Goal: Task Accomplishment & Management: Manage account settings

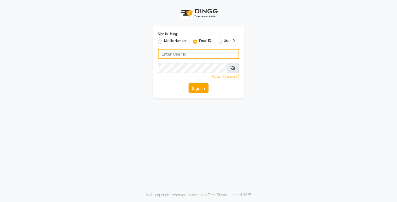
type input "[EMAIL_ADDRESS][DOMAIN_NAME]"
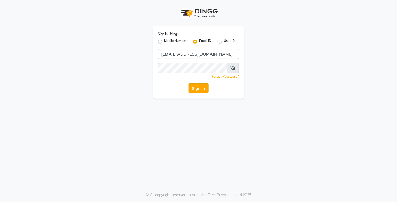
click at [202, 91] on button "Sign In" at bounding box center [199, 88] width 20 height 10
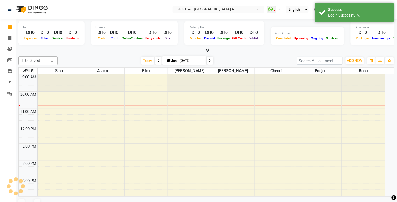
select select "en"
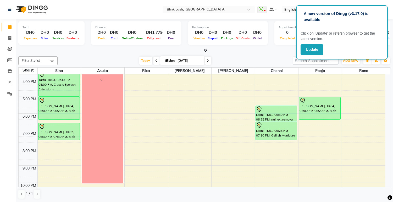
drag, startPoint x: 282, startPoint y: 134, endPoint x: 281, endPoint y: 137, distance: 3.2
click at [281, 137] on div "Leoni, TK01, 05:30 PM-06:25 PM, nail ext removal Leoni, TK01, 06:25 PM-07:10 PM…" at bounding box center [276, 87] width 43 height 259
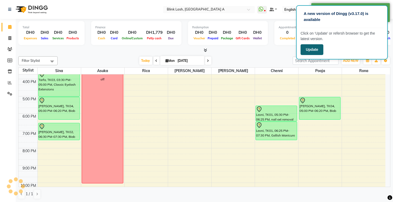
click at [314, 49] on button "Update" at bounding box center [312, 49] width 23 height 11
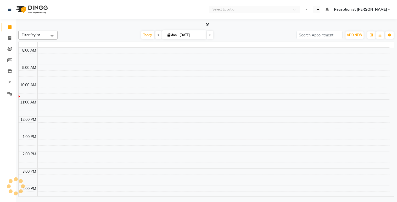
select select "en"
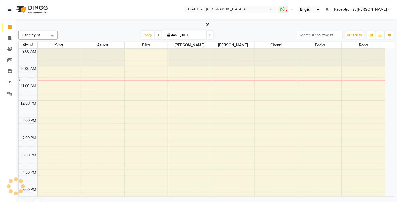
select select "en"
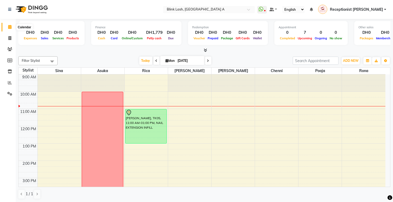
click at [12, 27] on span at bounding box center [9, 27] width 9 height 6
click at [9, 92] on icon at bounding box center [9, 94] width 5 height 4
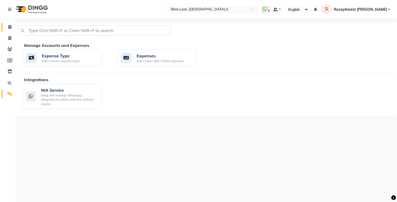
click at [8, 23] on link "Calendar" at bounding box center [8, 27] width 13 height 9
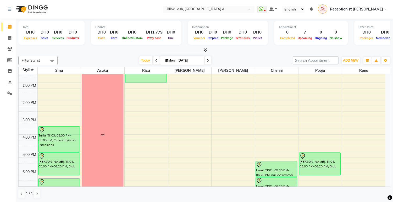
scroll to position [148, 0]
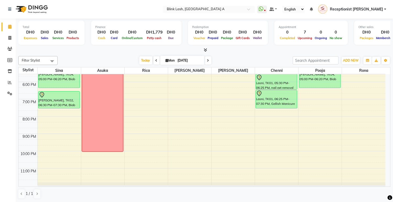
click at [391, 167] on div "Total DH0 Expenses DH0 Sales DH0 Services DH0 Products Finance DH0 Cash DH0 Car…" at bounding box center [205, 111] width 378 height 184
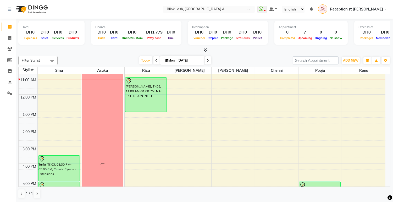
scroll to position [0, 0]
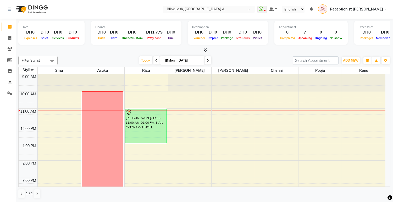
click at [206, 51] on icon at bounding box center [205, 50] width 3 height 4
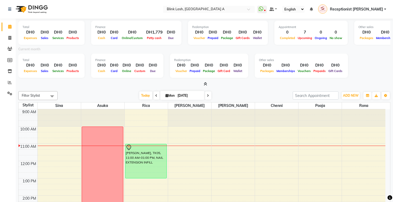
click at [206, 84] on icon at bounding box center [205, 84] width 3 height 4
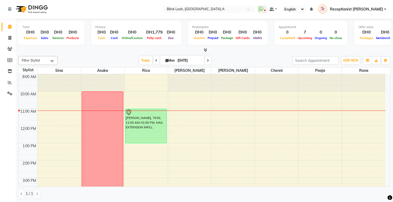
click at [204, 47] on span at bounding box center [205, 50] width 6 height 6
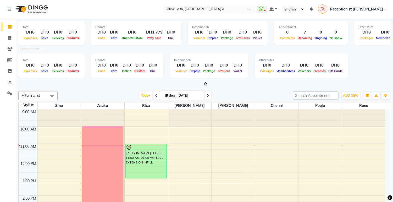
click at [205, 81] on span at bounding box center [205, 84] width 6 height 6
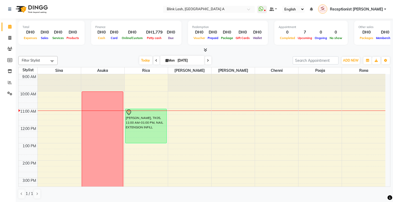
click at [207, 47] on div at bounding box center [204, 50] width 372 height 6
click at [206, 48] on icon at bounding box center [205, 50] width 3 height 4
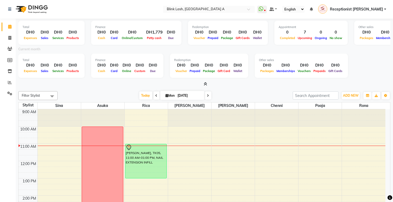
click at [205, 84] on icon at bounding box center [205, 84] width 3 height 4
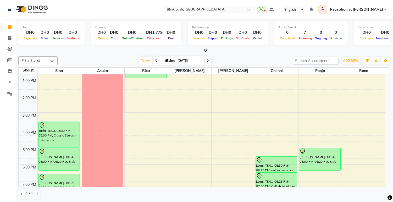
scroll to position [58, 0]
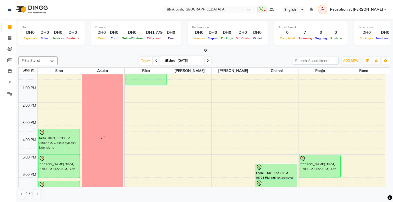
click at [207, 59] on icon at bounding box center [208, 60] width 2 height 3
type input "02-09-2025"
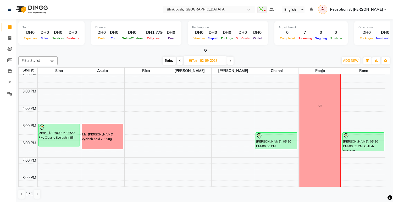
scroll to position [119, 0]
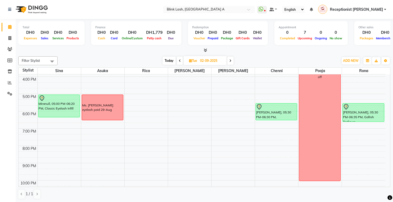
drag, startPoint x: 88, startPoint y: 124, endPoint x: 67, endPoint y: 63, distance: 64.8
click at [67, 56] on div "Filter Stylist Select All Asuka chenni INGRID jumana pooja Rica Rona Sina Today…" at bounding box center [204, 60] width 372 height 9
click at [90, 125] on div "9:00 AM 10:00 AM 11:00 AM 12:00 PM 1:00 PM 2:00 PM 3:00 PM 4:00 PM 5:00 PM 6:00…" at bounding box center [202, 85] width 367 height 259
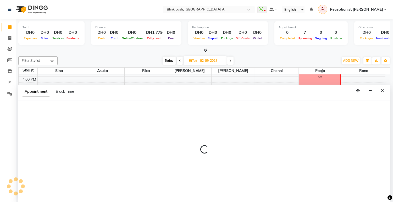
scroll to position [0, 0]
select select "42462"
select select "1125"
select select "tentative"
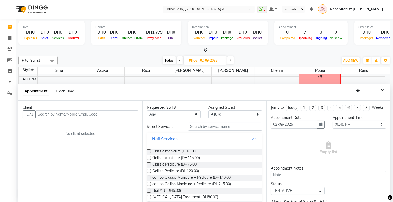
click at [72, 91] on span "Block Time" at bounding box center [65, 91] width 18 height 5
select select "42462"
select select "1125"
select select "1140"
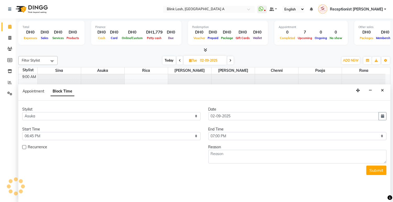
scroll to position [35, 0]
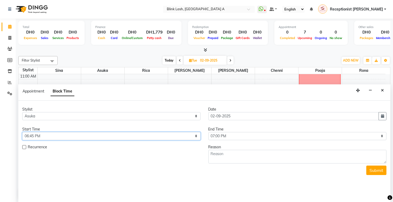
click at [192, 136] on select "Select 10:00 AM 10:05 AM 10:10 AM 10:15 AM 10:20 AM 10:25 AM 10:30 AM 10:35 AM …" at bounding box center [111, 136] width 178 height 8
select select "1110"
click at [22, 132] on select "Select 10:00 AM 10:05 AM 10:10 AM 10:15 AM 10:20 AM 10:25 AM 10:30 AM 10:35 AM …" at bounding box center [111, 136] width 178 height 8
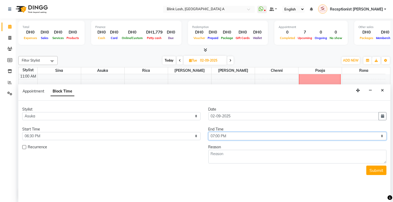
click at [383, 137] on select "Select 10:00 AM 10:05 AM 10:10 AM 10:15 AM 10:20 AM 10:25 AM 10:30 AM 10:35 AM …" at bounding box center [298, 136] width 178 height 8
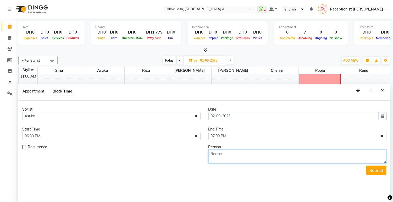
click at [302, 161] on textarea at bounding box center [298, 157] width 178 height 14
type textarea "[PERSON_NAME]'s eyelash back job"
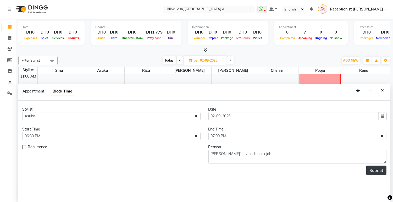
click at [384, 168] on button "Submit" at bounding box center [377, 170] width 20 height 9
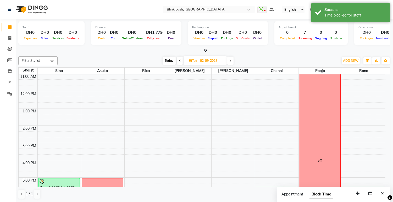
click at [170, 59] on span "Today" at bounding box center [169, 61] width 13 height 8
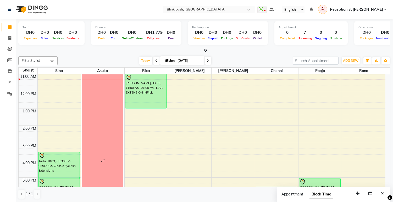
click at [205, 59] on span at bounding box center [208, 61] width 6 height 8
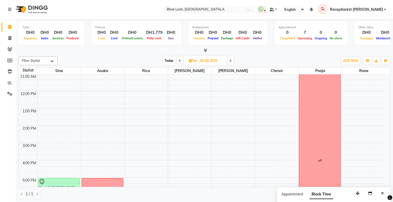
click at [232, 59] on span at bounding box center [230, 61] width 6 height 8
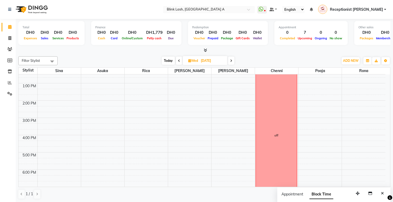
scroll to position [58, 0]
click at [172, 61] on span "Today" at bounding box center [168, 61] width 13 height 8
type input "[DATE]"
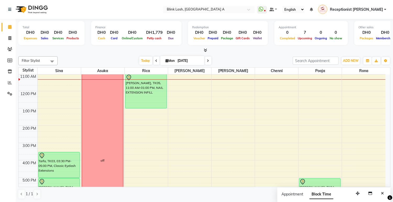
scroll to position [0, 0]
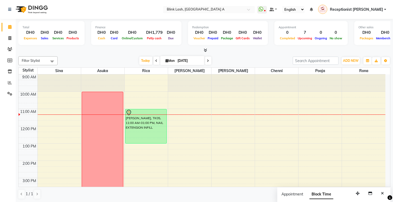
click at [369, 95] on div "9:00 AM 10:00 AM 11:00 AM 12:00 PM 1:00 PM 2:00 PM 3:00 PM 4:00 PM 5:00 PM 6:00…" at bounding box center [202, 203] width 367 height 259
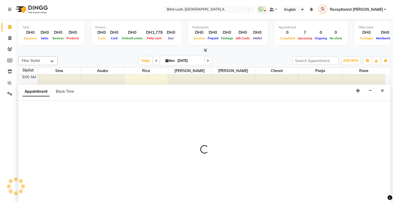
select select "89364"
select select "tentative"
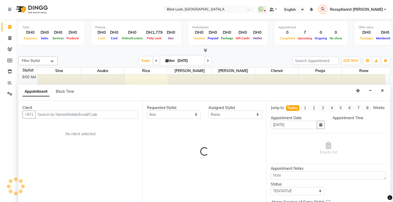
scroll to position [0, 0]
select select "600"
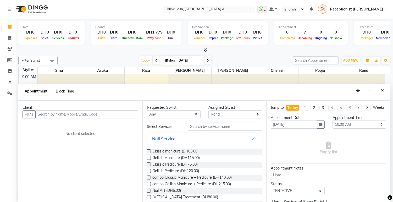
click at [62, 90] on span "Block Time" at bounding box center [65, 91] width 18 height 5
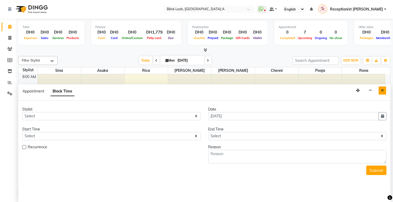
click at [380, 90] on button "Close" at bounding box center [383, 90] width 8 height 8
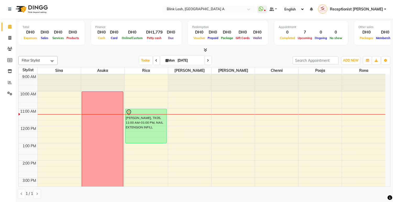
click at [359, 94] on div "9:00 AM 10:00 AM 11:00 AM 12:00 PM 1:00 PM 2:00 PM 3:00 PM 4:00 PM 5:00 PM 6:00…" at bounding box center [202, 203] width 367 height 259
select select "89364"
select select "tentative"
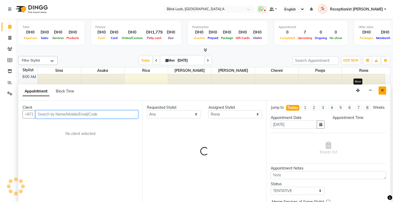
select select "600"
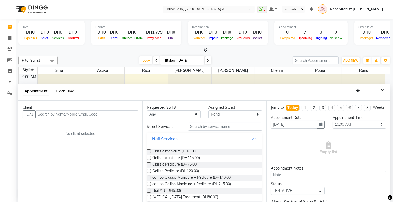
click at [73, 90] on span "Block Time" at bounding box center [65, 91] width 18 height 5
select select "89364"
select select "600"
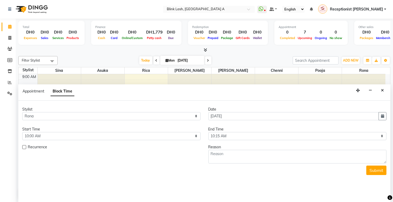
scroll to position [35, 0]
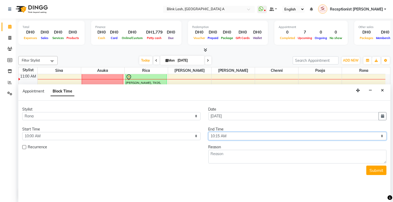
click at [341, 137] on select "Select 10:00 AM 10:05 AM 10:10 AM 10:15 AM 10:20 AM 10:25 AM 10:30 AM 10:35 AM …" at bounding box center [298, 136] width 178 height 8
select select "1320"
click at [209, 132] on select "Select 10:00 AM 10:05 AM 10:10 AM 10:15 AM 10:20 AM 10:25 AM 10:30 AM 10:35 AM …" at bounding box center [298, 136] width 178 height 8
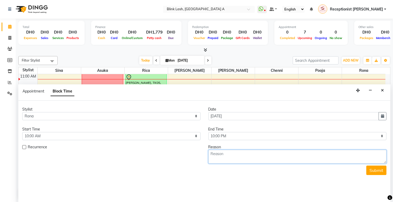
click at [252, 151] on textarea at bounding box center [298, 157] width 178 height 14
type textarea "off"
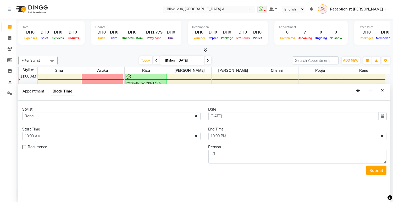
click at [376, 165] on form "Stylist Select Asuka chenni INGRID jumana pooja Rica Rona Sina Date 01-09-2025 …" at bounding box center [204, 141] width 364 height 68
click at [378, 172] on button "Submit" at bounding box center [377, 170] width 20 height 9
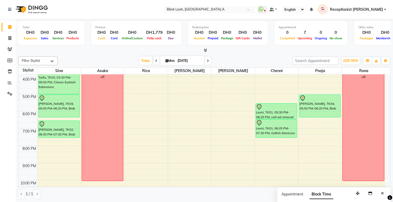
scroll to position [90, 0]
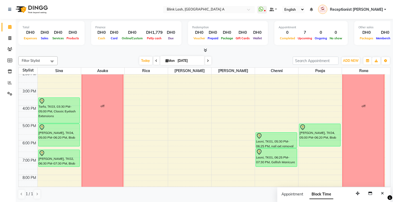
click at [207, 62] on icon at bounding box center [208, 60] width 2 height 3
type input "02-09-2025"
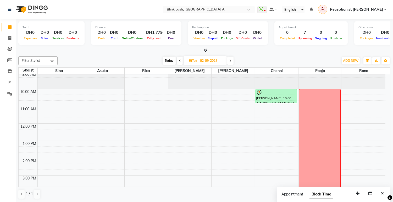
scroll to position [0, 0]
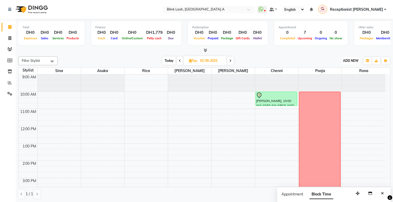
click at [344, 59] on span "ADD NEW" at bounding box center [350, 61] width 15 height 4
click at [345, 75] on link "Add Invoice" at bounding box center [338, 77] width 41 height 7
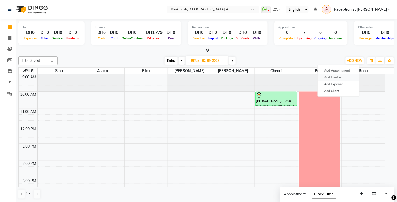
select select "service"
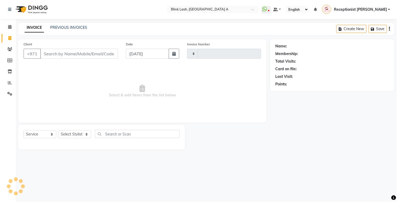
type input "1508"
select select "5970"
click at [12, 26] on span at bounding box center [9, 27] width 9 height 6
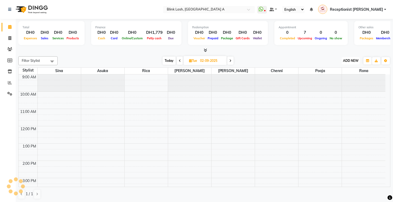
click at [355, 59] on span "ADD NEW" at bounding box center [350, 61] width 15 height 4
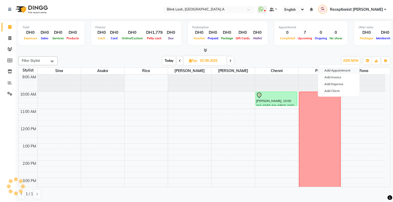
click at [351, 71] on button "Add Appointment" at bounding box center [338, 70] width 41 height 7
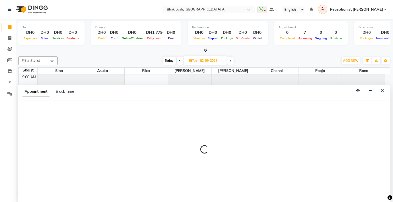
select select "tentative"
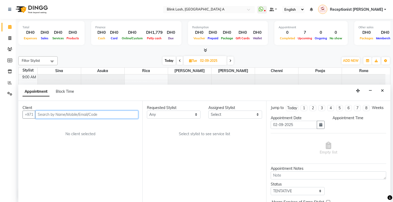
scroll to position [0, 0]
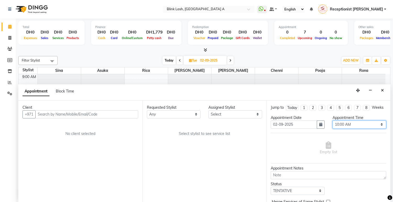
click at [375, 128] on select "Select 10:00 AM 10:05 AM 10:10 AM 10:15 AM 10:20 AM 10:25 AM 10:30 AM 10:35 AM …" at bounding box center [360, 125] width 54 height 8
select select "840"
click at [333, 125] on select "Select 10:00 AM 10:05 AM 10:10 AM 10:15 AM 10:20 AM 10:25 AM 10:30 AM 10:35 AM …" at bounding box center [360, 125] width 54 height 8
click at [255, 117] on select "Select [PERSON_NAME] [PERSON_NAME] pooja Rica [PERSON_NAME]" at bounding box center [236, 114] width 54 height 8
select select "42462"
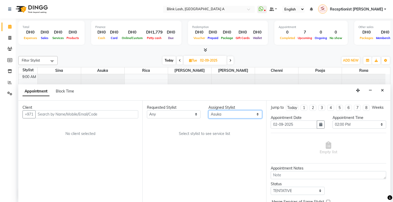
click at [209, 110] on select "Select [PERSON_NAME] [PERSON_NAME] pooja Rica [PERSON_NAME]" at bounding box center [236, 114] width 54 height 8
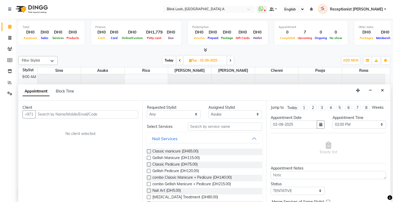
click at [235, 125] on input "text" at bounding box center [225, 127] width 74 height 8
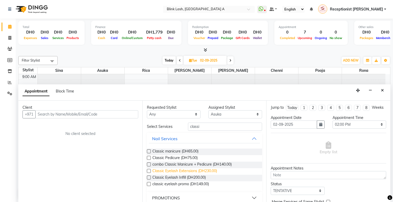
type input "classi"
click at [208, 172] on span "Classic Eyelash Extensions (DH230.00)" at bounding box center [184, 171] width 65 height 7
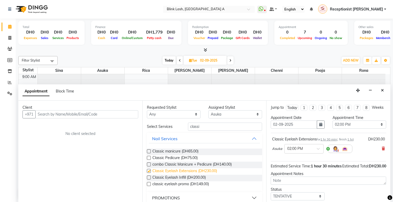
checkbox input "false"
click at [122, 113] on input "text" at bounding box center [86, 114] width 103 height 8
click at [212, 127] on input "classi" at bounding box center [225, 127] width 74 height 8
type input "c"
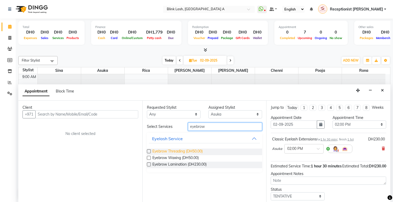
type input "eyebrow"
click at [196, 151] on span "Eyebrow Threading (DH50.00)" at bounding box center [177, 152] width 50 height 7
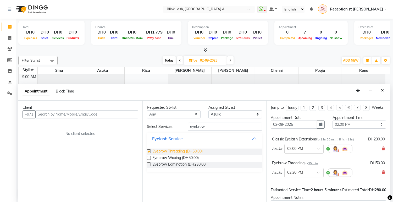
checkbox input "false"
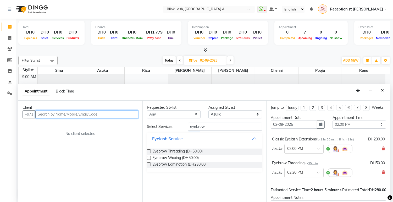
click at [98, 117] on input "text" at bounding box center [86, 114] width 103 height 8
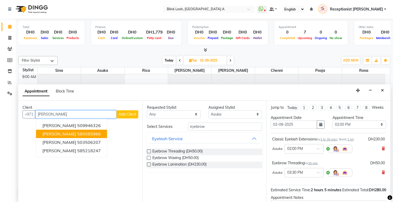
click at [95, 135] on ngb-highlight "585085966" at bounding box center [89, 133] width 24 height 5
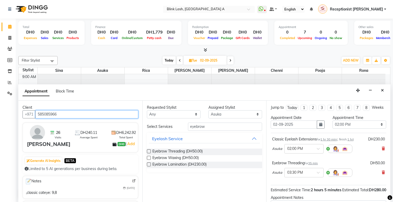
scroll to position [66, 0]
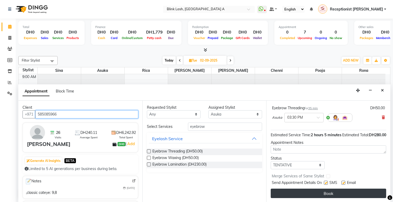
type input "585085966"
click at [361, 195] on button "Book" at bounding box center [329, 193] width 116 height 9
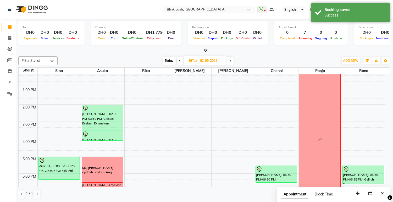
scroll to position [58, 0]
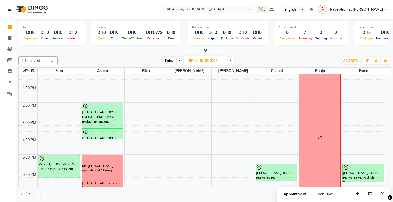
click at [168, 61] on span "Today" at bounding box center [169, 61] width 13 height 8
type input "[DATE]"
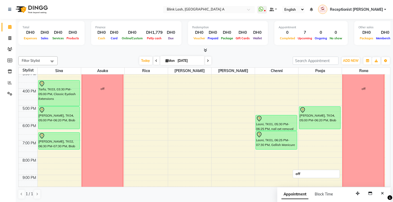
scroll to position [93, 0]
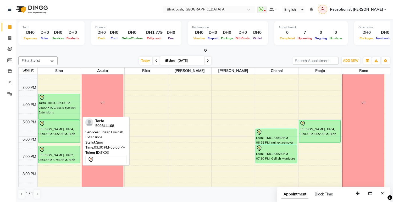
click at [57, 100] on div "Tarfa, TK03, 03:30 PM-05:00 PM, Classic Eyelash Extensions" at bounding box center [59, 106] width 41 height 25
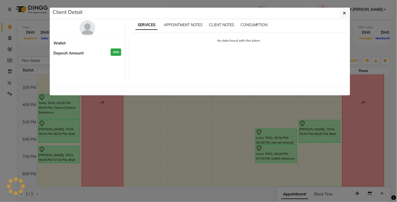
select select "7"
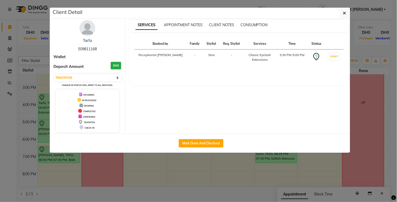
drag, startPoint x: 85, startPoint y: 24, endPoint x: 135, endPoint y: 151, distance: 136.7
click at [85, 24] on img at bounding box center [88, 28] width 16 height 16
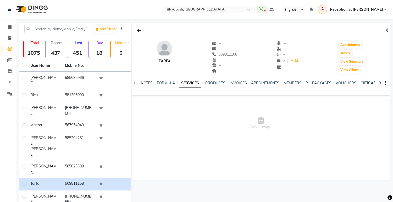
click at [144, 85] on link "NOTES" at bounding box center [147, 83] width 12 height 5
click at [7, 21] on li "Calendar" at bounding box center [8, 26] width 16 height 11
click at [377, 98] on button "New Note" at bounding box center [380, 100] width 18 height 7
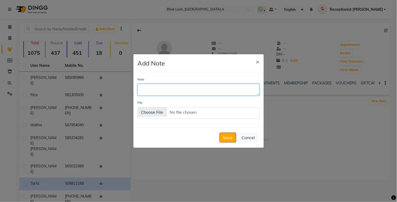
click at [206, 90] on textarea "Note" at bounding box center [199, 90] width 122 height 12
type textarea "w"
type textarea "booking fee paid online 50aed"
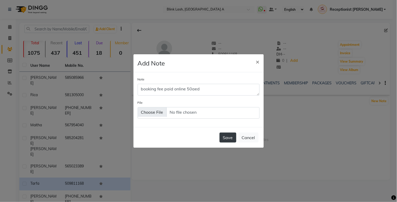
click at [227, 136] on button "Save" at bounding box center [228, 138] width 17 height 10
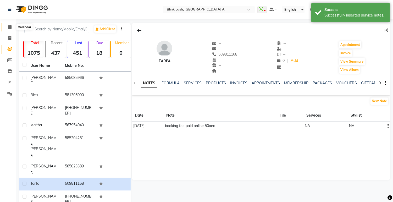
click at [6, 27] on span at bounding box center [9, 27] width 9 height 6
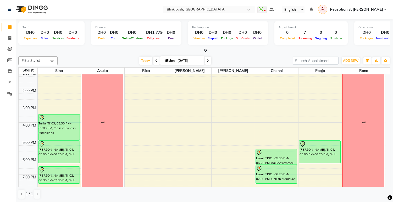
scroll to position [87, 0]
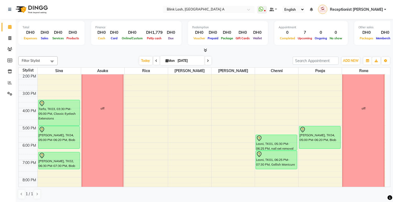
click at [7, 89] on li "Settings" at bounding box center [8, 93] width 16 height 11
click at [11, 92] on icon at bounding box center [9, 94] width 5 height 4
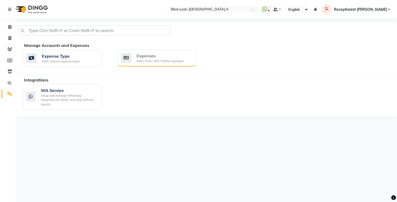
click at [141, 56] on div "Expenses" at bounding box center [160, 56] width 47 height 6
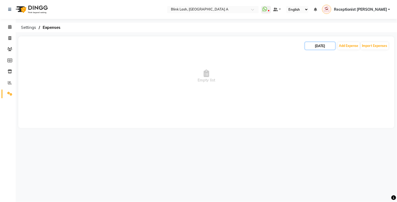
click at [326, 46] on input "[DATE]" at bounding box center [321, 45] width 30 height 7
select select "9"
select select "2025"
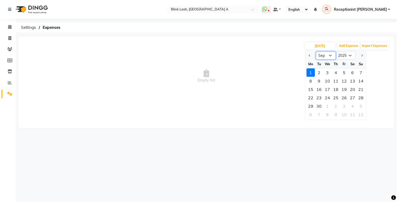
click at [327, 56] on select "Jan Feb Mar Apr May Jun Jul Aug Sep Oct Nov Dec" at bounding box center [327, 56] width 20 height 8
select select "8"
click at [317, 52] on select "Jan Feb Mar Apr May Jun Jul Aug Sep Oct Nov Dec" at bounding box center [327, 56] width 20 height 8
click at [361, 106] on div "31" at bounding box center [361, 106] width 8 height 8
type input "31-08-2025"
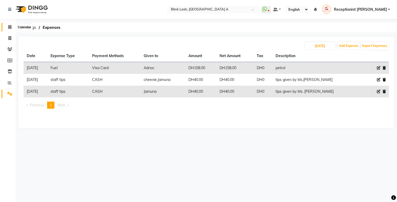
click at [10, 25] on span at bounding box center [9, 27] width 9 height 6
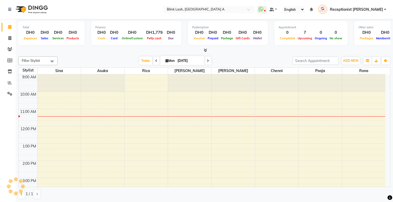
scroll to position [35, 0]
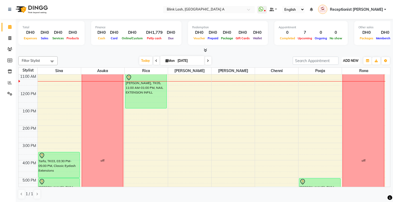
click at [352, 59] on span "ADD NEW" at bounding box center [350, 61] width 15 height 4
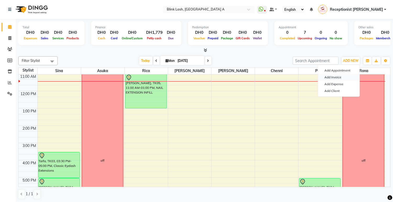
click at [339, 80] on link "Add Invoice" at bounding box center [338, 77] width 41 height 7
select select "service"
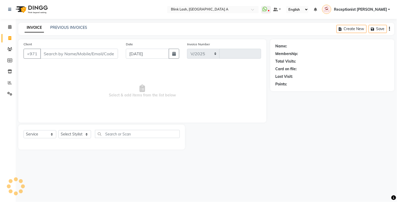
select select "5970"
type input "1508"
click at [8, 22] on li "Calendar" at bounding box center [8, 26] width 16 height 11
click at [6, 28] on span at bounding box center [9, 27] width 9 height 6
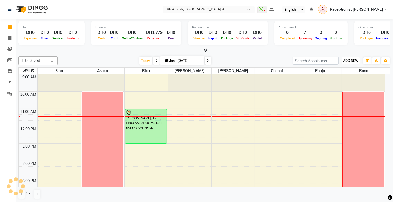
click at [355, 59] on span "ADD NEW" at bounding box center [350, 61] width 15 height 4
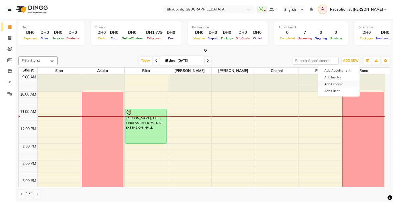
click at [341, 85] on link "Add Expense" at bounding box center [338, 84] width 41 height 7
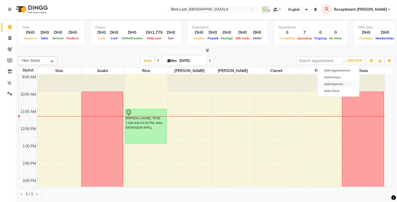
select select "1"
select select "4947"
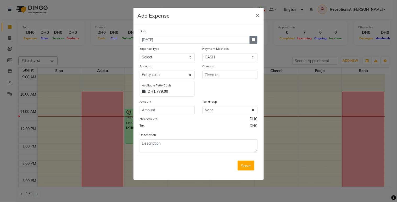
click at [254, 39] on icon "button" at bounding box center [253, 40] width 3 height 4
select select "9"
select select "2025"
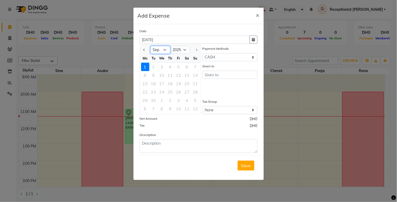
drag, startPoint x: 165, startPoint y: 50, endPoint x: 165, endPoint y: 54, distance: 3.7
click at [165, 50] on select "Jan Feb Mar Apr May Jun Jul Aug Sep" at bounding box center [161, 50] width 20 height 8
select select "8"
click at [151, 46] on select "Jan Feb Mar Apr May Jun Jul Aug Sep" at bounding box center [161, 50] width 20 height 8
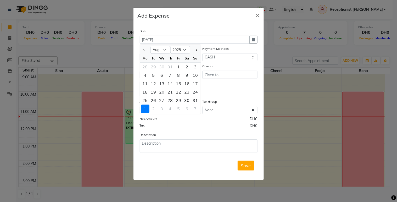
click at [198, 99] on div "31" at bounding box center [196, 100] width 8 height 8
type input "31-08-2025"
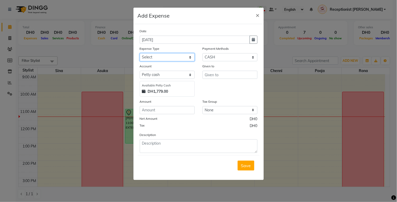
drag, startPoint x: 180, startPoint y: 57, endPoint x: 182, endPoint y: 59, distance: 3.0
click at [180, 57] on select "Select ACCOMODATIONS RENT Advance Salary Bank charges carlift Car maintenance C…" at bounding box center [167, 57] width 55 height 8
select select "20099"
click at [140, 53] on select "Select ACCOMODATIONS RENT Advance Salary Bank charges carlift Car maintenance C…" at bounding box center [167, 57] width 55 height 8
click at [242, 73] on input "text" at bounding box center [230, 75] width 55 height 8
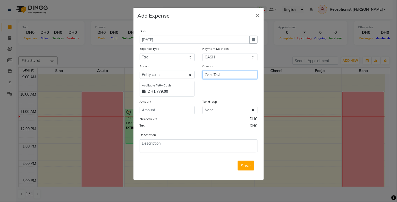
type input "Cars Taxi"
click at [195, 110] on input "number" at bounding box center [167, 110] width 55 height 8
type input "16"
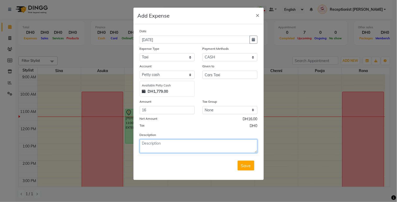
click at [193, 148] on textarea at bounding box center [199, 146] width 118 height 14
type textarea "home service fare(lamar)"
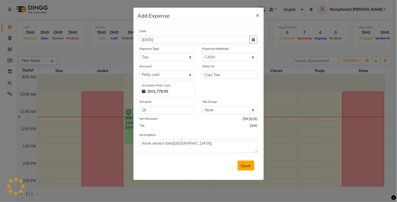
click at [248, 168] on span "Save" at bounding box center [246, 165] width 10 height 5
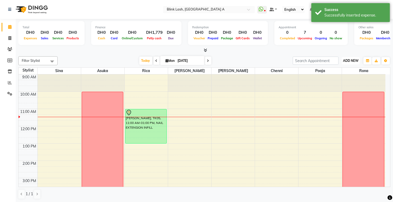
click at [352, 57] on button "ADD NEW Toggle Dropdown" at bounding box center [351, 60] width 18 height 7
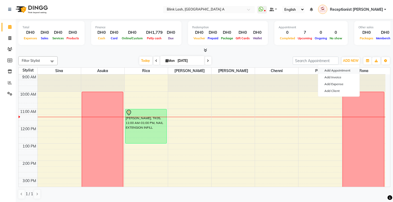
click at [346, 70] on button "Add Appointment" at bounding box center [338, 70] width 41 height 7
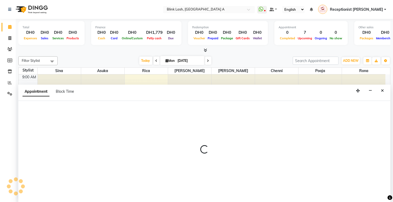
select select "tentative"
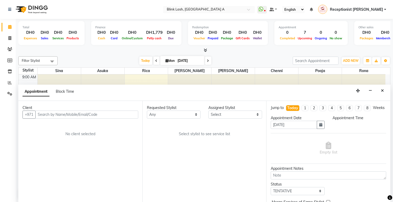
scroll to position [0, 0]
select select "600"
click at [377, 128] on select "Select 10:00 AM 10:05 AM 10:10 AM 10:15 AM 10:20 AM 10:25 AM 10:30 AM 10:35 AM …" at bounding box center [360, 125] width 54 height 8
click at [271, 91] on div "Appointment Block Time" at bounding box center [204, 92] width 372 height 16
click at [6, 25] on span at bounding box center [9, 27] width 9 height 6
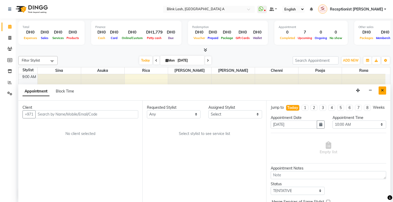
click at [380, 90] on button "Close" at bounding box center [383, 90] width 8 height 8
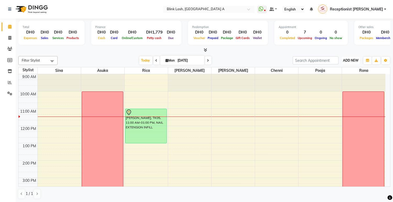
click at [353, 58] on button "ADD NEW Toggle Dropdown" at bounding box center [351, 60] width 18 height 7
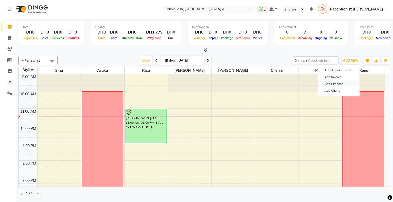
click at [335, 85] on link "Add Expense" at bounding box center [338, 83] width 41 height 7
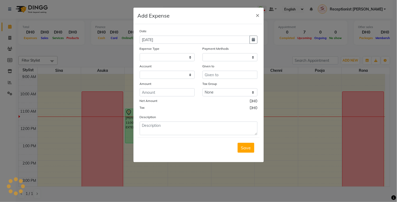
select select
select select "1"
select select "4947"
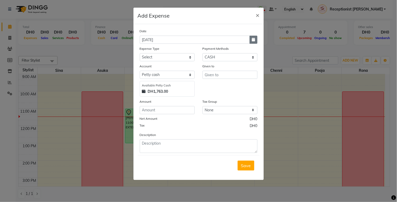
click at [253, 38] on icon "button" at bounding box center [253, 40] width 3 height 4
select select "9"
select select "2025"
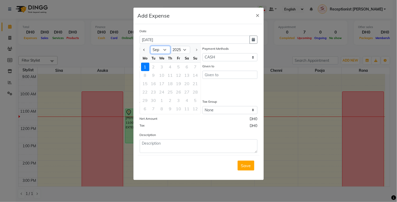
click at [164, 51] on select "Jan Feb Mar Apr May Jun Jul Aug Sep" at bounding box center [161, 50] width 20 height 8
select select "8"
click at [151, 46] on select "Jan Feb Mar Apr May Jun Jul Aug Sep" at bounding box center [161, 50] width 20 height 8
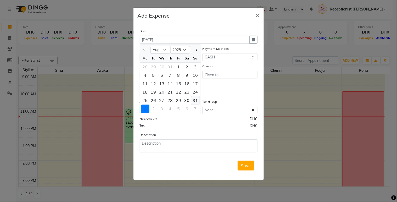
click at [198, 98] on div "31" at bounding box center [196, 100] width 8 height 8
type input "31-08-2025"
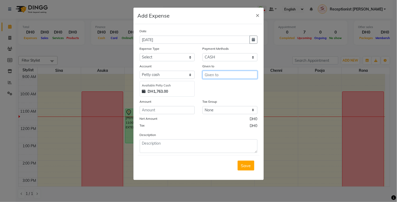
click at [221, 77] on input "text" at bounding box center [230, 75] width 55 height 8
type input "National Taxi"
click at [152, 111] on input "number" at bounding box center [167, 110] width 55 height 8
type input "23"
click at [172, 154] on form "Date 31-08-2025 Expense Type Select ACCOMODATIONS RENT Advance Salary Bank char…" at bounding box center [199, 102] width 122 height 148
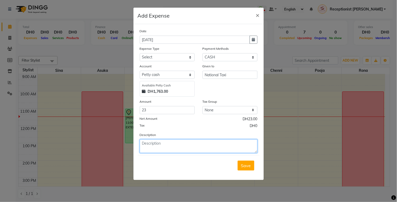
click at [173, 150] on textarea at bounding box center [199, 146] width 118 height 14
type textarea "homeservice fare(Lamar-Salon-Al Zeina)"
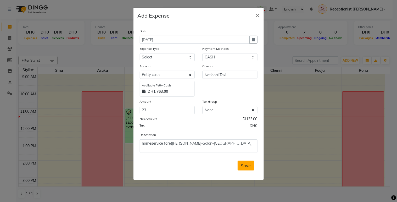
click at [239, 167] on button "Save" at bounding box center [246, 166] width 17 height 10
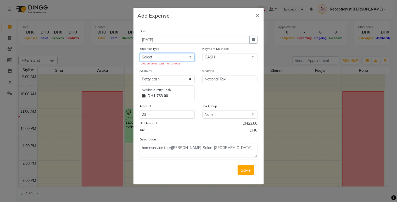
click at [182, 56] on select "Select ACCOMODATIONS RENT Advance Salary Bank charges carlift Car maintenance C…" at bounding box center [167, 57] width 55 height 8
select select "20099"
click at [140, 53] on select "Select ACCOMODATIONS RENT Advance Salary Bank charges carlift Car maintenance C…" at bounding box center [167, 57] width 55 height 8
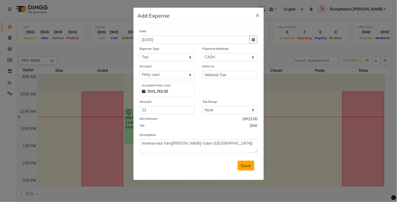
click at [248, 163] on span "Save" at bounding box center [246, 165] width 10 height 5
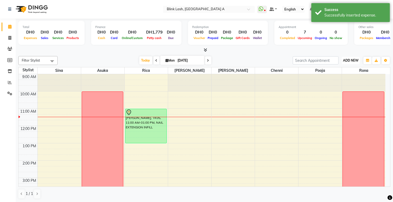
click at [349, 59] on span "ADD NEW" at bounding box center [350, 60] width 15 height 4
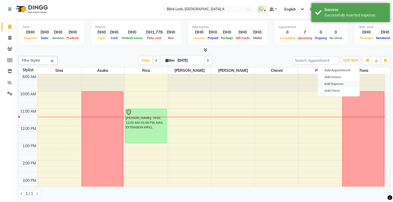
click at [338, 85] on link "Add Expense" at bounding box center [338, 83] width 41 height 7
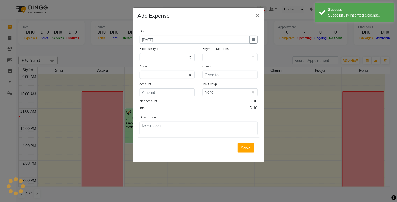
select select
select select "1"
select select "4947"
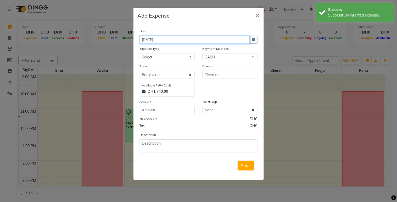
click at [245, 37] on input "[DATE]" at bounding box center [195, 40] width 110 height 8
click at [252, 39] on icon "button" at bounding box center [253, 40] width 3 height 4
select select "9"
select select "2025"
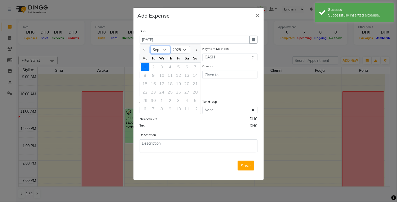
click at [164, 52] on select "Jan Feb Mar Apr May Jun Jul Aug Sep" at bounding box center [161, 50] width 20 height 8
select select "8"
click at [151, 46] on select "Jan Feb Mar Apr May Jun Jul Aug Sep" at bounding box center [161, 50] width 20 height 8
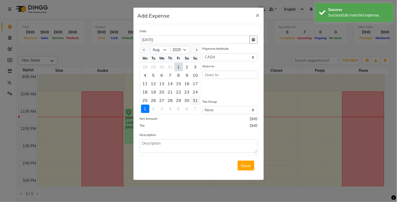
click at [195, 98] on div "31" at bounding box center [196, 100] width 8 height 8
type input "31-08-2025"
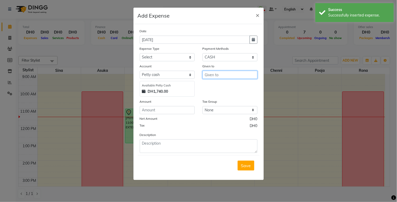
click at [220, 71] on input "text" at bounding box center [230, 75] width 55 height 8
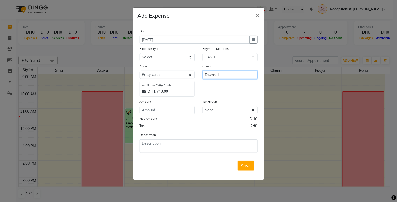
type input "Tawasul"
click at [171, 107] on input "number" at bounding box center [167, 110] width 55 height 8
type input "15"
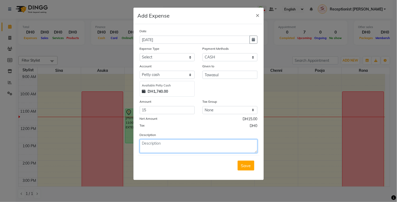
click at [178, 150] on textarea at bounding box center [199, 146] width 118 height 14
type textarea "homeservice fare(AL Zeina-Salon)"
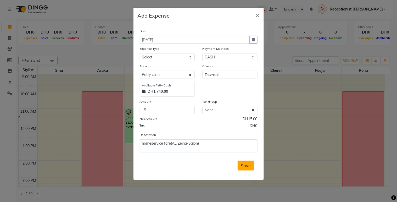
click at [253, 166] on button "Save" at bounding box center [246, 166] width 17 height 10
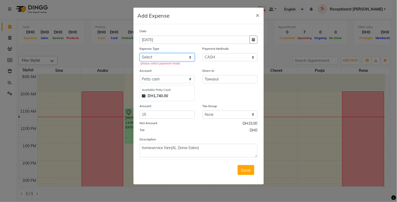
click at [182, 58] on select "Select ACCOMODATIONS RENT Advance Salary Bank charges carlift Car maintenance C…" at bounding box center [167, 57] width 55 height 8
select select "20099"
click at [140, 53] on select "Select ACCOMODATIONS RENT Advance Salary Bank charges carlift Car maintenance C…" at bounding box center [167, 57] width 55 height 8
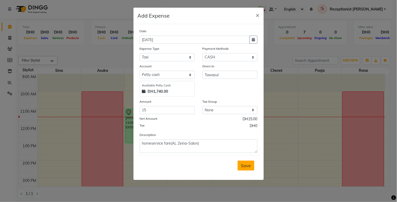
click at [245, 166] on span "Save" at bounding box center [246, 165] width 10 height 5
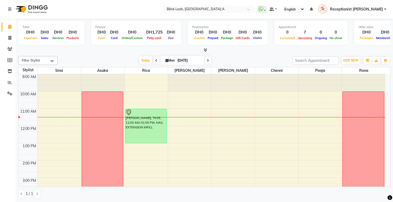
scroll to position [87, 0]
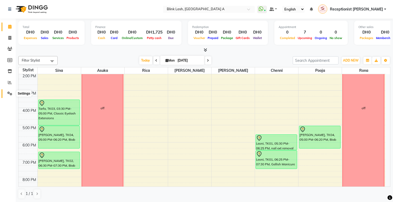
click at [10, 92] on icon at bounding box center [9, 93] width 5 height 4
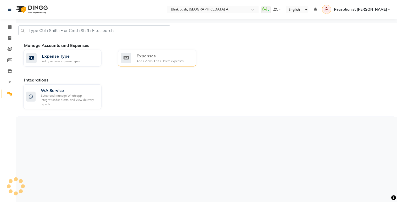
click at [143, 58] on div "Expenses" at bounding box center [160, 56] width 47 height 6
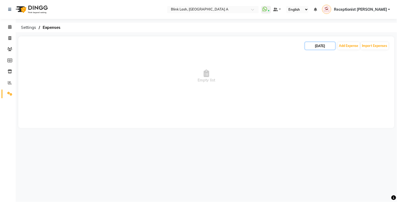
click at [325, 48] on input "[DATE]" at bounding box center [321, 45] width 30 height 7
select select "9"
select select "2025"
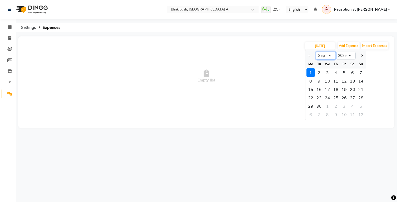
click at [324, 56] on select "Jan Feb Mar Apr May Jun Jul Aug Sep Oct Nov Dec" at bounding box center [327, 56] width 20 height 8
select select "8"
click at [317, 52] on select "Jan Feb Mar Apr May Jun Jul Aug Sep Oct Nov Dec" at bounding box center [327, 56] width 20 height 8
click at [346, 71] on div "1" at bounding box center [345, 72] width 8 height 8
type input "01-08-2025"
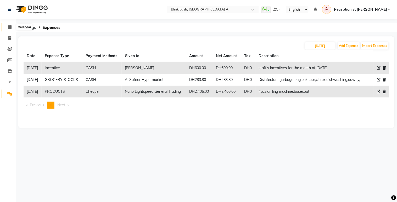
click at [8, 27] on icon at bounding box center [9, 27] width 3 height 4
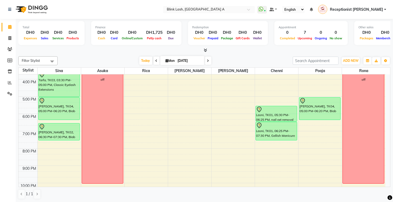
scroll to position [116, 0]
click at [154, 57] on span at bounding box center [157, 61] width 6 height 8
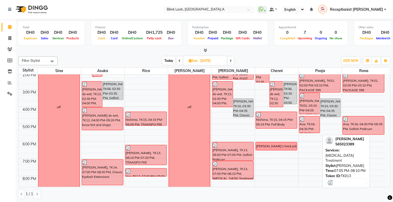
scroll to position [87, 0]
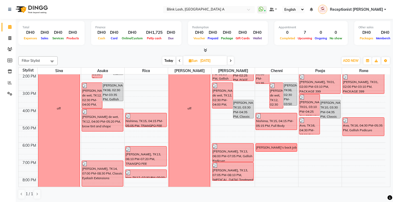
click at [230, 61] on icon at bounding box center [231, 60] width 2 height 3
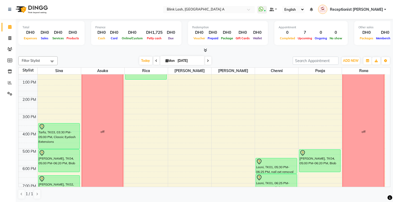
scroll to position [58, 0]
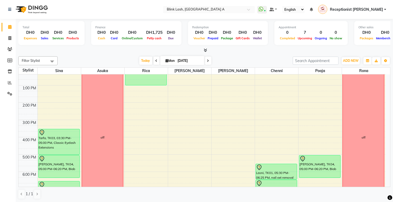
click at [210, 61] on div "Today Mon 01-09-2025" at bounding box center [175, 61] width 73 height 8
click at [207, 60] on icon at bounding box center [208, 60] width 2 height 3
type input "02-09-2025"
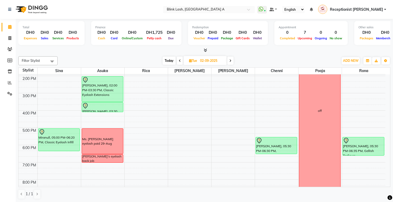
scroll to position [87, 0]
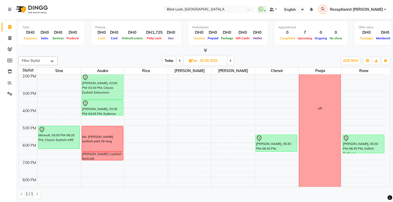
drag, startPoint x: 102, startPoint y: 110, endPoint x: 102, endPoint y: 116, distance: 6.8
click at [102, 116] on div "9:00 AM 10:00 AM 11:00 AM 12:00 PM 1:00 PM 2:00 PM 3:00 PM 4:00 PM 5:00 PM 6:00…" at bounding box center [202, 116] width 367 height 259
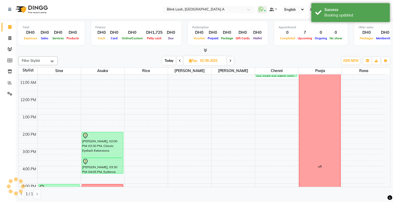
scroll to position [58, 0]
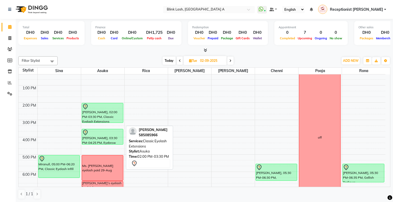
drag, startPoint x: 103, startPoint y: 128, endPoint x: 104, endPoint y: 124, distance: 4.3
click at [105, 121] on div "Fiona Davidson, 02:00 PM-03:30 PM, Classic Eyelash Extensions Fiona Davidson, 0…" at bounding box center [102, 145] width 43 height 259
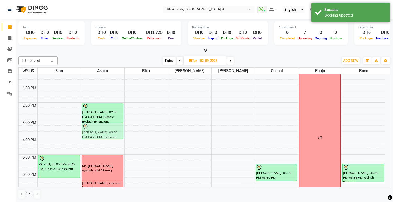
drag, startPoint x: 104, startPoint y: 132, endPoint x: 106, endPoint y: 127, distance: 5.7
click at [106, 127] on div "Fiona Davidson, 02:00 PM-03:10 PM, Classic Eyelash Extensions Fiona Davidson, 0…" at bounding box center [102, 145] width 43 height 259
click at [351, 59] on span "ADD NEW" at bounding box center [350, 61] width 15 height 4
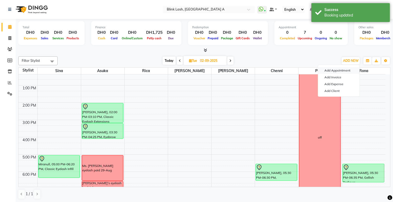
click at [339, 70] on button "Add Appointment" at bounding box center [338, 70] width 41 height 7
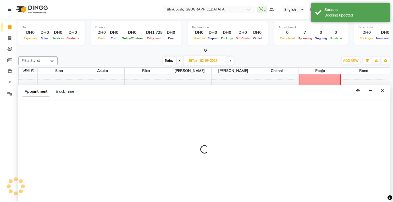
scroll to position [0, 0]
select select "tentative"
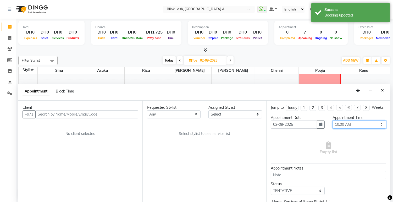
click at [359, 129] on select "Select 10:00 AM 10:05 AM 10:10 AM 10:15 AM 10:20 AM 10:25 AM 10:30 AM 10:35 AM …" at bounding box center [360, 125] width 54 height 8
select select "960"
click at [333, 125] on select "Select 10:00 AM 10:05 AM 10:10 AM 10:15 AM 10:20 AM 10:25 AM 10:30 AM 10:35 AM …" at bounding box center [360, 125] width 54 height 8
click at [213, 114] on select "Select Asuka chenni INGRID jumana pooja Rica Rona Sina" at bounding box center [236, 114] width 54 height 8
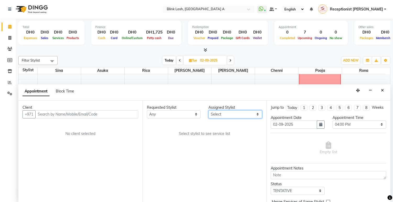
select select "42461"
click at [209, 110] on select "Select Asuka chenni INGRID jumana pooja Rica Rona Sina" at bounding box center [236, 114] width 54 height 8
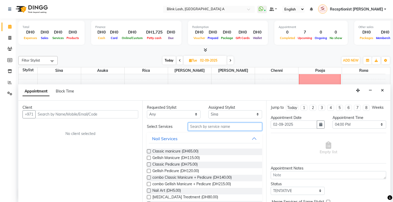
click at [209, 125] on input "text" at bounding box center [225, 127] width 74 height 8
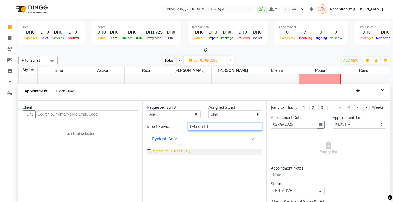
type input "hybrid infill"
click at [169, 149] on span "hybrid infill (DH230.00)" at bounding box center [171, 152] width 38 height 7
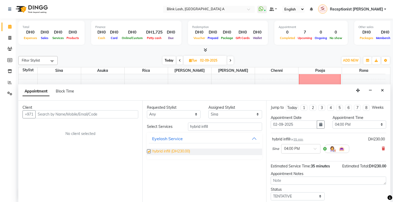
checkbox input "false"
click at [258, 112] on select "Select Asuka chenni INGRID jumana pooja Rica Rona Sina" at bounding box center [236, 114] width 54 height 8
select select "57849"
click at [209, 110] on select "Select Asuka chenni INGRID jumana pooja Rica Rona Sina" at bounding box center [236, 114] width 54 height 8
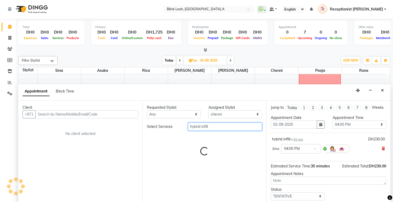
click at [242, 128] on input "hybrid infill" at bounding box center [225, 127] width 74 height 8
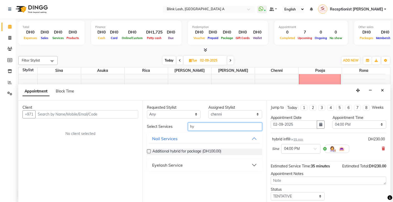
type input "h"
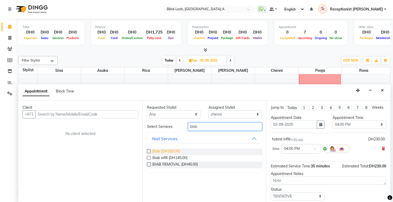
type input "biab"
click at [168, 149] on span "Biab (DH165.00)" at bounding box center [166, 152] width 28 height 7
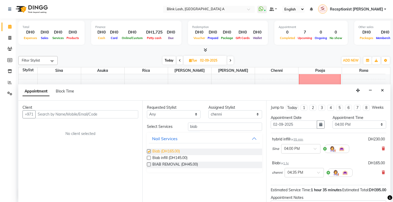
checkbox input "false"
click at [216, 125] on input "biab" at bounding box center [225, 127] width 74 height 8
type input "b"
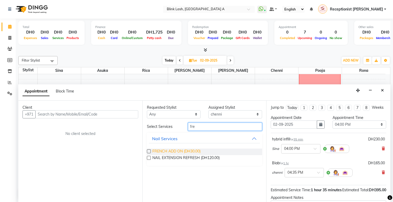
type input "fre"
click at [193, 150] on span "FRENCH ADD ON (DH30.00)" at bounding box center [176, 152] width 48 height 7
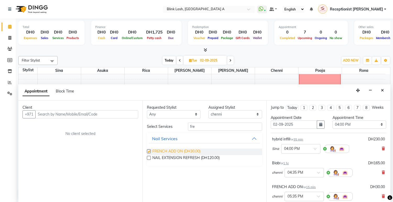
checkbox input "false"
click at [230, 113] on select "Select Asuka chenni INGRID jumana pooja Rica Rona Sina" at bounding box center [236, 114] width 54 height 8
select select "89364"
click at [209, 110] on select "Select Asuka chenni INGRID jumana pooja Rica Rona Sina" at bounding box center [236, 114] width 54 height 8
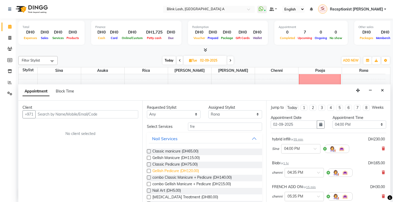
click at [192, 171] on span "Gellish Pedicure (DH120.00)" at bounding box center [175, 171] width 47 height 7
checkbox input "false"
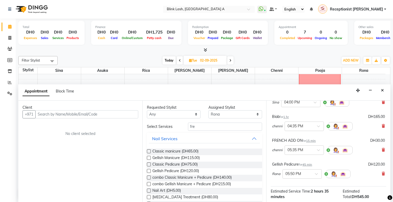
scroll to position [58, 0]
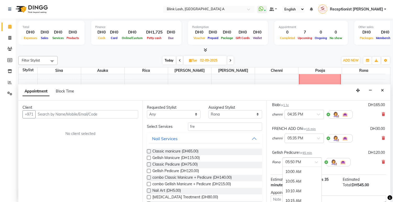
click at [315, 164] on div at bounding box center [302, 162] width 39 height 6
click at [295, 192] on div "04:00 PM" at bounding box center [302, 190] width 39 height 10
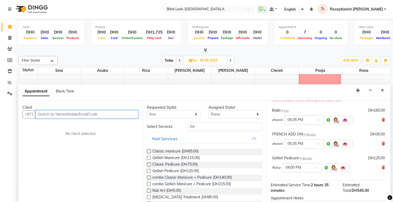
click at [89, 113] on input "text" at bounding box center [86, 114] width 103 height 8
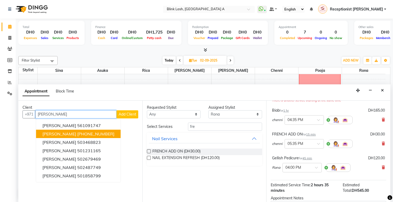
click at [82, 132] on ngb-highlight "+44 7787523812" at bounding box center [95, 133] width 37 height 5
type input "7787523812"
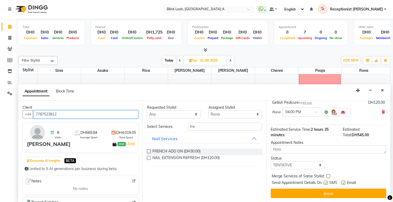
scroll to position [119, 0]
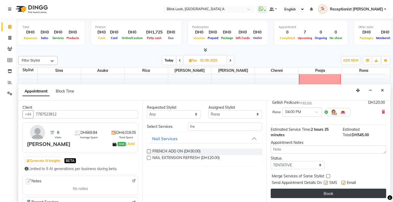
click at [374, 194] on button "Book" at bounding box center [329, 193] width 116 height 9
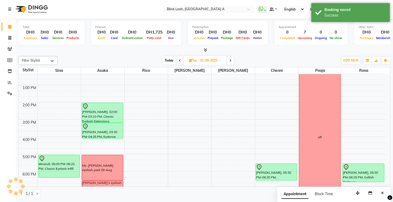
scroll to position [0, 0]
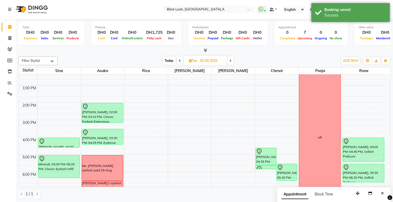
drag, startPoint x: 364, startPoint y: 150, endPoint x: 361, endPoint y: 161, distance: 11.8
click at [361, 161] on div "Hannah, 04:00 PM-04:45 PM, Gellish Pedicure Lara Shannon, 05:30 PM-06:35 PM, Ge…" at bounding box center [363, 145] width 43 height 259
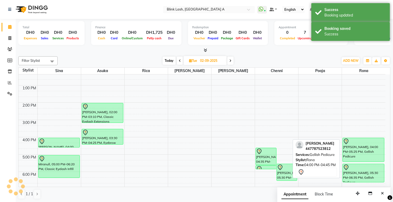
scroll to position [87, 0]
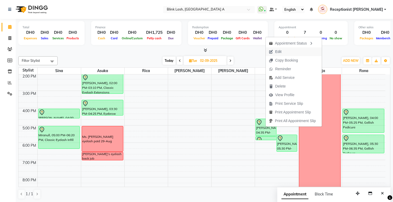
click at [279, 51] on span "Edit" at bounding box center [278, 52] width 6 height 6
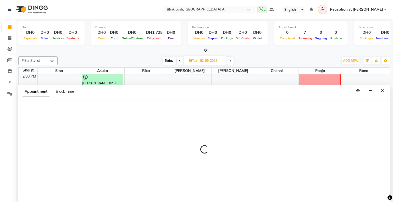
select select "tentative"
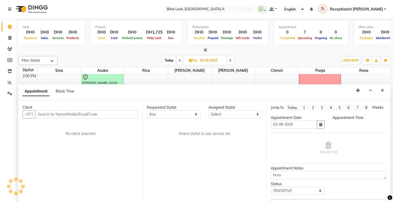
scroll to position [0, 0]
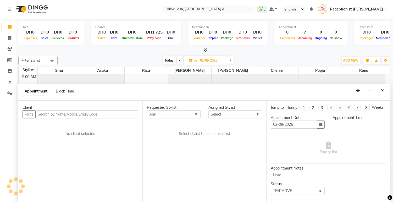
select select "960"
select select "57849"
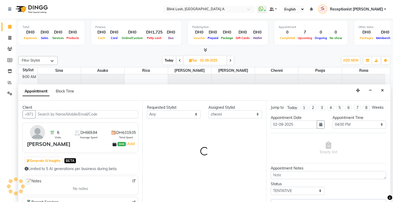
scroll to position [35, 0]
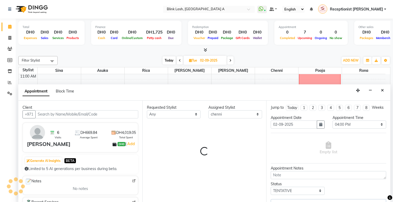
select select "2892"
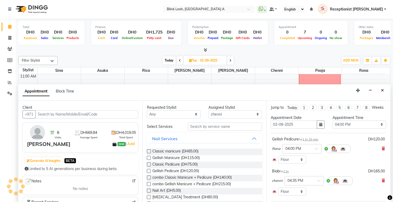
select select "2892"
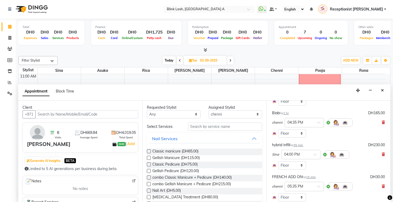
scroll to position [29, 0]
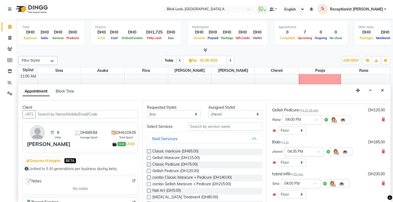
click at [317, 156] on span at bounding box center [320, 153] width 7 height 6
click at [296, 185] on div "04:00 PM" at bounding box center [304, 181] width 39 height 10
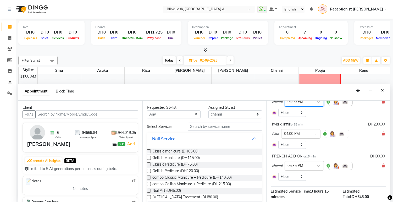
scroll to position [130, 0]
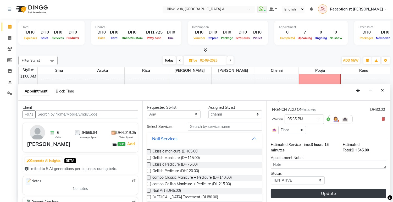
click at [343, 196] on button "Update" at bounding box center [329, 193] width 116 height 9
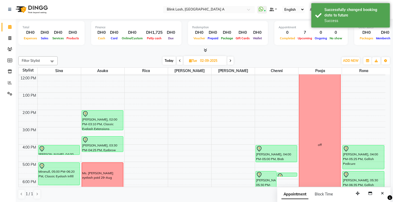
scroll to position [64, 0]
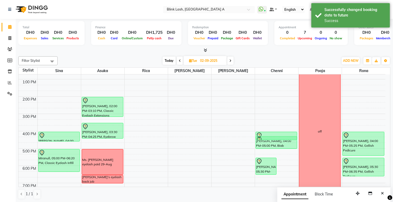
drag, startPoint x: 287, startPoint y: 160, endPoint x: 288, endPoint y: 132, distance: 28.1
click at [288, 10] on div "Lara Shannon, 05:30 PM-06:30 PM, Biab Hannah, 05:35 PM-05:50 PM, FRENCH ADD ON …" at bounding box center [277, 10] width 42 height 0
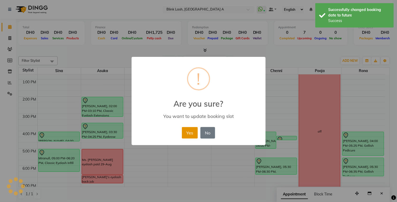
click at [193, 128] on button "Yes" at bounding box center [190, 133] width 16 height 12
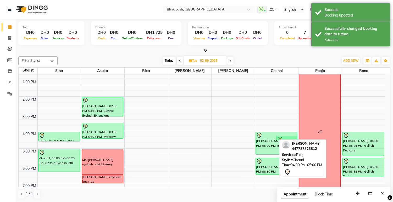
click at [267, 151] on div "Hannah, 04:00 PM-05:00 PM, Biab Hannah, 05:35 PM-05:50 PM, FRENCH ADD ON rolv j…" at bounding box center [276, 139] width 43 height 259
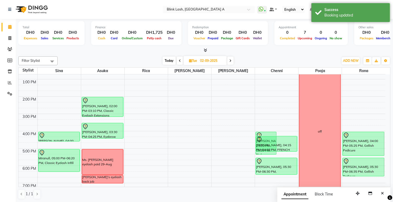
drag, startPoint x: 289, startPoint y: 140, endPoint x: 289, endPoint y: 151, distance: 10.7
click at [289, 151] on div "Hannah, 04:00 PM-05:20 PM, Biab Hannah, 04:15 PM-04:30 PM, FRENCH ADD ON rolv j…" at bounding box center [276, 139] width 43 height 259
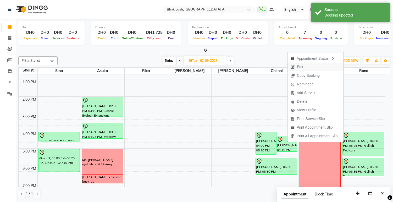
click at [302, 65] on span "Edit" at bounding box center [300, 67] width 6 height 6
select select "tentative"
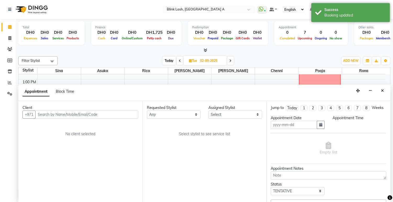
scroll to position [0, 0]
type input "02-09-2025"
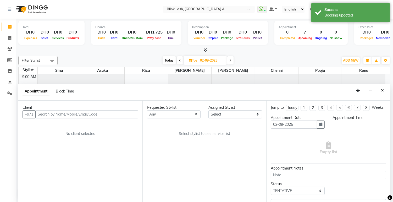
select select "57849"
select select "960"
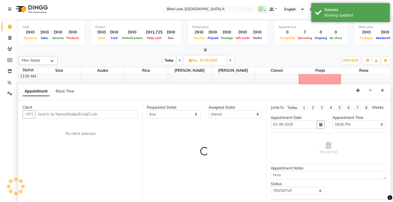
select select "2892"
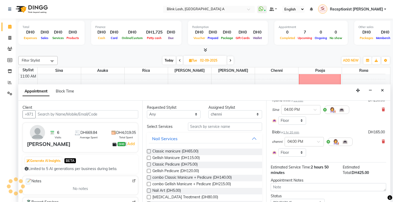
scroll to position [17, 0]
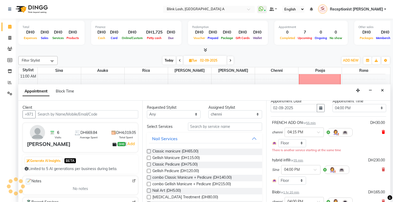
click at [382, 134] on icon at bounding box center [383, 132] width 3 height 4
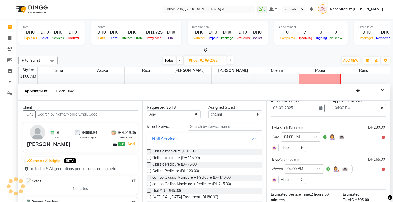
scroll to position [71, 0]
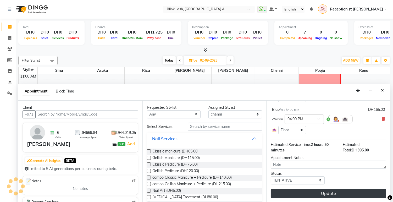
click at [370, 193] on button "Update" at bounding box center [329, 193] width 116 height 9
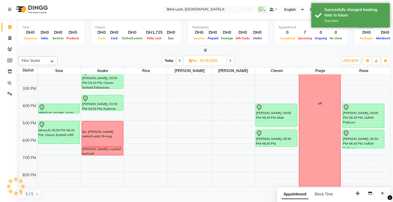
scroll to position [93, 0]
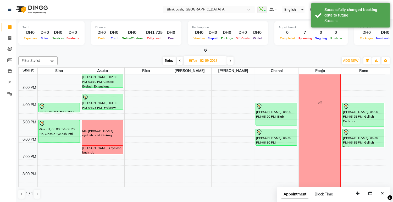
drag, startPoint x: 280, startPoint y: 145, endPoint x: 279, endPoint y: 148, distance: 2.9
click at [279, 148] on div "9:00 AM 10:00 AM 11:00 AM 12:00 PM 1:00 PM 2:00 PM 3:00 PM 4:00 PM 5:00 PM 6:00…" at bounding box center [202, 110] width 367 height 259
select select "57849"
select select "1095"
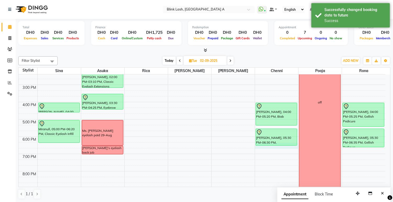
select select "tentative"
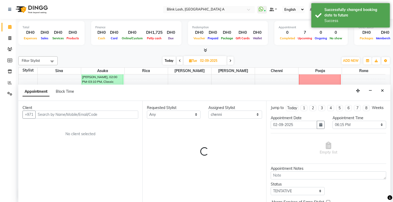
scroll to position [0, 0]
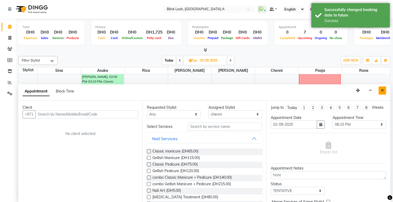
click at [381, 90] on icon "Close" at bounding box center [382, 91] width 3 height 4
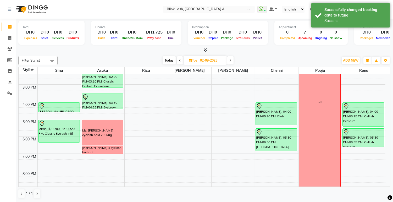
drag, startPoint x: 276, startPoint y: 144, endPoint x: 276, endPoint y: 149, distance: 4.5
click at [276, 149] on div "rolv jonasen, 10:00 AM-10:50 AM, NECK AND SHOULDER Hannah, 04:00 PM-05:20 PM, B…" at bounding box center [276, 110] width 43 height 259
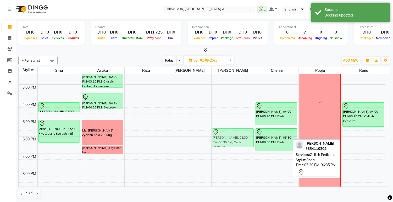
drag, startPoint x: 369, startPoint y: 141, endPoint x: 254, endPoint y: 139, distance: 115.0
click at [254, 139] on tr "Hannah, 04:00 PM-04:35 PM, hybrid infill Miranull, 05:00 PM-06:20 PM, Classic E…" at bounding box center [202, 110] width 367 height 259
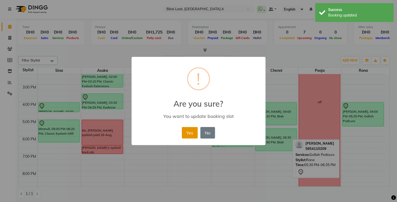
click at [191, 134] on button "Yes" at bounding box center [190, 133] width 16 height 12
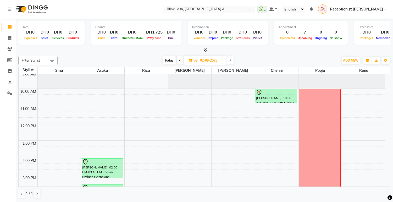
scroll to position [0, 0]
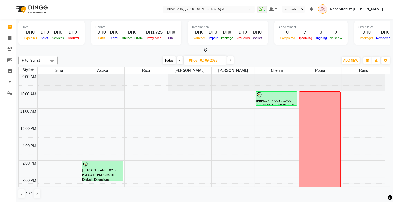
click at [171, 60] on span "Today" at bounding box center [169, 60] width 13 height 8
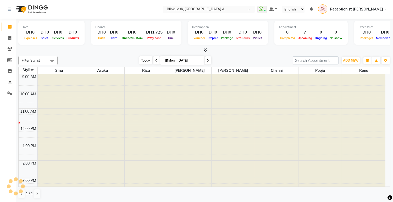
scroll to position [35, 0]
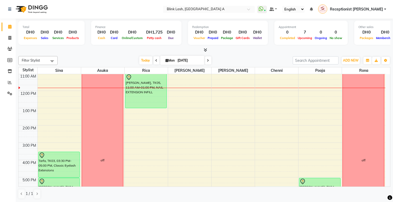
click at [156, 59] on icon at bounding box center [157, 60] width 2 height 3
type input "[DATE]"
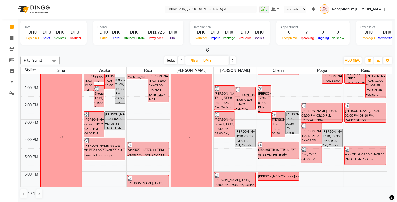
scroll to position [0, 0]
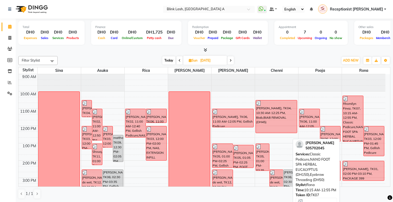
click at [343, 110] on div "Rhomilyn Finez, TK07, 10:15 AM-12:55 PM, Classic Pedicure,NANO FOOT SPA HERBAL …" at bounding box center [353, 119] width 20 height 46
click at [354, 113] on div "Rhomilyn Finez, TK07, 10:15 AM-12:55 PM, Classic Pedicure,NANO FOOT SPA HERBAL …" at bounding box center [353, 119] width 20 height 46
select select "3"
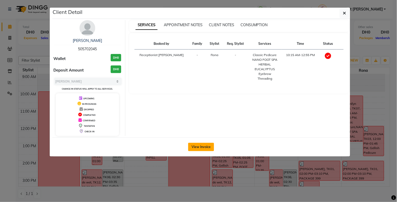
click at [199, 148] on button "View Invoice" at bounding box center [201, 147] width 26 height 8
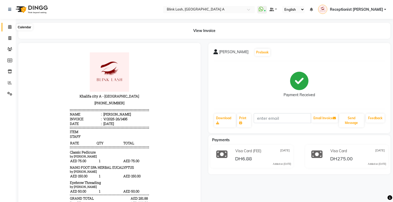
click at [10, 26] on icon at bounding box center [9, 27] width 3 height 4
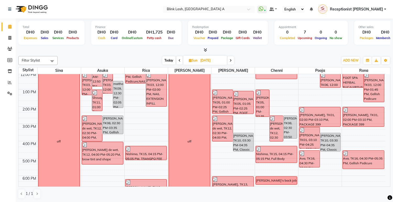
scroll to position [64, 0]
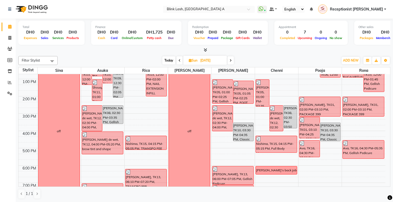
click at [188, 59] on span "Sun" at bounding box center [193, 60] width 11 height 4
select select "8"
select select "2025"
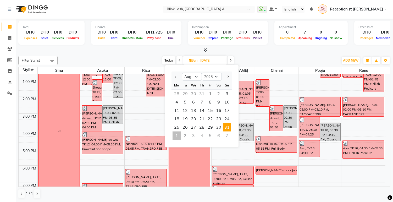
click at [268, 55] on div "Filter Stylist Select All Asuka chenni INGRID jumana pooja Rica Rona Sina Today…" at bounding box center [204, 127] width 372 height 147
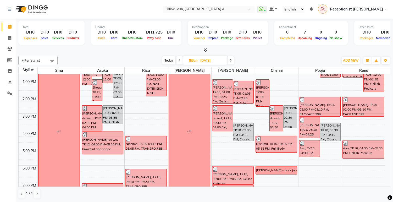
click at [231, 59] on icon at bounding box center [231, 60] width 2 height 3
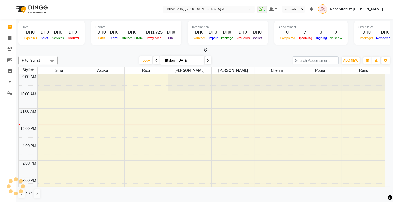
scroll to position [35, 0]
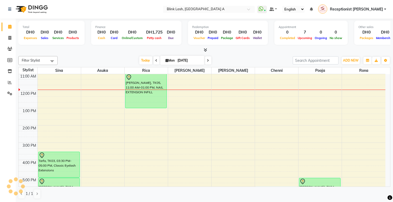
click at [208, 61] on icon at bounding box center [208, 60] width 2 height 3
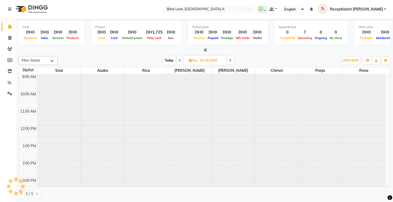
click at [230, 61] on icon at bounding box center [231, 60] width 2 height 3
type input "[DATE]"
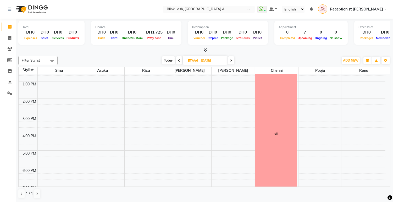
scroll to position [61, 0]
click at [345, 59] on span "ADD NEW" at bounding box center [350, 60] width 15 height 4
click at [342, 67] on button "Add Appointment" at bounding box center [338, 70] width 41 height 7
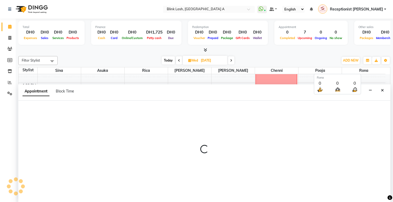
select select "600"
select select "tentative"
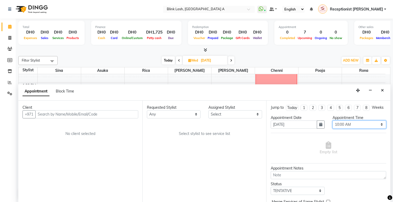
click at [365, 129] on select "Select 10:00 AM 10:05 AM 10:10 AM 10:15 AM 10:20 AM 10:25 AM 10:30 AM 10:35 AM …" at bounding box center [360, 125] width 54 height 8
select select "1110"
click at [333, 125] on select "Select 10:00 AM 10:05 AM 10:10 AM 10:15 AM 10:20 AM 10:25 AM 10:30 AM 10:35 AM …" at bounding box center [360, 125] width 54 height 8
click at [255, 114] on select "Select [PERSON_NAME] [PERSON_NAME] pooja Rica [PERSON_NAME]" at bounding box center [236, 114] width 54 height 8
select select "42462"
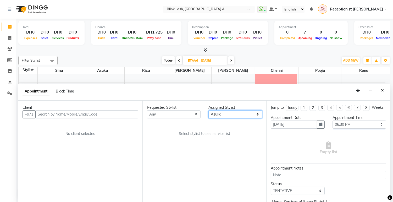
click at [209, 110] on select "Select [PERSON_NAME] [PERSON_NAME] pooja Rica [PERSON_NAME]" at bounding box center [236, 114] width 54 height 8
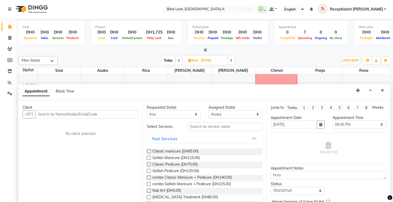
click at [250, 121] on div "Requested Stylist Any [PERSON_NAME] [PERSON_NAME] pooja Rica [PERSON_NAME] Assi…" at bounding box center [205, 152] width 124 height 102
click at [238, 129] on input "text" at bounding box center [225, 127] width 74 height 8
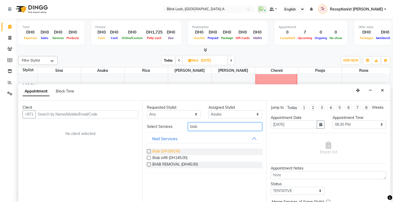
type input "biab"
click at [169, 150] on span "Biab (DH165.00)" at bounding box center [166, 152] width 28 height 7
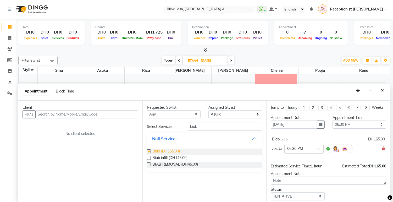
checkbox input "false"
click at [246, 114] on select "Select [PERSON_NAME] [PERSON_NAME] pooja Rica [PERSON_NAME]" at bounding box center [236, 114] width 54 height 8
select select "63341"
click at [209, 110] on select "Select [PERSON_NAME] [PERSON_NAME] pooja Rica [PERSON_NAME]" at bounding box center [236, 114] width 54 height 8
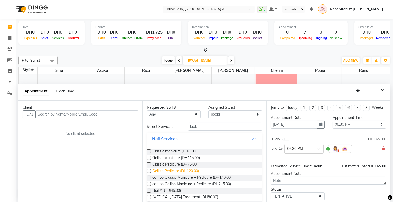
click at [190, 171] on span "Gellish Pedicure (DH120.00)" at bounding box center [175, 171] width 47 height 7
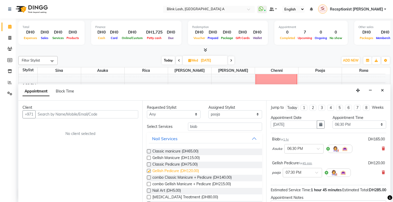
checkbox input "false"
click at [93, 114] on input "text" at bounding box center [86, 114] width 103 height 8
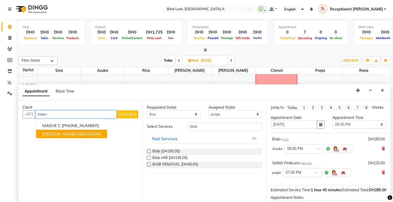
click at [86, 135] on ngb-highlight "585253345" at bounding box center [89, 133] width 24 height 5
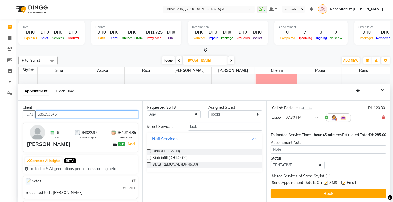
scroll to position [66, 0]
type input "585253345"
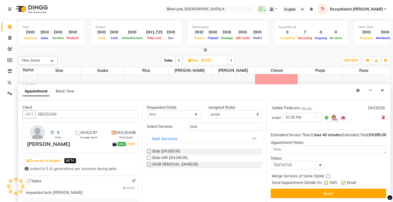
click at [313, 114] on div at bounding box center [302, 117] width 39 height 6
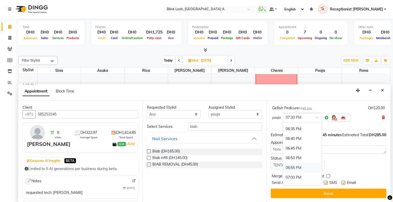
scroll to position [988, 0]
click at [298, 123] on div "06:30 PM" at bounding box center [302, 128] width 39 height 10
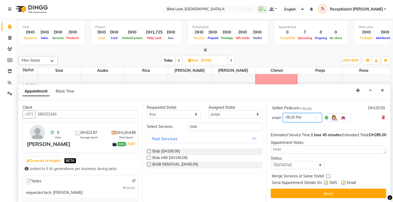
scroll to position [71, 0]
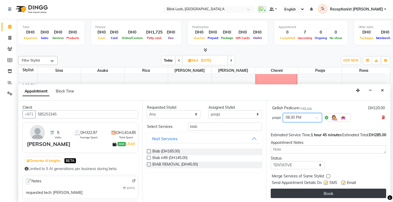
click at [337, 192] on button "Book" at bounding box center [329, 193] width 116 height 9
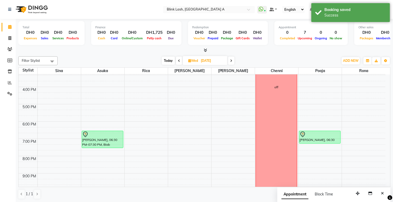
scroll to position [119, 0]
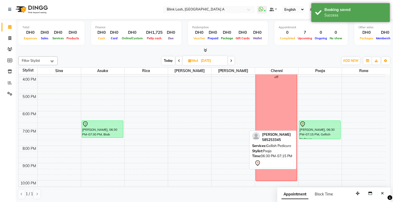
drag, startPoint x: 329, startPoint y: 132, endPoint x: 329, endPoint y: 137, distance: 5.0
click at [329, 139] on div "Maeve Conroy, 06:30 PM-07:15 PM, Gellish Pedicure Maeve Conroy, 06:30 PM-07:15 …" at bounding box center [320, 85] width 43 height 259
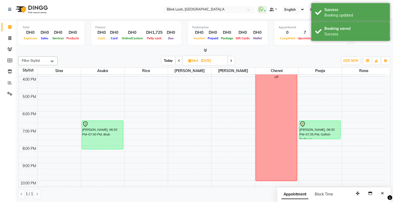
drag, startPoint x: 105, startPoint y: 137, endPoint x: 102, endPoint y: 147, distance: 10.4
click at [102, 147] on div "Maeve Conroy, 06:30 PM-07:30 PM, Biab Maeve Conroy, 06:30 PM-07:30 PM, Biab" at bounding box center [102, 85] width 43 height 259
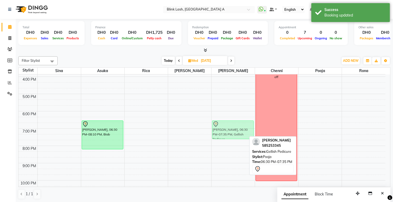
drag, startPoint x: 326, startPoint y: 132, endPoint x: 229, endPoint y: 132, distance: 96.9
click at [229, 132] on tr "Maeve Conroy, 06:30 PM-08:10 PM, Biab Maeve Conroy, 06:30 PM-07:35 PM, Gellish …" at bounding box center [202, 85] width 367 height 259
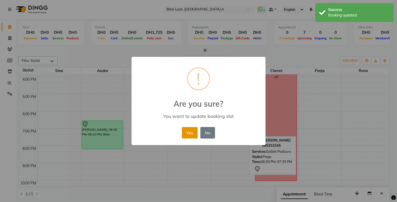
click at [190, 132] on button "Yes" at bounding box center [190, 133] width 16 height 12
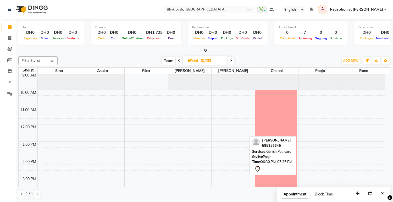
scroll to position [0, 0]
click at [165, 61] on span "Today" at bounding box center [168, 61] width 13 height 8
type input "[DATE]"
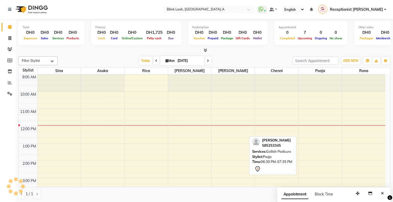
scroll to position [35, 0]
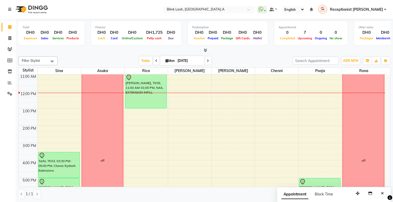
click at [14, 94] on li "Settings" at bounding box center [8, 93] width 16 height 11
click at [9, 94] on icon at bounding box center [9, 94] width 5 height 4
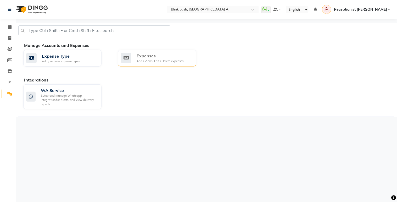
click at [165, 59] on div "Add / View / Edit / Delete expenses" at bounding box center [160, 61] width 47 height 4
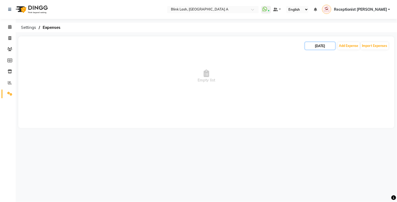
click at [323, 48] on input "[DATE]" at bounding box center [321, 45] width 30 height 7
select select "9"
select select "2025"
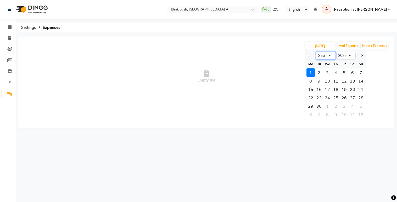
drag, startPoint x: 324, startPoint y: 57, endPoint x: 325, endPoint y: 61, distance: 3.4
click at [324, 57] on select "Jan Feb Mar Apr May Jun Jul Aug Sep Oct Nov Dec" at bounding box center [327, 56] width 20 height 8
click at [317, 52] on select "Jan Feb Mar Apr May Jun Jul Aug Sep Oct Nov Dec" at bounding box center [327, 56] width 20 height 8
click at [326, 56] on select "Jan Feb Mar Apr May Jun Jul Aug Sep Oct Nov Dec" at bounding box center [327, 56] width 20 height 8
select select "8"
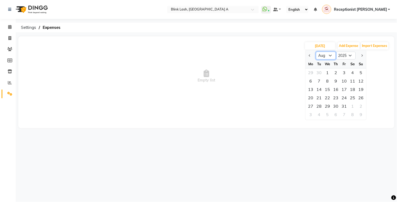
click at [317, 52] on select "Jan Feb Mar Apr May Jun Jul Aug Sep Oct Nov Dec" at bounding box center [327, 56] width 20 height 8
click at [342, 72] on div "1" at bounding box center [345, 72] width 8 height 8
type input "01-08-2025"
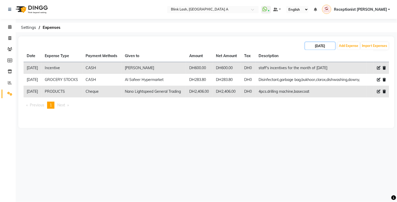
click at [329, 43] on input "01-08-2025" at bounding box center [321, 45] width 30 height 7
select select "8"
select select "2025"
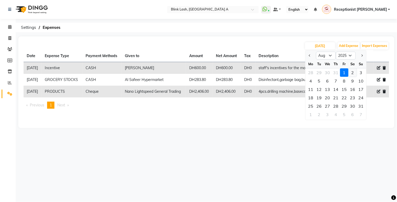
click at [352, 72] on div "2" at bounding box center [353, 72] width 8 height 8
type input "02-08-2025"
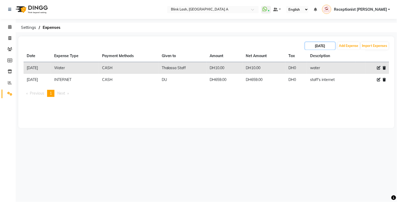
click at [328, 46] on input "02-08-2025" at bounding box center [321, 45] width 30 height 7
select select "8"
select select "2025"
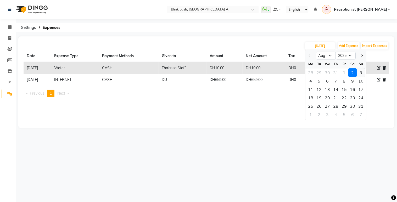
click at [360, 73] on div "3" at bounding box center [361, 72] width 8 height 8
type input "[DATE]"
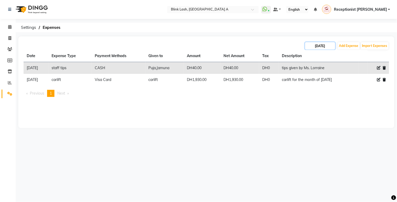
click at [326, 45] on input "[DATE]" at bounding box center [321, 45] width 30 height 7
select select "8"
select select "2025"
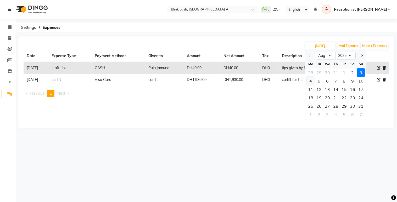
click at [310, 81] on div "4" at bounding box center [311, 81] width 8 height 8
type input "04-08-2025"
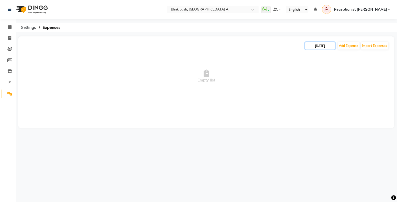
click at [325, 45] on input "04-08-2025" at bounding box center [321, 45] width 30 height 7
select select "8"
select select "2025"
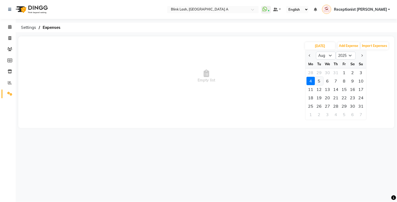
click at [321, 80] on div "5" at bounding box center [319, 81] width 8 height 8
type input "[DATE]"
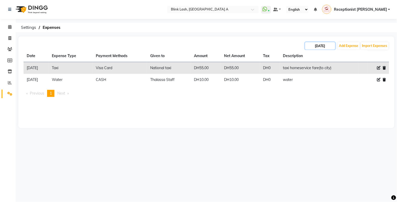
click at [323, 49] on input "[DATE]" at bounding box center [321, 45] width 30 height 7
select select "8"
select select "2025"
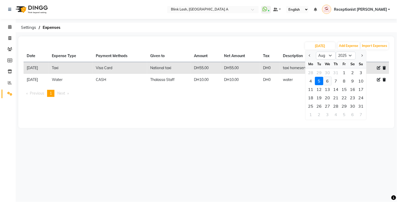
click at [329, 78] on div "6" at bounding box center [328, 81] width 8 height 8
type input "[DATE]"
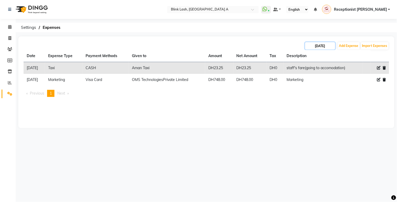
click at [321, 45] on input "[DATE]" at bounding box center [321, 45] width 30 height 7
select select "8"
select select "2025"
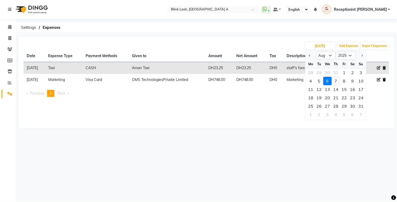
click at [335, 80] on div "7" at bounding box center [336, 81] width 8 height 8
type input "[DATE]"
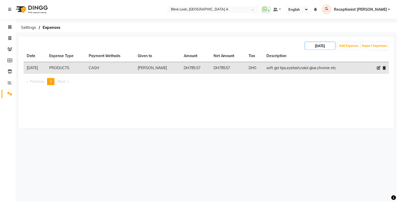
click at [333, 46] on input "[DATE]" at bounding box center [321, 45] width 30 height 7
select select "8"
select select "2025"
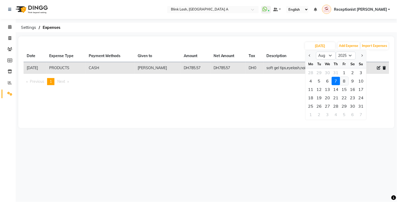
click at [344, 83] on div "8" at bounding box center [345, 81] width 8 height 8
type input "08-08-2025"
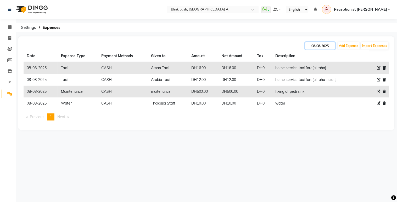
click at [332, 45] on input "08-08-2025" at bounding box center [321, 45] width 30 height 7
select select "8"
select select "2025"
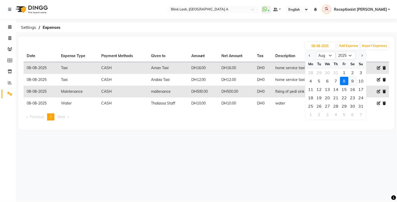
click at [349, 83] on div "9" at bounding box center [353, 81] width 8 height 8
type input "09-08-2025"
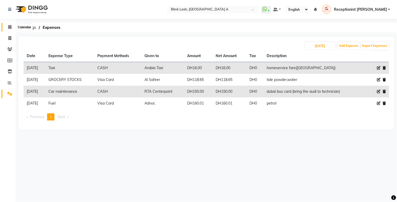
click at [10, 27] on icon at bounding box center [9, 27] width 3 height 4
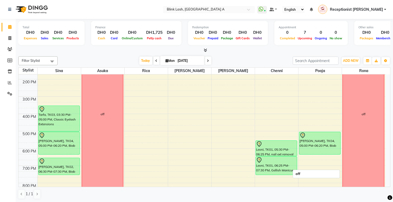
scroll to position [23, 0]
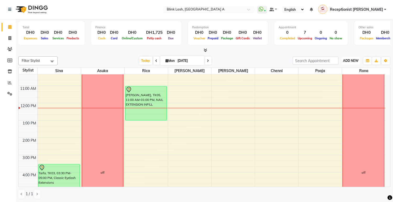
click at [350, 61] on span "ADD NEW" at bounding box center [350, 61] width 15 height 4
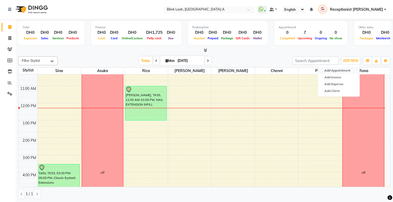
click at [348, 69] on button "Add Appointment" at bounding box center [338, 70] width 41 height 7
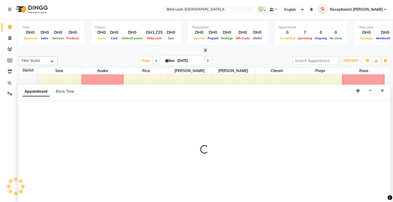
scroll to position [0, 0]
select select "600"
select select "tentative"
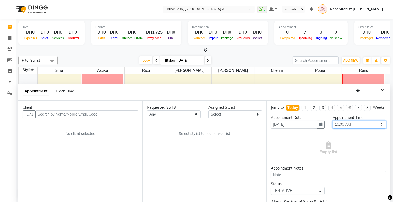
click at [372, 128] on select "Select 10:00 AM 10:05 AM 10:10 AM 10:15 AM 10:20 AM 10:25 AM 10:30 AM 10:35 AM …" at bounding box center [360, 125] width 54 height 8
select select "780"
click at [333, 125] on select "Select 10:00 AM 10:05 AM 10:10 AM 10:15 AM 10:20 AM 10:25 AM 10:30 AM 10:35 AM …" at bounding box center [360, 125] width 54 height 8
click at [253, 112] on select "Select [PERSON_NAME] [PERSON_NAME] pooja Rica [PERSON_NAME]" at bounding box center [236, 114] width 54 height 8
select select "57849"
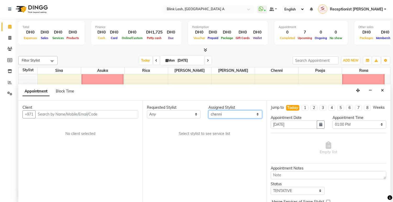
click at [209, 110] on select "Select [PERSON_NAME] [PERSON_NAME] pooja Rica [PERSON_NAME]" at bounding box center [236, 114] width 54 height 8
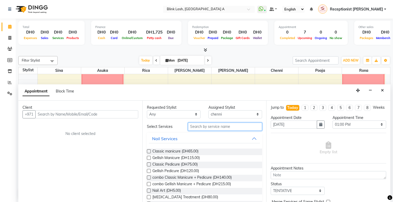
click at [250, 126] on input "text" at bounding box center [225, 127] width 74 height 8
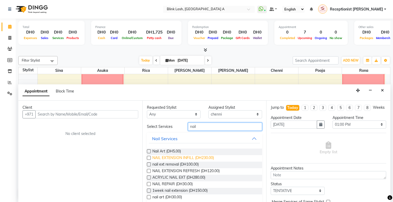
type input "nail"
click at [205, 159] on span "NAIL EXTENSION INFILL (DH230.00)" at bounding box center [183, 158] width 62 height 7
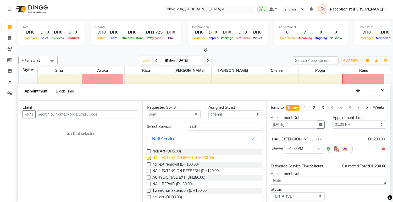
checkbox input "false"
click at [240, 112] on select "Select [PERSON_NAME] [PERSON_NAME] pooja Rica [PERSON_NAME]" at bounding box center [236, 114] width 54 height 8
select select "46934"
click at [209, 110] on select "Select [PERSON_NAME] [PERSON_NAME] pooja Rica [PERSON_NAME]" at bounding box center [236, 114] width 54 height 8
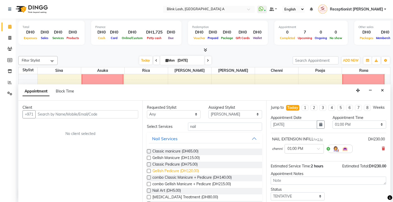
click at [190, 171] on span "Gellish Pedicure (DH120.00)" at bounding box center [175, 171] width 47 height 7
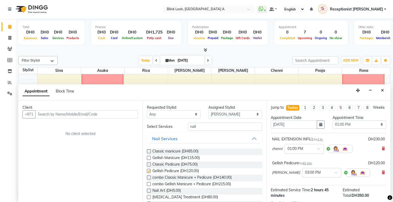
checkbox input "false"
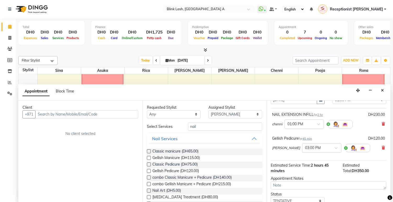
scroll to position [58, 0]
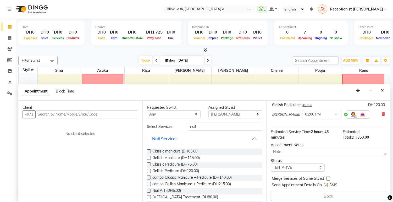
click at [335, 119] on span at bounding box center [338, 116] width 7 height 6
click at [303, 130] on div "01:00 PM" at bounding box center [322, 125] width 39 height 10
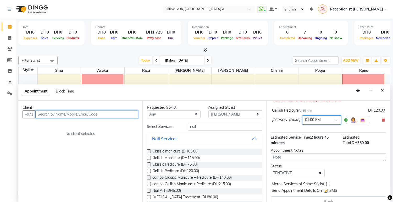
click at [96, 117] on input "text" at bounding box center [86, 114] width 103 height 8
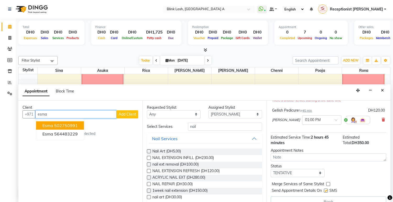
click at [74, 124] on ngb-highlight "502750991" at bounding box center [66, 125] width 24 height 5
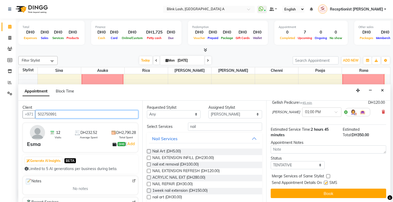
scroll to position [71, 0]
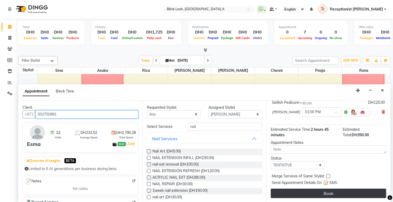
type input "502750991"
click at [328, 193] on button "Book" at bounding box center [329, 193] width 116 height 9
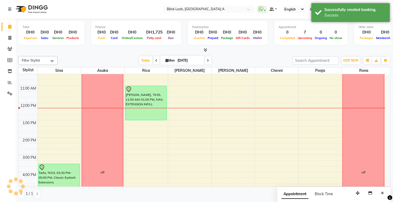
scroll to position [0, 0]
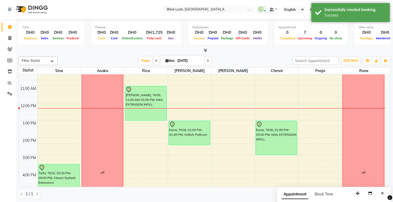
drag, startPoint x: 197, startPoint y: 132, endPoint x: 195, endPoint y: 140, distance: 8.5
click at [195, 141] on div "Esma, TK06, 01:00 PM-01:45 PM, Gellish Pedicure Esma, TK06, 01:00 PM-01:45 PM, …" at bounding box center [189, 180] width 43 height 259
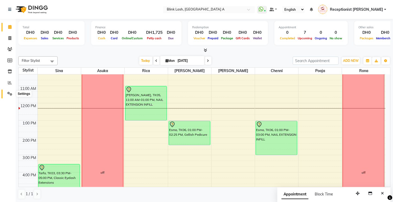
click at [11, 92] on icon at bounding box center [9, 94] width 5 height 4
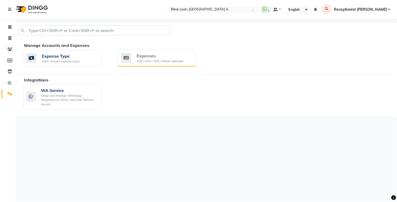
click at [131, 59] on icon at bounding box center [126, 58] width 10 height 10
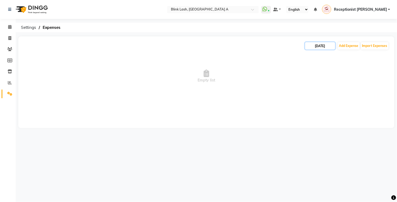
click at [326, 43] on input "[DATE]" at bounding box center [321, 45] width 30 height 7
select select "9"
select select "2025"
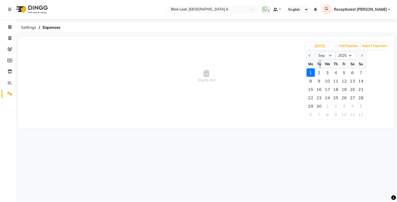
drag, startPoint x: 321, startPoint y: 62, endPoint x: 322, endPoint y: 68, distance: 6.3
click at [321, 68] on div "Tu" at bounding box center [319, 64] width 8 height 8
click at [328, 56] on select "Jan Feb Mar Apr May Jun Jul Aug Sep Oct Nov Dec" at bounding box center [327, 56] width 20 height 8
select select "8"
click at [317, 52] on select "Jan Feb Mar Apr May Jun Jul Aug Sep Oct Nov Dec" at bounding box center [327, 56] width 20 height 8
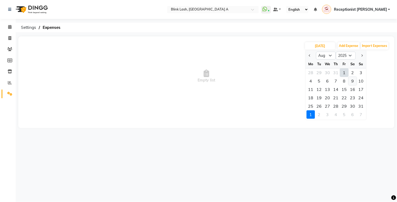
click at [352, 78] on div "9" at bounding box center [353, 81] width 8 height 8
type input "09-08-2025"
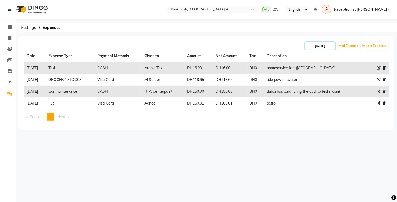
click at [321, 46] on input "09-08-2025" at bounding box center [321, 45] width 30 height 7
select select "8"
select select "2025"
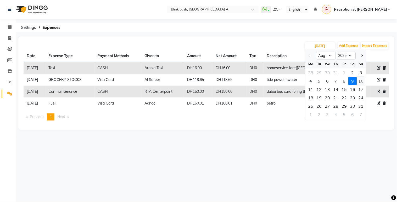
click at [362, 82] on div "10" at bounding box center [361, 81] width 8 height 8
type input "[DATE]"
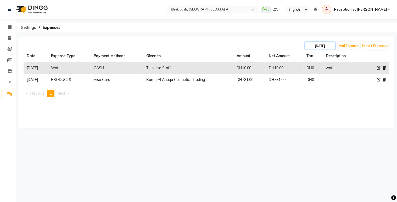
click at [310, 48] on input "[DATE]" at bounding box center [321, 45] width 30 height 7
select select "8"
select select "2025"
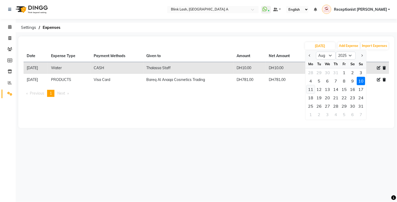
click at [311, 90] on div "11" at bounding box center [311, 89] width 8 height 8
type input "11-08-2025"
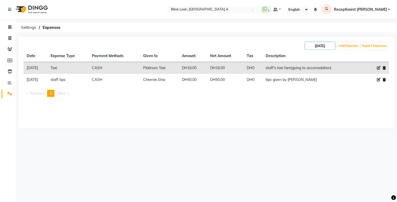
click at [318, 46] on input "11-08-2025" at bounding box center [321, 45] width 30 height 7
select select "8"
select select "2025"
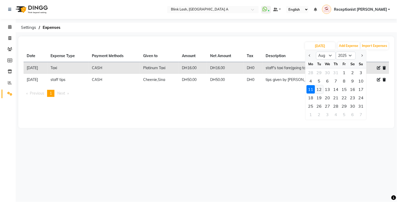
click at [319, 86] on div "12" at bounding box center [319, 89] width 8 height 8
type input "12-08-2025"
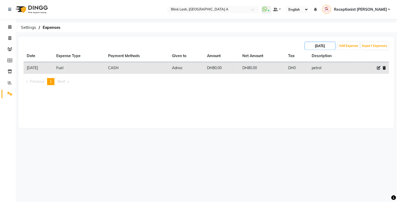
click at [327, 43] on input "12-08-2025" at bounding box center [321, 45] width 30 height 7
select select "8"
select select "2025"
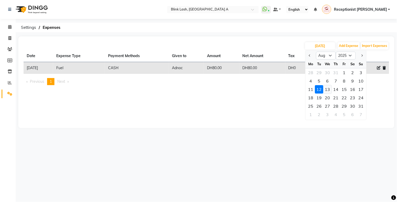
click at [330, 88] on div "13" at bounding box center [328, 89] width 8 height 8
type input "13-08-2025"
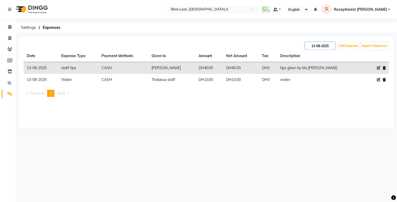
click at [332, 49] on input "13-08-2025" at bounding box center [321, 45] width 30 height 7
select select "8"
select select "2025"
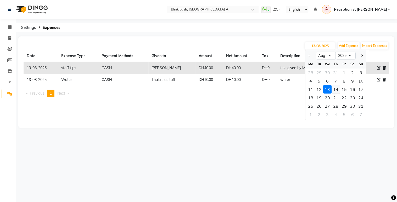
click at [335, 89] on div "14" at bounding box center [336, 89] width 8 height 8
type input "14-08-2025"
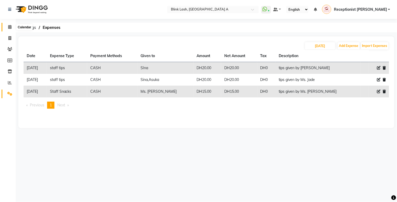
click at [11, 28] on icon at bounding box center [9, 27] width 3 height 4
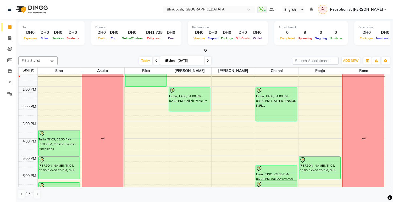
scroll to position [58, 0]
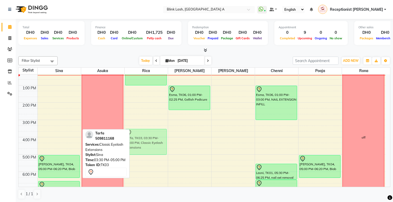
drag, startPoint x: 60, startPoint y: 134, endPoint x: 132, endPoint y: 137, distance: 71.8
click at [155, 137] on tr "Tarfa, TK03, 03:30 PM-05:00 PM, Classic Eyelash Extensions Sophie o'kane, TK04,…" at bounding box center [202, 145] width 367 height 259
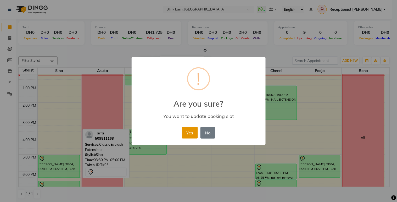
click at [190, 130] on button "Yes" at bounding box center [190, 133] width 16 height 12
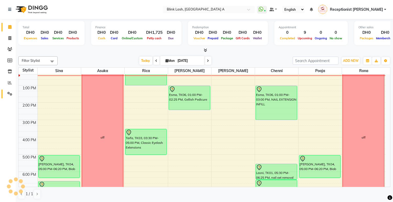
click at [13, 90] on link "Settings" at bounding box center [8, 94] width 13 height 9
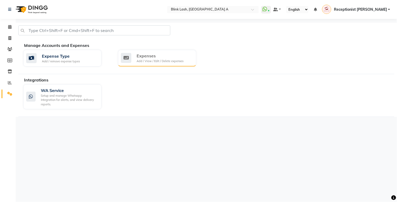
click at [149, 62] on div "Add / View / Edit / Delete expenses" at bounding box center [160, 61] width 47 height 4
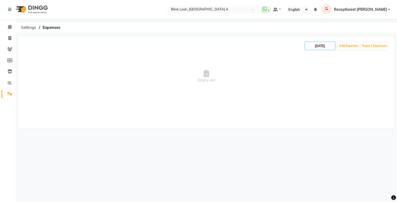
click at [324, 47] on input "[DATE]" at bounding box center [321, 45] width 30 height 7
select select "9"
select select "2025"
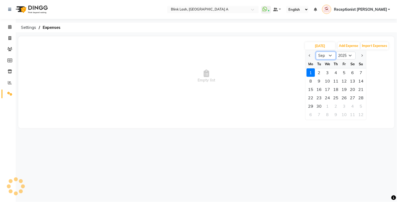
click at [325, 56] on select "Jan Feb Mar Apr May Jun Jul Aug Sep Oct Nov Dec" at bounding box center [327, 56] width 20 height 8
select select "8"
click at [317, 52] on select "Jan Feb Mar Apr May Jun Jul Aug Sep Oct Nov Dec" at bounding box center [327, 56] width 20 height 8
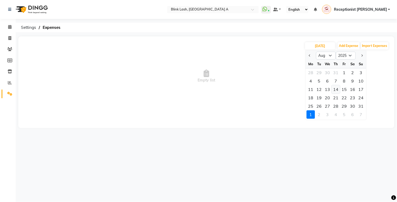
click at [340, 91] on div "14" at bounding box center [336, 89] width 8 height 8
type input "14-08-2025"
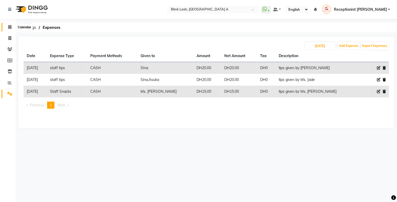
drag, startPoint x: 12, startPoint y: 27, endPoint x: 14, endPoint y: 75, distance: 47.7
click at [12, 27] on span at bounding box center [9, 27] width 9 height 6
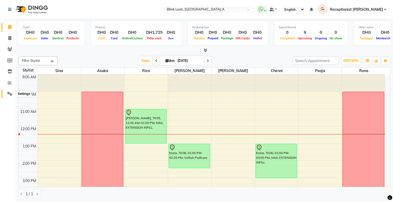
click at [10, 91] on span at bounding box center [9, 94] width 9 height 6
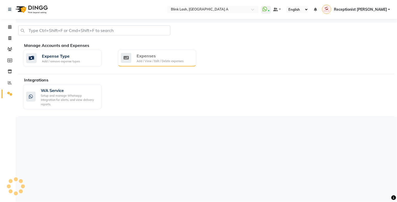
click at [164, 56] on div "Expenses" at bounding box center [160, 56] width 47 height 6
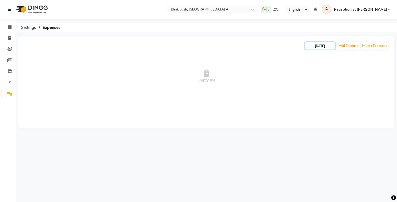
click at [323, 47] on input "[DATE]" at bounding box center [321, 45] width 30 height 7
select select "9"
select select "2025"
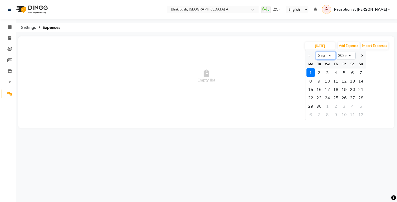
click at [321, 56] on select "Jan Feb Mar Apr May Jun Jul Aug Sep Oct Nov Dec" at bounding box center [327, 56] width 20 height 8
select select "8"
click at [317, 52] on select "Jan Feb Mar Apr May Jun Jul Aug Sep Oct Nov Dec" at bounding box center [327, 56] width 20 height 8
click at [346, 88] on div "15" at bounding box center [345, 89] width 8 height 8
type input "[DATE]"
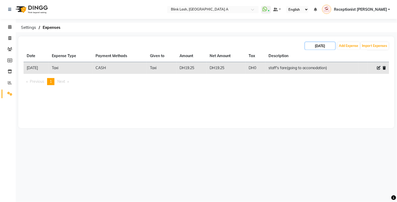
click at [317, 43] on input "[DATE]" at bounding box center [321, 45] width 30 height 7
select select "8"
select select "2025"
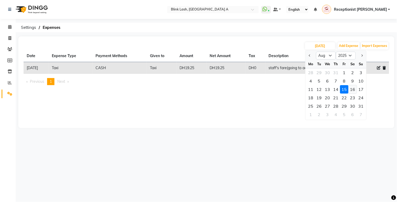
click at [349, 88] on div "16" at bounding box center [353, 89] width 8 height 8
type input "16-08-2025"
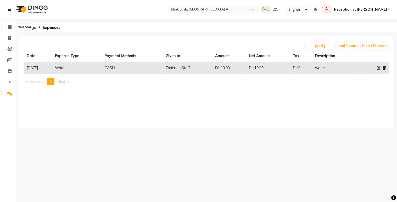
click at [9, 28] on icon at bounding box center [9, 27] width 3 height 4
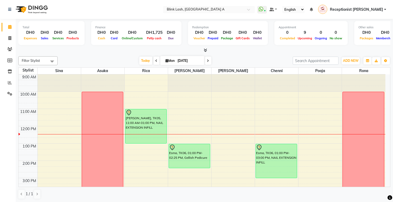
scroll to position [87, 0]
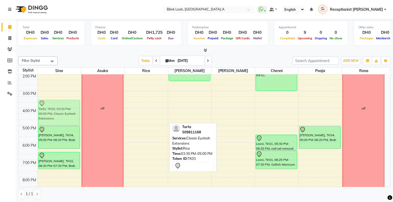
drag, startPoint x: 160, startPoint y: 109, endPoint x: 80, endPoint y: 108, distance: 80.2
click at [80, 108] on div "9:00 AM 10:00 AM 11:00 AM 12:00 PM 1:00 PM 2:00 PM 3:00 PM 4:00 PM 5:00 PM 6:00…" at bounding box center [202, 116] width 367 height 259
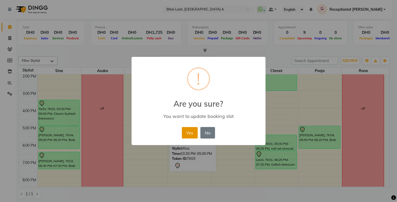
click at [196, 128] on button "Yes" at bounding box center [190, 133] width 16 height 12
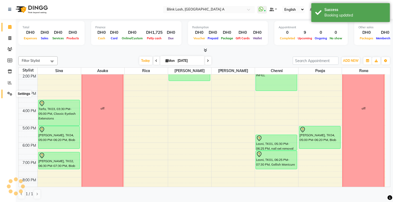
click at [12, 93] on span at bounding box center [9, 94] width 9 height 6
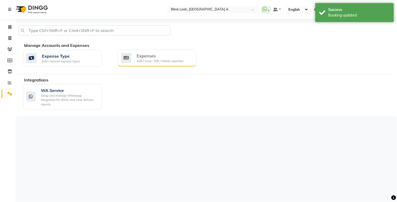
click at [139, 58] on div "Expenses" at bounding box center [160, 56] width 47 height 6
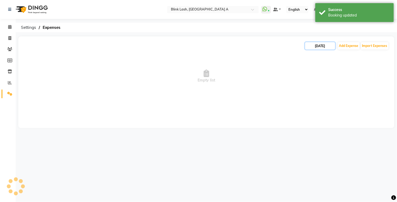
click at [317, 46] on input "[DATE]" at bounding box center [321, 45] width 30 height 7
select select "9"
select select "2025"
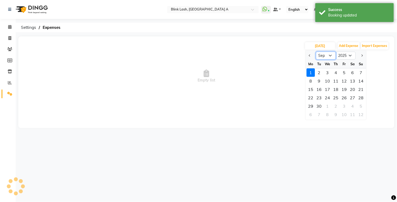
click at [327, 54] on select "Jan Feb Mar Apr May Jun Jul Aug Sep Oct Nov Dec" at bounding box center [327, 56] width 20 height 8
select select "8"
click at [317, 52] on select "Jan Feb Mar Apr May Jun Jul Aug Sep Oct Nov Dec" at bounding box center [327, 56] width 20 height 8
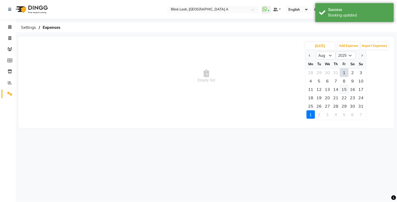
click at [342, 88] on div "15" at bounding box center [345, 89] width 8 height 8
type input "[DATE]"
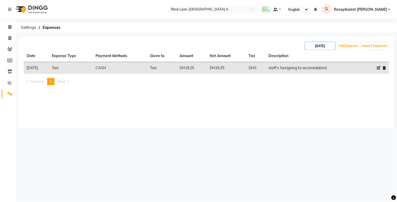
click at [318, 48] on input "[DATE]" at bounding box center [321, 45] width 30 height 7
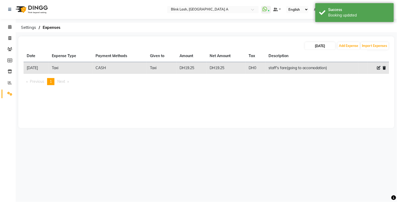
select select "8"
select select "2025"
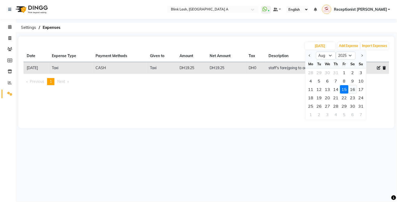
click at [350, 91] on div "16" at bounding box center [353, 89] width 8 height 8
type input "16-08-2025"
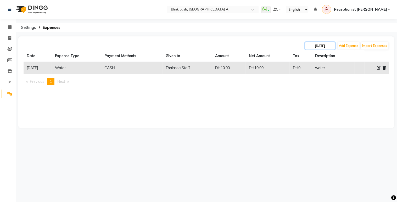
click at [333, 46] on input "16-08-2025" at bounding box center [321, 45] width 30 height 7
select select "8"
select select "2025"
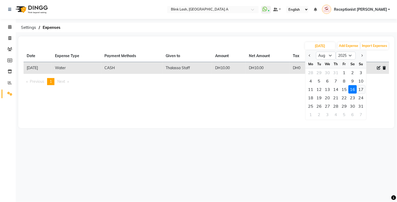
click at [361, 88] on div "17" at bounding box center [361, 89] width 8 height 8
type input "17-08-2025"
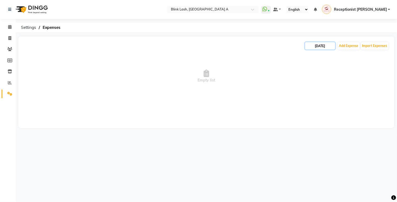
click at [333, 43] on input "17-08-2025" at bounding box center [321, 45] width 30 height 7
select select "8"
select select "2025"
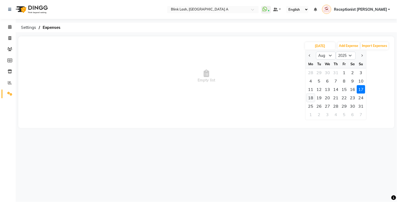
click at [310, 99] on div "18" at bounding box center [311, 98] width 8 height 8
type input "18-08-2025"
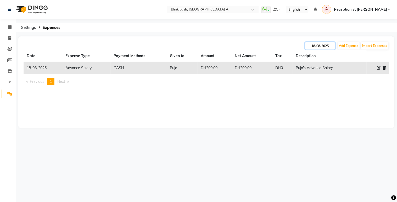
click at [328, 48] on input "18-08-2025" at bounding box center [321, 45] width 30 height 7
select select "8"
select select "2025"
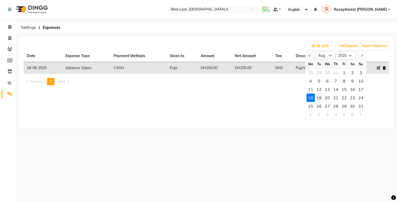
click at [320, 97] on div "19" at bounding box center [319, 98] width 8 height 8
type input "19-08-2025"
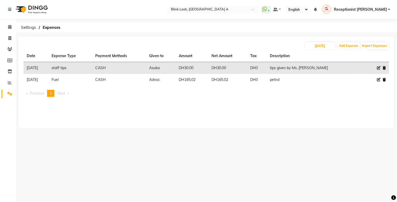
click at [320, 97] on div "Date Expense Type Payment Methods Given to Amount Net Amount Tax Description 19…" at bounding box center [207, 75] width 366 height 51
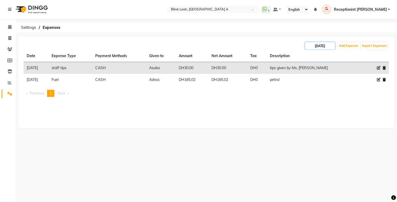
click at [326, 42] on input "19-08-2025" at bounding box center [321, 45] width 30 height 7
select select "8"
select select "2025"
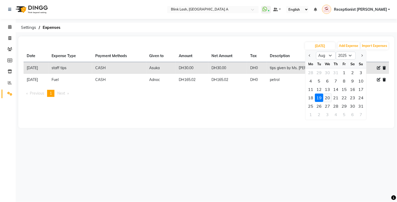
click at [327, 97] on div "20" at bounding box center [328, 98] width 8 height 8
type input "20-08-2025"
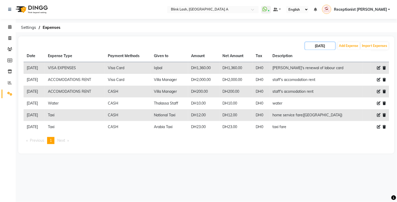
click at [331, 47] on input "20-08-2025" at bounding box center [321, 45] width 30 height 7
select select "8"
select select "2025"
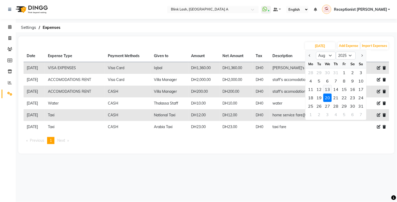
click at [328, 90] on div "13" at bounding box center [328, 89] width 8 height 8
type input "13-08-2025"
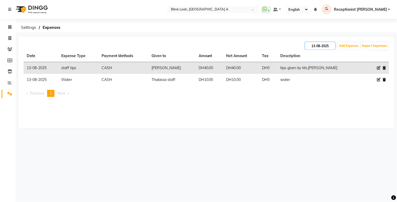
click at [320, 46] on input "13-08-2025" at bounding box center [321, 45] width 30 height 7
select select "8"
select select "2025"
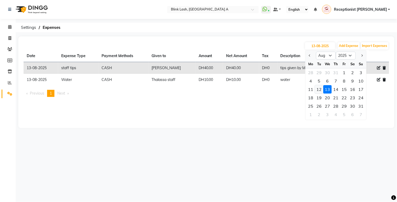
click at [319, 89] on div "12" at bounding box center [319, 89] width 8 height 8
type input "12-08-2025"
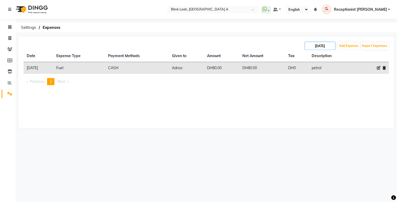
click at [331, 44] on input "12-08-2025" at bounding box center [321, 45] width 30 height 7
select select "8"
select select "2025"
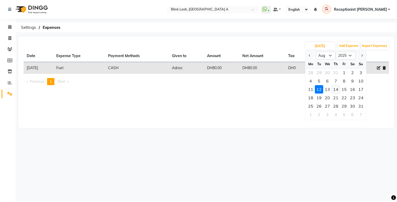
click at [339, 87] on div "14" at bounding box center [336, 89] width 8 height 8
type input "14-08-2025"
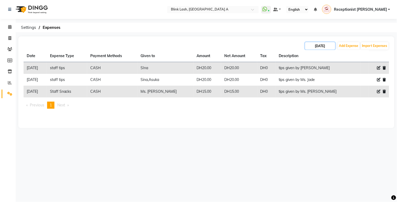
click at [328, 43] on input "14-08-2025" at bounding box center [321, 45] width 30 height 7
select select "8"
select select "2025"
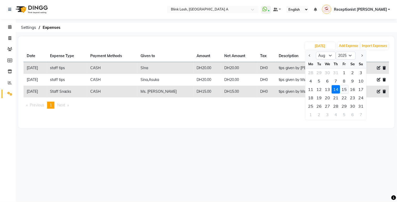
click at [343, 90] on div "15" at bounding box center [345, 89] width 8 height 8
type input "[DATE]"
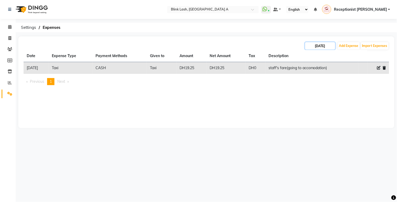
click at [328, 47] on input "[DATE]" at bounding box center [321, 45] width 30 height 7
select select "8"
select select "2025"
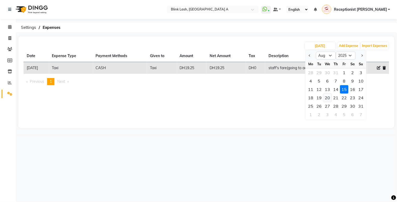
click at [329, 96] on div "20" at bounding box center [328, 98] width 8 height 8
type input "20-08-2025"
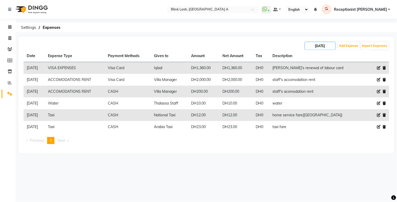
click at [330, 46] on input "20-08-2025" at bounding box center [321, 45] width 30 height 7
select select "8"
select select "2025"
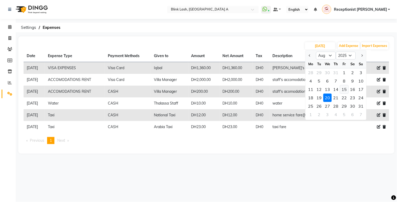
click at [344, 88] on div "15" at bounding box center [345, 89] width 8 height 8
type input "[DATE]"
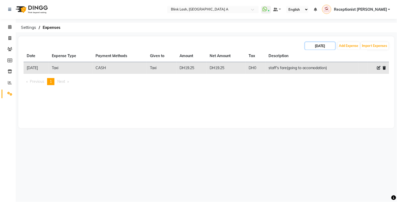
click at [323, 45] on input "[DATE]" at bounding box center [321, 45] width 30 height 7
select select "8"
select select "2025"
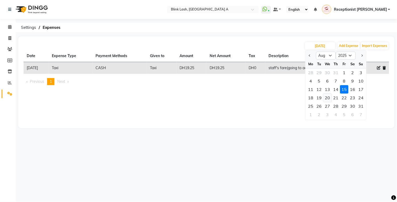
click at [328, 99] on div "20" at bounding box center [328, 98] width 8 height 8
type input "20-08-2025"
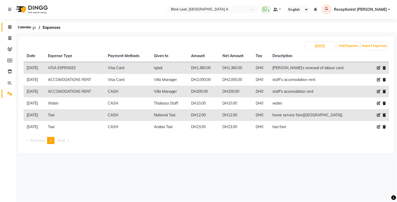
click at [9, 26] on icon at bounding box center [9, 27] width 3 height 4
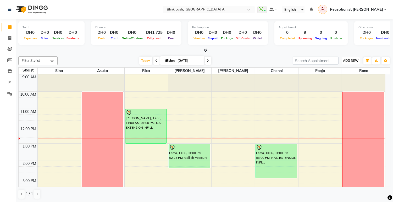
click at [353, 57] on button "ADD NEW Toggle Dropdown" at bounding box center [351, 60] width 18 height 7
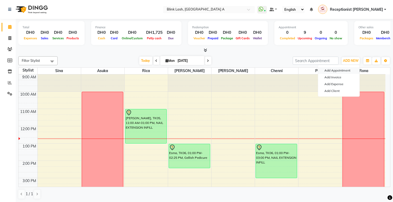
click at [350, 71] on button "Add Appointment" at bounding box center [338, 70] width 41 height 7
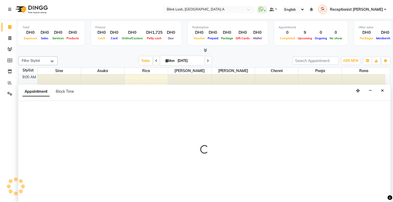
scroll to position [0, 0]
select select "600"
select select "tentative"
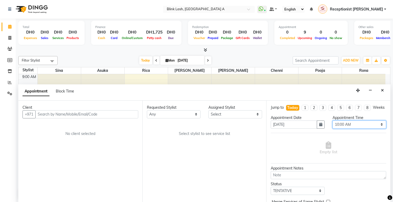
click at [369, 127] on select "Select 10:00 AM 10:05 AM 10:10 AM 10:15 AM 10:20 AM 10:25 AM 10:30 AM 10:35 AM …" at bounding box center [360, 125] width 54 height 8
select select "770"
click at [333, 125] on select "Select 10:00 AM 10:05 AM 10:10 AM 10:15 AM 10:20 AM 10:25 AM 10:30 AM 10:35 AM …" at bounding box center [360, 125] width 54 height 8
click at [246, 114] on select "Select [PERSON_NAME] [PERSON_NAME] pooja Rica [PERSON_NAME]" at bounding box center [236, 114] width 54 height 8
select select "42461"
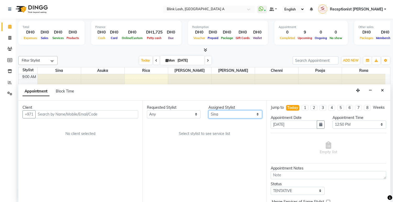
click at [209, 110] on select "Select [PERSON_NAME] [PERSON_NAME] pooja Rica [PERSON_NAME]" at bounding box center [236, 114] width 54 height 8
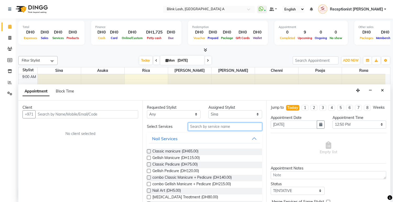
click at [224, 127] on input "text" at bounding box center [225, 127] width 74 height 8
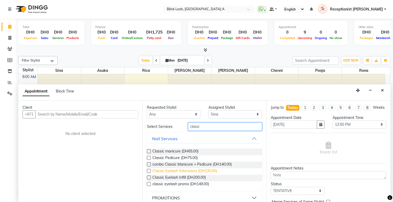
type input "classi"
click at [202, 170] on span "Classic Eyelash Extensions (DH230.00)" at bounding box center [184, 171] width 65 height 7
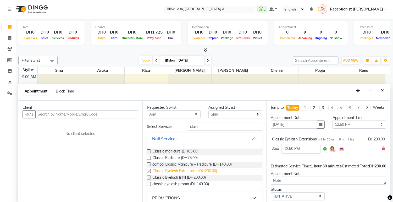
checkbox input "false"
click at [127, 114] on input "text" at bounding box center [86, 114] width 103 height 8
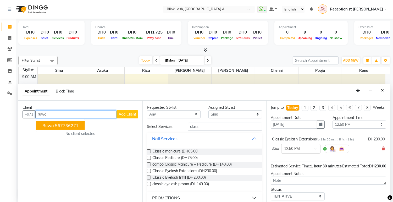
click at [79, 127] on button "Ruwa 567736271" at bounding box center [60, 125] width 49 height 8
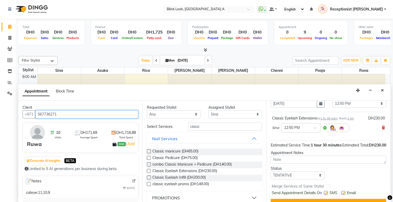
scroll to position [41, 0]
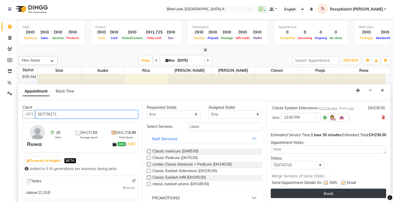
type input "567736271"
click at [361, 193] on button "Book" at bounding box center [329, 193] width 116 height 9
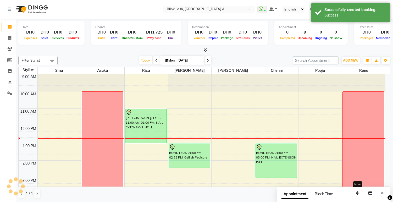
scroll to position [0, 0]
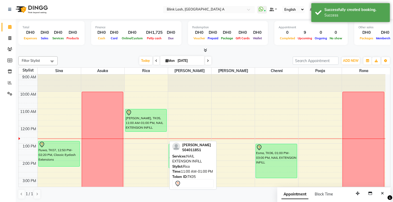
drag, startPoint x: 143, startPoint y: 143, endPoint x: 144, endPoint y: 132, distance: 11.1
click at [144, 132] on div "Maria, TK05, 11:00 AM-01:00 PM, NAIL EXTENSION INFILL Maria, TK05, 11:00 AM-01:…" at bounding box center [146, 203] width 43 height 259
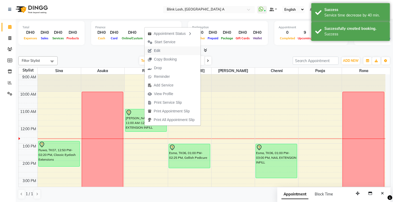
click at [161, 52] on span "Edit" at bounding box center [154, 50] width 19 height 9
select select "tentative"
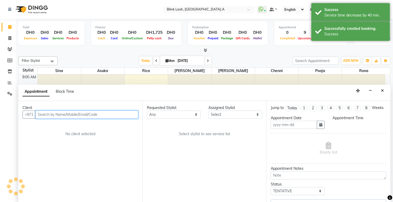
scroll to position [0, 0]
type input "[DATE]"
select select "42464"
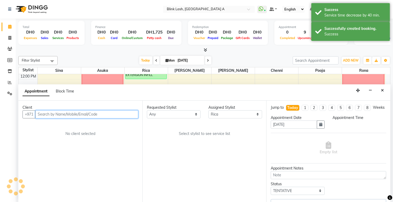
select select "660"
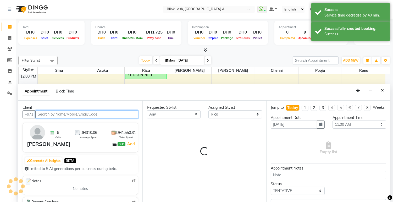
select select "2892"
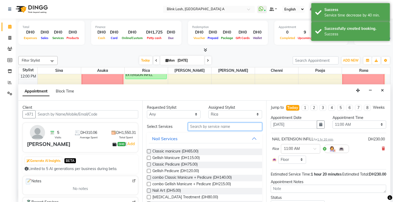
click at [224, 127] on input "text" at bounding box center [225, 127] width 74 height 8
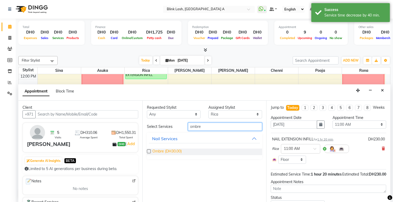
type input "ombre"
click at [166, 150] on span "Ombre (DH30.00)" at bounding box center [166, 152] width 29 height 7
checkbox input "false"
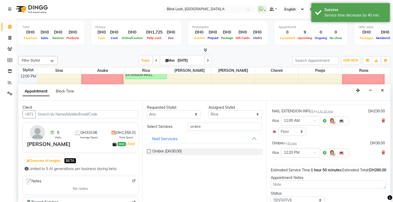
scroll to position [58, 0]
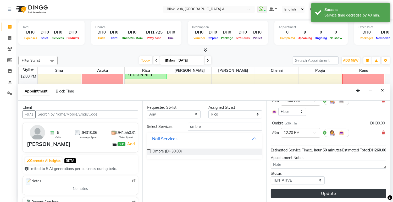
click at [350, 189] on button "Update" at bounding box center [329, 193] width 116 height 9
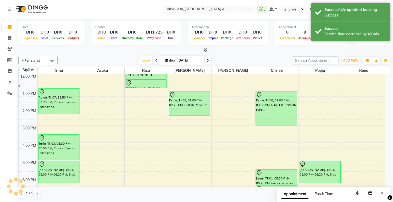
scroll to position [0, 0]
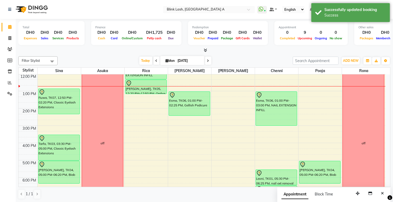
drag, startPoint x: 139, startPoint y: 87, endPoint x: 138, endPoint y: 93, distance: 6.6
click at [138, 93] on div "Maria, TK05, 11:00 AM-12:20 PM, NAIL EXTENSION INFILL Maria, TK05, 12:20 PM-12:…" at bounding box center [146, 151] width 43 height 259
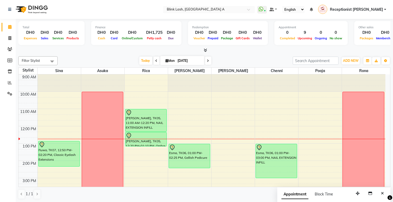
click at [167, 61] on span "Mon" at bounding box center [171, 61] width 12 height 4
select select "9"
select select "2025"
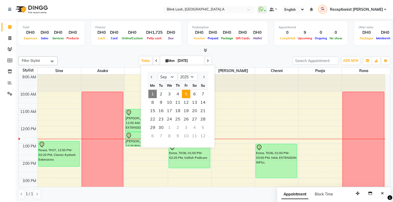
click at [187, 94] on span "5" at bounding box center [186, 94] width 8 height 8
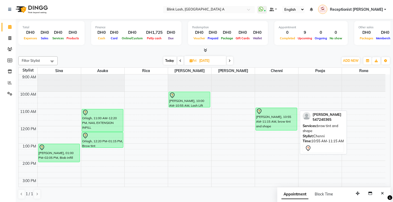
drag, startPoint x: 283, startPoint y: 112, endPoint x: 279, endPoint y: 127, distance: 15.8
click at [279, 127] on div "Rebecca Maloney, 10:55 AM-11:15 AM, brow tint and shape Rebecca Maloney, 10:55 …" at bounding box center [276, 203] width 43 height 259
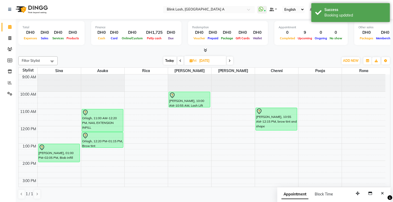
click at [169, 59] on span "Today" at bounding box center [169, 61] width 13 height 8
type input "[DATE]"
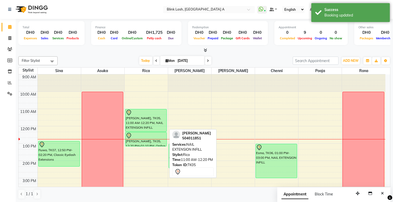
click at [151, 117] on div "[PERSON_NAME], TK05, 11:00 AM-12:20 PM, NAIL EXTENSION INFILL" at bounding box center [146, 120] width 41 height 22
select select "7"
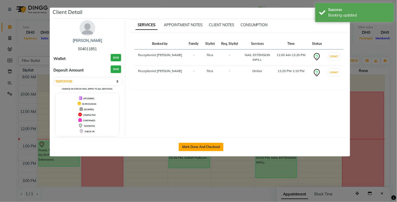
click at [216, 146] on button "Mark Done And Checkout" at bounding box center [201, 147] width 45 height 8
select select "service"
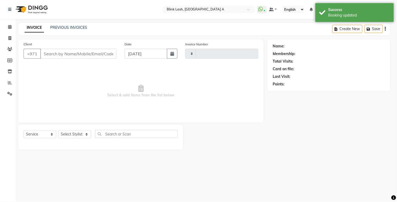
type input "1508"
select select "5970"
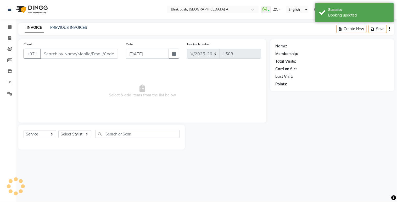
type input "504011851"
select select "42464"
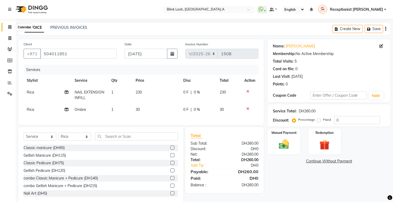
click at [7, 27] on span at bounding box center [9, 27] width 9 height 6
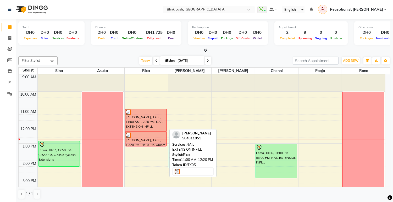
click at [159, 119] on div "[PERSON_NAME], TK05, 11:00 AM-12:20 PM, NAIL EXTENSION INFILL" at bounding box center [146, 120] width 41 height 22
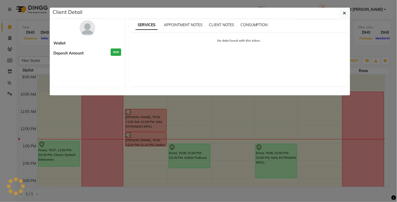
select select "3"
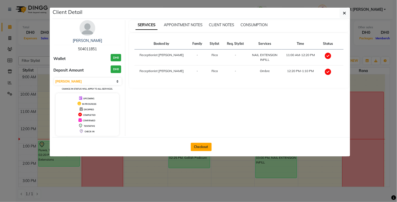
click at [205, 144] on button "Checkout" at bounding box center [201, 147] width 21 height 8
select select "service"
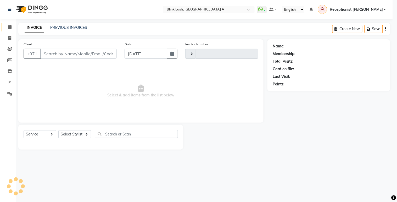
type input "1508"
select select "5970"
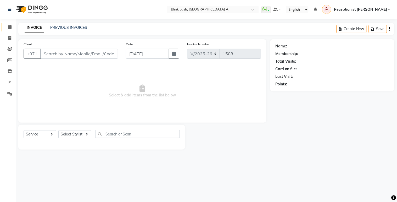
type input "504011851"
select select "42464"
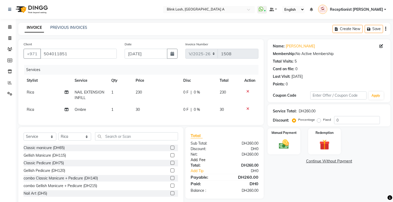
click at [200, 161] on link "Add. Fee" at bounding box center [225, 160] width 76 height 6
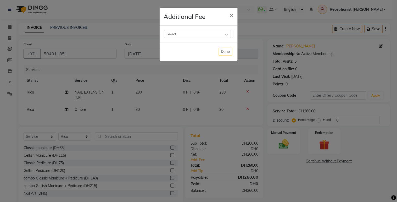
click at [227, 37] on div "Select" at bounding box center [197, 34] width 67 height 8
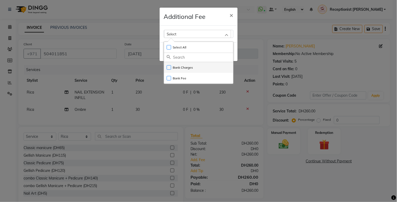
click at [199, 67] on li "Bank Charges" at bounding box center [198, 67] width 69 height 11
checkbox input "true"
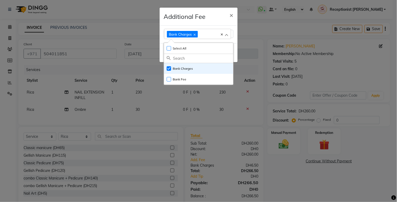
click at [278, 145] on ngb-modal-window "Additional Fee × Bank Charges Select All UnSelect All Bank Charges Bank Fee Done" at bounding box center [198, 101] width 397 height 202
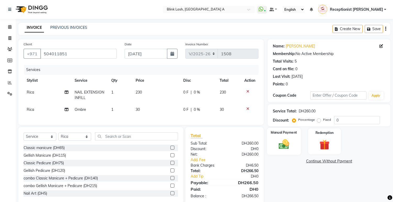
click at [278, 143] on img at bounding box center [284, 144] width 17 height 12
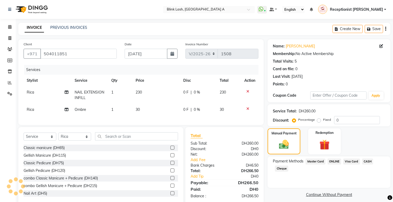
click at [353, 160] on span "Visa Card" at bounding box center [351, 162] width 17 height 6
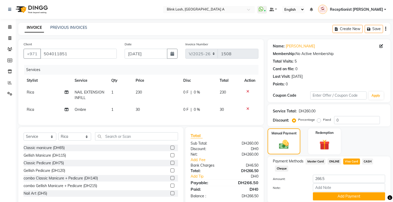
scroll to position [19, 0]
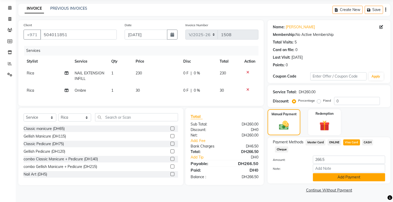
click at [366, 177] on button "Add Payment" at bounding box center [349, 177] width 72 height 8
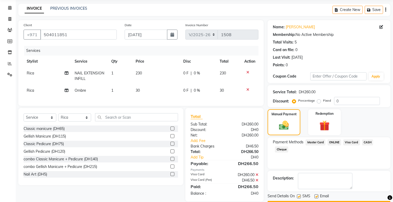
scroll to position [34, 0]
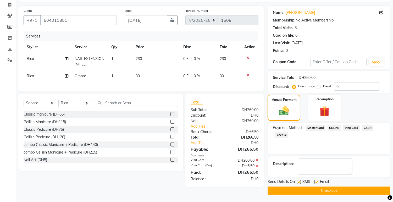
click at [379, 189] on button "Checkout" at bounding box center [329, 191] width 123 height 8
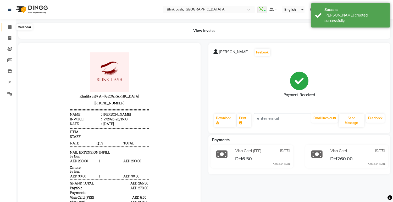
click at [9, 25] on icon at bounding box center [9, 27] width 3 height 4
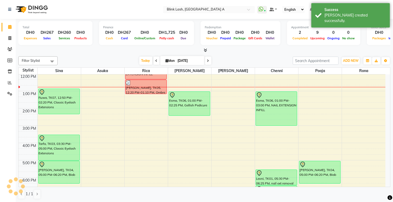
scroll to position [52, 0]
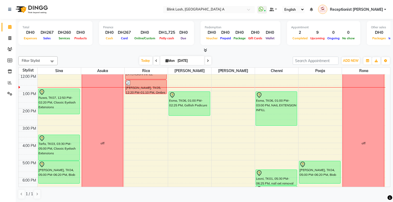
click at [167, 59] on span "Mon" at bounding box center [171, 61] width 12 height 4
select select "9"
select select "2025"
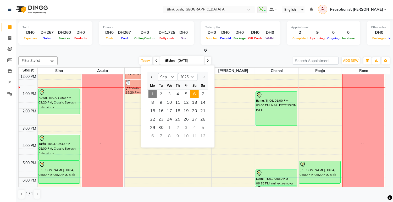
click at [195, 92] on span "6" at bounding box center [194, 94] width 8 height 8
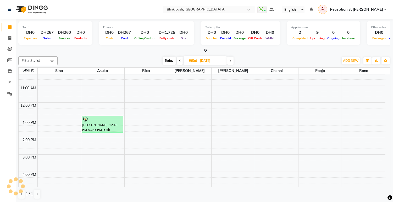
scroll to position [0, 0]
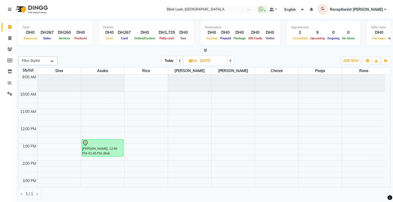
click at [178, 61] on span at bounding box center [180, 61] width 6 height 8
type input "[DATE]"
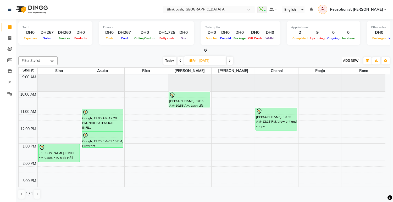
click at [352, 60] on span "ADD NEW" at bounding box center [350, 61] width 15 height 4
click at [342, 71] on button "Add Appointment" at bounding box center [338, 70] width 41 height 7
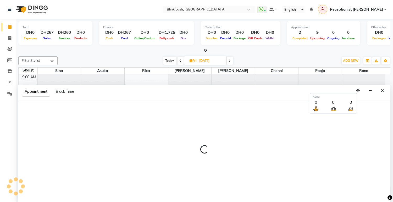
select select "tentative"
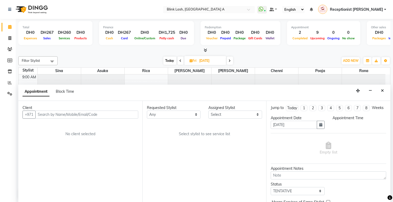
scroll to position [0, 0]
select select "600"
click at [370, 129] on select "Select 10:00 AM 10:05 AM 10:10 AM 10:15 AM 10:20 AM 10:25 AM 10:30 AM 10:35 AM …" at bounding box center [360, 125] width 54 height 8
click at [163, 94] on div "Appointment Block Time" at bounding box center [204, 92] width 372 height 16
click at [227, 115] on select "Select [PERSON_NAME] [PERSON_NAME] pooja Rica [PERSON_NAME]" at bounding box center [236, 114] width 54 height 8
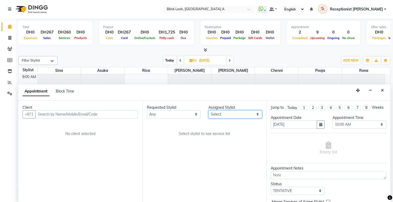
select select "42462"
click at [209, 110] on select "Select [PERSON_NAME] [PERSON_NAME] pooja Rica [PERSON_NAME]" at bounding box center [236, 114] width 54 height 8
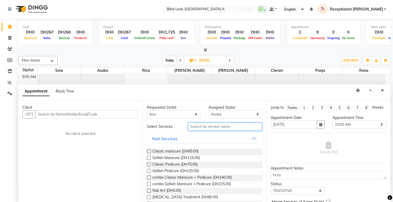
click at [216, 127] on input "text" at bounding box center [225, 127] width 74 height 8
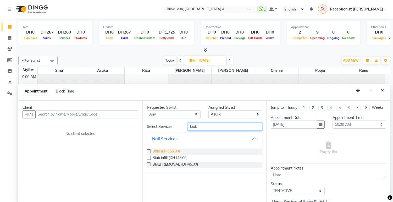
type input "biab"
click at [168, 151] on span "Biab (DH165.00)" at bounding box center [166, 152] width 28 height 7
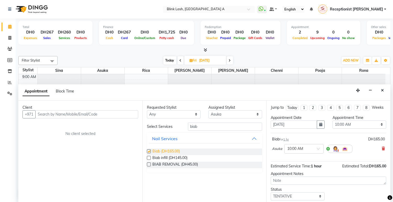
checkbox input "false"
click at [128, 116] on input "text" at bounding box center [86, 114] width 103 height 8
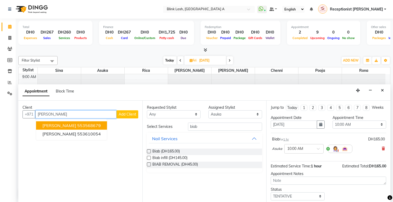
type input "sumana"
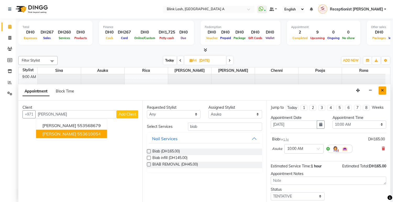
click at [383, 91] on icon "Close" at bounding box center [382, 91] width 3 height 4
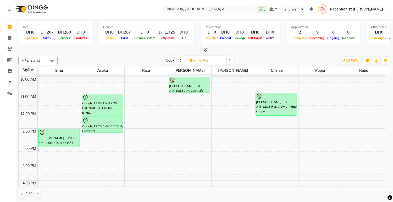
scroll to position [29, 0]
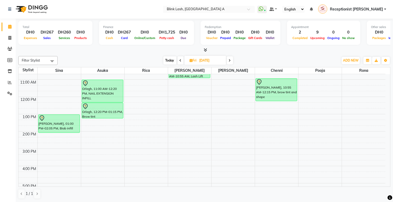
click at [232, 60] on span at bounding box center [230, 60] width 6 height 8
type input "06-09-2025"
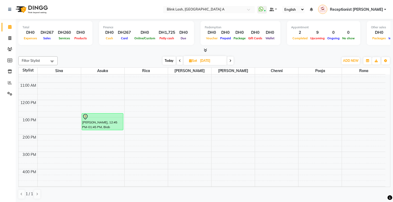
scroll to position [0, 0]
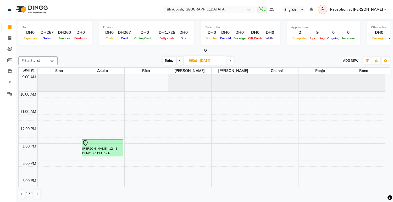
click at [351, 59] on span "ADD NEW" at bounding box center [350, 61] width 15 height 4
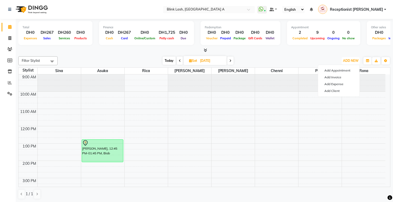
drag, startPoint x: 98, startPoint y: 156, endPoint x: 99, endPoint y: 164, distance: 7.9
click at [99, 164] on div "9:00 AM 10:00 AM 11:00 AM 12:00 PM 1:00 PM 2:00 PM 3:00 PM 4:00 PM 5:00 PM 6:00…" at bounding box center [202, 203] width 367 height 259
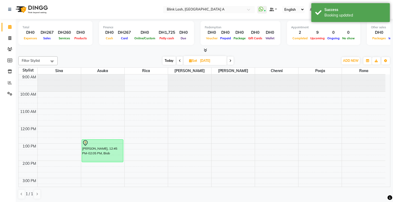
click at [356, 56] on div "Filter Stylist Select All Asuka chenni INGRID jumana pooja Rica Rona Sina Today…" at bounding box center [204, 60] width 372 height 9
click at [354, 61] on span "ADD NEW" at bounding box center [350, 61] width 15 height 4
click at [352, 70] on button "Add Appointment" at bounding box center [338, 70] width 41 height 7
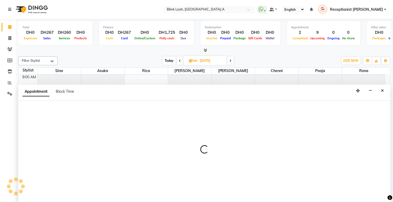
scroll to position [0, 0]
select select "600"
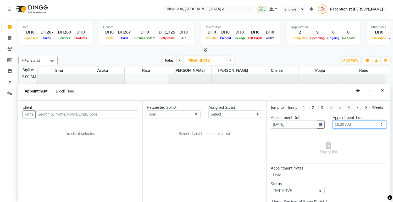
click at [373, 129] on select "Select 10:00 AM 10:05 AM 10:10 AM 10:15 AM 10:20 AM 10:25 AM 10:30 AM 10:35 AM …" at bounding box center [360, 125] width 54 height 8
click at [333, 125] on select "Select 10:00 AM 10:05 AM 10:10 AM 10:15 AM 10:20 AM 10:25 AM 10:30 AM 10:35 AM …" at bounding box center [360, 125] width 54 height 8
click at [251, 113] on select "Select [PERSON_NAME] [PERSON_NAME] pooja Rica [PERSON_NAME]" at bounding box center [236, 114] width 54 height 8
click at [209, 110] on select "Select [PERSON_NAME] [PERSON_NAME] pooja Rica [PERSON_NAME]" at bounding box center [236, 114] width 54 height 8
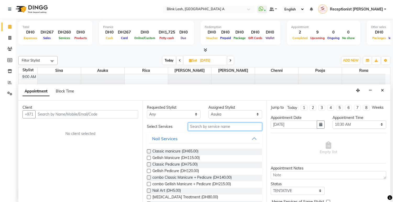
click at [211, 128] on input "text" at bounding box center [225, 127] width 74 height 8
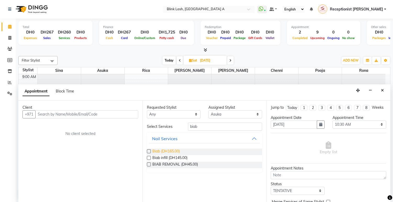
click at [177, 149] on span "Biab (DH165.00)" at bounding box center [166, 152] width 28 height 7
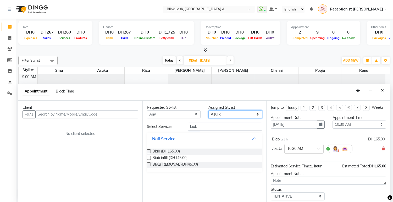
click at [253, 111] on select "Select [PERSON_NAME] [PERSON_NAME] pooja Rica [PERSON_NAME]" at bounding box center [236, 114] width 54 height 8
click at [209, 110] on select "Select [PERSON_NAME] [PERSON_NAME] pooja Rica [PERSON_NAME]" at bounding box center [236, 114] width 54 height 8
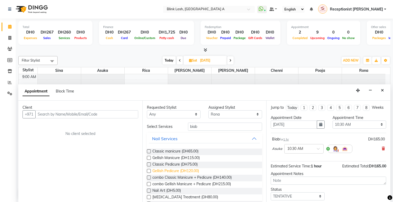
click at [175, 170] on span "Gellish Pedicure (DH120.00)" at bounding box center [175, 171] width 47 height 7
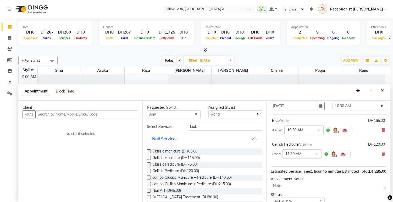
scroll to position [29, 0]
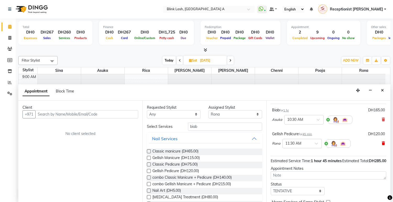
click at [382, 145] on icon at bounding box center [383, 143] width 3 height 4
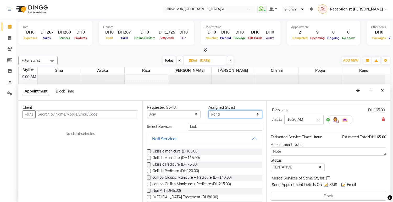
click at [251, 111] on select "Select [PERSON_NAME] [PERSON_NAME] pooja Rica [PERSON_NAME]" at bounding box center [236, 114] width 54 height 8
click at [209, 110] on select "Select [PERSON_NAME] [PERSON_NAME] pooja Rica [PERSON_NAME]" at bounding box center [236, 114] width 54 height 8
click at [197, 169] on span "Gellish Pedicure (DH120.00)" at bounding box center [175, 171] width 47 height 7
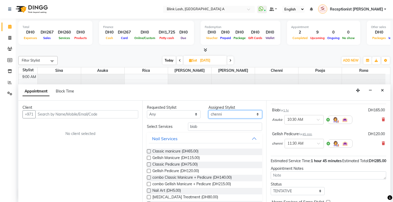
click at [248, 113] on select "Select [PERSON_NAME] [PERSON_NAME] pooja Rica [PERSON_NAME]" at bounding box center [236, 114] width 54 height 8
click at [209, 110] on select "Select [PERSON_NAME] [PERSON_NAME] pooja Rica [PERSON_NAME]" at bounding box center [236, 114] width 54 height 8
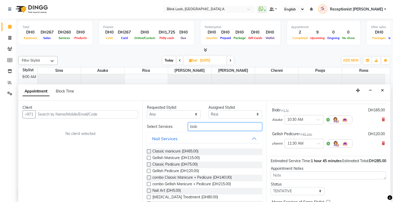
click at [214, 128] on input "biab" at bounding box center [225, 127] width 74 height 8
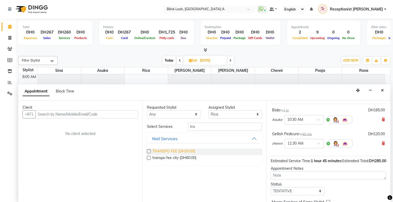
click at [189, 150] on span "TRANSPO FEE (DH30.00)" at bounding box center [173, 152] width 43 height 7
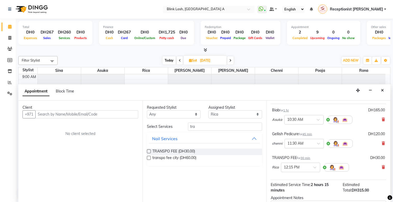
click at [311, 146] on div at bounding box center [304, 143] width 39 height 6
click at [297, 187] on div "10:30 AM" at bounding box center [304, 183] width 39 height 10
click at [311, 170] on div at bounding box center [300, 167] width 39 height 6
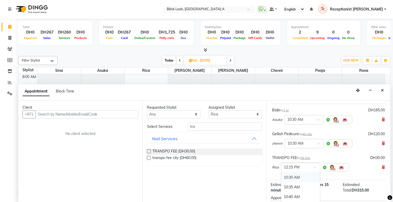
click at [294, 181] on div "10:30 AM" at bounding box center [300, 178] width 39 height 10
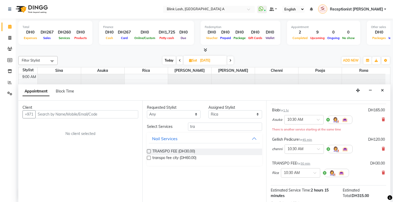
click at [113, 118] on div "Client +971 No client selected" at bounding box center [80, 152] width 124 height 102
click at [117, 119] on div "Client +971 No client selected" at bounding box center [80, 152] width 124 height 102
click at [119, 114] on input "text" at bounding box center [86, 114] width 103 height 8
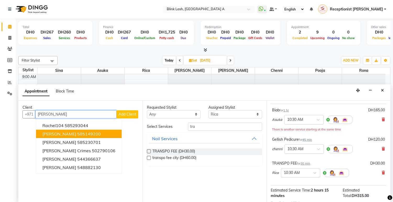
click at [93, 133] on ngb-highlight "585149200" at bounding box center [89, 133] width 24 height 5
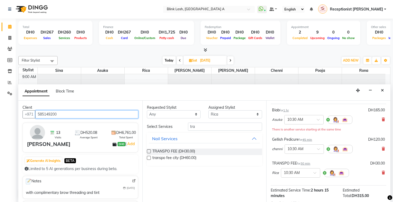
scroll to position [95, 0]
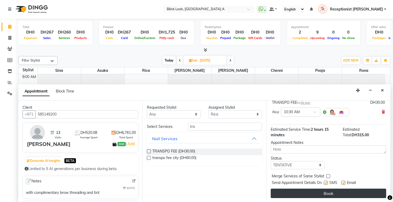
click at [352, 189] on button "Book" at bounding box center [329, 193] width 116 height 9
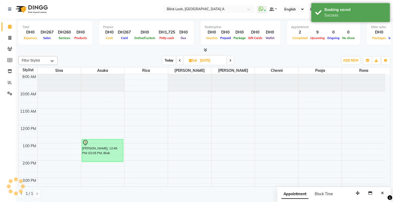
scroll to position [0, 0]
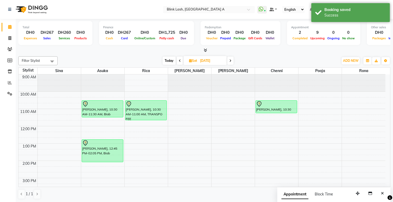
drag, startPoint x: 138, startPoint y: 107, endPoint x: 138, endPoint y: 117, distance: 10.2
click at [138, 117] on div "RACHEL LEBANESE, 10:30 AM-11:00 AM, TRANSPO FEE RACHEL LEBANESE, 10:30 AM-11:00…" at bounding box center [146, 203] width 43 height 259
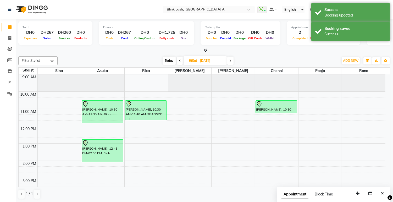
drag, startPoint x: 103, startPoint y: 117, endPoint x: 100, endPoint y: 123, distance: 6.7
click at [100, 123] on div "RACHEL LEBANESE, 10:30 AM-11:30 AM, Biab Jennifer, 12:45 PM-02:05 PM, Biab RACH…" at bounding box center [102, 203] width 43 height 259
drag, startPoint x: 276, startPoint y: 112, endPoint x: 276, endPoint y: 116, distance: 3.7
click at [276, 119] on div "RACHEL LEBANESE, 10:30 AM-11:15 AM, Gellish Pedicure RACHEL LEBANESE, 10:30 AM-…" at bounding box center [276, 203] width 43 height 259
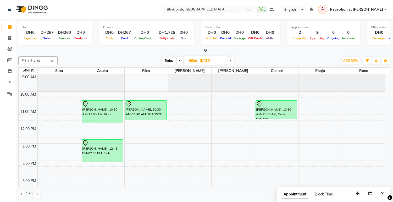
click at [172, 61] on span "Today" at bounding box center [169, 61] width 13 height 8
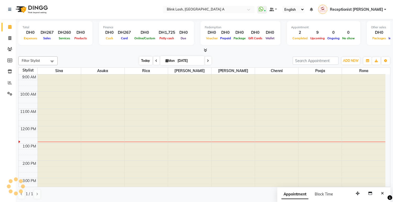
scroll to position [52, 0]
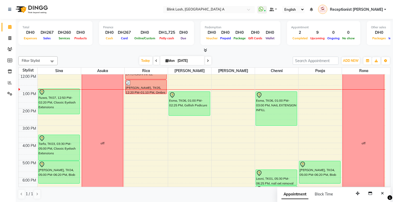
click at [208, 50] on div at bounding box center [204, 51] width 372 height 6
click at [204, 51] on icon at bounding box center [205, 50] width 3 height 4
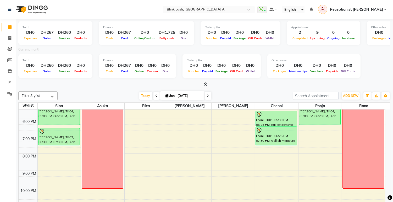
scroll to position [148, 0]
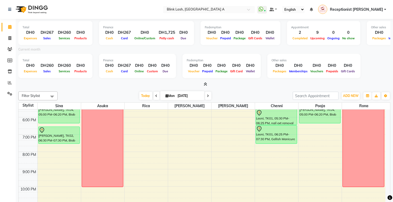
click at [205, 96] on span at bounding box center [208, 96] width 6 height 8
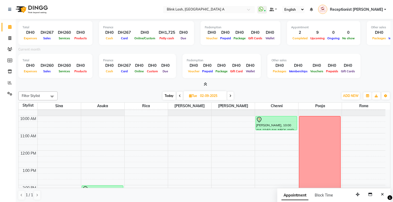
scroll to position [0, 0]
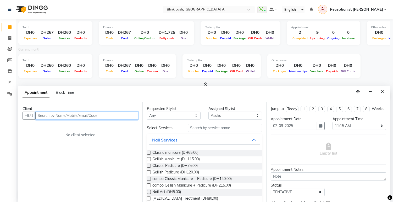
scroll to position [1, 0]
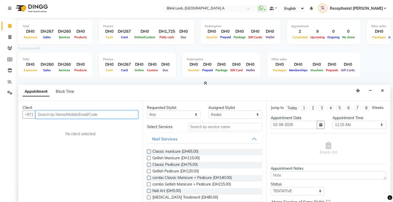
click at [111, 114] on input "text" at bounding box center [86, 115] width 103 height 8
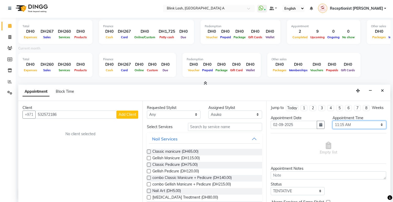
click at [374, 129] on select "Select 10:00 AM 10:05 AM 10:10 AM 10:15 AM 10:20 AM 10:25 AM 10:30 AM 10:35 AM …" at bounding box center [360, 125] width 54 height 8
click at [333, 125] on select "Select 10:00 AM 10:05 AM 10:10 AM 10:15 AM 10:20 AM 10:25 AM 10:30 AM 10:35 AM …" at bounding box center [360, 125] width 54 height 8
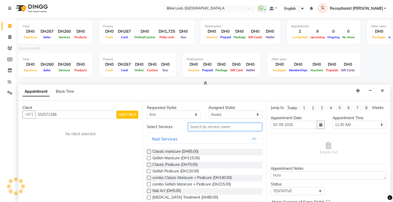
click at [224, 130] on input "text" at bounding box center [225, 127] width 74 height 8
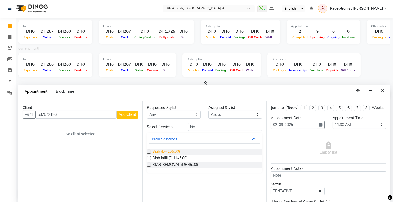
click at [173, 152] on span "Biab (DH165.00)" at bounding box center [166, 152] width 28 height 7
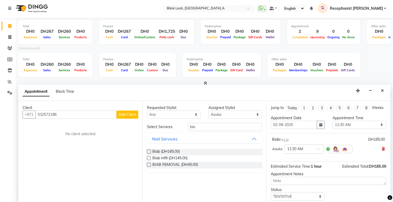
click at [241, 108] on div "Assigned Stylist" at bounding box center [236, 108] width 54 height 6
click at [247, 113] on select "Select [PERSON_NAME] [PERSON_NAME] pooja Rica [PERSON_NAME]" at bounding box center [236, 115] width 54 height 8
click at [209, 111] on select "Select [PERSON_NAME] [PERSON_NAME] pooja Rica [PERSON_NAME]" at bounding box center [236, 115] width 54 height 8
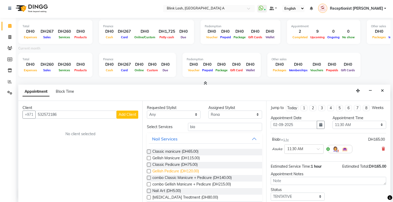
click at [168, 168] on span "Gellish Pedicure (DH120.00)" at bounding box center [175, 171] width 47 height 7
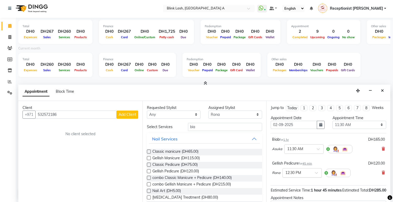
click at [312, 175] on div at bounding box center [302, 173] width 39 height 6
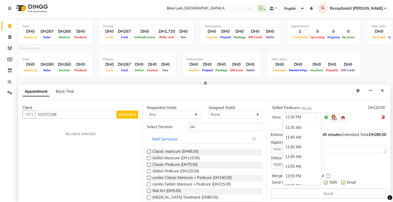
scroll to position [145, 0]
click at [295, 157] on div "11:30 AM" at bounding box center [302, 157] width 39 height 10
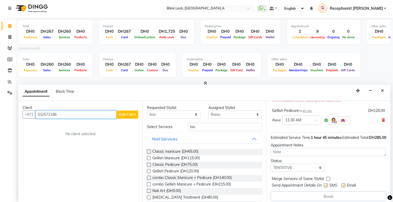
click at [40, 112] on input "532572186" at bounding box center [75, 115] width 81 height 8
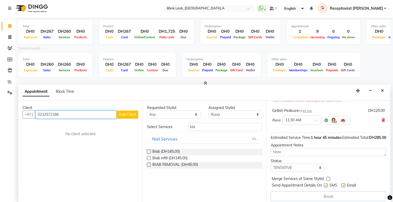
click at [48, 113] on input "5232572186" at bounding box center [75, 115] width 81 height 8
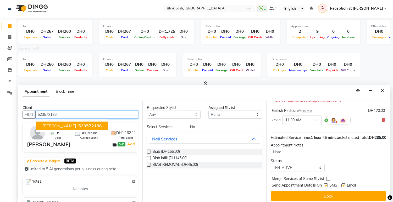
click at [83, 124] on span "523572186" at bounding box center [90, 125] width 24 height 5
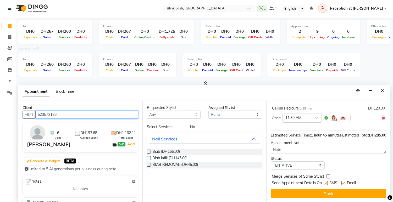
scroll to position [71, 0]
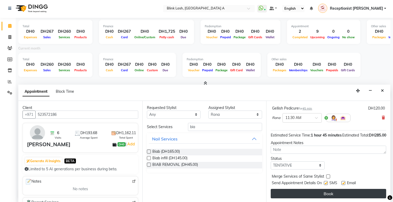
click at [376, 196] on button "Book" at bounding box center [329, 193] width 116 height 9
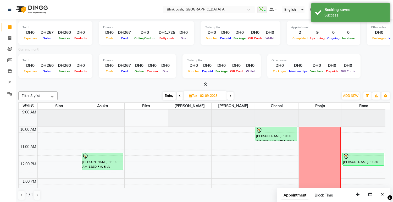
scroll to position [1, 0]
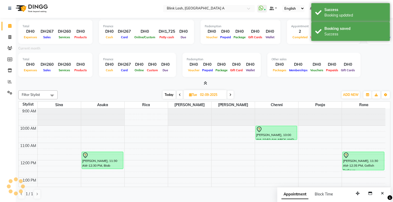
scroll to position [29, 0]
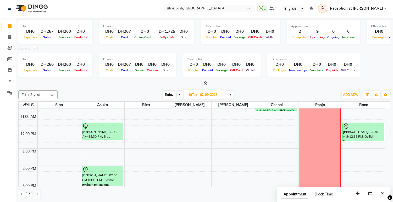
click at [167, 96] on span "Today" at bounding box center [169, 95] width 13 height 8
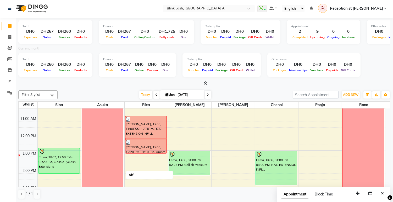
scroll to position [40, 0]
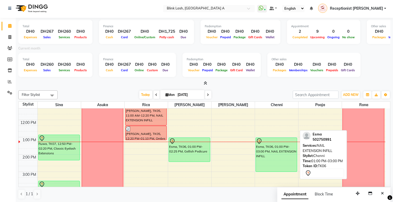
click at [276, 163] on div "Esma, TK06, 01:00 PM-03:00 PM, NAIL EXTENSION INFILL" at bounding box center [276, 155] width 41 height 34
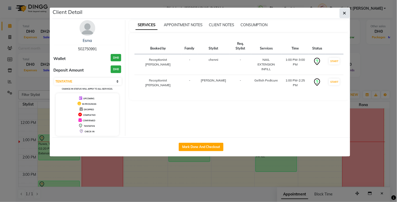
click at [346, 12] on icon "button" at bounding box center [344, 13] width 3 height 4
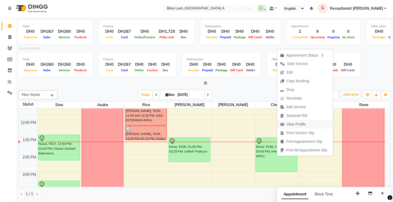
click at [305, 125] on span "View Profile" at bounding box center [296, 125] width 19 height 6
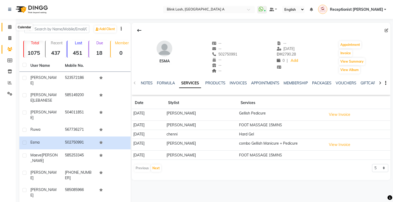
click at [7, 26] on span at bounding box center [9, 27] width 9 height 6
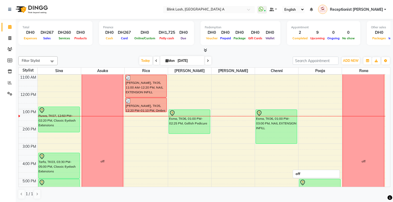
scroll to position [29, 0]
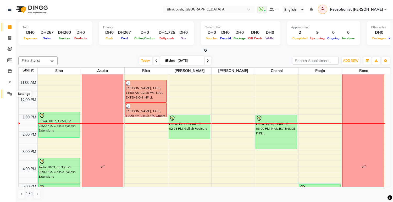
click at [8, 94] on icon at bounding box center [9, 94] width 5 height 4
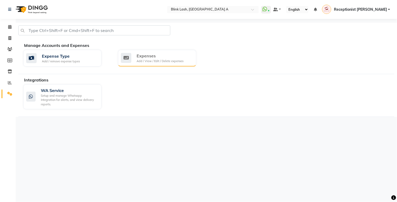
click at [135, 56] on div "Expenses Add / View / Edit / Delete expenses" at bounding box center [156, 58] width 71 height 11
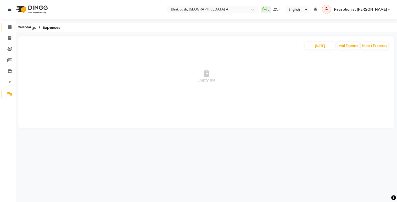
click at [11, 25] on icon at bounding box center [9, 27] width 3 height 4
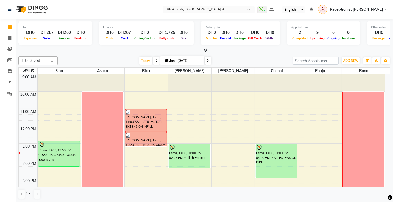
click at [166, 61] on icon at bounding box center [167, 60] width 3 height 3
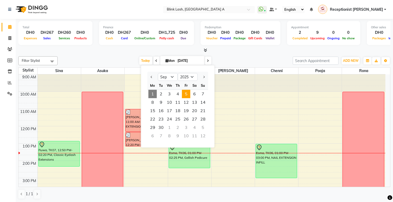
click at [184, 91] on span "5" at bounding box center [186, 94] width 8 height 8
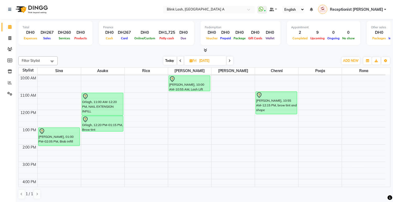
scroll to position [11, 0]
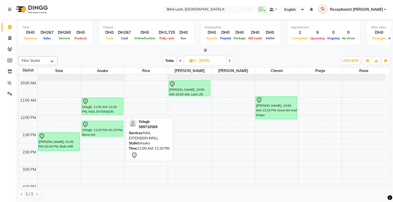
drag, startPoint x: 108, startPoint y: 119, endPoint x: 111, endPoint y: 111, distance: 8.9
click at [111, 111] on div "Orlagh, 11:00 AM-12:20 PM, NAIL EXTENSION INFILL Orlagh, 12:20 PM-01:15 PM, Bro…" at bounding box center [102, 192] width 43 height 259
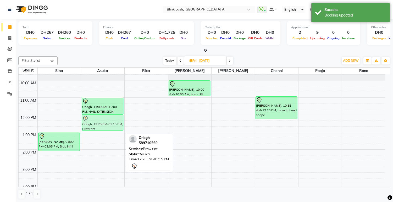
drag, startPoint x: 109, startPoint y: 122, endPoint x: 110, endPoint y: 118, distance: 3.8
click at [110, 116] on div "Orlagh, 11:00 AM-12:00 PM, NAIL EXTENSION INFILL Orlagh, 12:20 PM-01:15 PM, Bro…" at bounding box center [102, 192] width 43 height 259
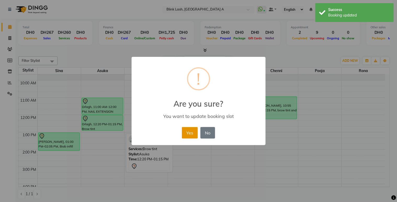
click at [189, 133] on button "Yes" at bounding box center [190, 133] width 16 height 12
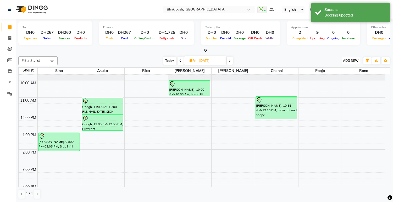
click at [351, 61] on span "ADD NEW" at bounding box center [350, 61] width 15 height 4
click at [346, 71] on button "Add Appointment" at bounding box center [338, 70] width 41 height 7
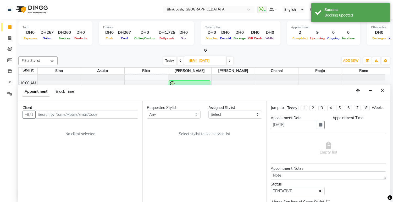
scroll to position [0, 0]
click at [369, 128] on select "Select 10:00 AM 10:05 AM 10:10 AM 10:15 AM 10:20 AM 10:25 AM 10:30 AM 10:35 AM …" at bounding box center [360, 125] width 54 height 8
click at [333, 125] on select "Select 10:00 AM 10:05 AM 10:10 AM 10:15 AM 10:20 AM 10:25 AM 10:30 AM 10:35 AM …" at bounding box center [360, 125] width 54 height 8
click at [248, 112] on select "Select [PERSON_NAME] [PERSON_NAME] pooja Rica [PERSON_NAME]" at bounding box center [236, 114] width 54 height 8
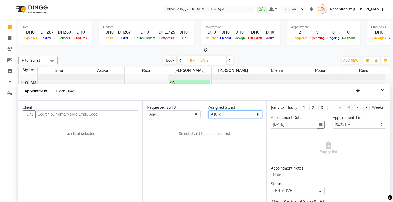
click at [209, 110] on select "Select [PERSON_NAME] [PERSON_NAME] pooja Rica [PERSON_NAME]" at bounding box center [236, 114] width 54 height 8
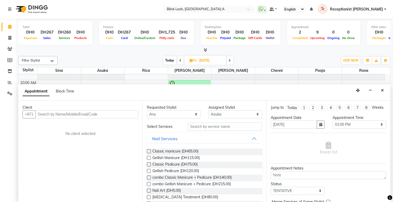
click at [241, 122] on div "Requested Stylist Any [PERSON_NAME] [PERSON_NAME] pooja Rica [PERSON_NAME] Assi…" at bounding box center [205, 152] width 124 height 102
click at [241, 125] on input "text" at bounding box center [225, 127] width 74 height 8
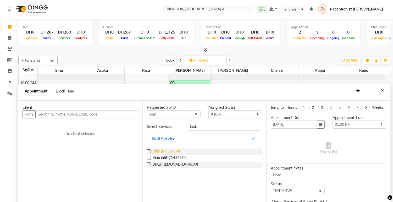
click at [163, 151] on span "Biab (DH165.00)" at bounding box center [166, 152] width 28 height 7
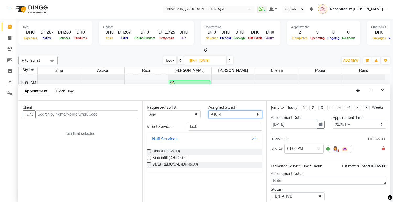
click at [246, 114] on select "Select [PERSON_NAME] [PERSON_NAME] pooja Rica [PERSON_NAME]" at bounding box center [236, 114] width 54 height 8
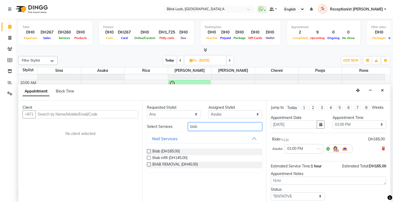
click at [230, 127] on input "biab" at bounding box center [225, 127] width 74 height 8
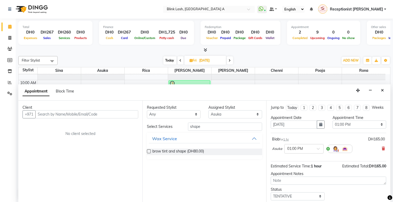
click at [172, 149] on span "brow tint and shape (DH80.00)" at bounding box center [178, 152] width 52 height 7
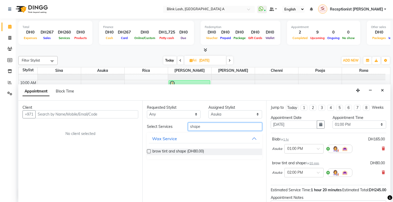
click at [232, 126] on input "shape" at bounding box center [225, 127] width 74 height 8
click at [159, 150] on span "upper lip (DH30.00)" at bounding box center [168, 152] width 32 height 7
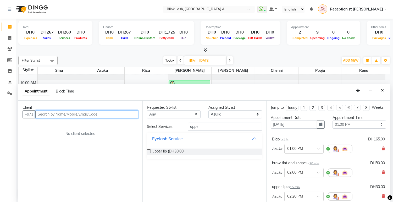
click at [89, 113] on input "text" at bounding box center [86, 114] width 103 height 8
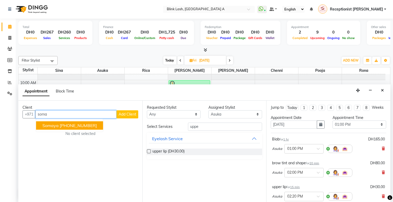
click at [91, 124] on button "somaya +27 794076926" at bounding box center [69, 125] width 67 height 8
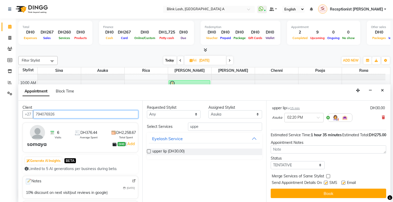
scroll to position [87, 0]
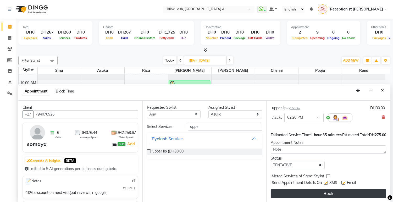
click at [374, 191] on button "Book" at bounding box center [329, 193] width 116 height 9
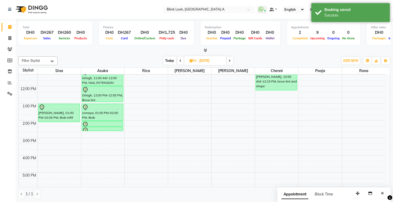
scroll to position [40, 0]
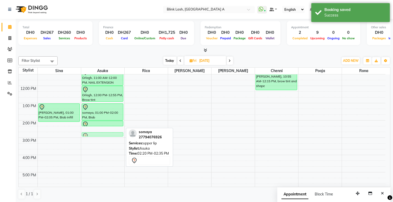
drag, startPoint x: 110, startPoint y: 127, endPoint x: 108, endPoint y: 134, distance: 6.8
click at [108, 134] on div "Orlagh, 11:00 AM-12:00 PM, NAIL EXTENSION INFILL Orlagh, 12:00 PM-12:55 PM, Bro…" at bounding box center [102, 163] width 43 height 259
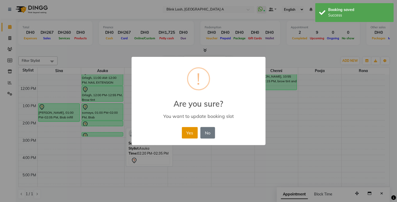
click at [186, 134] on button "Yes" at bounding box center [190, 133] width 16 height 12
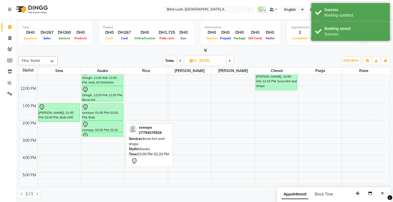
click at [113, 128] on div "Orlagh, 11:00 AM-12:00 PM, NAIL EXTENSION INFILL Orlagh, 12:00 PM-12:55 PM, Bro…" at bounding box center [102, 163] width 43 height 259
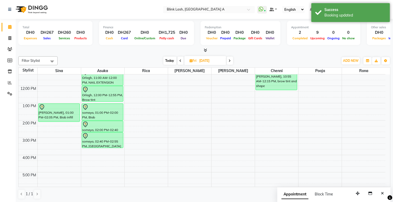
drag, startPoint x: 107, startPoint y: 137, endPoint x: 107, endPoint y: 145, distance: 8.7
click at [107, 145] on div "Orlagh, 11:00 AM-12:00 PM, NAIL EXTENSION INFILL Orlagh, 12:00 PM-12:55 PM, Bro…" at bounding box center [102, 163] width 43 height 259
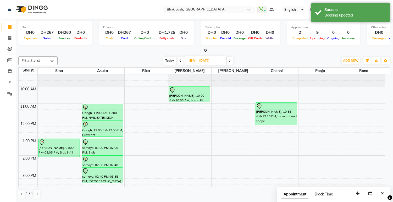
scroll to position [0, 0]
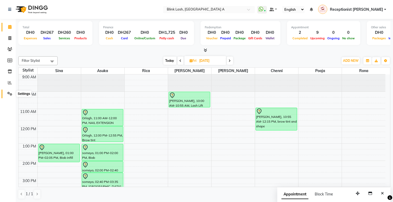
click at [11, 94] on icon at bounding box center [9, 94] width 5 height 4
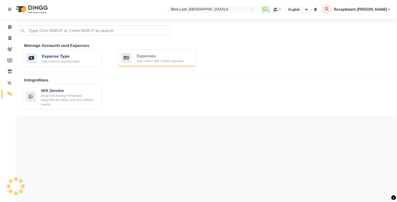
click at [166, 56] on div "Expenses" at bounding box center [160, 56] width 47 height 6
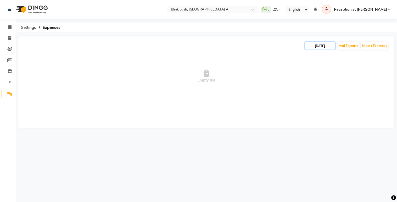
click at [320, 46] on input "[DATE]" at bounding box center [321, 45] width 30 height 7
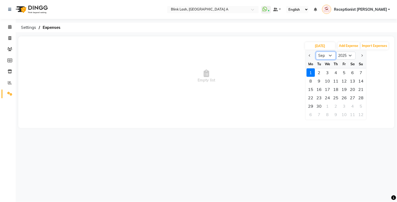
click at [322, 54] on select "Jan Feb Mar Apr May Jun Jul Aug Sep Oct Nov Dec" at bounding box center [327, 56] width 20 height 8
click at [317, 52] on select "Jan Feb Mar Apr May Jun Jul Aug Sep Oct Nov Dec" at bounding box center [327, 56] width 20 height 8
click at [329, 96] on div "20" at bounding box center [328, 98] width 8 height 8
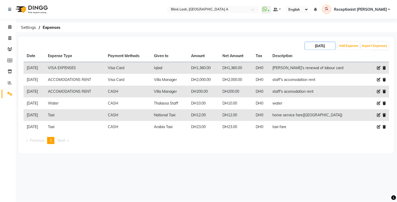
click at [328, 44] on input "20-08-2025" at bounding box center [321, 45] width 30 height 7
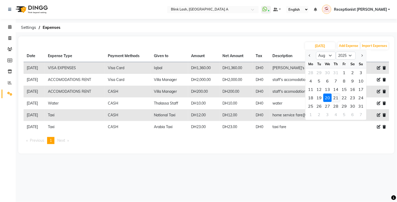
click at [334, 99] on div "21" at bounding box center [336, 98] width 8 height 8
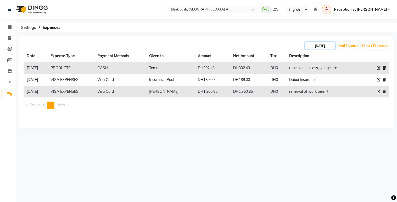
click at [327, 47] on input "21-08-2025" at bounding box center [321, 45] width 30 height 7
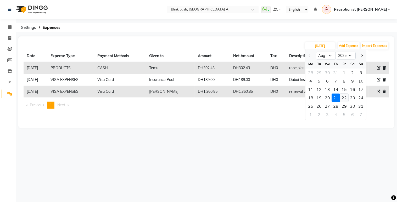
click at [344, 101] on div "22" at bounding box center [345, 98] width 8 height 8
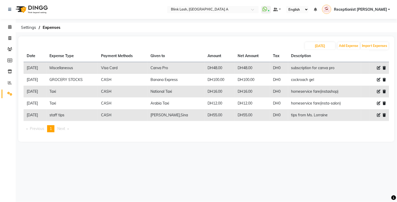
click at [204, 142] on main "22-08-2025 Add Expense Import Expenses Date Expense Type Payment Methods Given …" at bounding box center [207, 92] width 382 height 113
click at [378, 66] on icon at bounding box center [380, 68] width 4 height 4
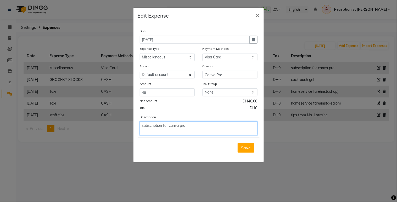
click at [215, 123] on textarea "subscription for canva pro" at bounding box center [199, 129] width 118 height 14
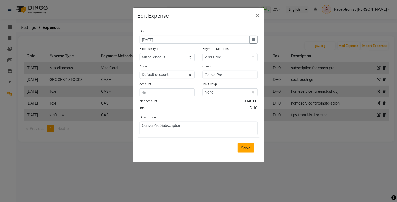
click at [248, 146] on span "Save" at bounding box center [246, 147] width 10 height 5
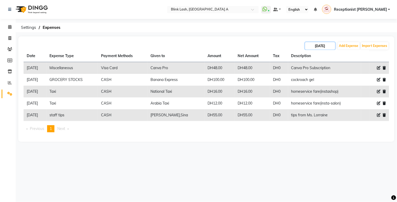
click at [321, 45] on input "22-08-2025" at bounding box center [321, 45] width 30 height 7
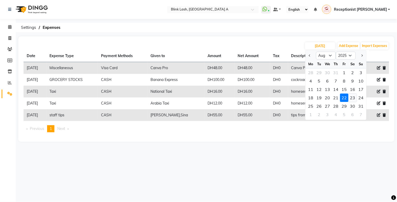
click at [353, 96] on div "23" at bounding box center [353, 98] width 8 height 8
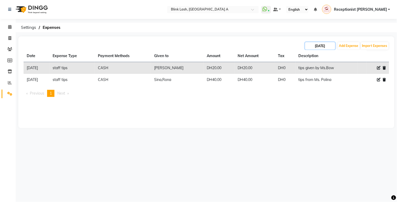
click at [330, 43] on input "23-08-2025" at bounding box center [321, 45] width 30 height 7
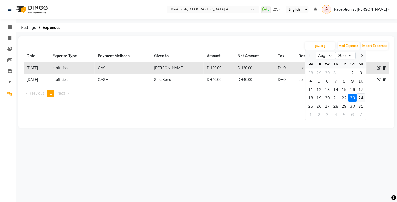
click at [362, 97] on div "24" at bounding box center [361, 98] width 8 height 8
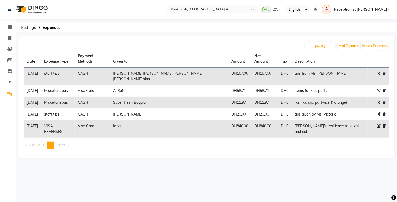
click at [12, 27] on span at bounding box center [9, 27] width 9 height 6
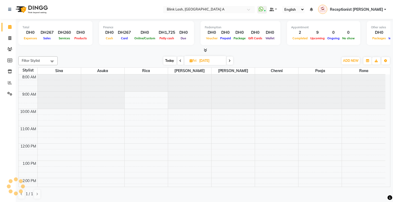
click at [173, 61] on span "Today" at bounding box center [169, 61] width 13 height 8
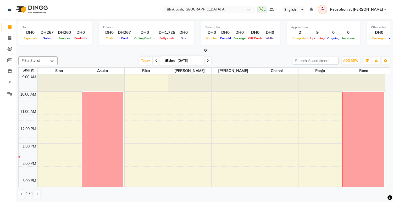
click at [205, 59] on span at bounding box center [208, 61] width 6 height 8
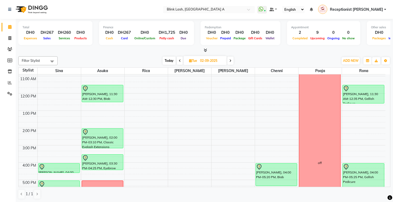
scroll to position [69, 0]
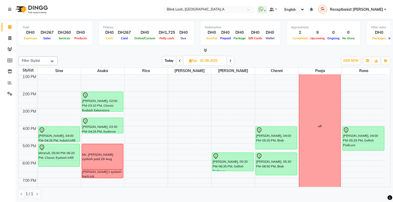
drag, startPoint x: 62, startPoint y: 135, endPoint x: 62, endPoint y: 140, distance: 4.2
click at [62, 140] on div "Hannah, 04:00 PM-04:35 PM, hybrid infill Miranull, 05:00 PM-06:20 PM, Classic E…" at bounding box center [59, 134] width 43 height 259
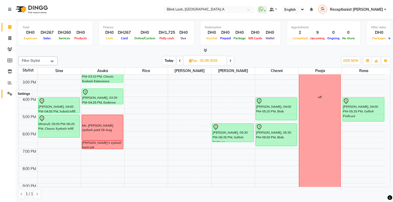
click at [10, 94] on icon at bounding box center [9, 94] width 5 height 4
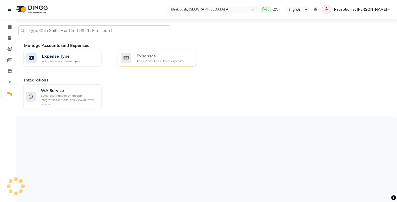
click at [172, 57] on div "Expenses" at bounding box center [160, 56] width 47 height 6
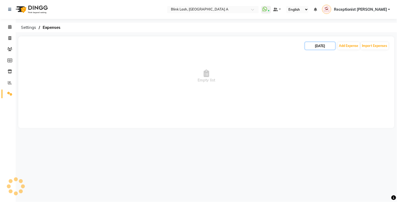
click at [322, 44] on input "[DATE]" at bounding box center [321, 45] width 30 height 7
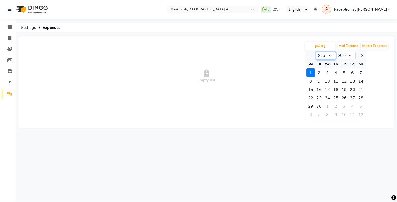
drag, startPoint x: 324, startPoint y: 52, endPoint x: 327, endPoint y: 59, distance: 7.5
click at [325, 52] on select "Jan Feb Mar Apr May Jun Jul Aug Sep Oct Nov Dec" at bounding box center [327, 56] width 20 height 8
click at [317, 52] on select "Jan Feb Mar Apr May Jun Jul Aug Sep Oct Nov Dec" at bounding box center [327, 56] width 20 height 8
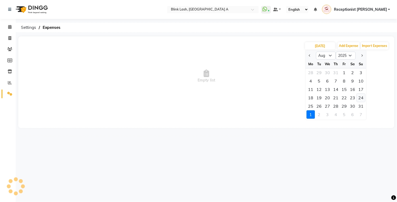
click at [361, 99] on div "24" at bounding box center [361, 98] width 8 height 8
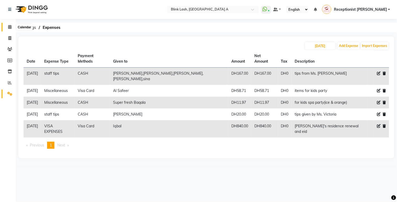
click at [7, 28] on span at bounding box center [9, 27] width 9 height 6
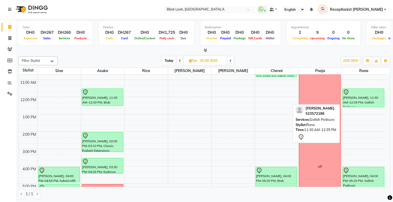
scroll to position [58, 0]
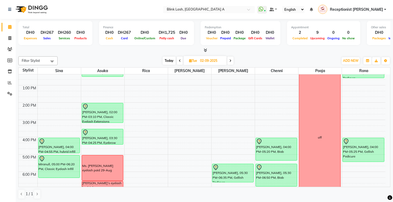
click at [169, 59] on span "Today" at bounding box center [169, 61] width 13 height 8
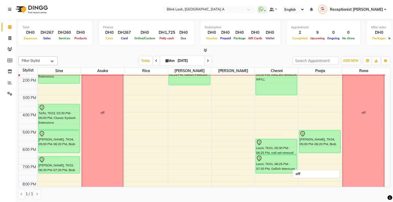
scroll to position [69, 0]
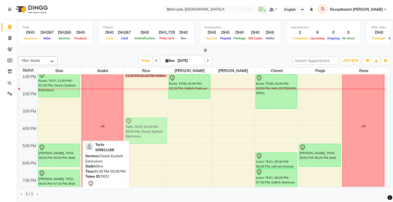
drag, startPoint x: 57, startPoint y: 130, endPoint x: 81, endPoint y: 132, distance: 24.2
click at [123, 132] on tr "Ruwa, TK07, 12:50 PM-02:20 PM, Classic Eyelash Extensions Tarfa, TK03, 03:30 PM…" at bounding box center [202, 134] width 367 height 259
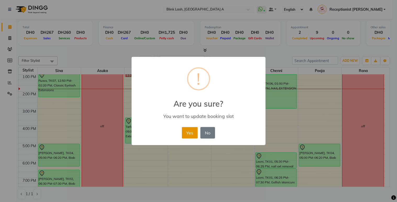
click at [187, 138] on button "Yes" at bounding box center [190, 133] width 16 height 12
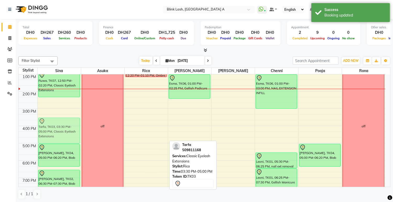
drag, startPoint x: 156, startPoint y: 135, endPoint x: 79, endPoint y: 134, distance: 77.0
click at [79, 134] on tr "Ruwa, TK07, 12:50 PM-02:20 PM, Classic Eyelash Extensions Sophie o'kane, TK04, …" at bounding box center [202, 134] width 367 height 259
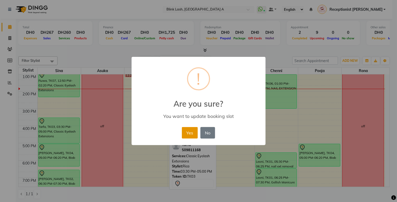
click at [188, 134] on button "Yes" at bounding box center [190, 133] width 16 height 12
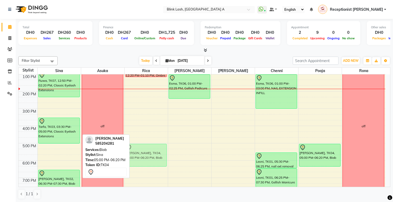
drag, startPoint x: 55, startPoint y: 150, endPoint x: 128, endPoint y: 150, distance: 72.3
click at [128, 150] on div "Filter Stylist Select All Asuka chenni INGRID jumana pooja Rica Rona Sina Today…" at bounding box center [204, 127] width 372 height 147
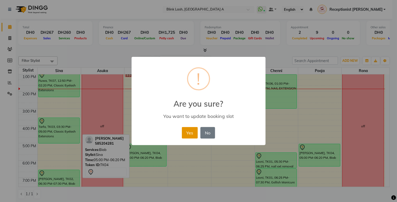
click at [183, 128] on button "Yes" at bounding box center [190, 133] width 16 height 12
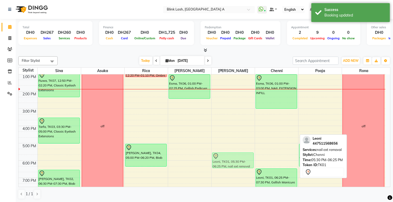
drag, startPoint x: 275, startPoint y: 160, endPoint x: 248, endPoint y: 159, distance: 27.0
click at [248, 159] on tr "Ruwa, TK07, 12:50 PM-02:20 PM, Classic Eyelash Extensions Tarfa, TK03, 03:30 PM…" at bounding box center [202, 134] width 367 height 259
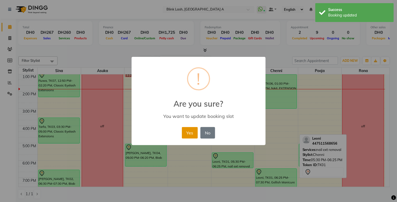
click at [194, 134] on button "Yes" at bounding box center [190, 133] width 16 height 12
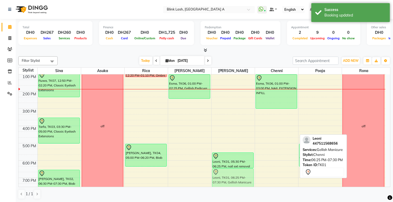
scroll to position [70, 0]
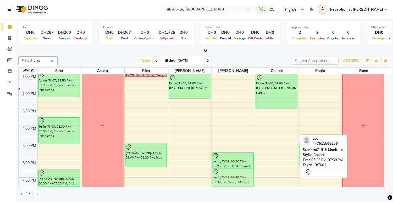
drag, startPoint x: 278, startPoint y: 174, endPoint x: 256, endPoint y: 175, distance: 22.3
click at [242, 174] on tr "Ruwa, TK07, 12:50 PM-02:20 PM, Classic Eyelash Extensions Tarfa, TK03, 03:30 PM…" at bounding box center [202, 134] width 367 height 259
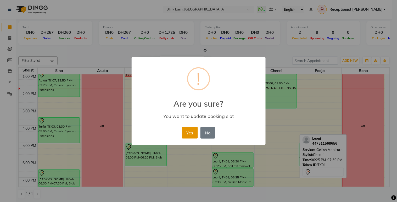
click at [183, 135] on button "Yes" at bounding box center [190, 133] width 16 height 12
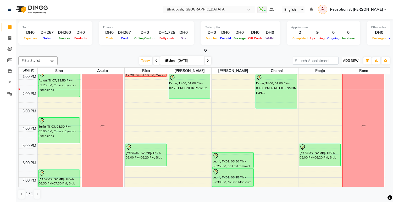
click at [345, 59] on span "ADD NEW" at bounding box center [350, 61] width 15 height 4
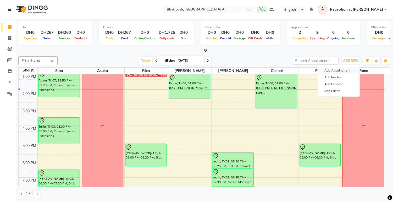
click at [341, 69] on button "Add Appointment" at bounding box center [338, 70] width 41 height 7
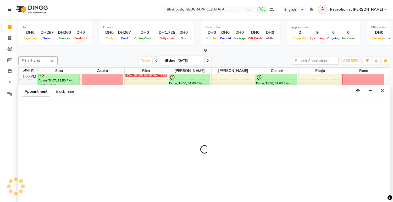
scroll to position [0, 0]
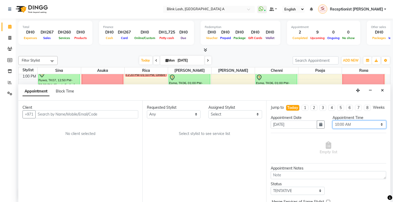
drag, startPoint x: 377, startPoint y: 129, endPoint x: 377, endPoint y: 125, distance: 4.0
click at [377, 129] on select "Select 10:00 AM 10:05 AM 10:10 AM 10:15 AM 10:20 AM 10:25 AM 10:30 AM 10:35 AM …" at bounding box center [360, 125] width 54 height 8
click at [333, 125] on select "Select 10:00 AM 10:05 AM 10:10 AM 10:15 AM 10:20 AM 10:25 AM 10:30 AM 10:35 AM …" at bounding box center [360, 125] width 54 height 8
click at [255, 112] on select "Select [PERSON_NAME] [PERSON_NAME] pooja Rica [PERSON_NAME]" at bounding box center [236, 114] width 54 height 8
click at [209, 110] on select "Select [PERSON_NAME] [PERSON_NAME] pooja Rica [PERSON_NAME]" at bounding box center [236, 114] width 54 height 8
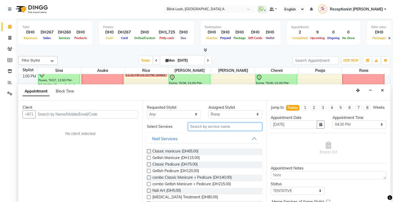
click at [229, 128] on input "text" at bounding box center [225, 127] width 74 height 8
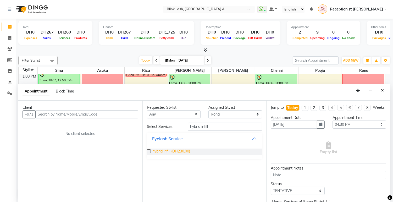
click at [170, 150] on span "hybrid infill (DH230.00)" at bounding box center [171, 152] width 38 height 7
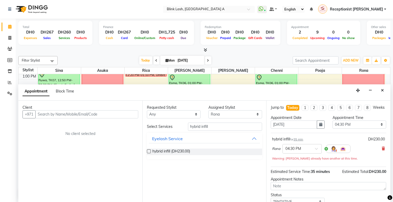
click at [382, 153] on div "Jump to Today 1 2 3 4 5 6 7 8 Weeks Appointment Date 01-09-2025 Appointment Tim…" at bounding box center [328, 152] width 124 height 102
click at [382, 150] on icon at bounding box center [383, 149] width 3 height 4
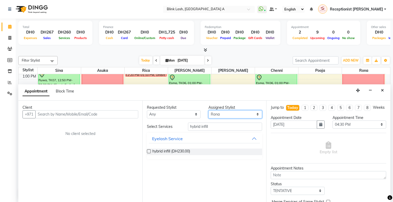
click at [250, 113] on select "Select [PERSON_NAME] [PERSON_NAME] pooja Rica [PERSON_NAME]" at bounding box center [236, 114] width 54 height 8
click at [209, 110] on select "Select [PERSON_NAME] [PERSON_NAME] pooja Rica [PERSON_NAME]" at bounding box center [236, 114] width 54 height 8
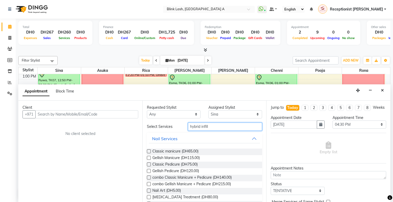
click at [227, 127] on input "hybrid infill" at bounding box center [225, 127] width 74 height 8
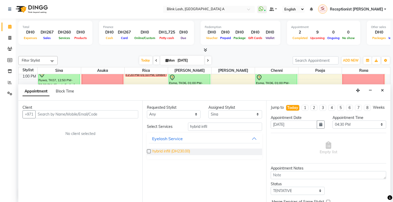
click at [160, 149] on span "hybrid infill (DH230.00)" at bounding box center [171, 152] width 38 height 7
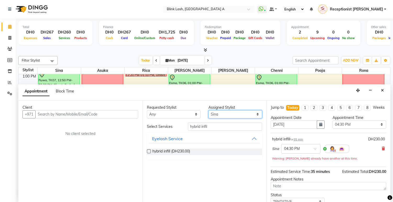
click at [250, 111] on select "Select [PERSON_NAME] [PERSON_NAME] pooja Rica [PERSON_NAME]" at bounding box center [236, 114] width 54 height 8
click at [209, 110] on select "Select [PERSON_NAME] [PERSON_NAME] pooja Rica [PERSON_NAME]" at bounding box center [236, 114] width 54 height 8
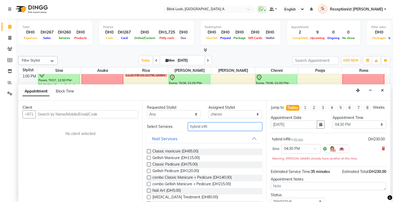
click at [229, 127] on input "hybrid infil" at bounding box center [225, 127] width 74 height 8
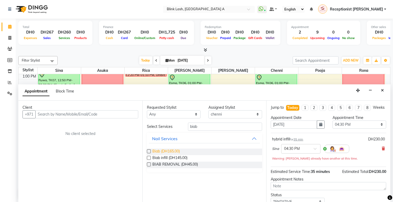
click at [155, 152] on span "Biab (DH165.00)" at bounding box center [166, 152] width 28 height 7
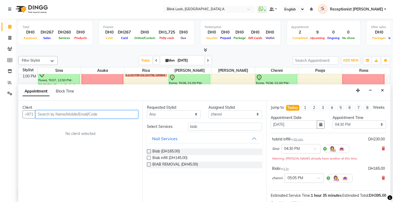
click at [129, 112] on input "text" at bounding box center [86, 114] width 103 height 8
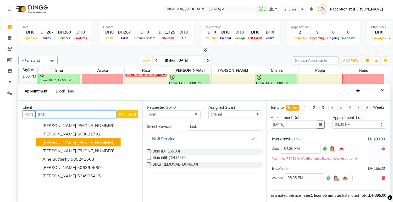
click at [102, 139] on button "Aine Tierney +353 879847188" at bounding box center [78, 142] width 85 height 8
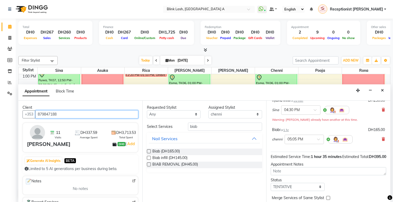
scroll to position [71, 0]
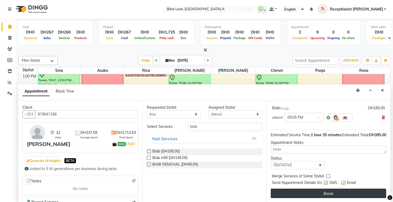
click at [370, 191] on button "Book" at bounding box center [329, 193] width 116 height 9
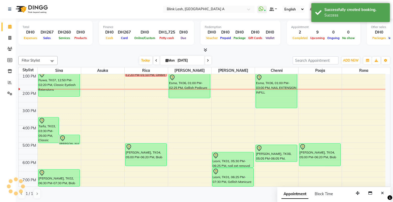
scroll to position [0, 0]
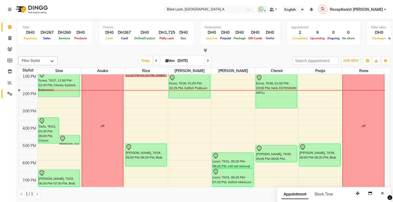
click at [8, 90] on link "Settings" at bounding box center [8, 94] width 13 height 9
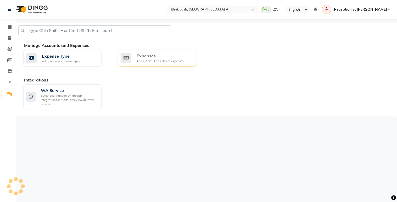
click at [157, 58] on div "Expenses" at bounding box center [160, 56] width 47 height 6
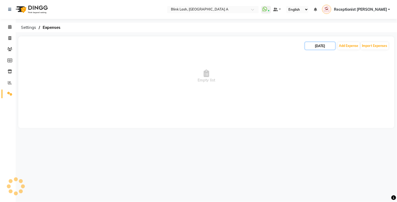
click at [318, 47] on input "[DATE]" at bounding box center [321, 45] width 30 height 7
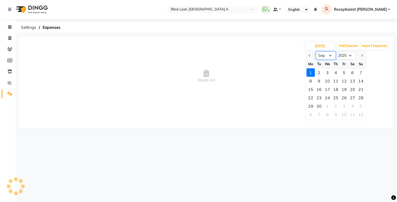
click at [328, 56] on select "Jan Feb Mar Apr May Jun Jul Aug Sep Oct Nov Dec" at bounding box center [327, 56] width 20 height 8
click at [317, 52] on select "Jan Feb Mar Apr May Jun Jul Aug Sep Oct Nov Dec" at bounding box center [327, 56] width 20 height 8
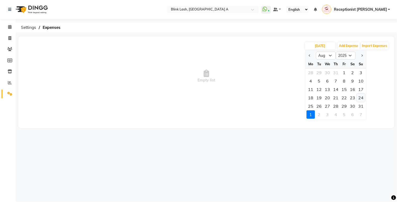
click at [362, 98] on div "24" at bounding box center [361, 98] width 8 height 8
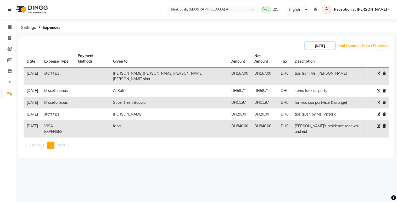
click at [323, 44] on input "24-08-2025" at bounding box center [321, 45] width 30 height 7
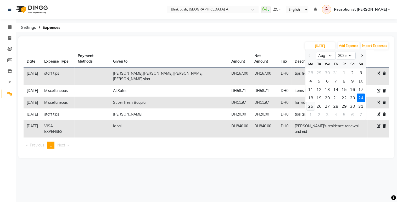
click at [310, 103] on div "25" at bounding box center [311, 106] width 8 height 8
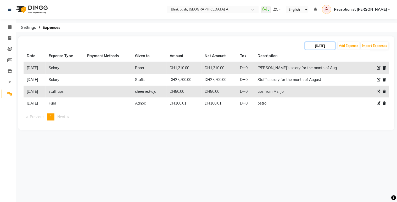
click at [326, 46] on input "25-08-2025" at bounding box center [321, 45] width 30 height 7
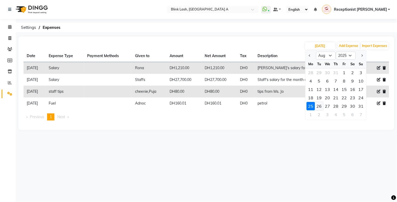
click at [320, 108] on div "26" at bounding box center [319, 106] width 8 height 8
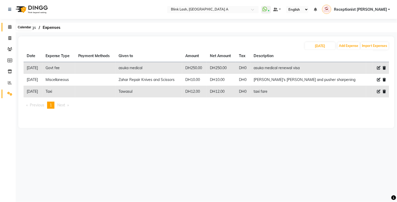
click at [11, 29] on icon at bounding box center [9, 27] width 3 height 4
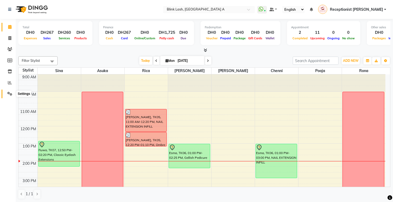
click at [12, 94] on span at bounding box center [9, 94] width 9 height 6
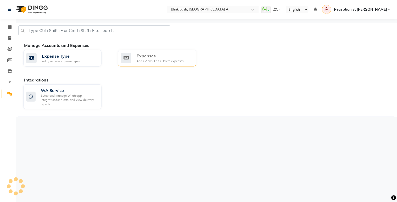
click at [137, 64] on div "Expenses Add / View / Edit / Delete expenses" at bounding box center [157, 58] width 78 height 17
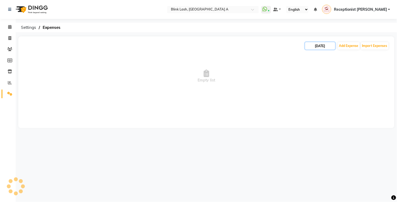
click at [319, 47] on input "[DATE]" at bounding box center [321, 45] width 30 height 7
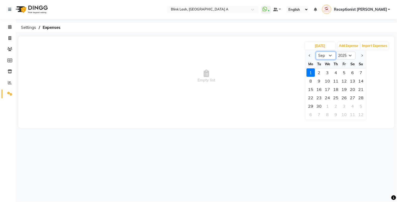
click at [323, 57] on select "Jan Feb Mar Apr May Jun Jul Aug Sep Oct Nov Dec" at bounding box center [327, 56] width 20 height 8
click at [317, 52] on select "Jan Feb Mar Apr May Jun Jul Aug Sep Oct Nov Dec" at bounding box center [327, 56] width 20 height 8
click at [323, 107] on div "26" at bounding box center [319, 106] width 8 height 8
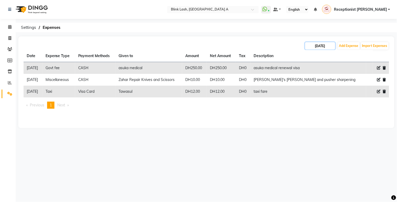
click at [325, 42] on input "26-08-2025" at bounding box center [321, 45] width 30 height 7
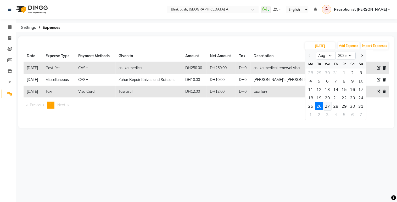
click at [328, 106] on div "27" at bounding box center [328, 106] width 8 height 8
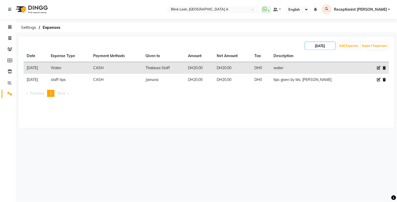
click at [329, 46] on input "27-08-2025" at bounding box center [321, 45] width 30 height 7
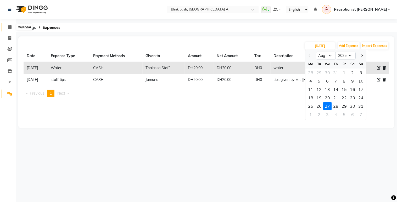
click at [8, 28] on icon at bounding box center [9, 27] width 3 height 4
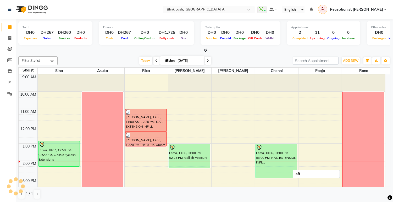
scroll to position [29, 0]
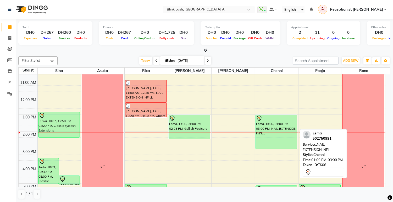
click at [268, 123] on div "Esma, TK06, 01:00 PM-03:00 PM, NAIL EXTENSION INFILL" at bounding box center [276, 132] width 41 height 34
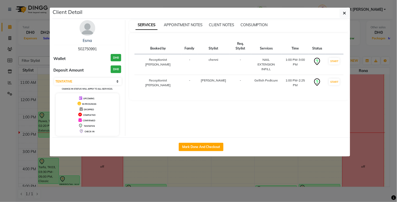
click at [90, 33] on img at bounding box center [88, 28] width 16 height 16
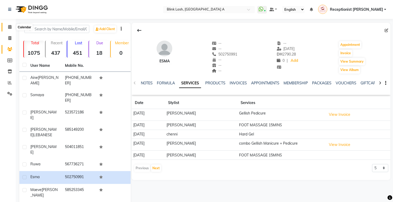
click at [9, 25] on icon at bounding box center [9, 27] width 3 height 4
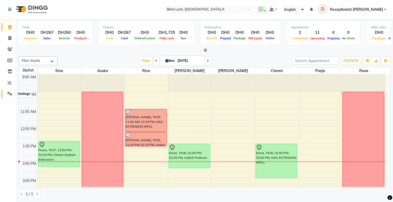
click at [10, 95] on icon at bounding box center [9, 94] width 5 height 4
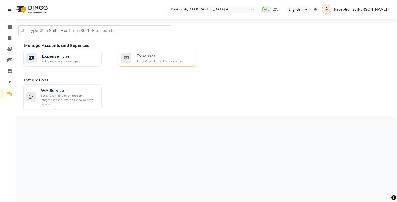
click at [166, 56] on div "Expenses" at bounding box center [160, 56] width 47 height 6
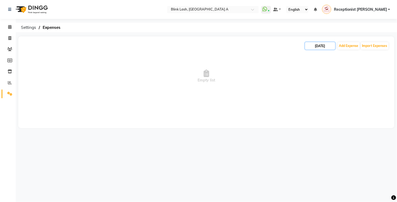
click at [319, 46] on input "[DATE]" at bounding box center [321, 45] width 30 height 7
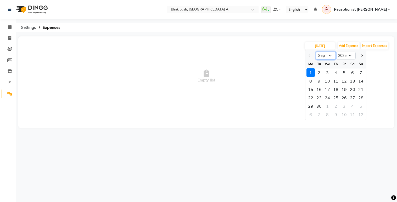
click at [322, 55] on select "Jan Feb Mar Apr May Jun Jul Aug Sep Oct Nov Dec" at bounding box center [327, 56] width 20 height 8
click at [317, 52] on select "Jan Feb Mar Apr May Jun Jul Aug Sep Oct Nov Dec" at bounding box center [327, 56] width 20 height 8
click at [339, 106] on div "28" at bounding box center [336, 106] width 8 height 8
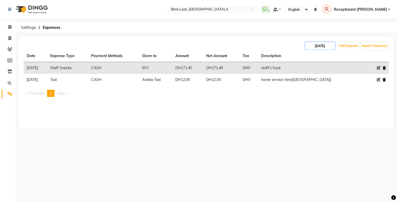
click at [324, 48] on input "28-08-2025" at bounding box center [321, 45] width 30 height 7
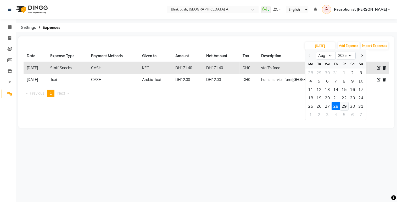
click at [346, 105] on div "29" at bounding box center [345, 106] width 8 height 8
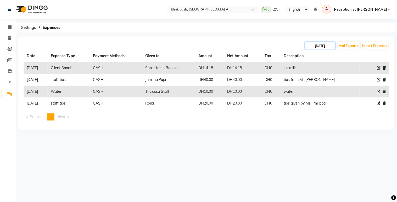
click at [332, 46] on input "29-08-2025" at bounding box center [321, 45] width 30 height 7
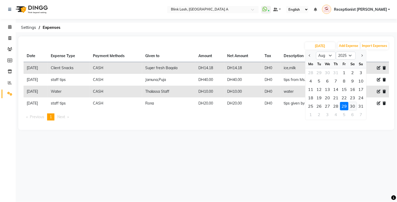
click at [355, 106] on div "30" at bounding box center [353, 106] width 8 height 8
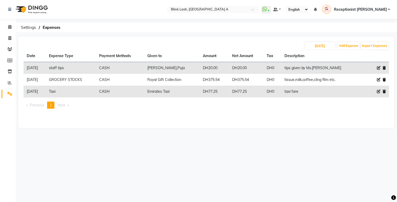
drag, startPoint x: 376, startPoint y: 192, endPoint x: 192, endPoint y: 34, distance: 242.7
click at [192, 34] on div "Select Location × Blink Lash, Khalifa City A WhatsApp Status ✕ Status: Connecte…" at bounding box center [198, 101] width 397 height 202
click at [318, 43] on input "30-08-2025" at bounding box center [321, 45] width 30 height 7
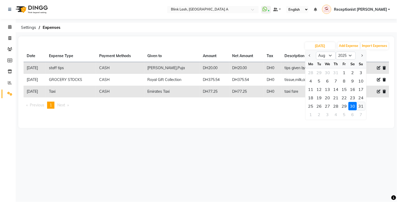
click at [358, 106] on div "31" at bounding box center [361, 106] width 8 height 8
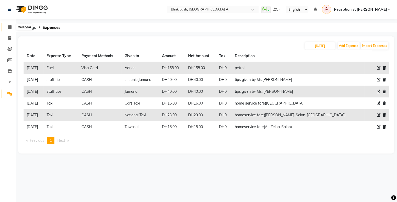
click at [7, 25] on span at bounding box center [9, 27] width 9 height 6
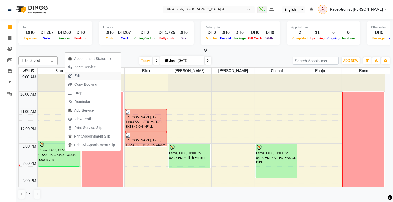
click at [78, 75] on span "Edit" at bounding box center [77, 76] width 6 height 6
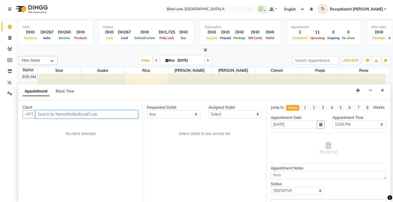
scroll to position [87, 0]
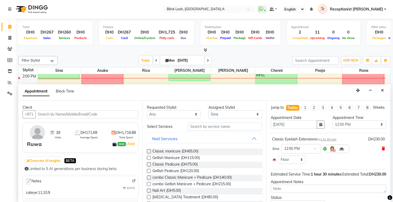
click at [382, 150] on icon at bounding box center [383, 149] width 3 height 4
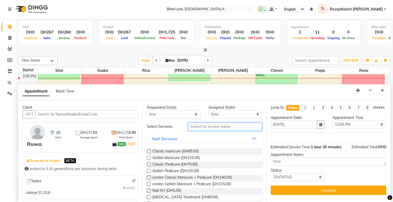
click at [216, 126] on input "text" at bounding box center [225, 127] width 74 height 8
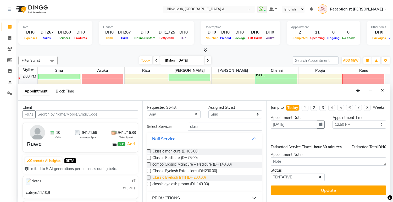
click at [195, 177] on span "Classic Eyelash Infill (DH200.00)" at bounding box center [178, 178] width 53 height 7
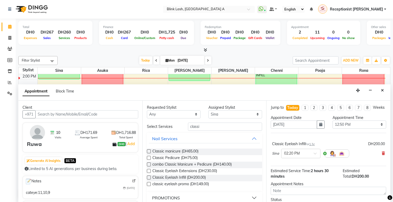
scroll to position [29, 0]
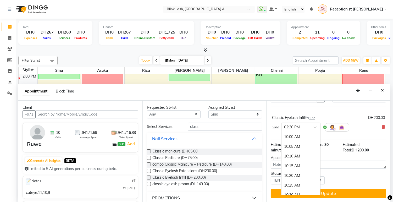
click at [313, 128] on div at bounding box center [301, 127] width 39 height 6
click at [297, 140] on div "12:50 PM" at bounding box center [301, 138] width 39 height 10
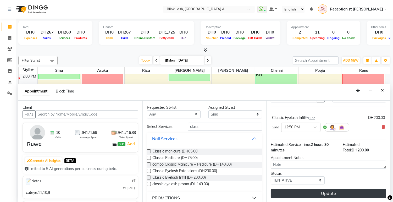
click at [349, 194] on button "Update" at bounding box center [329, 193] width 116 height 9
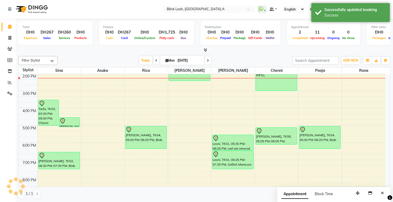
scroll to position [0, 0]
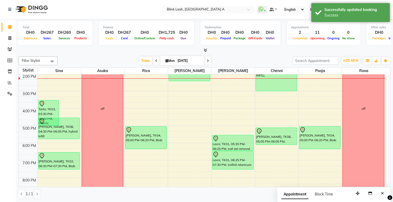
drag, startPoint x: 73, startPoint y: 128, endPoint x: 72, endPoint y: 138, distance: 10.3
click at [72, 138] on div "Tarfa, TK03, 03:30 PM-05:00 PM, Classic Eyelash Extensions Aine Tierney, TK08, …" at bounding box center [59, 116] width 43 height 259
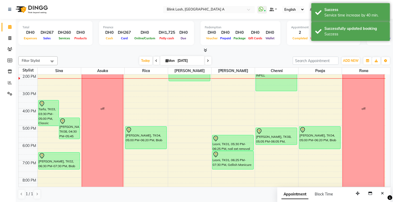
scroll to position [58, 0]
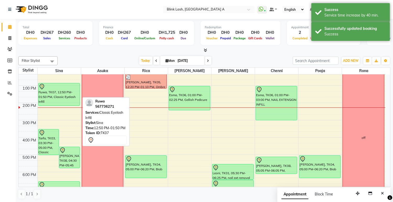
drag, startPoint x: 56, startPoint y: 98, endPoint x: 56, endPoint y: 103, distance: 5.0
click at [56, 103] on div "Tarfa, TK03, 03:30 PM-05:00 PM, Classic Eyelash Extensions Aine Tierney, TK08, …" at bounding box center [59, 146] width 43 height 259
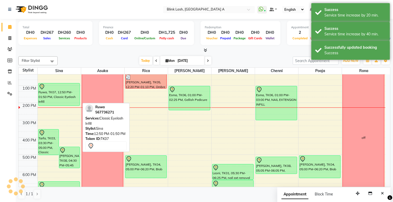
click at [59, 92] on div "Ruwa, TK07, 12:50 PM-01:50 PM, Classic Eyelash Infill" at bounding box center [59, 94] width 41 height 22
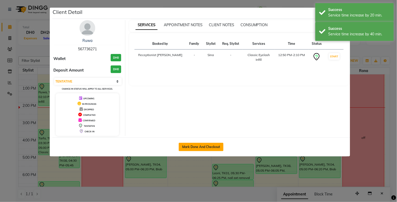
click at [222, 145] on button "Mark Done And Checkout" at bounding box center [201, 147] width 45 height 8
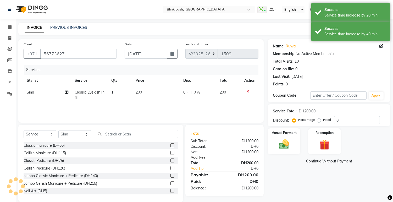
scroll to position [8, 0]
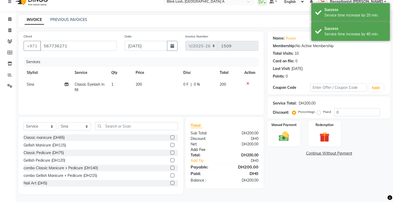
click at [202, 151] on link "Add. Fee" at bounding box center [225, 150] width 76 height 6
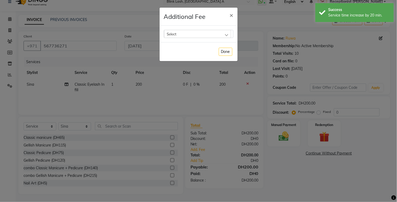
click at [225, 37] on div "Select" at bounding box center [197, 34] width 67 height 8
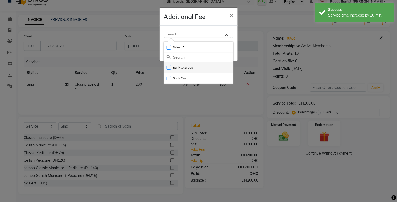
click at [188, 67] on label "Bank Charges" at bounding box center [180, 67] width 26 height 5
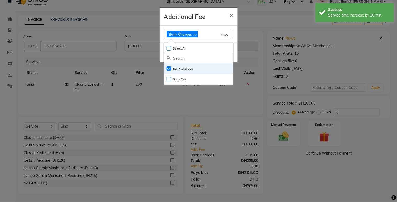
click at [281, 138] on ngb-modal-window "Additional Fee × Bank Charges Select All UnSelect All Bank Charges Bank Fee Done" at bounding box center [198, 101] width 397 height 202
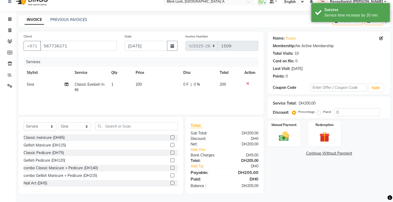
click at [281, 138] on img at bounding box center [284, 136] width 17 height 12
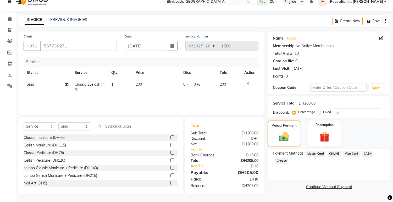
click at [352, 151] on span "Visa Card" at bounding box center [351, 154] width 17 height 6
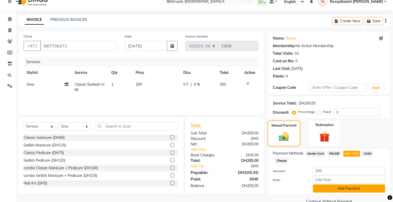
click at [355, 190] on button "Add Payment" at bounding box center [349, 188] width 72 height 8
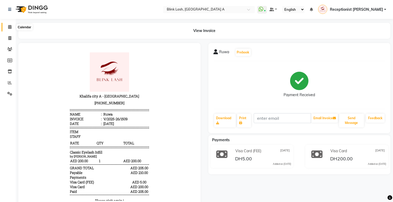
click at [10, 28] on icon at bounding box center [9, 27] width 3 height 4
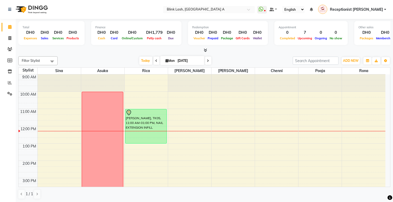
scroll to position [58, 0]
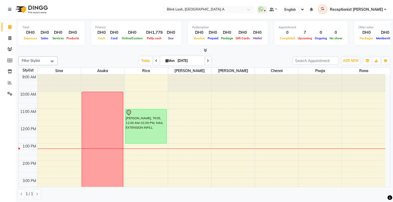
scroll to position [58, 0]
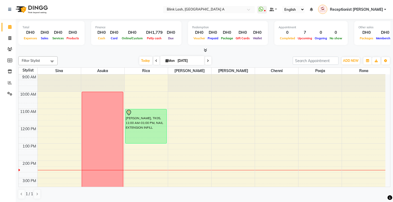
scroll to position [58, 0]
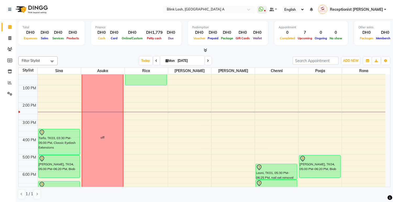
click at [156, 61] on span at bounding box center [157, 61] width 6 height 8
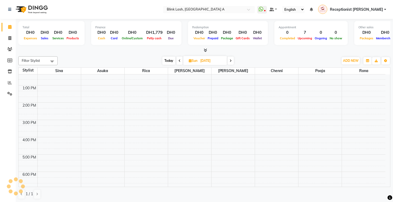
scroll to position [87, 0]
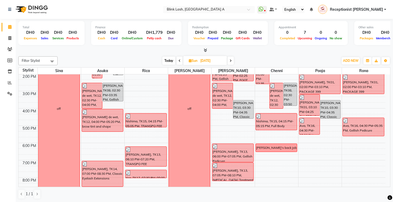
click at [181, 60] on span at bounding box center [180, 61] width 6 height 8
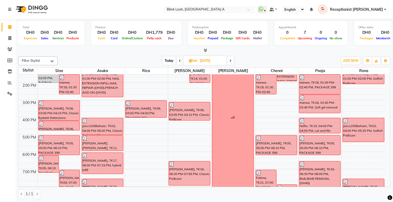
scroll to position [87, 0]
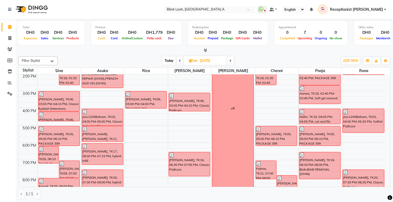
click at [167, 61] on span "Today" at bounding box center [169, 61] width 13 height 8
type input "[DATE]"
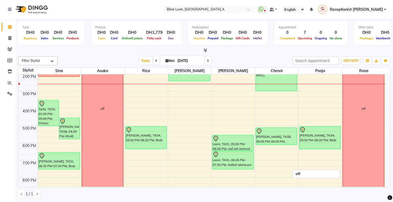
scroll to position [58, 0]
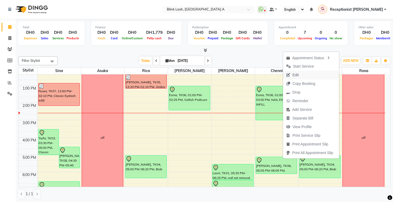
click at [297, 76] on span "Edit" at bounding box center [296, 75] width 6 height 6
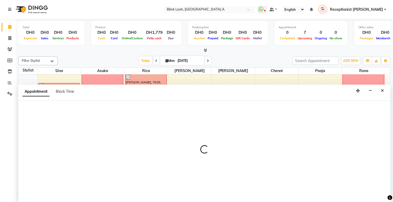
scroll to position [0, 0]
select select "tentative"
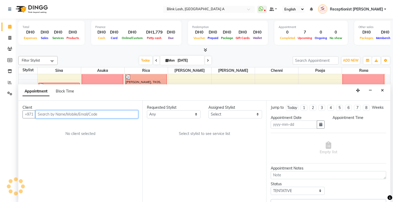
type input "[DATE]"
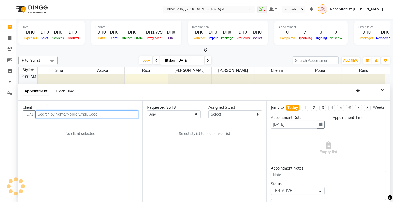
select select "780"
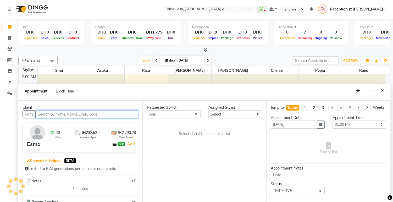
scroll to position [87, 0]
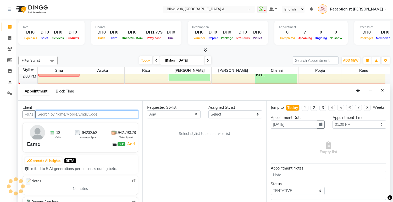
select select "46934"
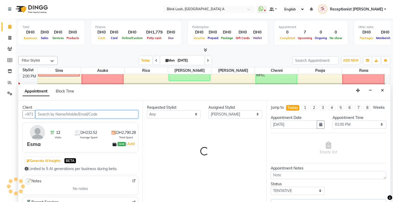
select select "2892"
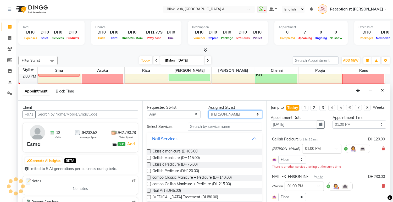
click at [250, 113] on select "Select Asuka chenni INGRID jumana pooja Rica Rona Sina" at bounding box center [236, 114] width 54 height 8
select select "51148"
click at [209, 110] on select "Select Asuka chenni INGRID jumana pooja Rica Rona Sina" at bounding box center [236, 114] width 54 height 8
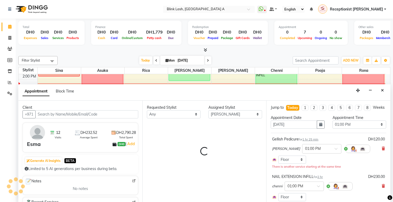
click at [245, 129] on div "Requested Stylist Any Asuka chenni INGRID jumana pooja Rica Rona Sina Assigned …" at bounding box center [205, 152] width 124 height 102
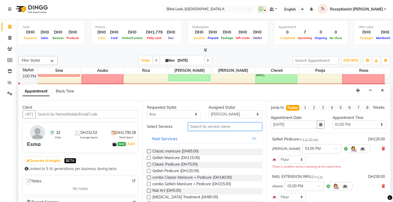
click at [244, 126] on input "text" at bounding box center [225, 127] width 74 height 8
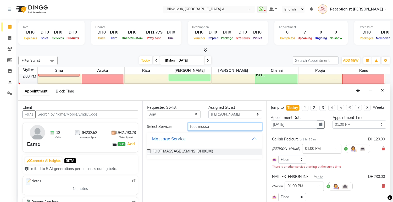
type input "foot massa"
click at [206, 146] on div "FOOT MASSAGE 15MINS (DH80.00)" at bounding box center [205, 151] width 116 height 15
click at [208, 150] on span "FOOT MASSAGE 15MINS (DH80.00)" at bounding box center [182, 152] width 61 height 7
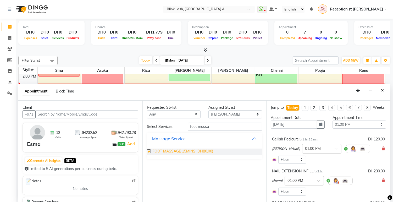
checkbox input "false"
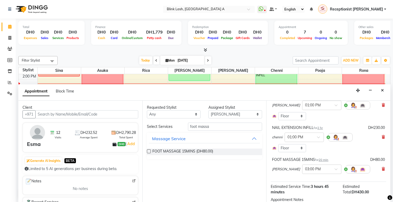
scroll to position [90, 0]
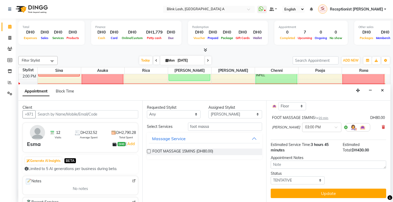
click at [363, 188] on div "Jump to Today 1 2 3 4 5 6 7 8 Weeks Appointment Date 01-09-2025 Appointment Tim…" at bounding box center [328, 152] width 124 height 102
click at [364, 189] on button "Update" at bounding box center [329, 193] width 116 height 9
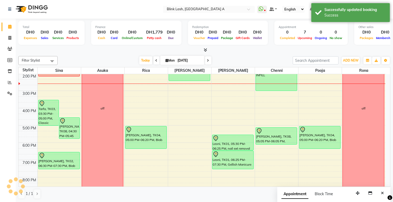
scroll to position [0, 0]
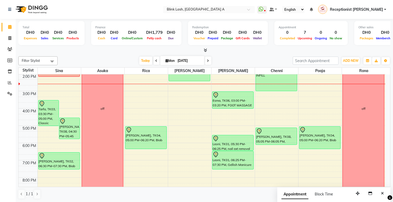
drag, startPoint x: 233, startPoint y: 97, endPoint x: 231, endPoint y: 109, distance: 11.6
click at [231, 109] on div "9:00 AM 10:00 AM 11:00 AM 12:00 PM 1:00 PM 2:00 PM 3:00 PM 4:00 PM 5:00 PM 6:00…" at bounding box center [202, 116] width 367 height 259
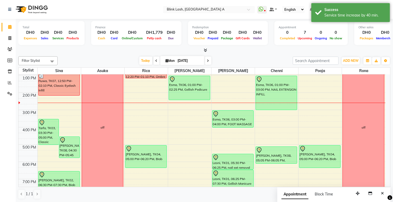
scroll to position [58, 0]
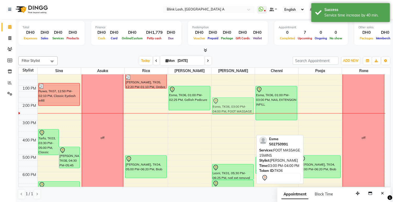
drag, startPoint x: 237, startPoint y: 125, endPoint x: 237, endPoint y: 104, distance: 20.4
click at [237, 104] on div "Esma, TK06, 03:00 PM-04:00 PM, FOOT MASSAGE 15MINS Leoni, TK01, 05:30 PM-06:25 …" at bounding box center [233, 146] width 43 height 259
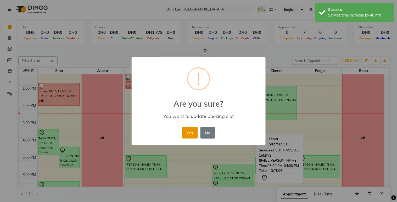
click at [194, 132] on button "Yes" at bounding box center [190, 133] width 16 height 12
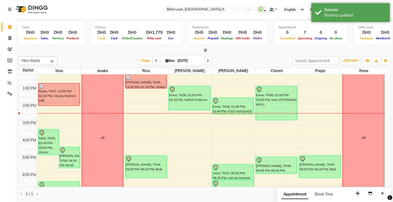
drag, startPoint x: 243, startPoint y: 114, endPoint x: 244, endPoint y: 109, distance: 4.9
click at [244, 109] on div "Esma, TK06, 01:40 PM-02:40 PM, FOOT MASSAGE 15MINS Leoni, TK01, 05:30 PM-06:25 …" at bounding box center [233, 146] width 43 height 259
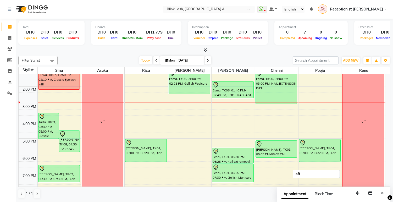
scroll to position [87, 0]
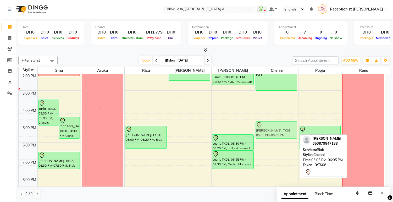
drag, startPoint x: 281, startPoint y: 135, endPoint x: 281, endPoint y: 129, distance: 6.3
click at [281, 129] on div "Esma, TK06, 01:00 PM-03:00 PM, NAIL EXTENSION INFILL Aine Tierney, TK08, 05:05 …" at bounding box center [276, 116] width 43 height 259
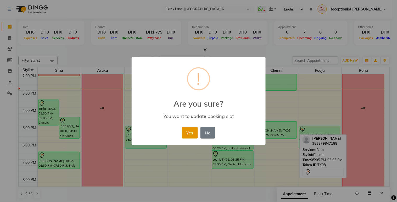
click at [190, 130] on button "Yes" at bounding box center [190, 133] width 16 height 12
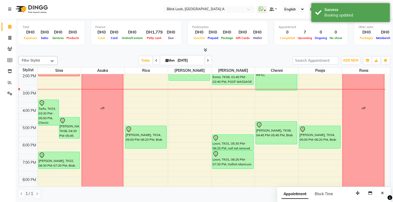
drag, startPoint x: 270, startPoint y: 138, endPoint x: 269, endPoint y: 143, distance: 5.4
click at [269, 143] on div "Esma, TK06, 01:00 PM-03:00 PM, NAIL EXTENSION INFILL Aine Tierney, TK08, 04:45 …" at bounding box center [276, 116] width 43 height 259
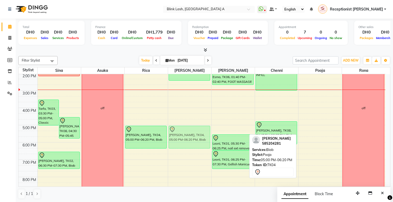
drag, startPoint x: 315, startPoint y: 130, endPoint x: 193, endPoint y: 129, distance: 122.4
click at [193, 129] on tr "Tarfa, TK03, 03:30 PM-05:00 PM, Classic Eyelash Extensions Aine Tierney, TK08, …" at bounding box center [202, 116] width 367 height 259
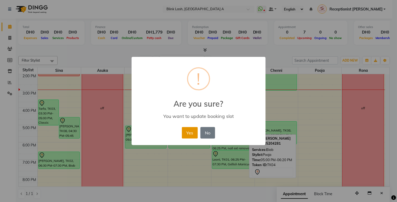
click at [190, 130] on button "Yes" at bounding box center [190, 133] width 16 height 12
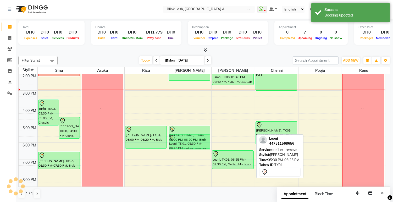
click at [207, 142] on tr "Tarfa, TK03, 03:30 PM-05:00 PM, Classic Eyelash Extensions Aine Tierney, TK08, …" at bounding box center [202, 116] width 367 height 259
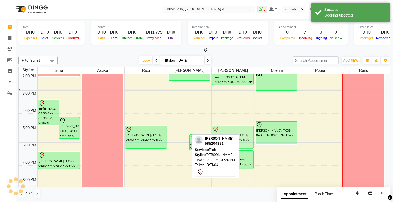
drag, startPoint x: 179, startPoint y: 132, endPoint x: 231, endPoint y: 132, distance: 52.7
click at [231, 132] on tr "Tarfa, TK03, 03:30 PM-05:00 PM, Classic Eyelash Extensions Aine Tierney, TK08, …" at bounding box center [202, 116] width 367 height 259
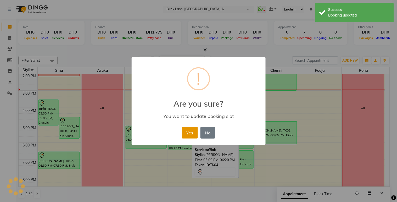
click at [192, 129] on button "Yes" at bounding box center [190, 133] width 16 height 12
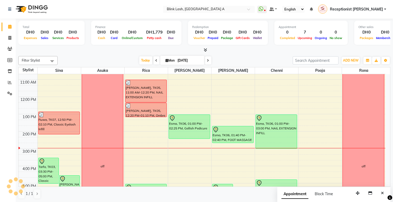
scroll to position [0, 0]
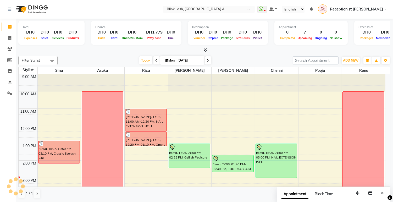
drag, startPoint x: 308, startPoint y: 94, endPoint x: 304, endPoint y: 89, distance: 6.6
click at [304, 89] on div at bounding box center [320, 82] width 43 height 17
click at [308, 96] on div "9:00 AM 10:00 AM 11:00 AM 12:00 PM 1:00 PM 2:00 PM 3:00 PM 4:00 PM 5:00 PM 6:00…" at bounding box center [202, 203] width 367 height 259
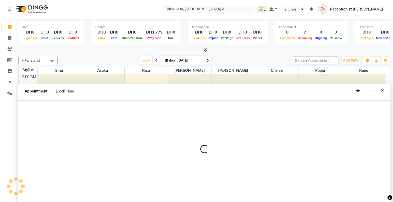
select select "63341"
select select "tentative"
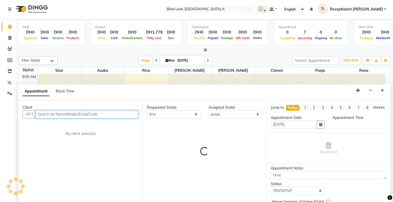
select select "600"
click at [66, 90] on span "Block Time" at bounding box center [65, 91] width 18 height 5
select select "63341"
select select "600"
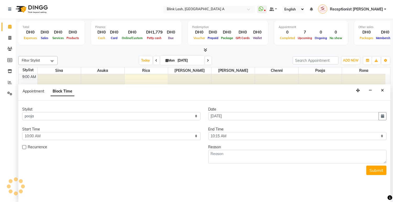
scroll to position [87, 0]
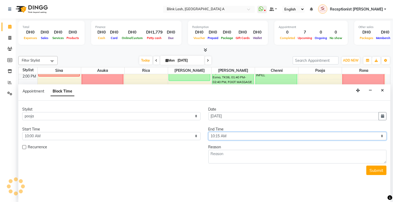
click at [248, 137] on select "Select 10:00 AM 10:05 AM 10:10 AM 10:15 AM 10:20 AM 10:25 AM 10:30 AM 10:35 AM …" at bounding box center [298, 136] width 178 height 8
select select "1320"
click at [209, 132] on select "Select 10:00 AM 10:05 AM 10:10 AM 10:15 AM 10:20 AM 10:25 AM 10:30 AM 10:35 AM …" at bounding box center [298, 136] width 178 height 8
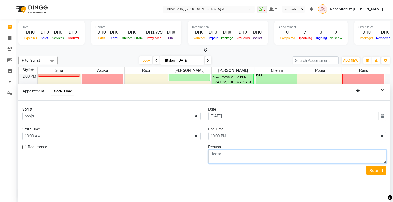
click at [254, 155] on textarea at bounding box center [298, 157] width 178 height 14
type textarea "fgo home early"
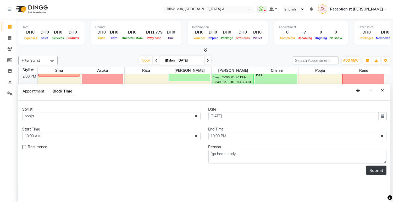
click at [378, 171] on button "Submit" at bounding box center [377, 170] width 20 height 9
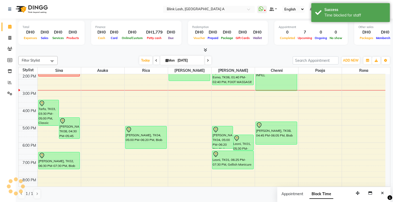
scroll to position [0, 0]
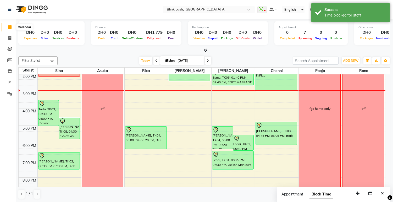
click at [10, 26] on icon at bounding box center [9, 27] width 3 height 4
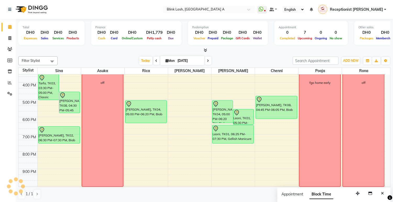
scroll to position [116, 0]
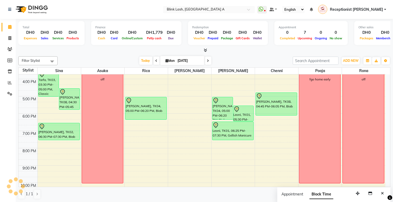
click at [207, 60] on icon at bounding box center [208, 60] width 2 height 3
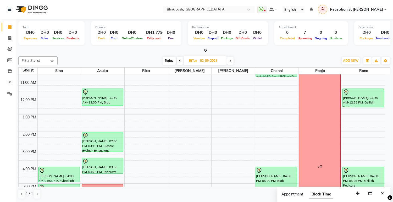
scroll to position [0, 0]
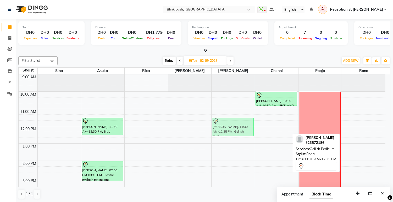
drag, startPoint x: 375, startPoint y: 127, endPoint x: 255, endPoint y: 128, distance: 120.0
click at [255, 128] on div "9:00 AM 10:00 AM 11:00 AM 12:00 PM 1:00 PM 2:00 PM 3:00 PM 4:00 PM 5:00 PM 6:00…" at bounding box center [202, 203] width 367 height 259
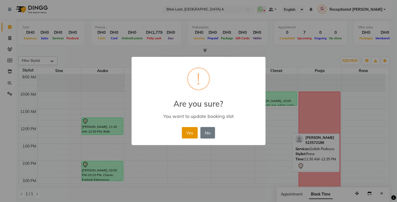
click at [191, 132] on button "Yes" at bounding box center [190, 133] width 16 height 12
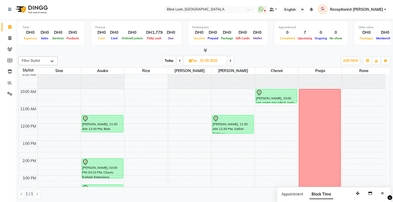
scroll to position [2, 0]
click at [9, 27] on icon at bounding box center [9, 27] width 3 height 4
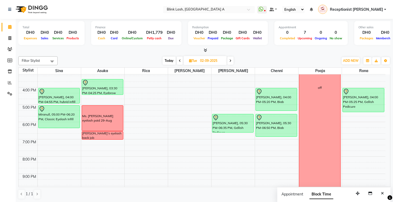
scroll to position [116, 0]
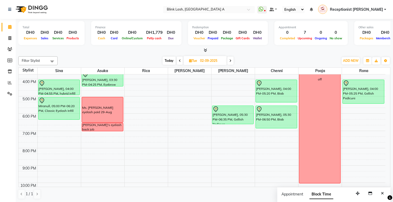
click at [229, 59] on span at bounding box center [230, 61] width 6 height 8
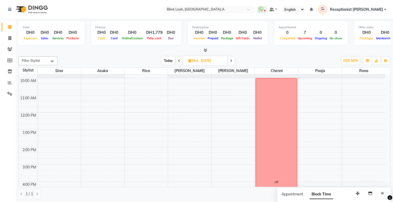
scroll to position [0, 0]
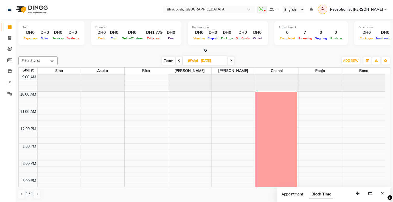
click at [234, 62] on span at bounding box center [231, 61] width 6 height 8
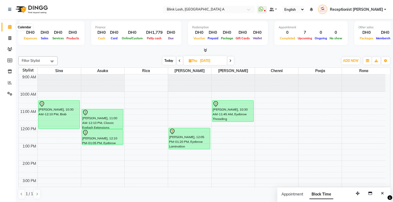
click at [11, 30] on span at bounding box center [9, 27] width 9 height 6
click at [205, 49] on icon at bounding box center [205, 50] width 3 height 4
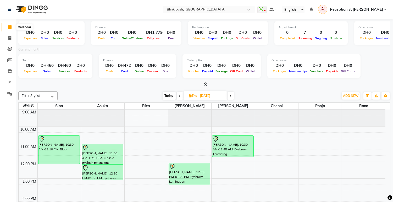
drag, startPoint x: 10, startPoint y: 26, endPoint x: 31, endPoint y: 43, distance: 28.1
click at [10, 26] on icon at bounding box center [9, 27] width 3 height 4
click at [207, 84] on icon at bounding box center [205, 84] width 3 height 4
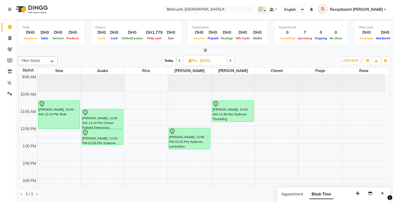
click at [205, 50] on icon at bounding box center [205, 50] width 3 height 4
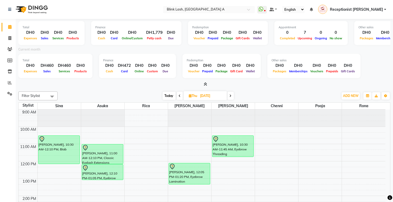
click at [206, 84] on icon at bounding box center [205, 84] width 3 height 4
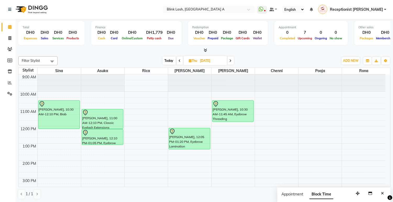
click at [166, 61] on span "Today" at bounding box center [169, 61] width 13 height 8
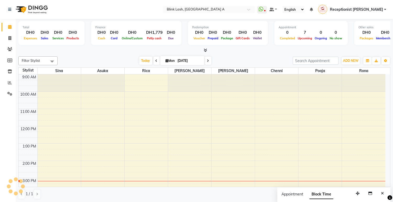
scroll to position [104, 0]
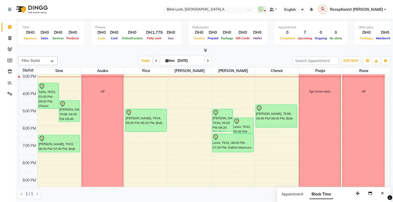
click at [208, 62] on icon at bounding box center [208, 60] width 2 height 3
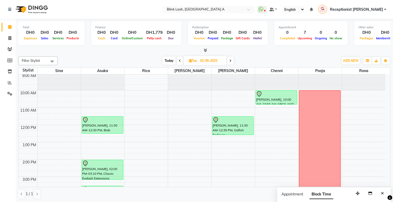
scroll to position [0, 0]
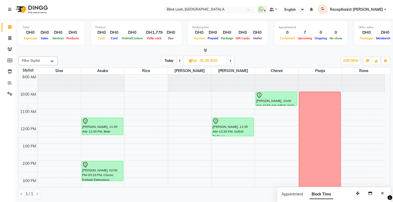
click at [181, 59] on span at bounding box center [180, 61] width 6 height 8
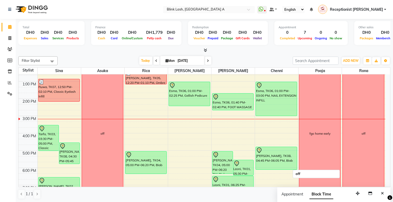
scroll to position [75, 0]
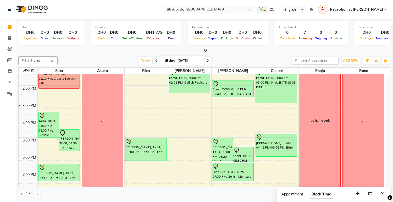
click at [205, 60] on span at bounding box center [208, 61] width 6 height 8
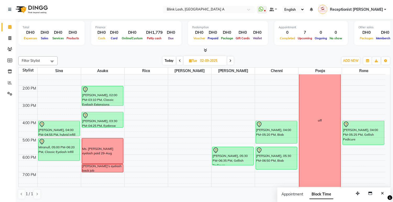
click at [173, 58] on span "Today" at bounding box center [169, 61] width 13 height 8
type input "[DATE]"
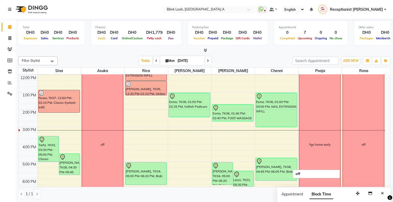
scroll to position [46, 0]
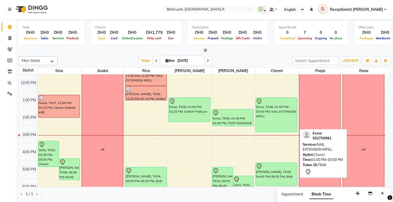
click at [281, 118] on div "Esma, TK06, 01:00 PM-03:00 PM, NAIL EXTENSION INFILL" at bounding box center [276, 115] width 41 height 34
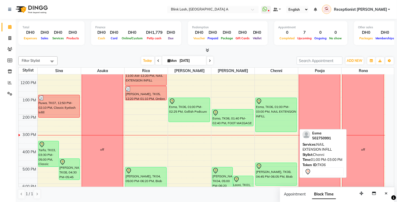
select select "7"
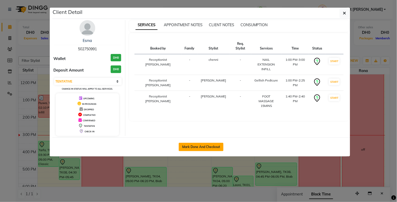
click at [218, 146] on button "Mark Done And Checkout" at bounding box center [201, 147] width 45 height 8
select select "service"
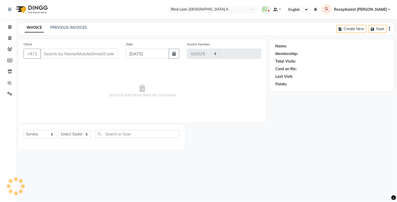
select select "5970"
type input "1510"
type input "502750991"
select select "51148"
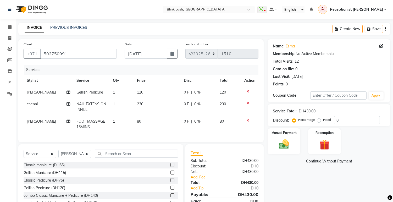
click at [142, 121] on td "80" at bounding box center [157, 124] width 47 height 17
select select "51148"
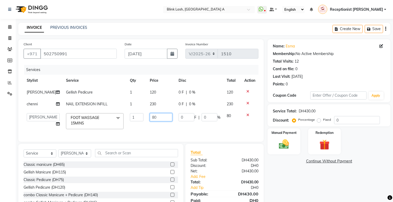
click at [158, 118] on input "80" at bounding box center [161, 117] width 23 height 8
type input "8"
type input "100"
click at [168, 124] on td "100" at bounding box center [161, 121] width 29 height 22
select select "51148"
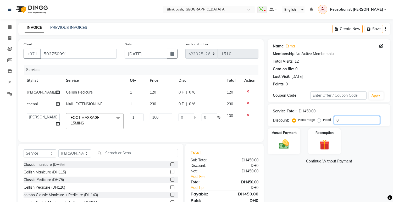
click at [345, 118] on input "0" at bounding box center [357, 120] width 46 height 8
type input "1"
type input "10"
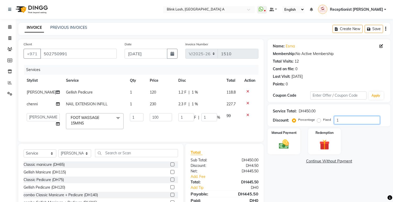
type input "10"
click at [359, 135] on div "Manual Payment Redemption" at bounding box center [329, 141] width 131 height 26
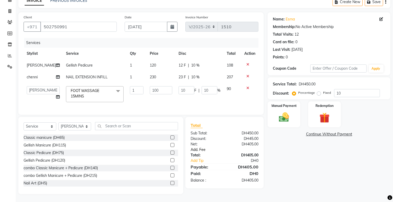
click at [203, 152] on link "Add. Fee" at bounding box center [225, 150] width 76 height 6
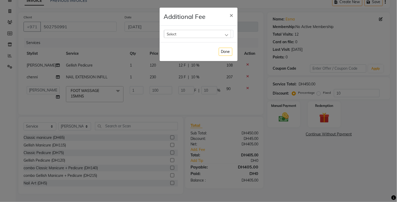
click at [204, 32] on div "Select" at bounding box center [197, 34] width 67 height 8
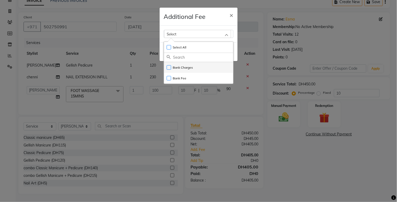
click at [193, 65] on li "Bank Charges" at bounding box center [198, 67] width 69 height 11
checkbox input "true"
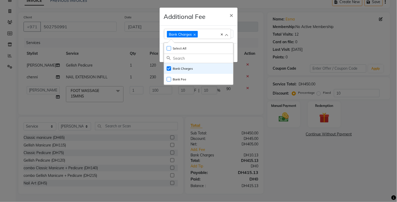
click at [300, 161] on ngb-modal-window "Additional Fee × Bank Charges Select All UnSelect All Bank Charges Bank Fee Done" at bounding box center [198, 101] width 397 height 202
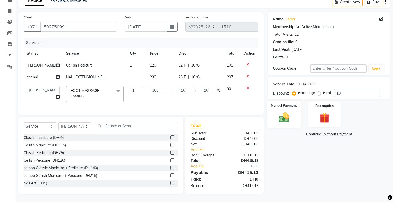
click at [281, 113] on img at bounding box center [284, 117] width 17 height 12
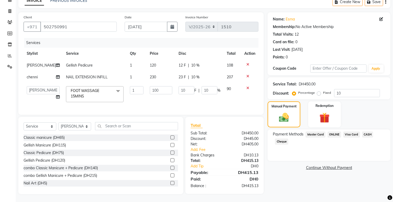
click at [353, 133] on span "Visa Card" at bounding box center [351, 135] width 17 height 6
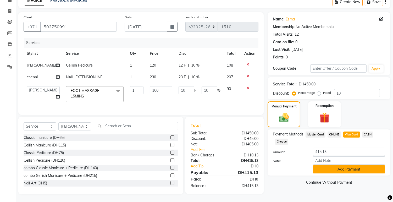
click at [359, 165] on button "Add Payment" at bounding box center [349, 169] width 72 height 8
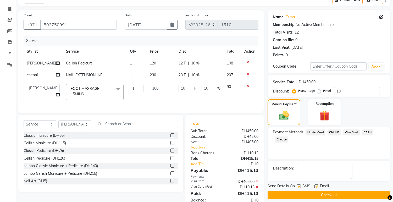
click at [356, 195] on button "Checkout" at bounding box center [329, 195] width 123 height 8
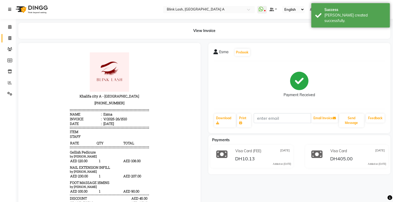
click at [9, 9] on icon at bounding box center [9, 10] width 3 height 4
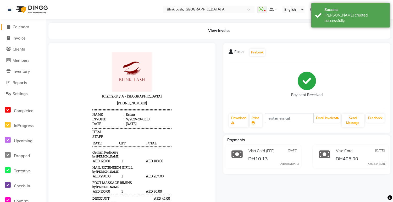
click at [6, 25] on span at bounding box center [9, 27] width 8 height 6
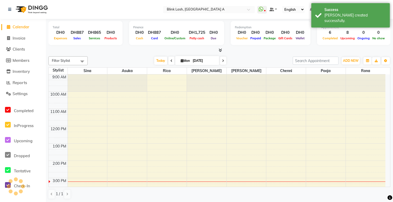
scroll to position [104, 0]
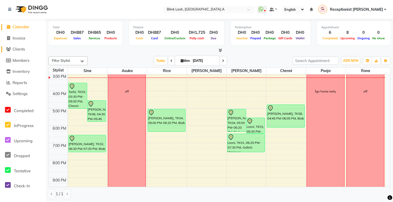
click at [19, 49] on span "Clients" at bounding box center [19, 49] width 12 height 5
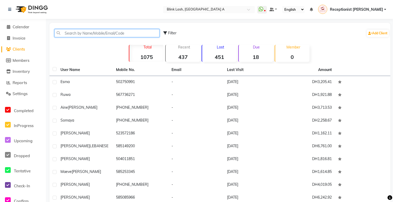
click at [75, 33] on input "text" at bounding box center [106, 33] width 105 height 8
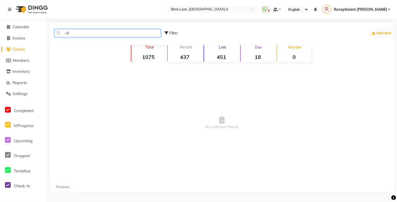
type input "+"
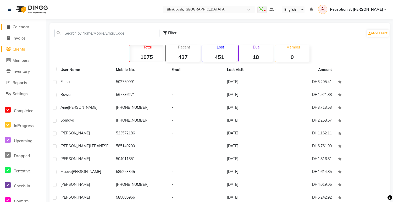
click at [13, 25] on span "Calendar" at bounding box center [21, 26] width 17 height 5
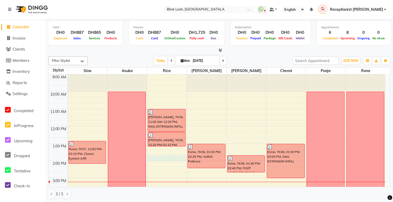
click at [165, 156] on div "9:00 AM 10:00 AM 11:00 AM 12:00 PM 1:00 PM 2:00 PM 3:00 PM 4:00 PM 5:00 PM 6:00…" at bounding box center [217, 203] width 337 height 259
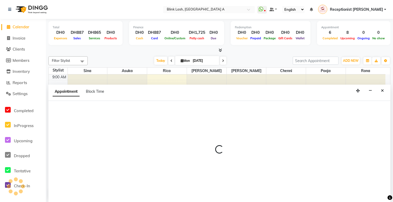
scroll to position [0, 0]
select select "42464"
select select "825"
select select "tentative"
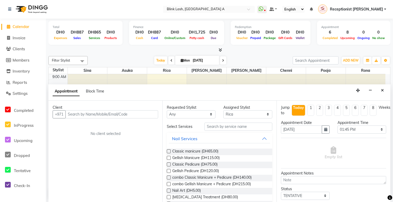
click at [117, 114] on input "text" at bounding box center [112, 114] width 93 height 8
type input "5"
click at [384, 90] on button "Close" at bounding box center [383, 90] width 8 height 8
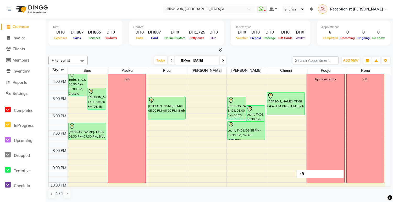
scroll to position [87, 0]
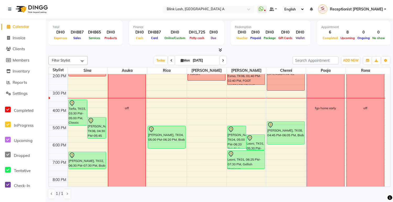
click at [223, 58] on span at bounding box center [223, 60] width 6 height 8
type input "02-09-2025"
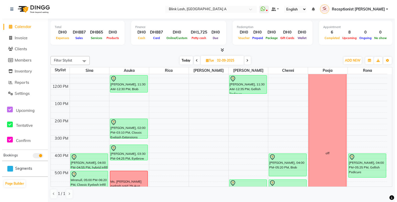
scroll to position [75, 0]
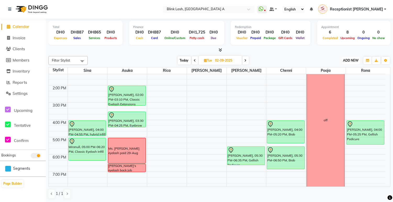
click at [349, 59] on span "ADD NEW" at bounding box center [350, 60] width 15 height 4
click at [343, 69] on button "Add Appointment" at bounding box center [338, 70] width 41 height 7
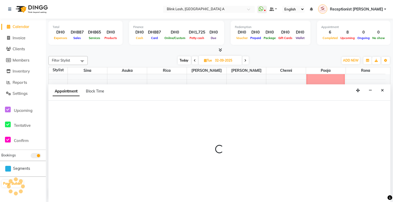
select select "600"
select select "tentative"
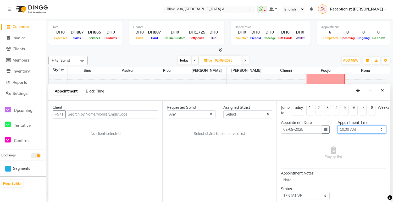
click at [364, 128] on select "Select 10:00 AM 10:05 AM 10:10 AM 10:15 AM 10:20 AM 10:25 AM 10:30 AM 10:35 AM …" at bounding box center [362, 130] width 49 height 8
select select "1005"
click at [338, 126] on select "Select 10:00 AM 10:05 AM 10:10 AM 10:15 AM 10:20 AM 10:25 AM 10:30 AM 10:35 AM …" at bounding box center [362, 130] width 49 height 8
click at [268, 114] on select "Select [PERSON_NAME] [PERSON_NAME] pooja Rica [PERSON_NAME]" at bounding box center [247, 114] width 49 height 8
select select "42464"
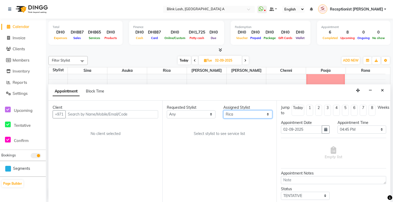
click at [223, 110] on select "Select [PERSON_NAME] [PERSON_NAME] pooja Rica [PERSON_NAME]" at bounding box center [247, 114] width 49 height 8
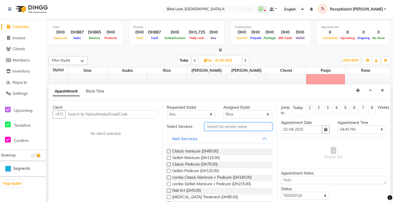
click at [245, 128] on input "text" at bounding box center [239, 127] width 68 height 8
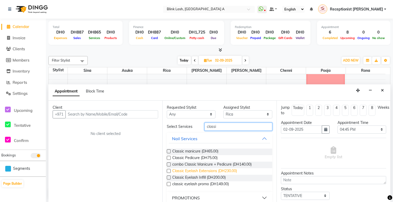
type input "classi"
click at [223, 170] on span "Classic Eyelash Extensions (DH230.00)" at bounding box center [204, 171] width 65 height 7
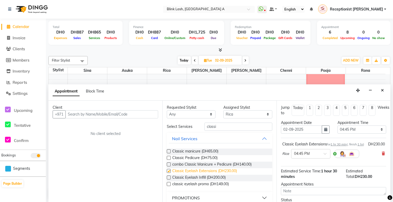
checkbox input "false"
click at [104, 114] on input "text" at bounding box center [112, 114] width 93 height 8
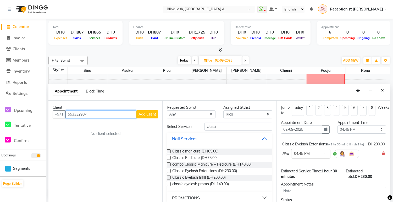
type input "553332907"
click at [147, 112] on span "Add Client" at bounding box center [148, 114] width 18 height 5
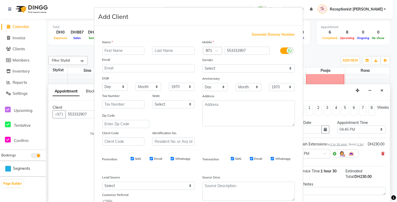
click at [121, 49] on input "text" at bounding box center [123, 51] width 42 height 8
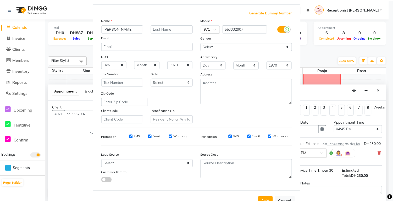
scroll to position [40, 0]
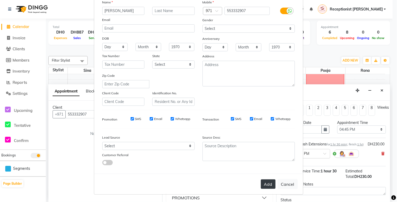
type input "[PERSON_NAME]"
click at [264, 184] on button "Add" at bounding box center [268, 183] width 15 height 9
select select
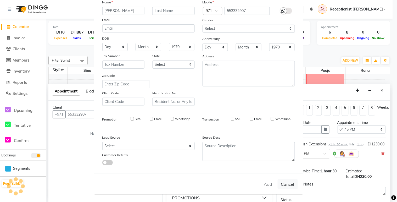
select select
checkbox input "false"
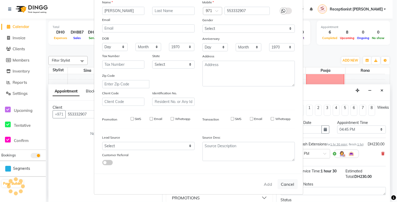
checkbox input "false"
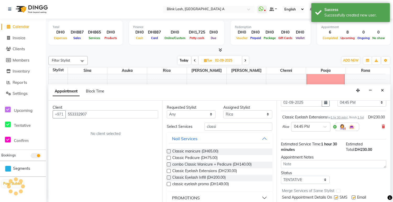
scroll to position [51, 0]
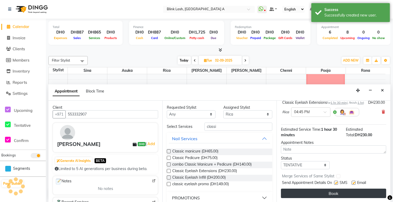
click at [371, 189] on button "Book" at bounding box center [333, 193] width 105 height 9
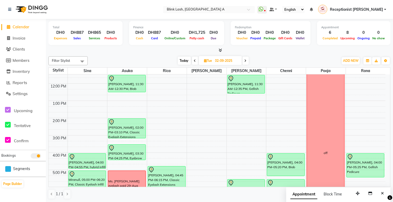
scroll to position [87, 0]
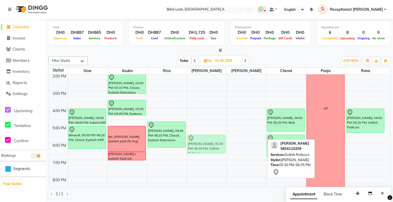
drag, startPoint x: 256, startPoint y: 137, endPoint x: 225, endPoint y: 135, distance: 30.7
click at [225, 135] on tr "Hannah, 04:00 PM-04:55 PM, hybrid infill Miranull, 05:00 PM-06:20 PM, Classic E…" at bounding box center [217, 116] width 337 height 259
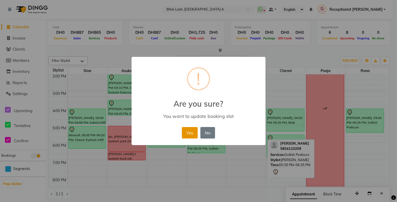
click at [190, 137] on button "Yes" at bounding box center [190, 133] width 16 height 12
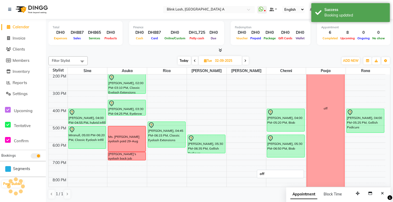
scroll to position [0, 0]
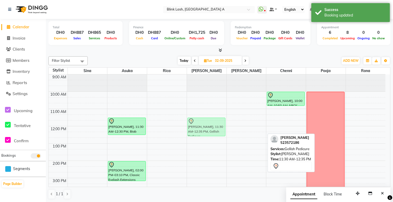
drag, startPoint x: 250, startPoint y: 127, endPoint x: 218, endPoint y: 126, distance: 31.5
click at [218, 126] on tr "Hannah, 04:00 PM-04:55 PM, hybrid infill Miranull, 05:00 PM-06:20 PM, Classic E…" at bounding box center [217, 203] width 337 height 259
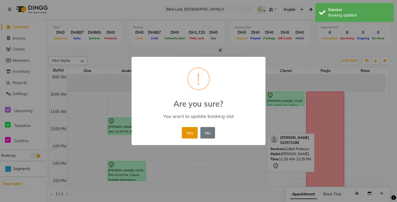
click at [186, 132] on button "Yes" at bounding box center [190, 133] width 16 height 12
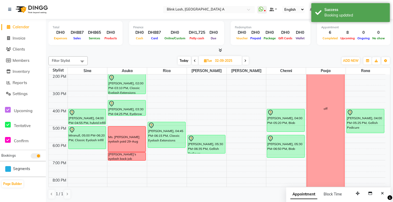
scroll to position [87, 0]
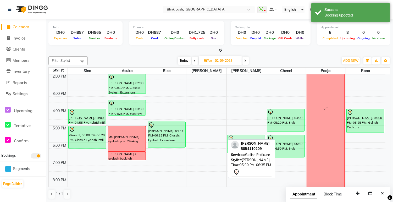
drag, startPoint x: 196, startPoint y: 144, endPoint x: 231, endPoint y: 146, distance: 35.1
click at [231, 146] on div "Filter Stylist Select All Asuka chenni INGRID jumana pooja Rica Rona Sina Today…" at bounding box center [219, 127] width 342 height 147
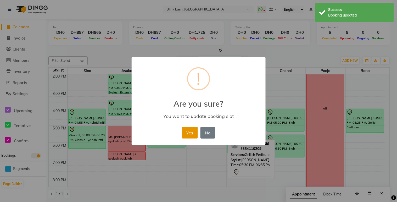
click at [195, 133] on button "Yes" at bounding box center [190, 133] width 16 height 12
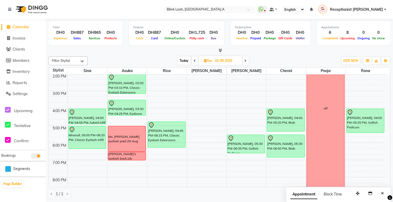
click at [181, 56] on div "Filter Stylist Select All Asuka chenni INGRID jumana pooja Rica Rona Sina Today…" at bounding box center [219, 60] width 342 height 9
click at [184, 59] on span "Today" at bounding box center [184, 61] width 13 height 8
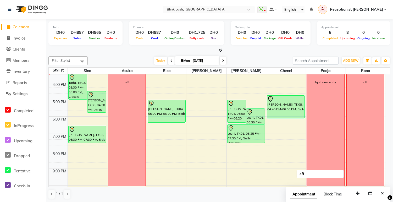
scroll to position [90, 0]
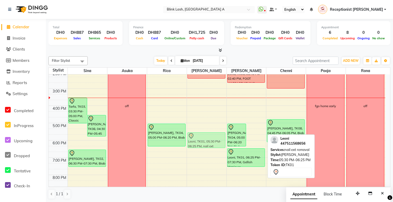
drag, startPoint x: 252, startPoint y: 137, endPoint x: 220, endPoint y: 139, distance: 32.4
click at [194, 139] on tr "Tarfa, TK03, 03:30 PM-05:00 PM, Classic Eyelash Extensions Aine Tierney, TK08, …" at bounding box center [217, 114] width 337 height 259
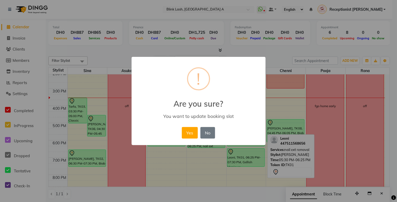
click at [191, 125] on div "× ! Are you sure? You want to update booking slot Yes No No" at bounding box center [199, 101] width 134 height 89
click at [189, 133] on button "Yes" at bounding box center [190, 133] width 16 height 12
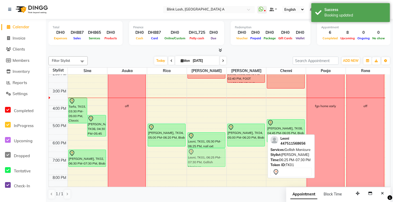
drag, startPoint x: 245, startPoint y: 158, endPoint x: 219, endPoint y: 160, distance: 26.3
click at [219, 160] on tr "Tarfa, TK03, 03:30 PM-05:00 PM, Classic Eyelash Extensions Aine Tierney, TK08, …" at bounding box center [217, 114] width 337 height 259
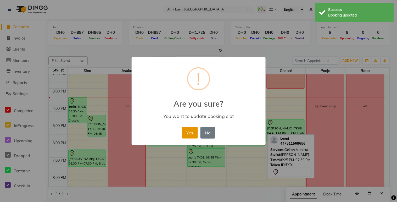
click at [193, 134] on button "Yes" at bounding box center [190, 133] width 16 height 12
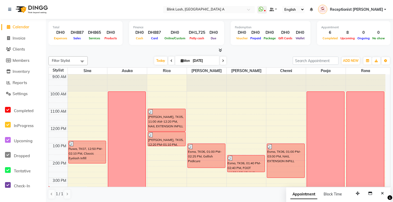
scroll to position [0, 0]
click at [222, 61] on icon at bounding box center [223, 60] width 2 height 3
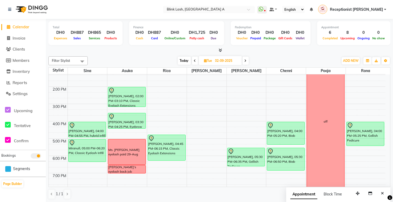
scroll to position [87, 0]
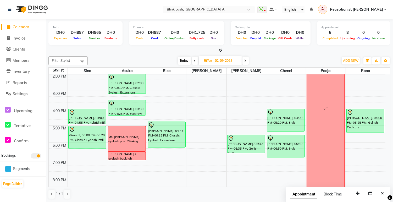
click at [184, 59] on span "Today" at bounding box center [184, 61] width 13 height 8
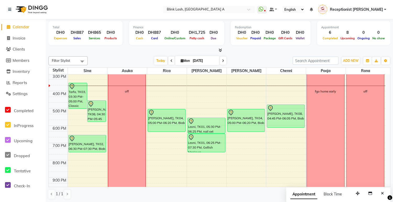
click at [222, 61] on icon at bounding box center [223, 60] width 2 height 3
type input "02-09-2025"
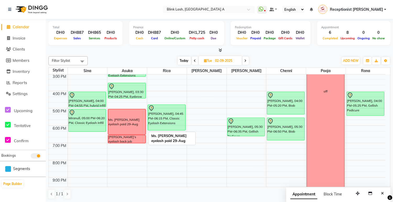
click at [129, 113] on div "Ms. [PERSON_NAME] eyelash paid 29-Aug" at bounding box center [126, 121] width 37 height 25
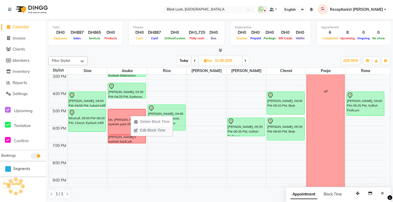
click at [140, 128] on span "Edit Block Time" at bounding box center [152, 131] width 25 height 6
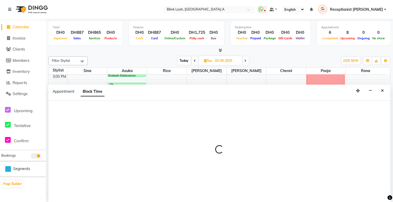
scroll to position [0, 0]
select select "42462"
select select "1020"
select select "1110"
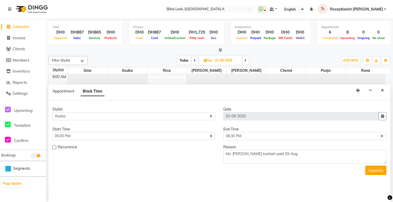
scroll to position [104, 0]
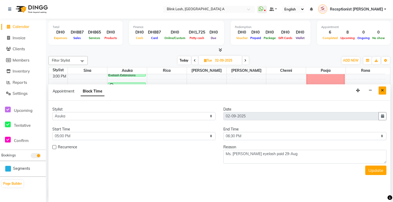
click at [385, 92] on button "Close" at bounding box center [383, 90] width 8 height 8
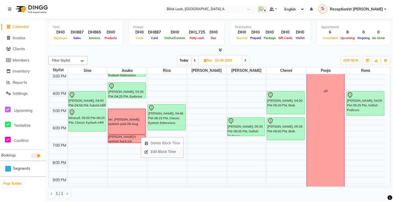
click at [152, 150] on span "Edit Block Time" at bounding box center [163, 152] width 25 height 6
select select "42462"
select select "1110"
select select "1140"
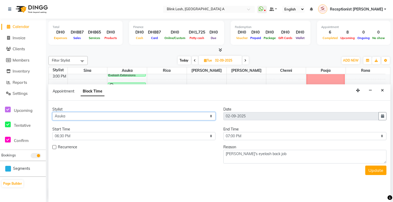
click at [198, 114] on select "Select [PERSON_NAME] [PERSON_NAME] pooja Rica [PERSON_NAME]" at bounding box center [133, 116] width 163 height 8
select select "42461"
click at [52, 112] on select "Select [PERSON_NAME] [PERSON_NAME] pooja Rica [PERSON_NAME]" at bounding box center [133, 116] width 163 height 8
click at [386, 167] on button "Update" at bounding box center [376, 170] width 21 height 9
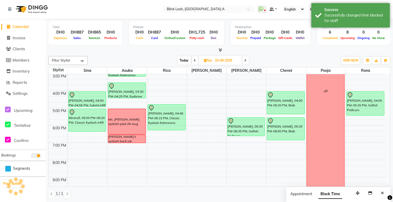
scroll to position [0, 0]
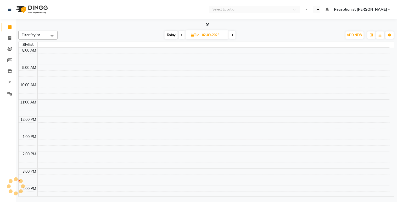
select select "en"
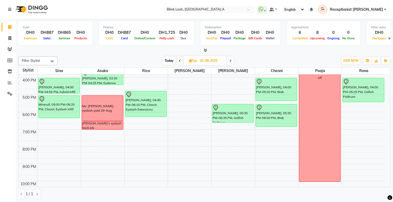
scroll to position [145, 0]
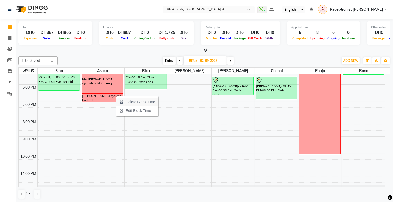
click at [133, 100] on span "Delete Block Time" at bounding box center [141, 102] width 30 height 6
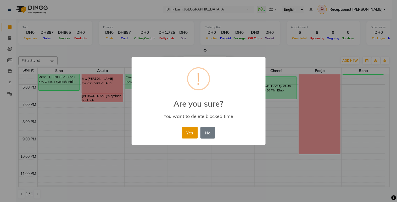
click at [189, 129] on button "Yes" at bounding box center [190, 133] width 16 height 12
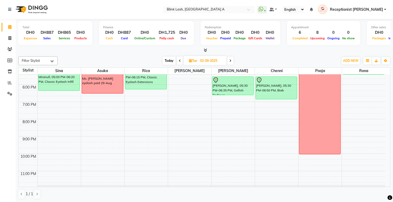
scroll to position [116, 0]
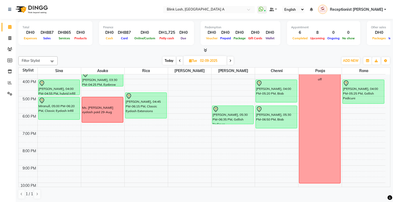
drag, startPoint x: 50, startPoint y: 123, endPoint x: 71, endPoint y: 8, distance: 116.7
click at [71, 8] on nav "Select Location × Blink Lash, [GEOGRAPHIC_DATA] A WhatsApp Status ✕ Status: Con…" at bounding box center [196, 9] width 393 height 19
click at [347, 61] on span "ADD NEW" at bounding box center [350, 61] width 15 height 4
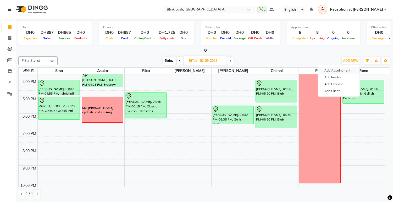
click at [341, 69] on button "Add Appointment" at bounding box center [338, 70] width 41 height 7
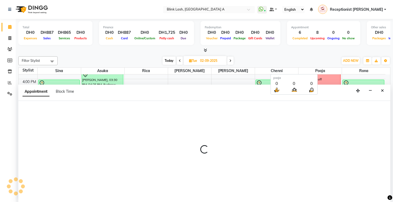
scroll to position [0, 0]
select select "tentative"
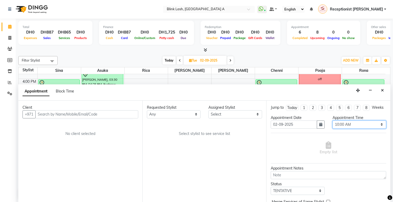
click at [368, 128] on select "Select 10:00 AM 10:05 AM 10:10 AM 10:15 AM 10:20 AM 10:25 AM 10:30 AM 10:35 AM …" at bounding box center [360, 125] width 54 height 8
select select "1110"
click at [333, 125] on select "Select 10:00 AM 10:05 AM 10:10 AM 10:15 AM 10:20 AM 10:25 AM 10:30 AM 10:35 AM …" at bounding box center [360, 125] width 54 height 8
click at [236, 116] on select "Select [PERSON_NAME] [PERSON_NAME] pooja Rica [PERSON_NAME]" at bounding box center [236, 114] width 54 height 8
select select "42462"
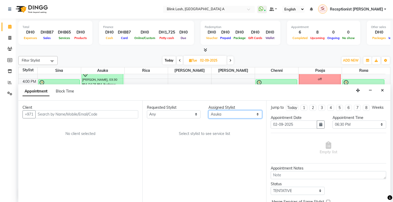
click at [209, 110] on select "Select [PERSON_NAME] [PERSON_NAME] pooja Rica [PERSON_NAME]" at bounding box center [236, 114] width 54 height 8
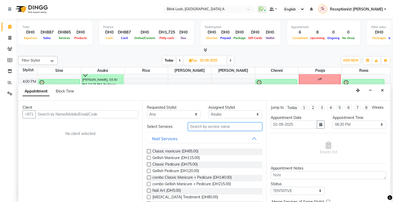
click at [227, 125] on input "text" at bounding box center [225, 127] width 74 height 8
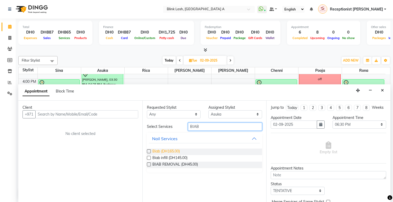
type input "BIAB"
click at [164, 149] on span "Biab (DH165.00)" at bounding box center [166, 152] width 28 height 7
checkbox input "false"
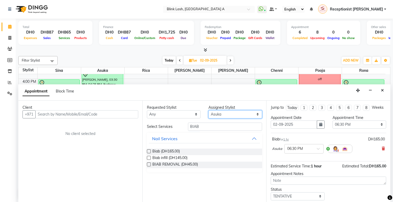
click at [247, 113] on select "Select [PERSON_NAME] [PERSON_NAME] pooja Rica [PERSON_NAME]" at bounding box center [236, 114] width 54 height 8
select select "89364"
click at [209, 110] on select "Select [PERSON_NAME] [PERSON_NAME] pooja Rica [PERSON_NAME]" at bounding box center [236, 114] width 54 height 8
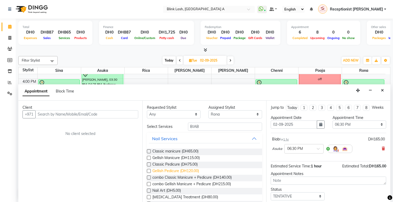
click at [194, 171] on span "Gellish Pedicure (DH120.00)" at bounding box center [175, 171] width 47 height 7
checkbox input "false"
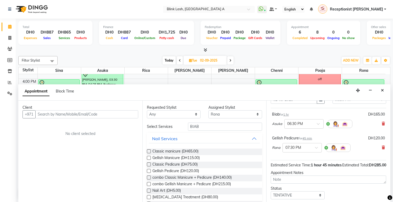
scroll to position [58, 0]
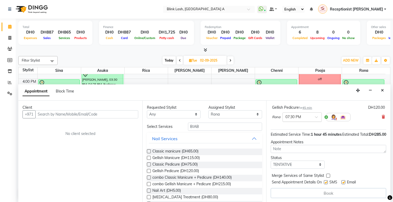
click at [311, 119] on div at bounding box center [302, 117] width 39 height 6
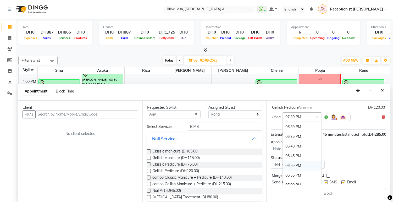
scroll to position [997, 0]
click at [287, 130] on div "06:30 PM" at bounding box center [302, 127] width 39 height 10
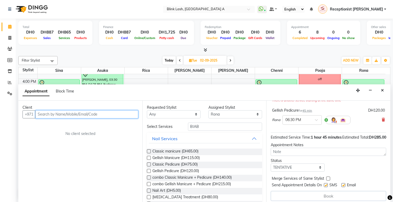
click at [118, 110] on input "text" at bounding box center [86, 114] width 103 height 8
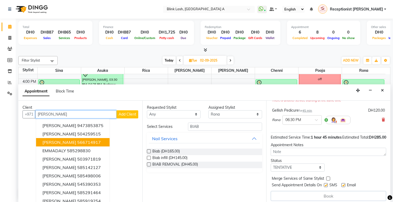
click at [93, 140] on ngb-highlight "566714917" at bounding box center [89, 142] width 24 height 5
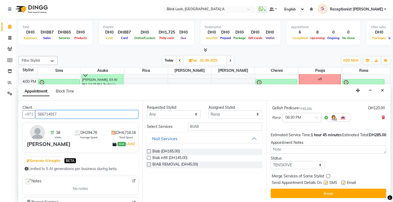
scroll to position [71, 0]
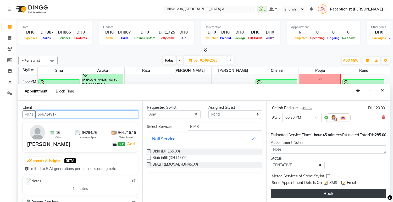
type input "566714917"
click at [340, 192] on button "Book" at bounding box center [329, 193] width 116 height 9
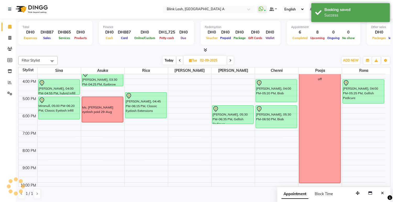
scroll to position [0, 0]
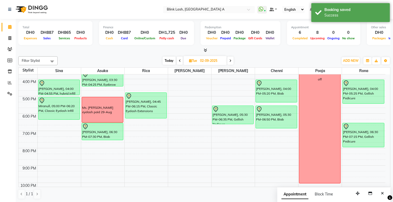
drag, startPoint x: 370, startPoint y: 136, endPoint x: 369, endPoint y: 148, distance: 11.3
click at [369, 148] on div "[PERSON_NAME], 04:00 PM-05:25 PM, Gellish Pedicure [PERSON_NAME], 06:30 PM-07:1…" at bounding box center [363, 87] width 43 height 259
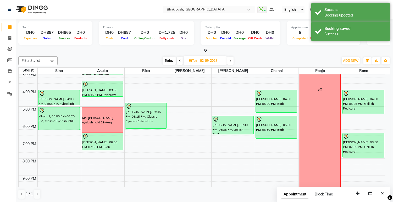
scroll to position [116, 0]
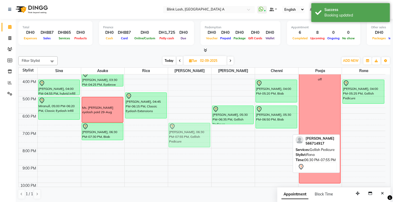
drag, startPoint x: 374, startPoint y: 132, endPoint x: 197, endPoint y: 133, distance: 176.6
click at [197, 133] on tr "[PERSON_NAME], 04:00 PM-04:55 PM, hybrid infill Miranull, 05:00 PM-06:20 PM, Cl…" at bounding box center [202, 87] width 367 height 259
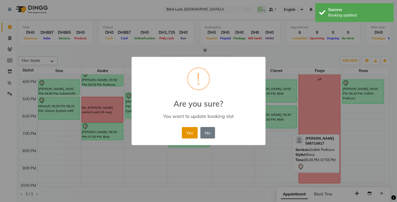
click at [189, 129] on button "Yes" at bounding box center [190, 133] width 16 height 12
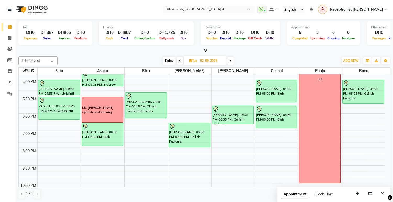
drag, startPoint x: 96, startPoint y: 139, endPoint x: 96, endPoint y: 144, distance: 4.3
click at [96, 144] on div "[PERSON_NAME], 11:30 AM-12:30 PM, Biab [PERSON_NAME], 02:00 PM-03:10 PM, Classi…" at bounding box center [102, 87] width 43 height 259
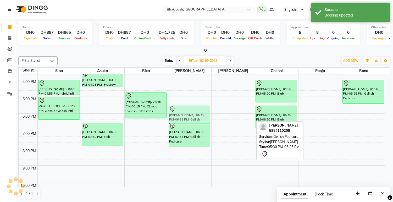
drag, startPoint x: 239, startPoint y: 113, endPoint x: 212, endPoint y: 113, distance: 27.3
click at [200, 114] on tr "[PERSON_NAME], 04:00 PM-04:55 PM, hybrid infill Miranull, 05:00 PM-06:20 PM, Cl…" at bounding box center [202, 87] width 367 height 259
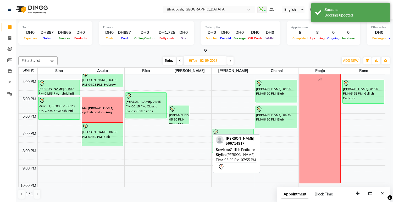
drag, startPoint x: 197, startPoint y: 139, endPoint x: 223, endPoint y: 143, distance: 26.6
click at [223, 143] on div "Filter Stylist Select All [PERSON_NAME] [PERSON_NAME] pooja Rica [PERSON_NAME] …" at bounding box center [204, 127] width 372 height 147
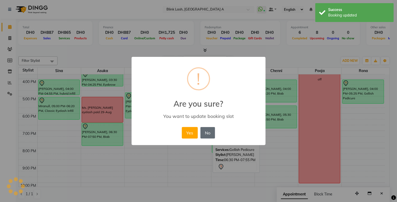
click at [207, 132] on button "No" at bounding box center [208, 133] width 15 height 12
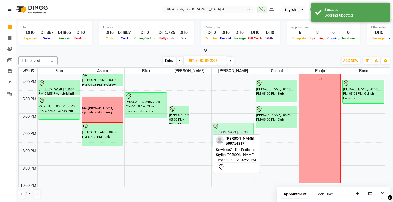
drag, startPoint x: 198, startPoint y: 136, endPoint x: 221, endPoint y: 138, distance: 23.4
click at [221, 138] on div "Filter Stylist Select All [PERSON_NAME] [PERSON_NAME] pooja Rica [PERSON_NAME] …" at bounding box center [204, 127] width 372 height 147
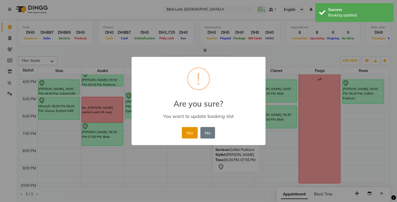
click at [192, 133] on button "Yes" at bounding box center [190, 133] width 16 height 12
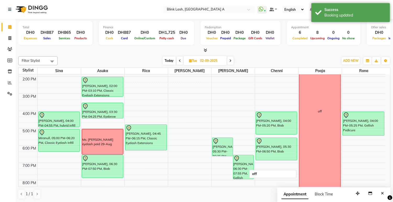
scroll to position [87, 0]
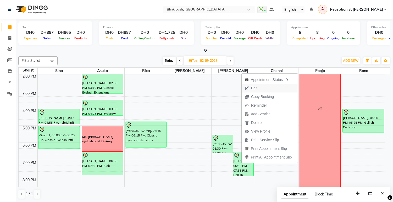
click at [254, 88] on span "Edit" at bounding box center [254, 88] width 6 height 6
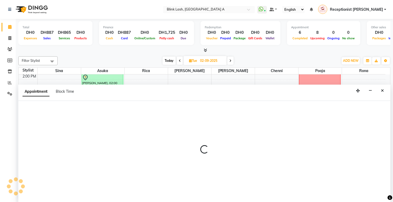
scroll to position [0, 0]
select select "tentative"
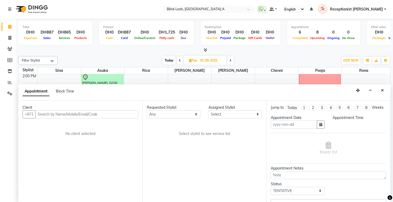
type input "02-09-2025"
select select "1110"
select select "51148"
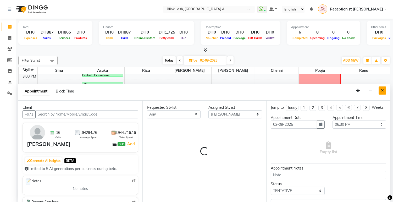
select select "2892"
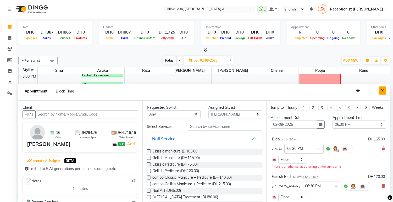
click at [381, 90] on icon "Close" at bounding box center [382, 91] width 3 height 4
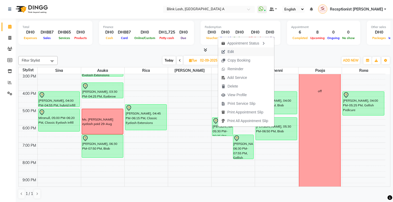
click at [235, 51] on span "Edit" at bounding box center [227, 51] width 19 height 9
select select "tentative"
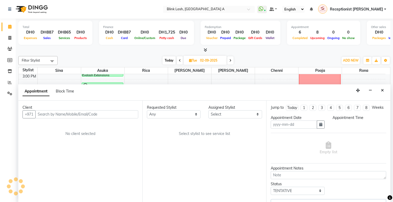
type input "02-09-2025"
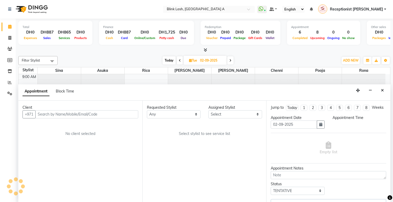
select select "1050"
select select "57849"
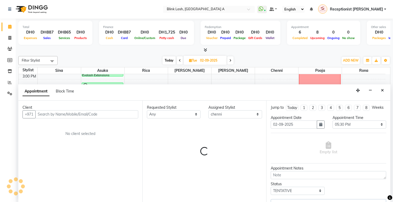
select select "2892"
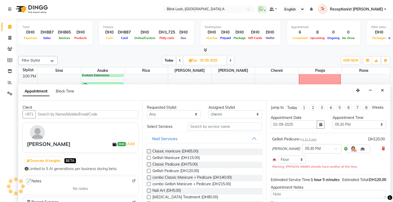
select select "2892"
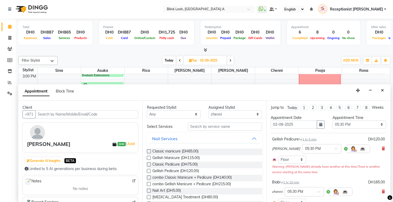
click at [377, 152] on div "[PERSON_NAME] × 05:30 PM" at bounding box center [328, 149] width 113 height 14
click at [382, 150] on icon at bounding box center [383, 149] width 3 height 4
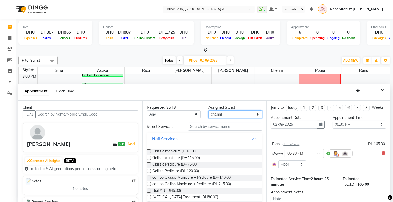
click at [249, 115] on select "Select [PERSON_NAME] [PERSON_NAME] pooja Rica [PERSON_NAME]" at bounding box center [236, 114] width 54 height 8
select select "46934"
click at [209, 110] on select "Select [PERSON_NAME] [PERSON_NAME] pooja Rica [PERSON_NAME]" at bounding box center [236, 114] width 54 height 8
click at [185, 171] on span "Gellish Pedicure (DH120.00)" at bounding box center [175, 171] width 47 height 7
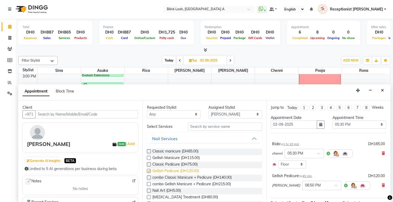
checkbox input "false"
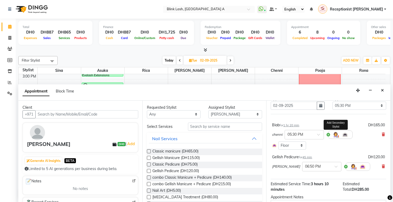
scroll to position [29, 0]
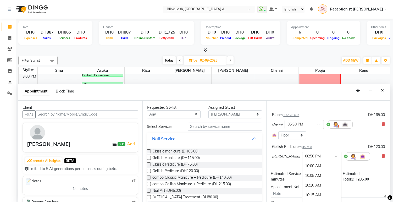
click at [311, 159] on input "text" at bounding box center [316, 156] width 23 height 6
click at [306, 189] on div "05:30 PM" at bounding box center [322, 186] width 39 height 10
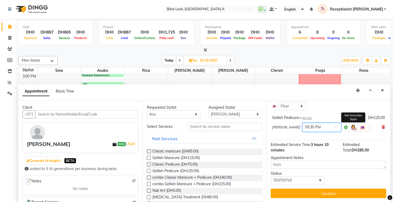
scroll to position [63, 0]
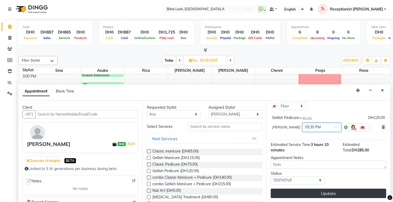
click at [336, 190] on button "Update" at bounding box center [329, 193] width 116 height 9
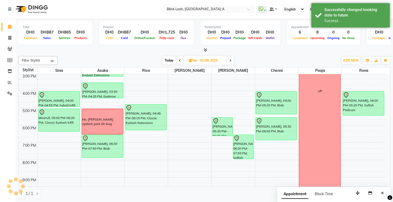
scroll to position [0, 0]
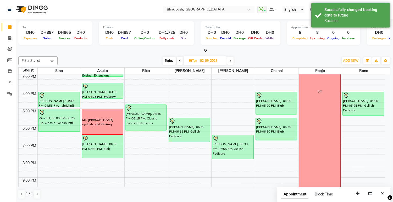
drag, startPoint x: 189, startPoint y: 130, endPoint x: 189, endPoint y: 138, distance: 7.9
click at [189, 139] on div "[PERSON_NAME], 11:30 AM-12:35 PM, Gellish Pedicure [PERSON_NAME], 05:30 PM-06:1…" at bounding box center [189, 99] width 43 height 259
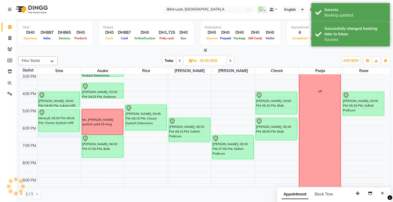
click at [67, 134] on div "9:00 AM 10:00 AM 11:00 AM 12:00 PM 1:00 PM 2:00 PM 3:00 PM 4:00 PM 5:00 PM 6:00…" at bounding box center [202, 99] width 367 height 259
select select "42461"
select select "1095"
select select "tentative"
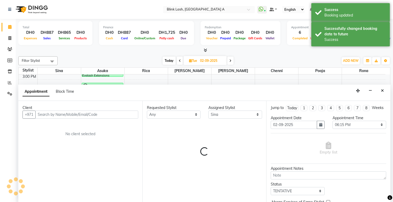
scroll to position [0, 0]
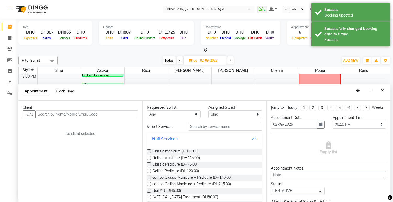
click at [58, 92] on span "Block Time" at bounding box center [65, 91] width 18 height 5
select select "42461"
select select "1095"
select select "1125"
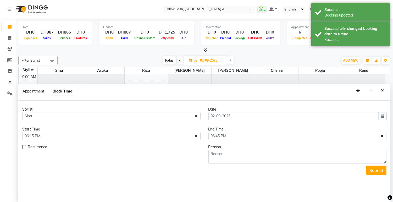
scroll to position [104, 0]
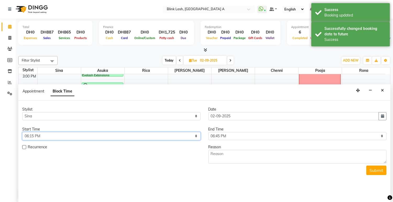
click at [155, 135] on select "Select 10:00 AM 10:05 AM 10:10 AM 10:15 AM 10:20 AM 10:25 AM 10:30 AM 10:35 AM …" at bounding box center [111, 136] width 178 height 8
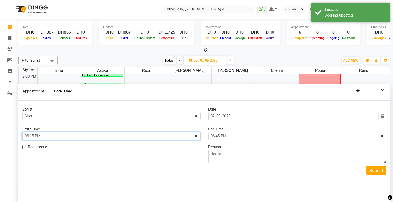
select select "1110"
click at [22, 132] on select "Select 10:00 AM 10:05 AM 10:10 AM 10:15 AM 10:20 AM 10:25 AM 10:30 AM 10:35 AM …" at bounding box center [111, 136] width 178 height 8
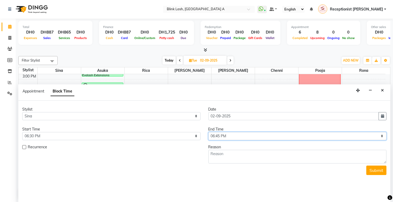
click at [353, 137] on select "Select 10:00 AM 10:05 AM 10:10 AM 10:15 AM 10:20 AM 10:25 AM 10:30 AM 10:35 AM …" at bounding box center [298, 136] width 178 height 8
select select "1140"
click at [209, 132] on select "Select 10:00 AM 10:05 AM 10:10 AM 10:15 AM 10:20 AM 10:25 AM 10:30 AM 10:35 AM …" at bounding box center [298, 136] width 178 height 8
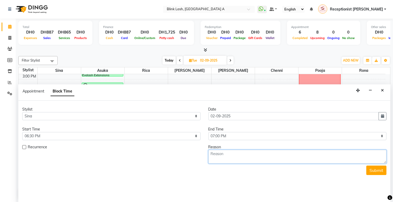
click at [267, 157] on textarea at bounding box center [298, 157] width 178 height 14
type textarea "n"
type textarea "[PERSON_NAME]'s lash backjob"
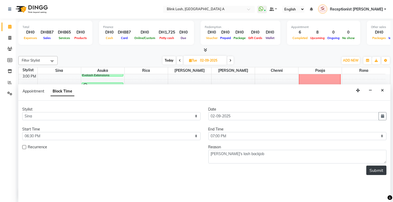
click at [379, 168] on button "Submit" at bounding box center [377, 170] width 20 height 9
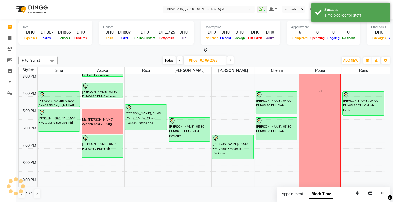
scroll to position [0, 0]
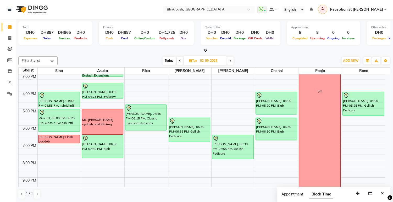
click at [169, 58] on span "Today" at bounding box center [169, 61] width 13 height 8
type input "[DATE]"
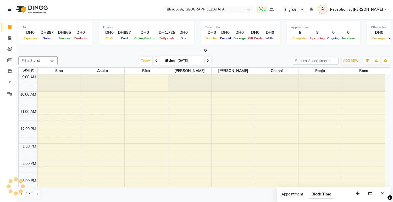
scroll to position [122, 0]
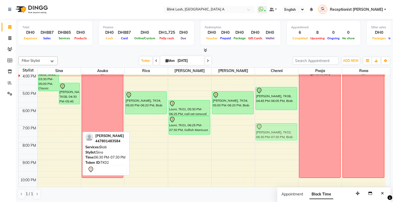
drag, startPoint x: 63, startPoint y: 122, endPoint x: 272, endPoint y: 128, distance: 208.4
click at [272, 128] on tr "Tarfa, TK03, 03:30 PM-05:00 PM, Classic Eyelash Extensions [PERSON_NAME], TK08,…" at bounding box center [202, 82] width 367 height 259
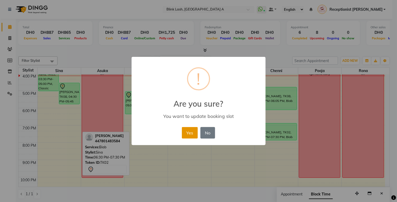
click at [188, 132] on button "Yes" at bounding box center [190, 133] width 16 height 12
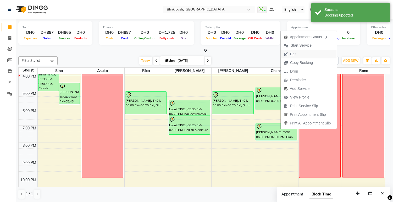
click at [293, 55] on span "Edit" at bounding box center [293, 54] width 6 height 6
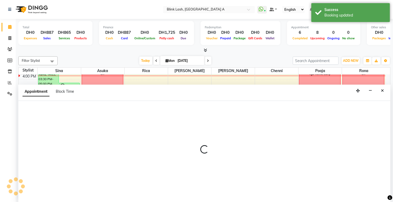
select select "tentative"
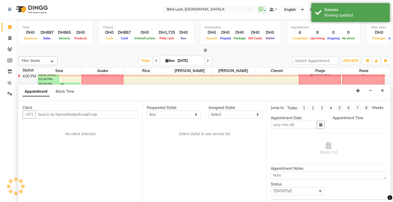
scroll to position [0, 0]
type input "[DATE]"
select select "1130"
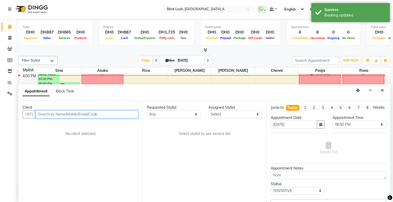
scroll to position [0, 0]
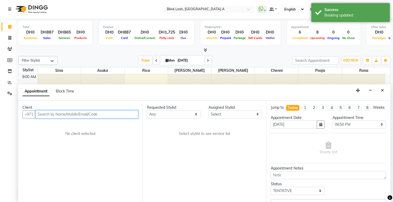
select select "57849"
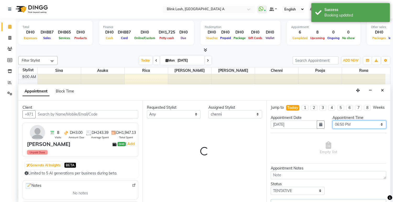
click at [374, 129] on select "Select 10:00 AM 10:05 AM 10:10 AM 10:15 AM 10:20 AM 10:25 AM 10:30 AM 10:35 AM …" at bounding box center [360, 125] width 54 height 8
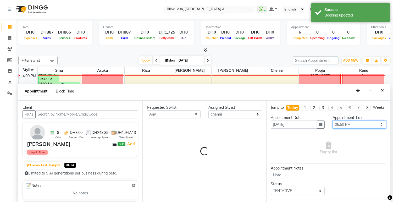
select select "2892"
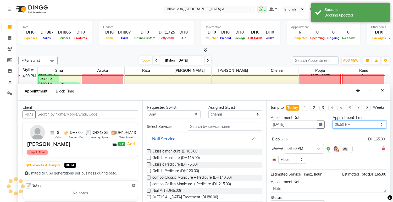
select select "1110"
click at [333, 125] on select "Select 10:00 AM 10:05 AM 10:10 AM 10:15 AM 10:20 AM 10:25 AM 10:30 AM 10:35 AM …" at bounding box center [360, 125] width 54 height 8
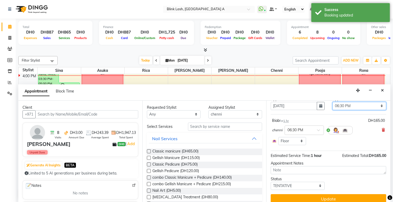
scroll to position [29, 0]
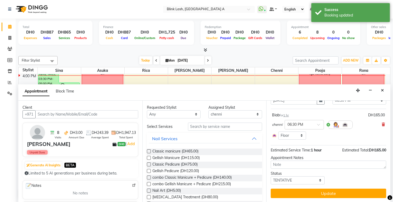
click at [360, 189] on button "Update" at bounding box center [329, 193] width 116 height 9
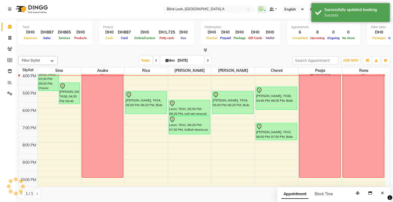
scroll to position [0, 0]
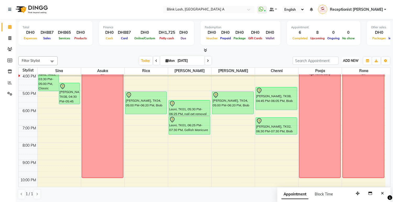
click at [353, 62] on span "ADD NEW" at bounding box center [350, 61] width 15 height 4
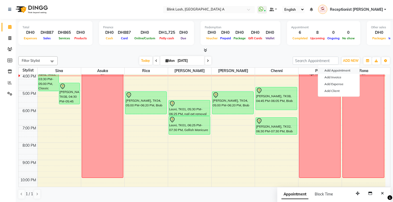
click at [344, 68] on button "Add Appointment" at bounding box center [338, 70] width 41 height 7
select select "600"
select select "tentative"
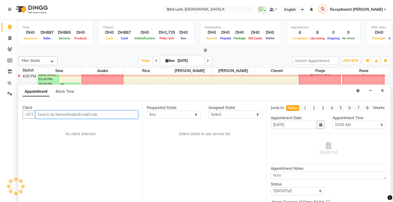
scroll to position [0, 0]
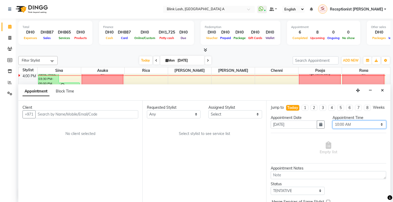
click at [362, 129] on select "Select 10:00 AM 10:05 AM 10:10 AM 10:15 AM 10:20 AM 10:25 AM 10:30 AM 10:35 AM …" at bounding box center [360, 125] width 54 height 8
click at [380, 129] on select "Select 10:00 AM 10:05 AM 10:10 AM 10:15 AM 10:20 AM 10:25 AM 10:30 AM 10:35 AM …" at bounding box center [360, 125] width 54 height 8
select select "1110"
click at [333, 125] on select "Select 10:00 AM 10:05 AM 10:10 AM 10:15 AM 10:20 AM 10:25 AM 10:30 AM 10:35 AM …" at bounding box center [360, 125] width 54 height 8
click at [254, 114] on select "Select [PERSON_NAME] [PERSON_NAME] pooja Rica [PERSON_NAME]" at bounding box center [236, 114] width 54 height 8
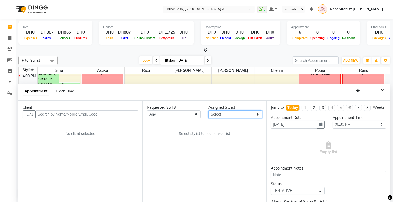
select select "42461"
click at [209, 110] on select "Select [PERSON_NAME] [PERSON_NAME] pooja Rica [PERSON_NAME]" at bounding box center [236, 114] width 54 height 8
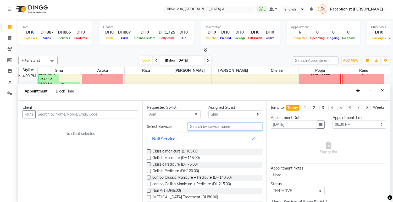
click at [230, 129] on input "text" at bounding box center [225, 127] width 74 height 8
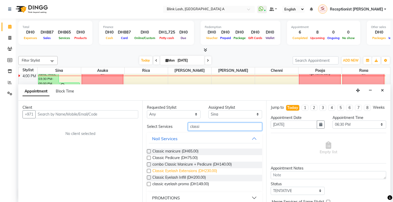
type input "classi"
click at [197, 171] on span "Classic Eyelash Extensions (DH230.00)" at bounding box center [184, 171] width 65 height 7
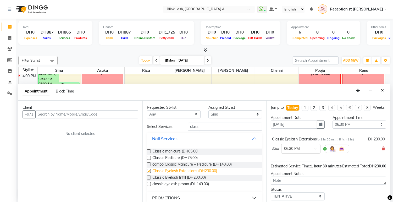
checkbox input "false"
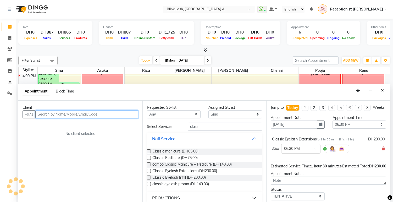
click at [114, 113] on input "text" at bounding box center [86, 114] width 103 height 8
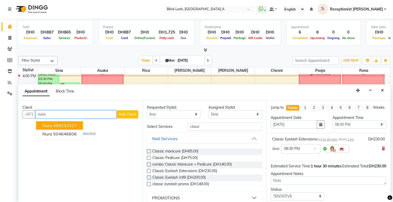
click at [73, 125] on ngb-highlight "589232427" at bounding box center [65, 125] width 24 height 5
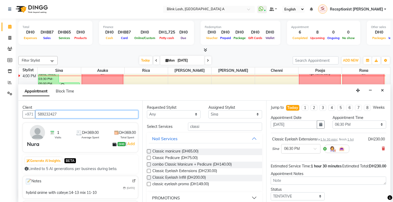
scroll to position [41, 0]
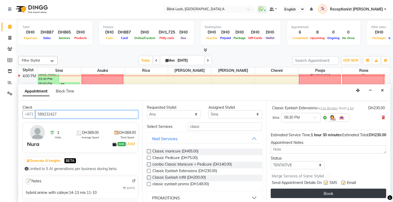
type input "589232427"
click at [328, 190] on button "Book" at bounding box center [329, 193] width 116 height 9
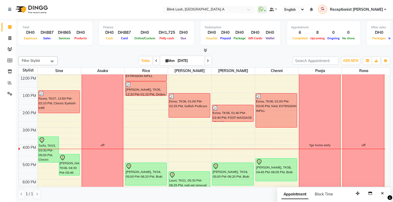
scroll to position [64, 0]
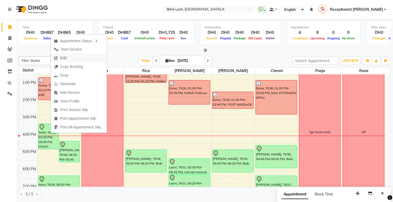
click at [65, 57] on span "Edit" at bounding box center [63, 58] width 6 height 6
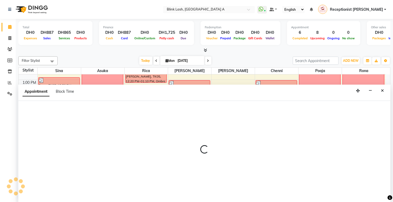
scroll to position [0, 0]
select select "tentative"
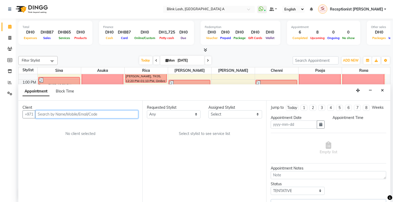
type input "[DATE]"
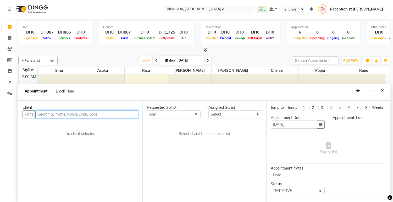
select select "930"
select select "42461"
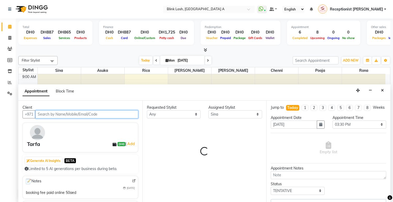
scroll to position [122, 0]
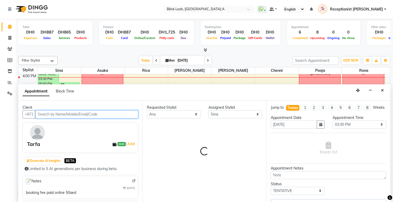
select select "2892"
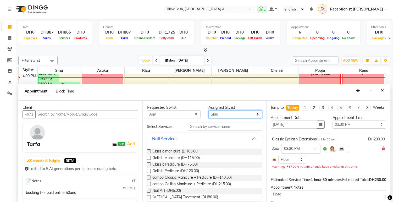
click at [248, 115] on select "Select [PERSON_NAME] [PERSON_NAME] pooja Rica [PERSON_NAME]" at bounding box center [236, 114] width 54 height 8
select select "57849"
click at [209, 110] on select "Select [PERSON_NAME] [PERSON_NAME] pooja Rica [PERSON_NAME]" at bounding box center [236, 114] width 54 height 8
click at [195, 149] on span "Classic manicure (DH65.00)" at bounding box center [175, 152] width 46 height 7
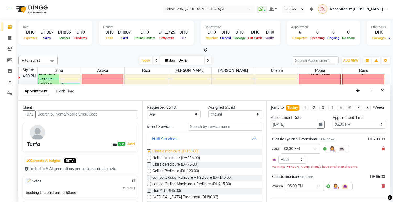
checkbox input "false"
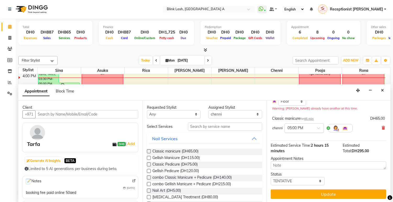
click at [319, 132] on span at bounding box center [320, 130] width 7 height 6
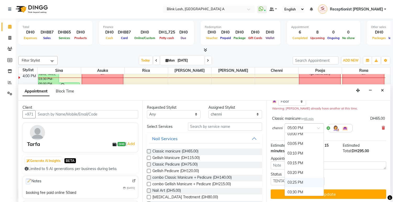
scroll to position [596, 0]
click at [303, 140] on div "03:00 PM" at bounding box center [304, 136] width 39 height 10
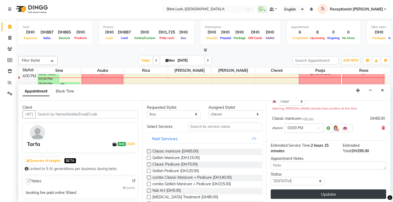
click at [340, 198] on button "Update" at bounding box center [329, 193] width 116 height 9
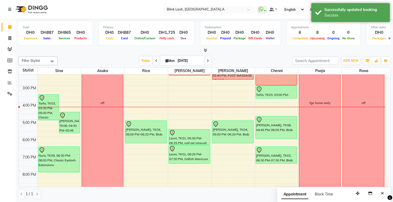
scroll to position [64, 0]
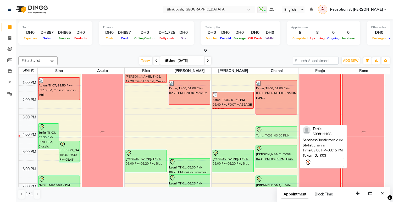
drag, startPoint x: 280, startPoint y: 121, endPoint x: 276, endPoint y: 130, distance: 10.0
click at [276, 130] on div "Esma, TK06, 01:00 PM-03:00 PM, NAIL EXTENSION INFILL Tarfa, TK03, 03:00 PM-03:4…" at bounding box center [276, 140] width 43 height 259
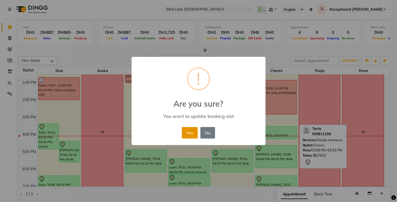
click at [187, 135] on button "Yes" at bounding box center [190, 133] width 16 height 12
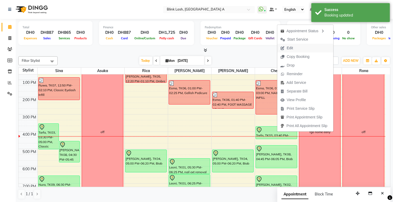
click at [290, 49] on span "Edit" at bounding box center [290, 48] width 6 height 6
select select "tentative"
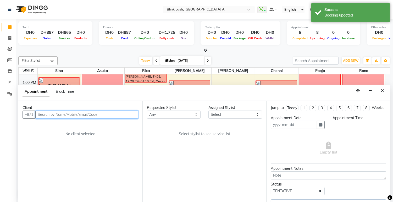
scroll to position [0, 0]
type input "[DATE]"
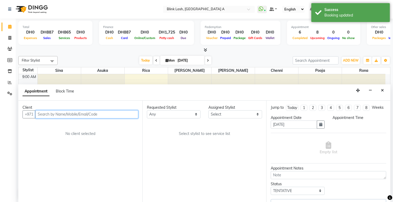
select select "930"
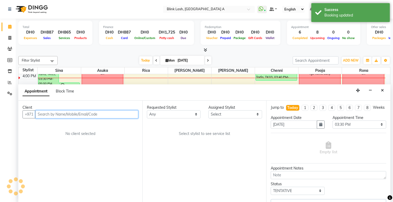
select select "57849"
select select "2892"
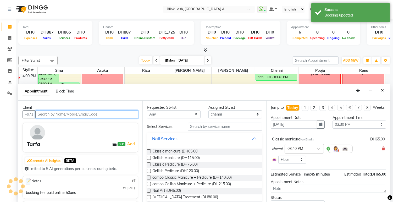
select select "2892"
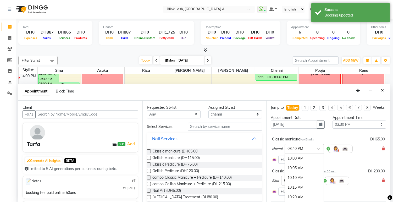
click at [315, 151] on div at bounding box center [304, 149] width 39 height 6
click at [300, 172] on div "03:30 PM" at bounding box center [304, 168] width 39 height 10
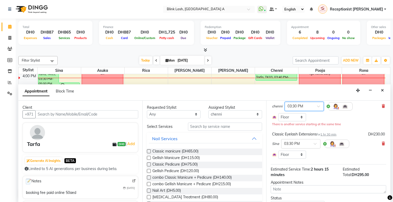
scroll to position [72, 0]
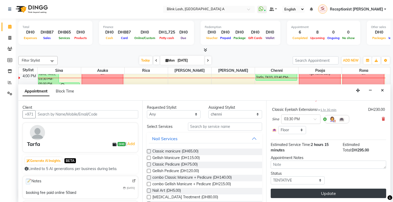
click at [352, 192] on button "Update" at bounding box center [329, 193] width 116 height 9
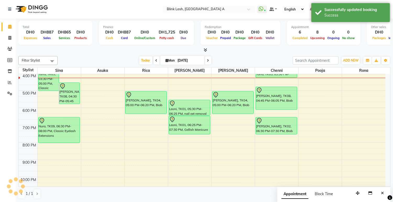
scroll to position [0, 0]
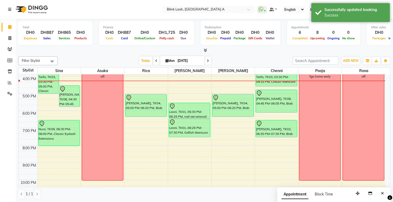
drag, startPoint x: 277, startPoint y: 77, endPoint x: 275, endPoint y: 83, distance: 6.2
click at [275, 83] on div "Esma, TK06, 01:00 PM-03:00 PM, NAIL EXTENSION INFILL Tarfa, TK03, 03:30 PM-04:1…" at bounding box center [276, 84] width 43 height 259
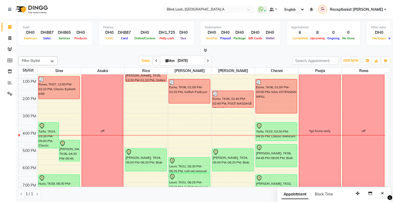
scroll to position [61, 0]
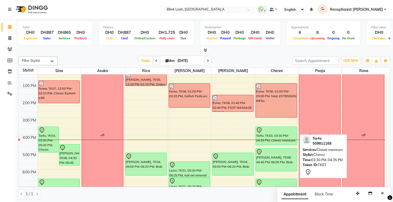
click at [280, 135] on div "Tarfa, TK03, 03:30 PM-04:35 PM, Classic manicure" at bounding box center [276, 136] width 41 height 18
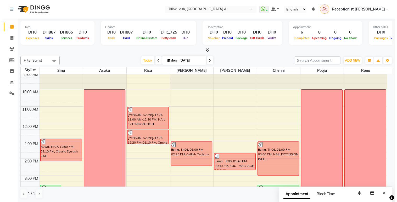
scroll to position [90, 0]
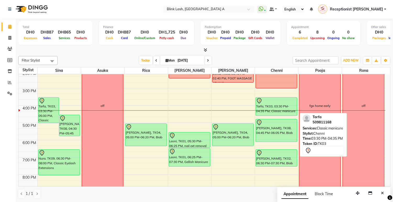
click at [266, 104] on div "Tarfa, TK03, 03:30 PM-04:35 PM, Classic manicure" at bounding box center [276, 106] width 41 height 18
select select "7"
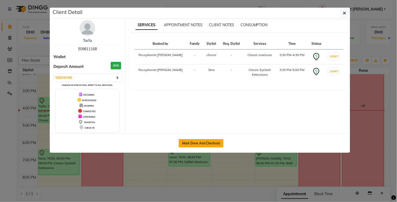
click at [217, 141] on button "Mark Done And Checkout" at bounding box center [201, 143] width 45 height 8
select select "service"
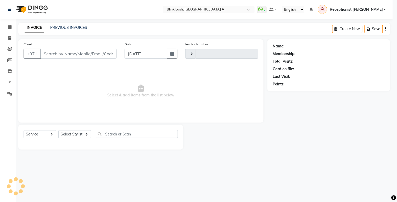
type input "1511"
select select "5970"
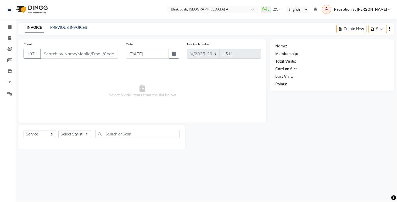
type input "509811168"
select select "57849"
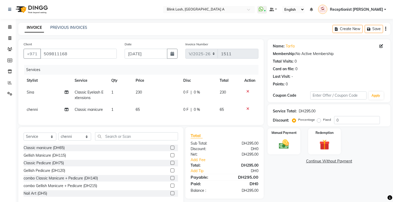
scroll to position [14, 0]
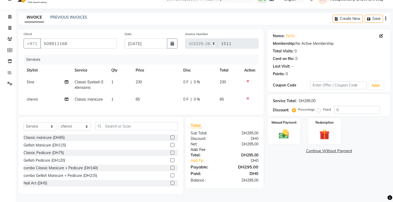
click at [201, 149] on link "Add. Fee" at bounding box center [225, 150] width 76 height 6
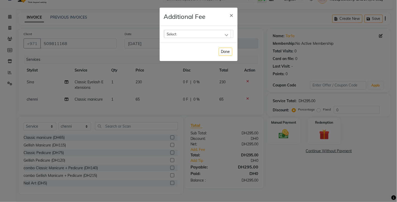
click at [223, 33] on div "Select" at bounding box center [197, 34] width 67 height 8
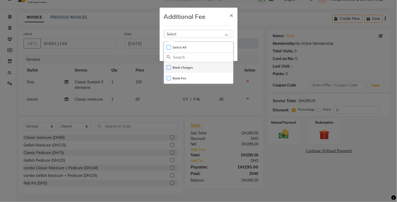
click at [190, 67] on label "Bank Charges" at bounding box center [180, 67] width 26 height 5
checkbox input "true"
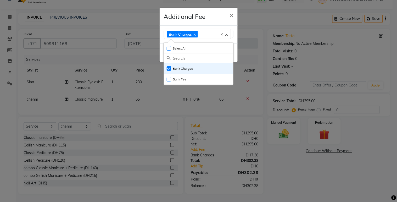
click at [305, 168] on ngb-modal-window "Additional Fee × Bank Charges Select All UnSelect All Bank Charges Bank Fee Done" at bounding box center [198, 101] width 397 height 202
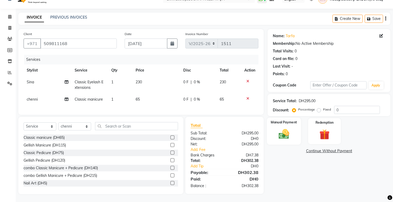
click at [284, 135] on img at bounding box center [284, 134] width 17 height 12
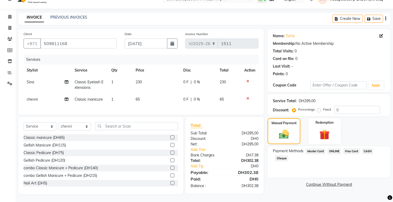
click at [334, 148] on span "ONLINE" at bounding box center [335, 151] width 14 height 6
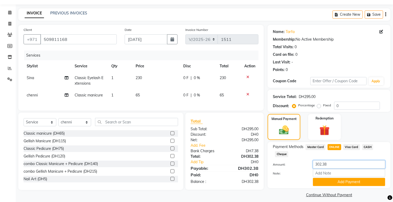
click at [336, 165] on input "302.38" at bounding box center [349, 164] width 72 height 8
type input "3"
type input "50"
click at [337, 180] on button "Add Payment" at bounding box center [349, 182] width 72 height 8
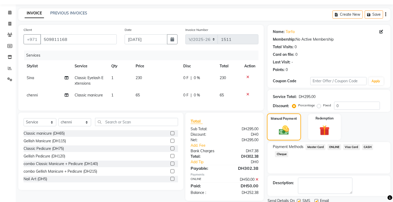
click at [287, 131] on img at bounding box center [284, 130] width 17 height 12
click at [349, 145] on span "Visa Card" at bounding box center [351, 147] width 17 height 6
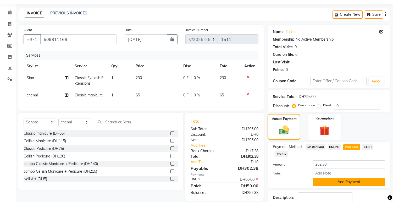
click at [359, 183] on button "Add Payment" at bounding box center [349, 182] width 72 height 8
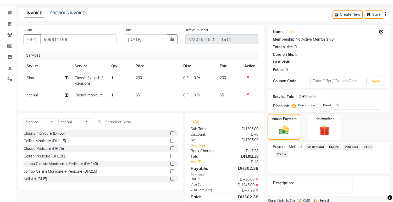
scroll to position [36, 0]
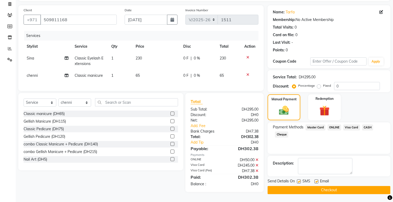
click at [370, 186] on button "Checkout" at bounding box center [329, 190] width 123 height 8
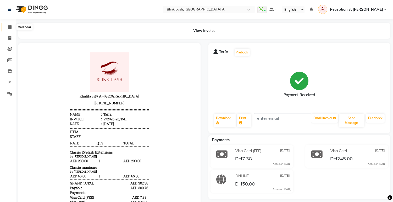
click at [7, 28] on span at bounding box center [9, 27] width 9 height 6
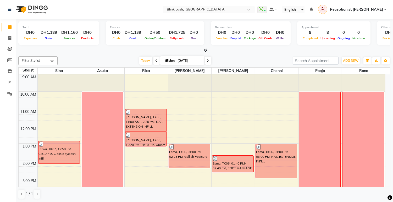
click at [208, 59] on icon at bounding box center [208, 60] width 2 height 3
type input "02-09-2025"
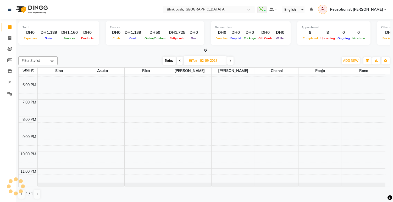
scroll to position [2, 0]
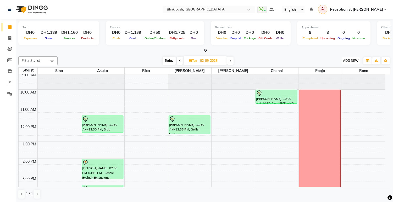
click at [350, 59] on span "ADD NEW" at bounding box center [350, 61] width 15 height 4
click at [341, 69] on button "Add Appointment" at bounding box center [338, 70] width 41 height 7
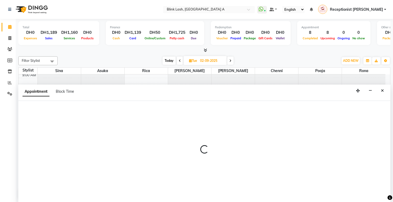
scroll to position [0, 0]
select select "600"
select select "tentative"
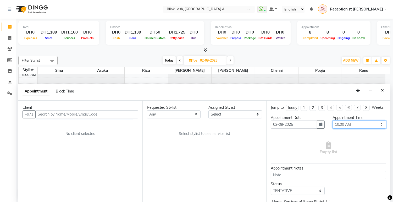
click at [375, 129] on select "Select 10:00 AM 10:05 AM 10:10 AM 10:15 AM 10:20 AM 10:25 AM 10:30 AM 10:35 AM …" at bounding box center [360, 125] width 54 height 8
select select "855"
click at [333, 125] on select "Select 10:00 AM 10:05 AM 10:10 AM 10:15 AM 10:20 AM 10:25 AM 10:30 AM 10:35 AM …" at bounding box center [360, 125] width 54 height 8
click at [384, 88] on button "Close" at bounding box center [383, 90] width 8 height 8
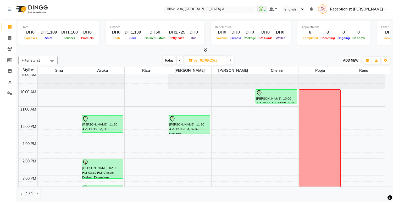
click at [354, 60] on span "ADD NEW" at bounding box center [350, 60] width 15 height 4
click at [342, 69] on button "Add Appointment" at bounding box center [338, 70] width 41 height 7
select select "600"
select select "tentative"
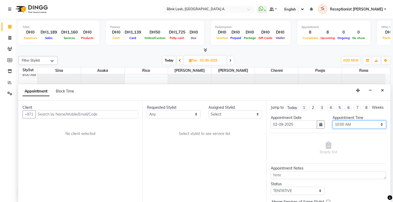
drag, startPoint x: 375, startPoint y: 128, endPoint x: 375, endPoint y: 124, distance: 3.4
click at [375, 128] on select "Select 10:00 AM 10:05 AM 10:10 AM 10:15 AM 10:20 AM 10:25 AM 10:30 AM 10:35 AM …" at bounding box center [360, 125] width 54 height 8
select select "855"
click at [333, 125] on select "Select 10:00 AM 10:05 AM 10:10 AM 10:15 AM 10:20 AM 10:25 AM 10:30 AM 10:35 AM …" at bounding box center [360, 125] width 54 height 8
click at [256, 114] on select "Select [PERSON_NAME] [PERSON_NAME] pooja Rica [PERSON_NAME]" at bounding box center [236, 114] width 54 height 8
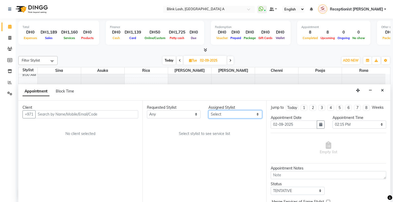
select select "57849"
click at [209, 110] on select "Select [PERSON_NAME] [PERSON_NAME] pooja Rica [PERSON_NAME]" at bounding box center [236, 114] width 54 height 8
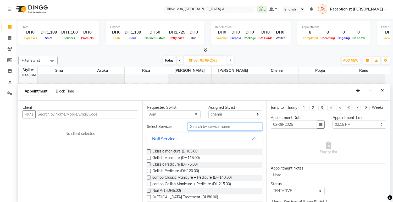
click at [238, 128] on input "text" at bounding box center [225, 127] width 74 height 8
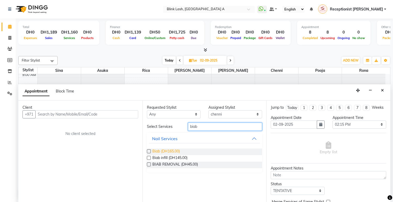
type input "biab"
click at [176, 149] on span "Biab (DH165.00)" at bounding box center [166, 152] width 28 height 7
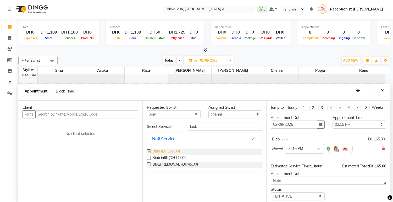
checkbox input "false"
click at [255, 111] on select "Select [PERSON_NAME] [PERSON_NAME] pooja Rica [PERSON_NAME]" at bounding box center [236, 114] width 54 height 8
select select "89364"
click at [209, 110] on select "Select [PERSON_NAME] [PERSON_NAME] pooja Rica [PERSON_NAME]" at bounding box center [236, 114] width 54 height 8
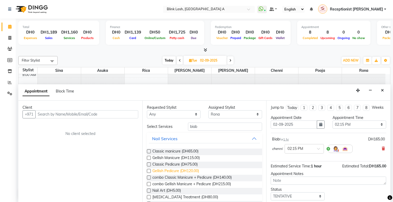
click at [183, 170] on span "Gellish Pedicure (DH120.00)" at bounding box center [175, 171] width 47 height 7
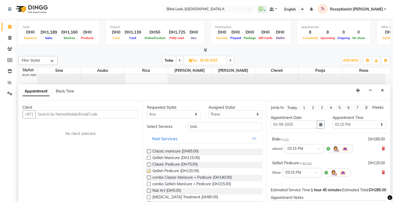
checkbox input "false"
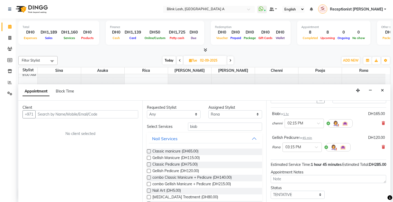
scroll to position [58, 0]
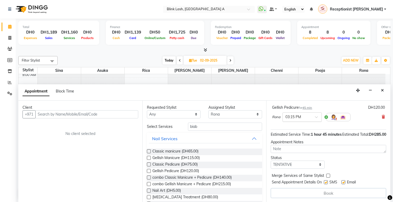
click at [315, 117] on div at bounding box center [302, 117] width 39 height 6
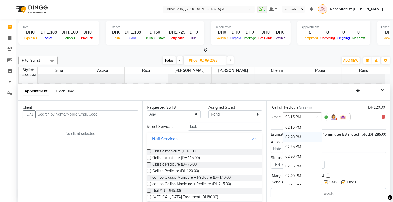
click at [305, 134] on div "02:20 PM" at bounding box center [302, 137] width 39 height 10
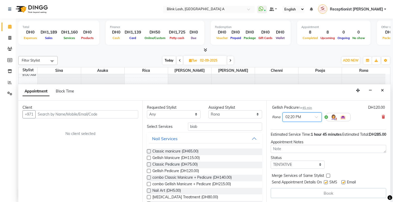
click at [316, 116] on div at bounding box center [302, 117] width 39 height 6
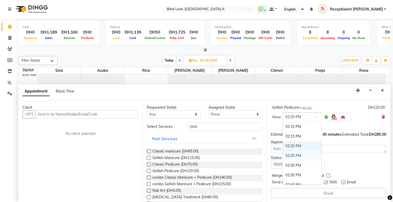
scroll to position [475, 0]
click at [294, 149] on div "02:15 PM" at bounding box center [302, 147] width 39 height 10
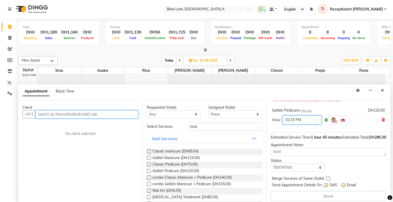
click at [92, 114] on input "text" at bounding box center [86, 114] width 103 height 8
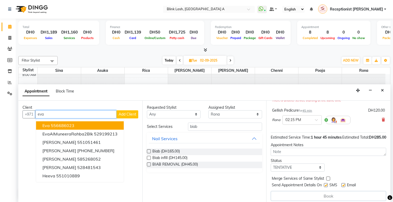
click at [86, 120] on ngb-typeahead-window "[PERSON_NAME] 556686023 EvaAlMuneeraRahba2Blk 529199213 [PERSON_NAME] 551051461…" at bounding box center [80, 150] width 88 height 63
click at [92, 126] on button "Eva 556686023" at bounding box center [80, 125] width 88 height 8
type input "556686023"
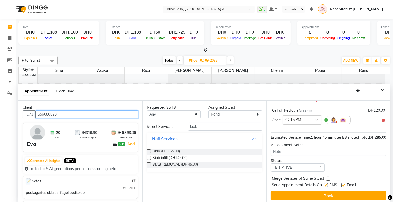
scroll to position [71, 0]
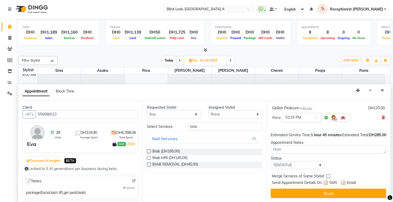
click at [374, 187] on div "Jump to [DATE] 1 2 3 4 5 6 7 8 Weeks Appointment Date [DATE] Appointment Time S…" at bounding box center [328, 152] width 124 height 102
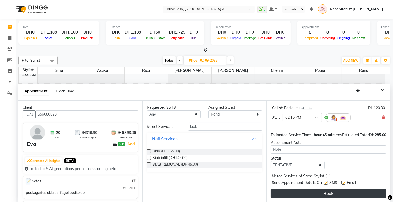
click at [377, 193] on button "Book" at bounding box center [329, 193] width 116 height 9
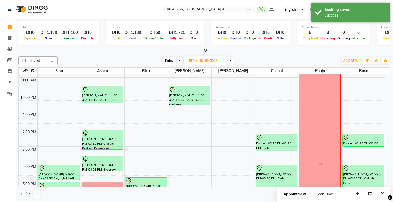
scroll to position [61, 0]
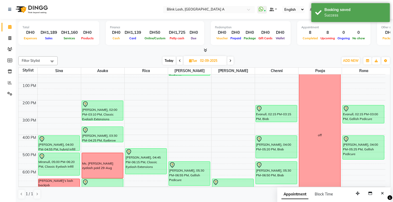
drag, startPoint x: 369, startPoint y: 116, endPoint x: 369, endPoint y: 119, distance: 2.9
click at [369, 120] on div "Evanull, 02:15 PM-03:00 PM, [PERSON_NAME] [PERSON_NAME], 04:00 PM-05:25 PM, Gel…" at bounding box center [363, 143] width 43 height 259
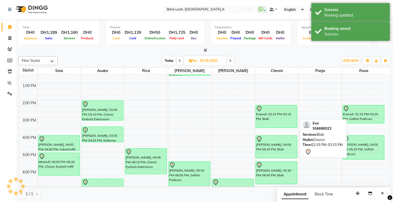
drag, startPoint x: 273, startPoint y: 121, endPoint x: 273, endPoint y: 127, distance: 6.6
click at [273, 127] on div "[PERSON_NAME], 10:00 AM-10:50 AM, NECK AND SHOULDER Evanull, 02:15 PM-03:15 PM,…" at bounding box center [276, 143] width 43 height 259
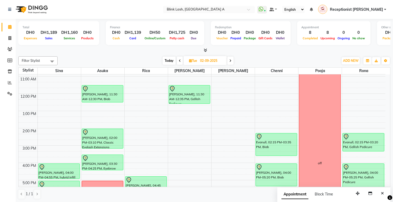
scroll to position [31, 0]
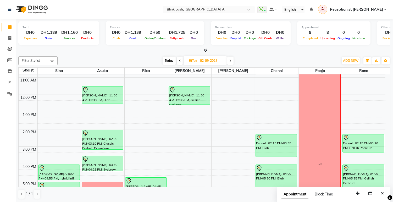
click at [169, 60] on span "Today" at bounding box center [169, 61] width 13 height 8
type input "[DATE]"
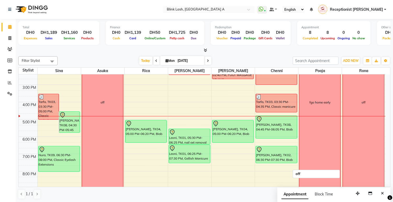
scroll to position [90, 0]
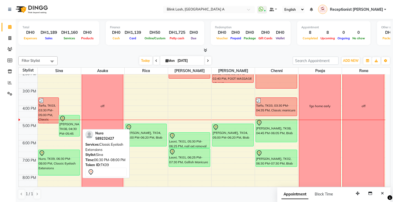
click at [64, 160] on div "Nura, TK09, 06:30 PM-08:00 PM, Classic Eyelash Extensions" at bounding box center [59, 162] width 41 height 25
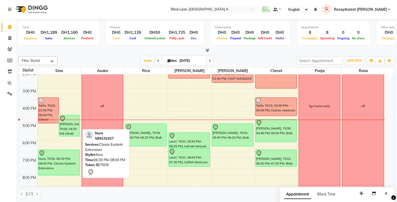
select select "7"
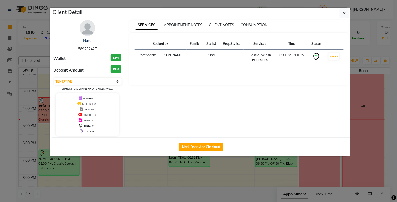
click at [89, 28] on img at bounding box center [88, 28] width 16 height 16
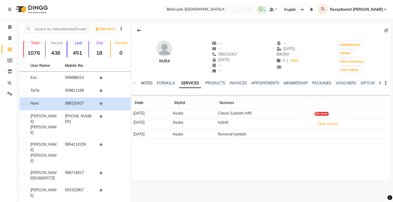
click at [149, 82] on link "NOTES" at bounding box center [147, 83] width 12 height 5
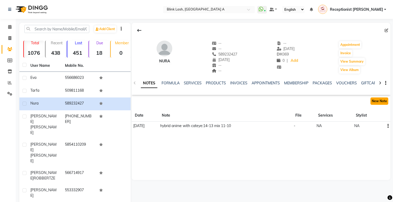
click at [377, 100] on button "New Note" at bounding box center [380, 100] width 18 height 7
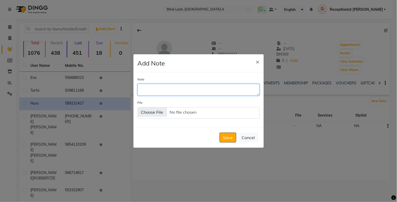
click at [190, 91] on textarea "Note" at bounding box center [199, 90] width 122 height 12
type textarea "w"
type textarea "booking fee paid online"
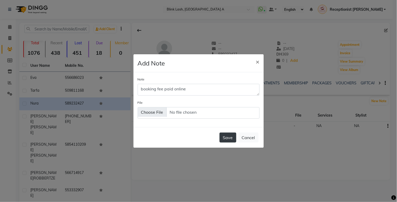
click at [226, 138] on button "Save" at bounding box center [228, 138] width 17 height 10
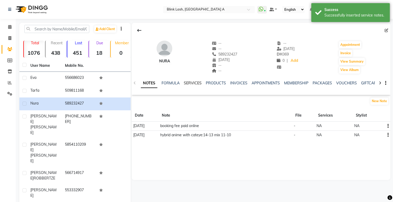
click at [193, 83] on link "SERVICES" at bounding box center [193, 83] width 18 height 5
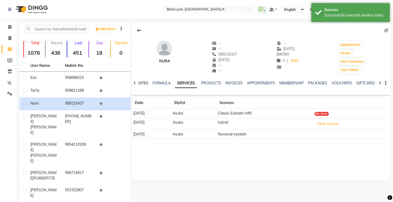
click at [143, 83] on link "NOTES" at bounding box center [143, 83] width 12 height 5
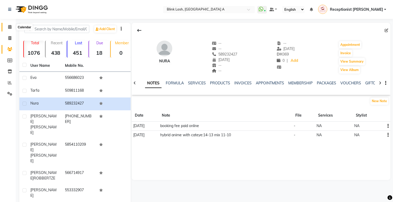
drag, startPoint x: 8, startPoint y: 24, endPoint x: 8, endPoint y: 30, distance: 6.0
click at [8, 24] on span at bounding box center [9, 27] width 9 height 6
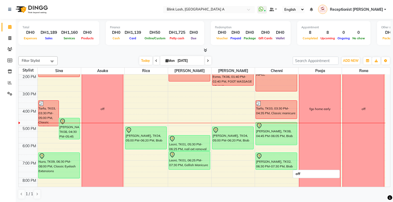
scroll to position [87, 0]
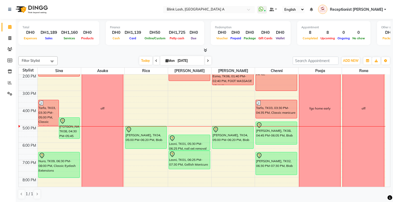
drag, startPoint x: 271, startPoint y: 169, endPoint x: 272, endPoint y: 173, distance: 4.3
click at [272, 173] on div "Esma, TK06, 01:00 PM-03:00 PM, NAIL EXTENSION INFILL Tarfa, TK03, 03:30 PM-04:3…" at bounding box center [276, 116] width 43 height 259
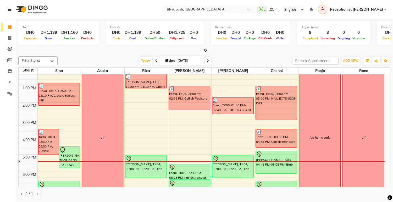
scroll to position [116, 0]
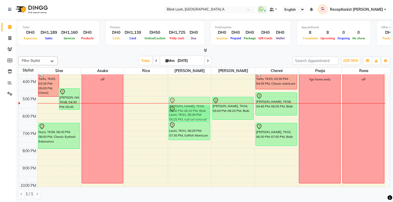
drag, startPoint x: 154, startPoint y: 102, endPoint x: 177, endPoint y: 103, distance: 22.8
click at [190, 103] on tr "Tarfa, TK03, 03:30 PM-05:00 PM, Classic Eyelash Extensions [PERSON_NAME], TK08,…" at bounding box center [202, 87] width 367 height 259
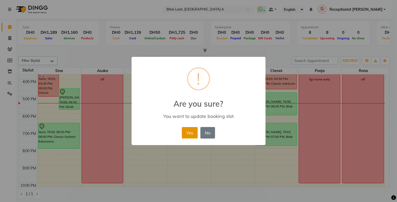
click at [189, 132] on button "Yes" at bounding box center [190, 133] width 16 height 12
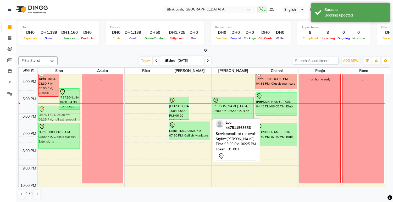
drag, startPoint x: 201, startPoint y: 116, endPoint x: 77, endPoint y: 112, distance: 123.7
click at [72, 113] on tr "Tarfa, TK03, 03:30 PM-05:00 PM, Classic Eyelash Extensions [PERSON_NAME], TK08,…" at bounding box center [202, 87] width 367 height 259
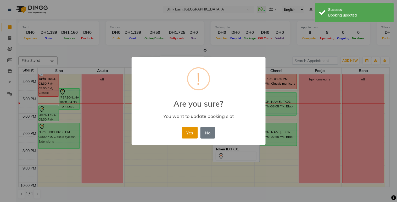
click at [187, 133] on button "Yes" at bounding box center [190, 133] width 16 height 12
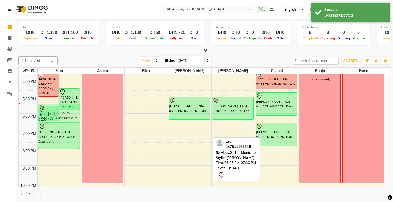
drag, startPoint x: 189, startPoint y: 134, endPoint x: 77, endPoint y: 116, distance: 113.6
click at [77, 116] on tr "Tarfa, TK03, 03:30 PM-05:00 PM, Classic Eyelash Extensions [PERSON_NAME], TK08,…" at bounding box center [202, 87] width 367 height 259
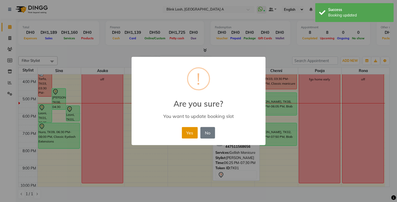
click at [189, 132] on button "Yes" at bounding box center [190, 133] width 16 height 12
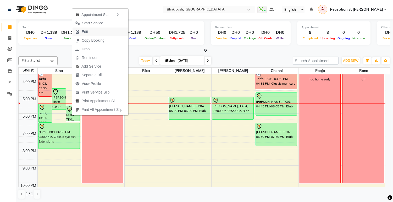
click at [84, 32] on span "Edit" at bounding box center [85, 32] width 6 height 6
select select "tentative"
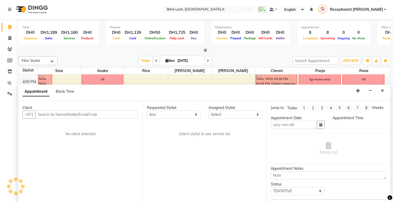
scroll to position [0, 0]
type input "[DATE]"
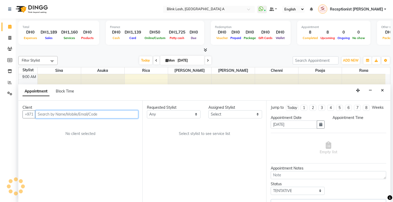
select select "1045"
select select "42461"
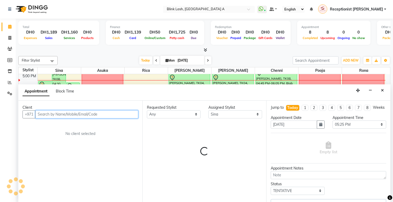
select select "2892"
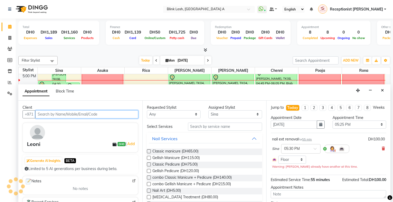
select select "2892"
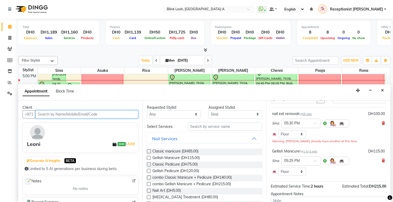
scroll to position [29, 0]
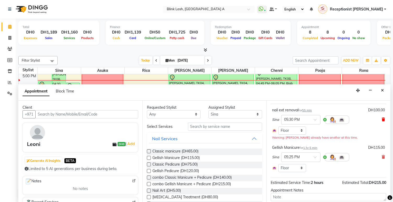
click at [382, 121] on icon at bounding box center [383, 120] width 3 height 4
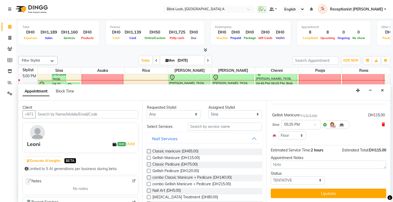
click at [382, 126] on icon at bounding box center [383, 125] width 3 height 4
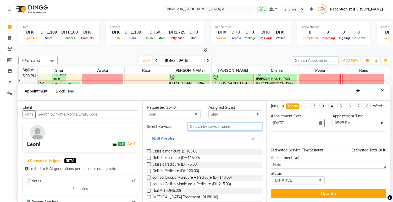
click at [222, 125] on input "text" at bounding box center [225, 127] width 74 height 8
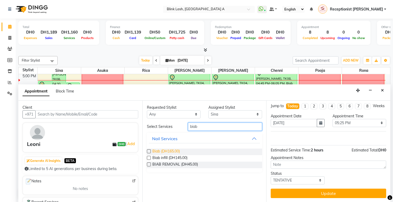
type input "biab"
click at [180, 151] on span "Biab (DH165.00)" at bounding box center [166, 152] width 28 height 7
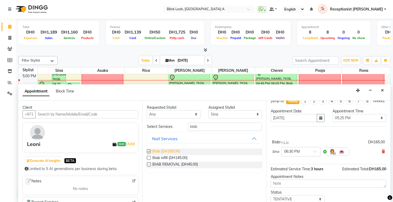
scroll to position [29, 0]
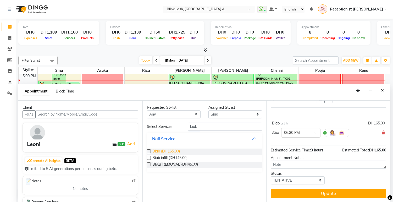
checkbox input "false"
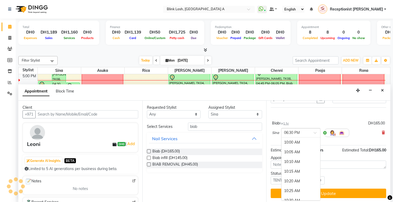
click at [308, 134] on div at bounding box center [301, 133] width 39 height 6
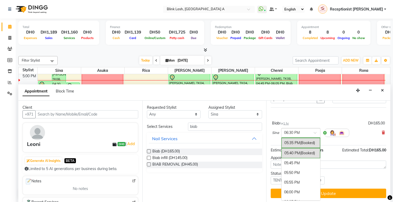
scroll to position [867, 0]
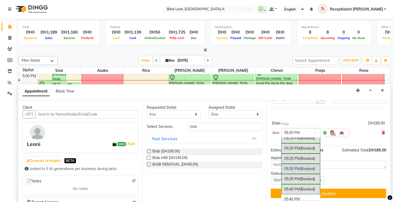
click at [302, 169] on span "(Booked)" at bounding box center [307, 168] width 15 height 5
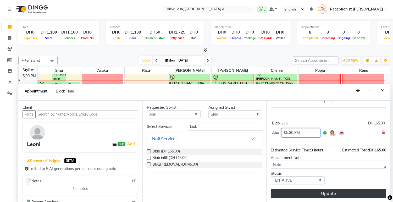
click at [337, 193] on button "Update" at bounding box center [329, 193] width 116 height 9
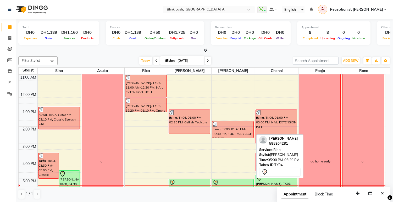
scroll to position [29, 0]
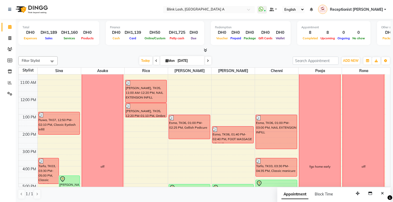
click at [207, 61] on icon at bounding box center [208, 60] width 2 height 3
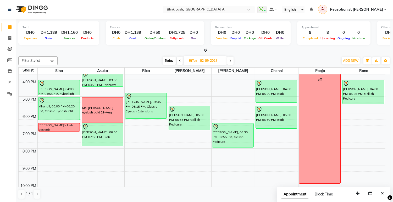
scroll to position [116, 0]
click at [231, 59] on icon at bounding box center [231, 60] width 2 height 3
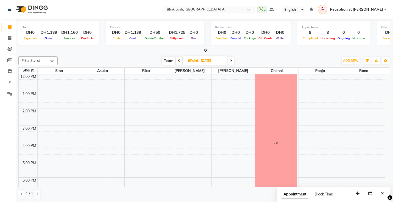
scroll to position [52, 0]
click at [178, 59] on icon at bounding box center [179, 60] width 2 height 3
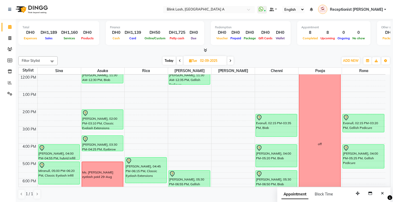
scroll to position [110, 0]
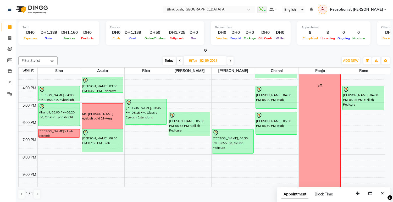
click at [230, 61] on icon at bounding box center [231, 60] width 2 height 3
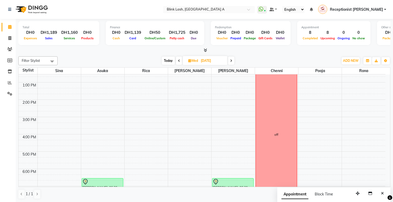
scroll to position [61, 0]
click at [176, 59] on div "[DATE] [DATE]" at bounding box center [198, 61] width 74 height 8
click at [181, 62] on span at bounding box center [179, 61] width 6 height 8
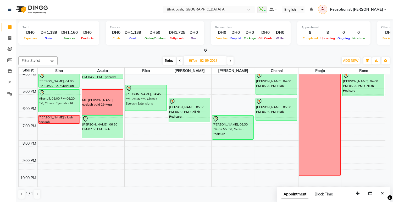
scroll to position [110, 0]
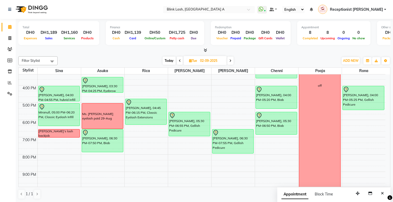
drag, startPoint x: 230, startPoint y: 59, endPoint x: 233, endPoint y: 68, distance: 9.4
click at [231, 59] on icon at bounding box center [231, 60] width 2 height 3
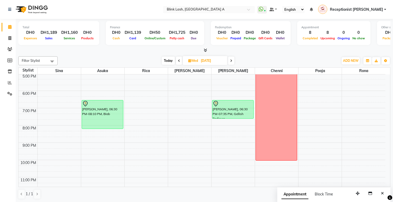
click at [233, 60] on span at bounding box center [231, 61] width 6 height 8
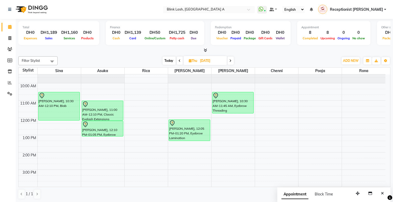
scroll to position [0, 0]
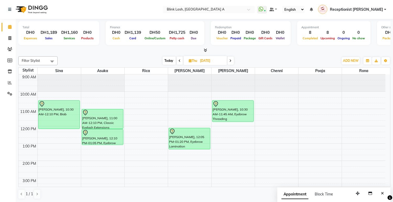
click at [231, 60] on icon at bounding box center [231, 60] width 2 height 3
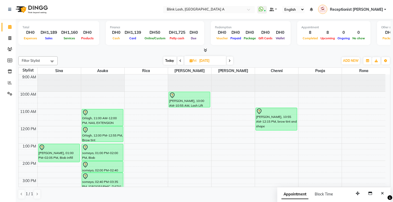
click at [168, 59] on span "Today" at bounding box center [169, 61] width 13 height 8
type input "[DATE]"
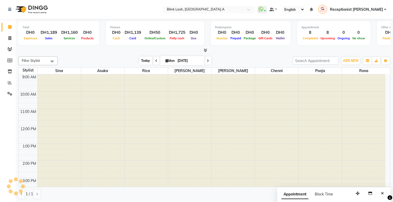
scroll to position [139, 0]
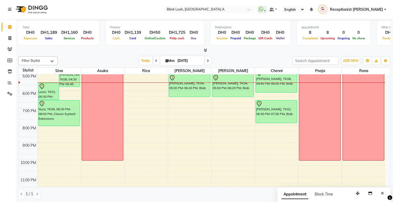
click at [168, 59] on span "Mon" at bounding box center [171, 61] width 12 height 4
select select "9"
select select "2025"
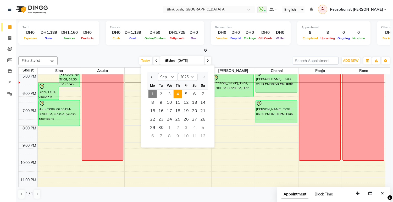
click at [179, 94] on span "4" at bounding box center [178, 94] width 8 height 8
type input "[DATE]"
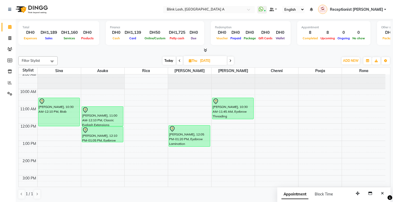
scroll to position [0, 0]
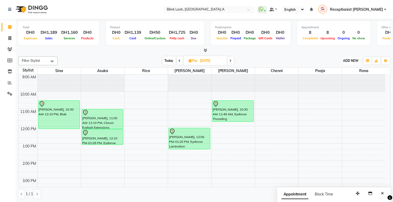
click at [349, 60] on span "ADD NEW" at bounding box center [350, 61] width 15 height 4
drag, startPoint x: 345, startPoint y: 70, endPoint x: 343, endPoint y: 84, distance: 14.1
click at [345, 70] on button "Add Appointment" at bounding box center [338, 70] width 41 height 7
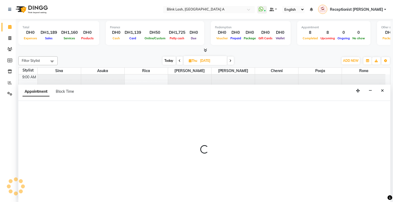
select select "tentative"
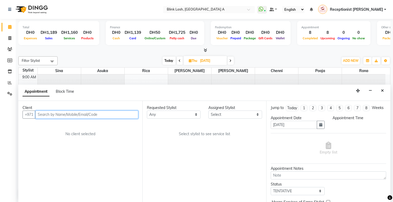
scroll to position [0, 0]
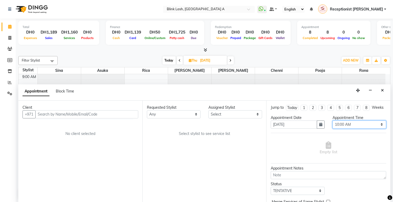
click at [374, 128] on select "Select 10:00 AM 10:05 AM 10:10 AM 10:15 AM 10:20 AM 10:25 AM 10:30 AM 10:35 AM …" at bounding box center [360, 125] width 54 height 8
select select "1080"
click at [333, 125] on select "Select 10:00 AM 10:05 AM 10:10 AM 10:15 AM 10:20 AM 10:25 AM 10:30 AM 10:35 AM …" at bounding box center [360, 125] width 54 height 8
click at [242, 113] on select "Select [PERSON_NAME] [PERSON_NAME] pooja Rica [PERSON_NAME]" at bounding box center [236, 114] width 54 height 8
select select "57849"
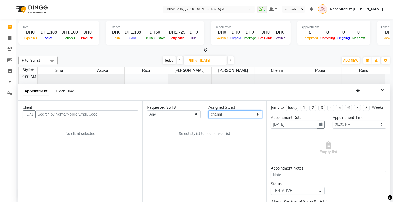
click at [209, 110] on select "Select [PERSON_NAME] [PERSON_NAME] pooja Rica [PERSON_NAME]" at bounding box center [236, 114] width 54 height 8
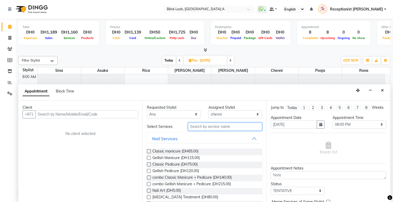
drag, startPoint x: 239, startPoint y: 130, endPoint x: 237, endPoint y: 124, distance: 6.5
click at [237, 124] on input "text" at bounding box center [225, 127] width 74 height 8
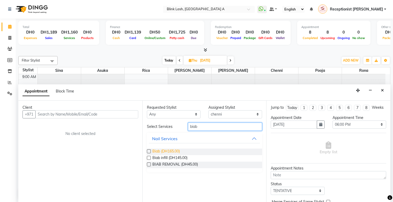
type input "biab"
click at [174, 150] on span "Biab (DH165.00)" at bounding box center [166, 152] width 28 height 7
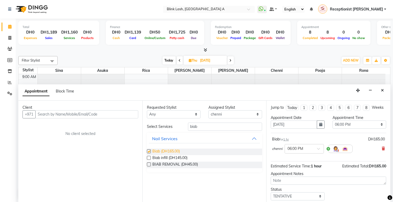
checkbox input "false"
click at [250, 114] on select "Select [PERSON_NAME] [PERSON_NAME] pooja Rica [PERSON_NAME]" at bounding box center [236, 114] width 54 height 8
select select "46934"
click at [209, 110] on select "Select [PERSON_NAME] [PERSON_NAME] pooja Rica [PERSON_NAME]" at bounding box center [236, 114] width 54 height 8
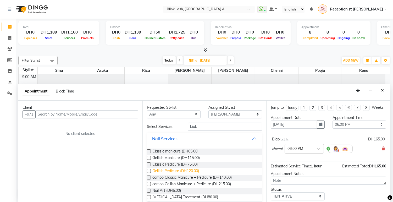
click at [190, 170] on span "Gellish Pedicure (DH120.00)" at bounding box center [175, 171] width 47 height 7
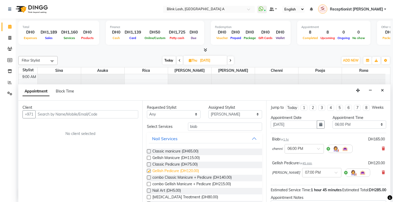
checkbox input "false"
click at [249, 114] on select "Select [PERSON_NAME] [PERSON_NAME] pooja Rica [PERSON_NAME]" at bounding box center [236, 114] width 54 height 8
select select "51148"
click at [209, 110] on select "Select [PERSON_NAME] [PERSON_NAME] pooja Rica [PERSON_NAME]" at bounding box center [236, 114] width 54 height 8
click at [187, 170] on span "Gellish Pedicure (DH120.00)" at bounding box center [175, 171] width 47 height 7
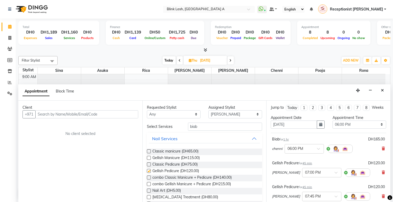
checkbox input "false"
click at [241, 116] on select "Select [PERSON_NAME] [PERSON_NAME] pooja Rica [PERSON_NAME]" at bounding box center [236, 114] width 54 height 8
select select "42464"
click at [209, 110] on select "Select [PERSON_NAME] [PERSON_NAME] pooja Rica [PERSON_NAME]" at bounding box center [236, 114] width 54 height 8
click at [222, 124] on input "biab" at bounding box center [225, 127] width 74 height 8
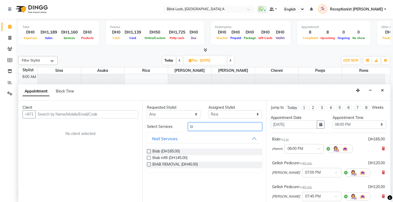
type input "b"
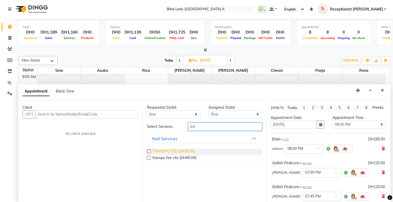
type input "tra"
click at [182, 149] on span "TRANSPO FEE (DH30.00)" at bounding box center [173, 152] width 43 height 7
checkbox input "false"
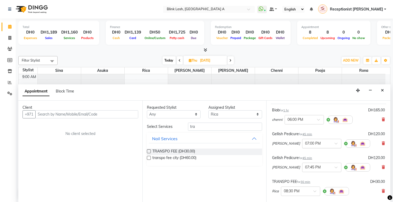
click at [316, 146] on div at bounding box center [322, 143] width 39 height 6
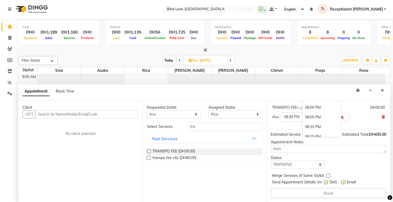
scroll to position [909, 0]
click at [303, 107] on div "06:00 PM" at bounding box center [322, 108] width 39 height 10
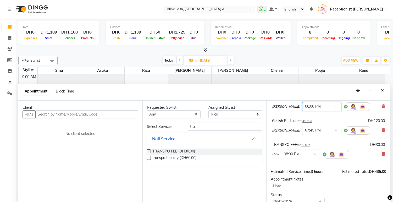
scroll to position [50, 0]
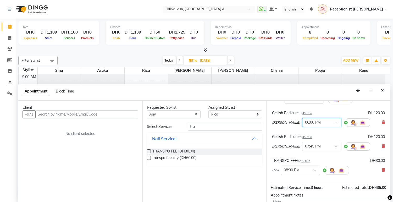
click at [307, 149] on input "text" at bounding box center [316, 146] width 23 height 6
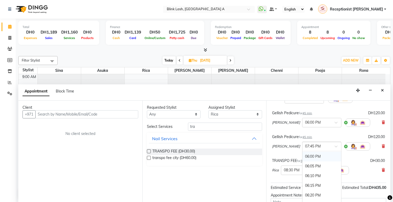
click at [303, 161] on div "06:00 PM" at bounding box center [322, 157] width 39 height 10
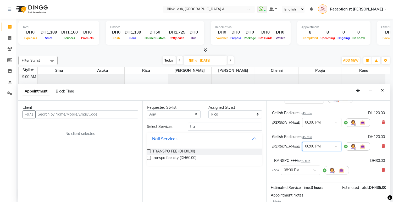
click at [317, 174] on span at bounding box center [317, 172] width 7 height 6
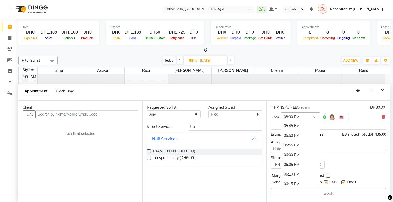
scroll to position [900, 0]
click at [300, 153] on div "06:00 PM" at bounding box center [300, 158] width 39 height 10
click at [119, 118] on div "Client +971 No client selected" at bounding box center [80, 152] width 124 height 102
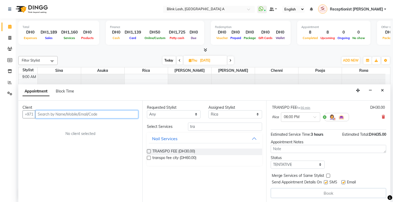
click at [125, 114] on input "text" at bounding box center [86, 114] width 103 height 8
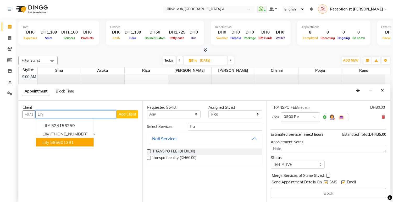
click at [64, 140] on ngb-highlight "585601391" at bounding box center [62, 142] width 24 height 5
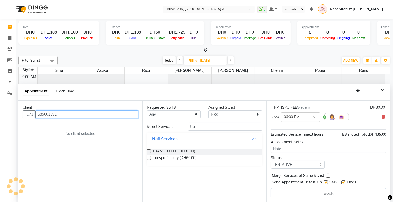
scroll to position [113, 0]
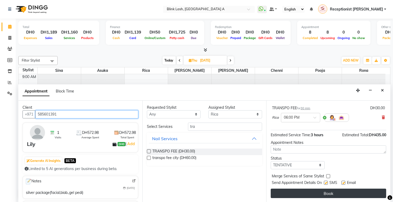
type input "585601391"
click at [328, 196] on button "Book" at bounding box center [329, 193] width 116 height 9
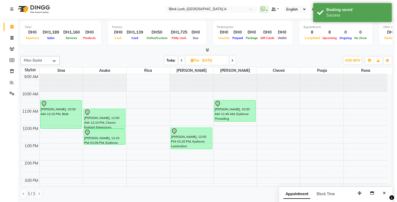
scroll to position [87, 0]
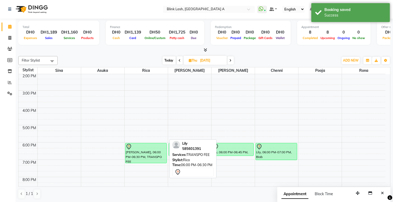
drag, startPoint x: 151, startPoint y: 150, endPoint x: 150, endPoint y: 161, distance: 10.5
click at [150, 161] on div "Lily, 06:00 PM-06:30 PM, TRANSPO FEE [PERSON_NAME], 06:00 PM-06:30 PM, TRANSPO …" at bounding box center [146, 116] width 43 height 259
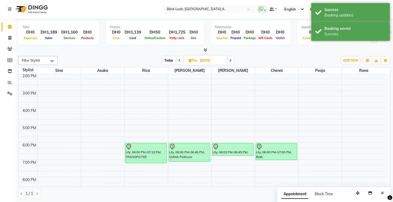
drag, startPoint x: 191, startPoint y: 156, endPoint x: 196, endPoint y: 164, distance: 9.3
click at [190, 164] on div "9:00 AM 10:00 AM 11:00 AM 12:00 PM 1:00 PM 2:00 PM 3:00 PM 4:00 PM 5:00 PM 6:00…" at bounding box center [202, 116] width 367 height 259
drag, startPoint x: 239, startPoint y: 155, endPoint x: 239, endPoint y: 163, distance: 8.1
click at [239, 163] on div "9:00 AM 10:00 AM 11:00 AM 12:00 PM 1:00 PM 2:00 PM 3:00 PM 4:00 PM 5:00 PM 6:00…" at bounding box center [202, 116] width 367 height 259
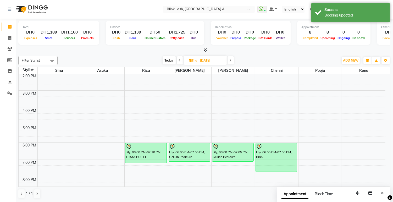
drag, startPoint x: 276, startPoint y: 159, endPoint x: 276, endPoint y: 168, distance: 8.9
click at [276, 168] on div "Lily, 06:00 PM-07:00 PM, [PERSON_NAME], 06:00 PM-07:00 PM, Biab" at bounding box center [276, 116] width 43 height 259
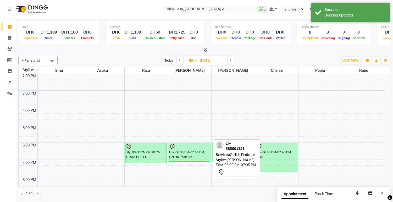
click at [190, 151] on div "Lily, 06:00 PM-07:05 PM, Gellish Pedicure" at bounding box center [189, 152] width 41 height 18
select select "7"
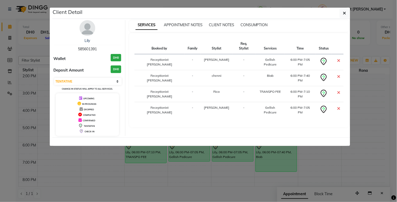
click at [83, 19] on div "Lily 585601391 Wallet DH0 Deposit Amount DH0 Select CONFIRMED TENTATIVE Change …" at bounding box center [201, 78] width 298 height 118
click at [84, 22] on img at bounding box center [88, 28] width 16 height 16
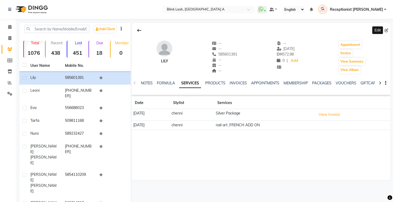
click at [388, 29] on icon at bounding box center [387, 31] width 4 height 4
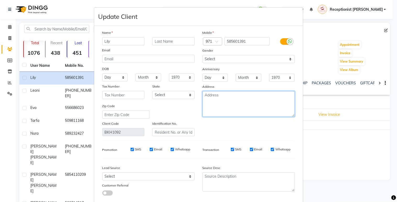
click at [242, 100] on textarea at bounding box center [249, 104] width 92 height 26
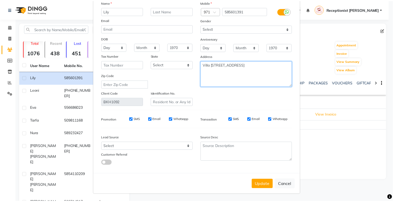
scroll to position [31, 0]
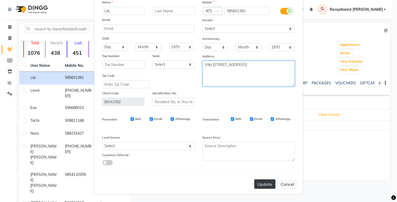
type textarea "Villa [STREET_ADDRESS]"
click at [266, 184] on button "Update" at bounding box center [265, 183] width 21 height 9
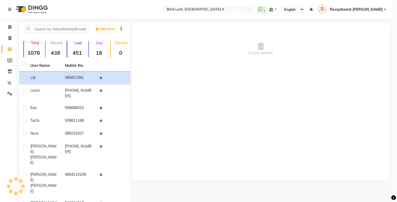
select select
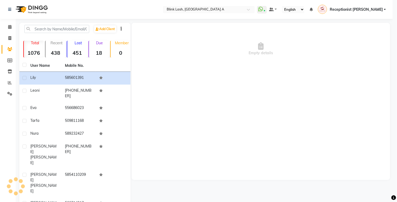
select select
checkbox input "false"
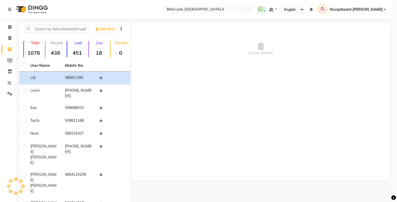
checkbox input "false"
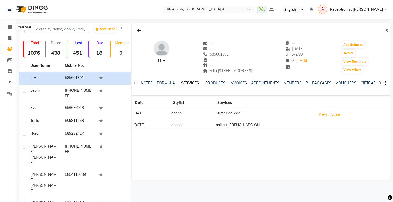
click at [7, 26] on span at bounding box center [9, 27] width 9 height 6
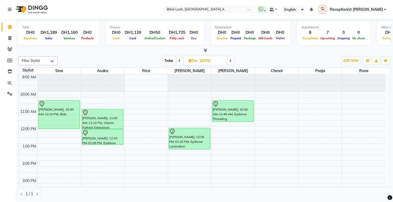
click at [166, 61] on span "Today" at bounding box center [169, 61] width 13 height 8
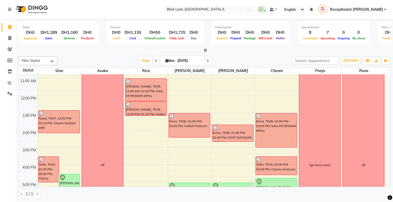
scroll to position [29, 0]
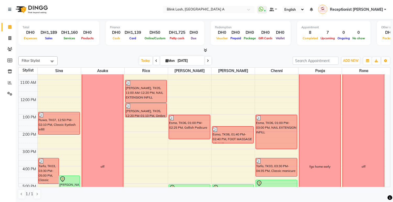
click at [208, 59] on icon at bounding box center [208, 60] width 2 height 3
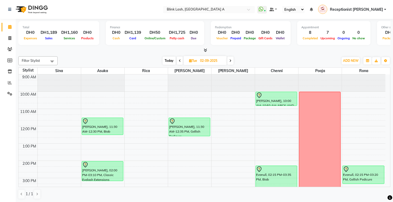
scroll to position [87, 0]
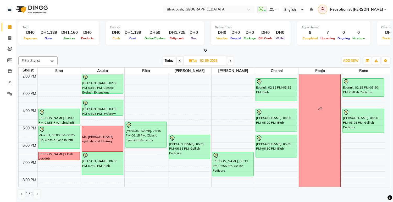
click at [170, 61] on span "Today" at bounding box center [169, 61] width 13 height 8
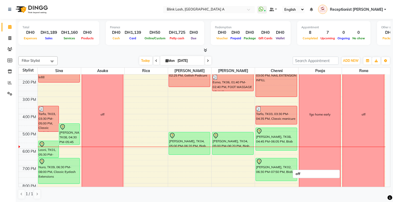
scroll to position [81, 0]
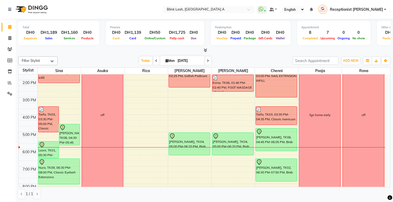
click at [207, 59] on icon at bounding box center [208, 60] width 2 height 3
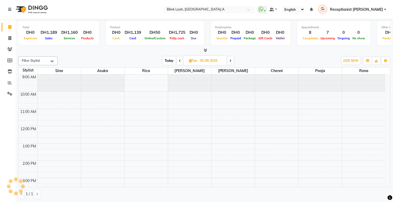
scroll to position [139, 0]
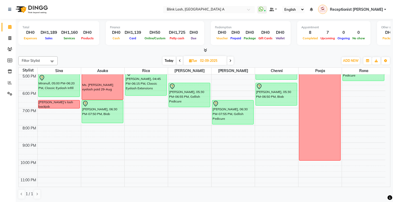
click at [231, 58] on span at bounding box center [230, 61] width 6 height 8
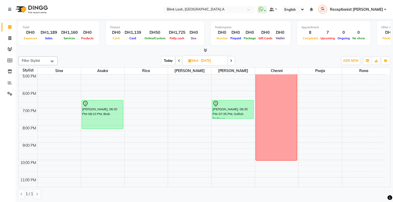
scroll to position [148, 0]
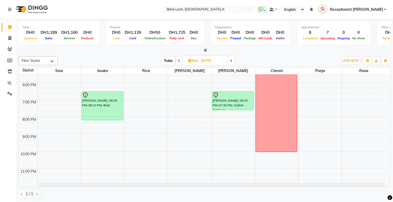
click at [232, 61] on icon at bounding box center [231, 60] width 2 height 3
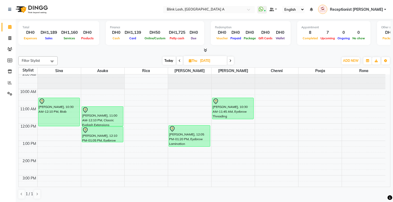
scroll to position [0, 0]
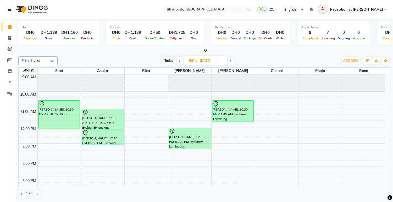
click at [169, 60] on span "Today" at bounding box center [169, 61] width 13 height 8
type input "[DATE]"
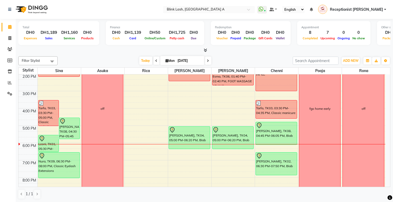
scroll to position [87, 0]
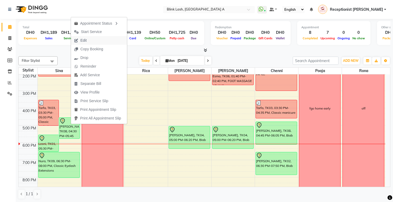
click at [93, 40] on button "Edit" at bounding box center [99, 40] width 56 height 9
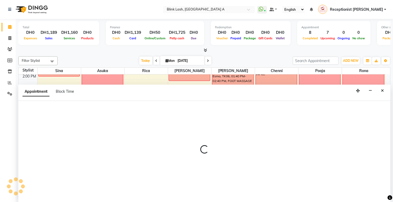
select select "tentative"
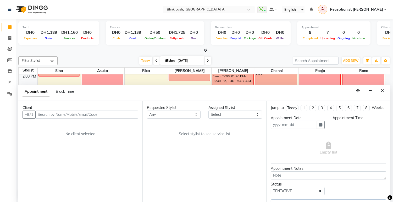
scroll to position [0, 0]
type input "[DATE]"
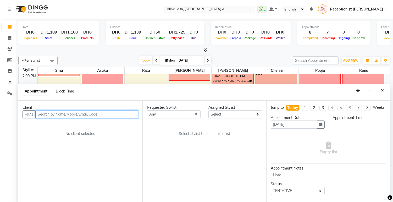
scroll to position [0, 0]
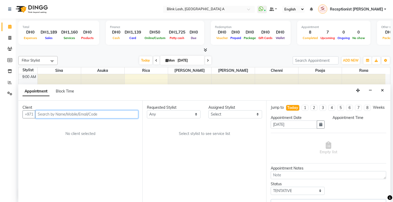
select select "990"
select select "57849"
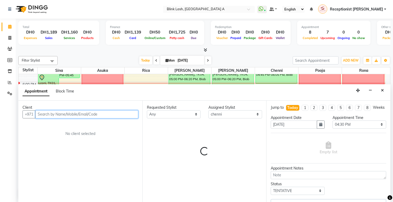
select select "2892"
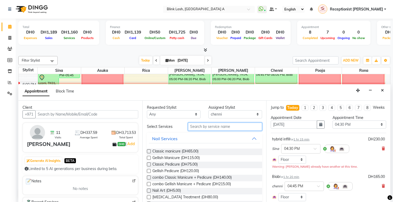
click at [231, 128] on input "text" at bounding box center [225, 127] width 74 height 8
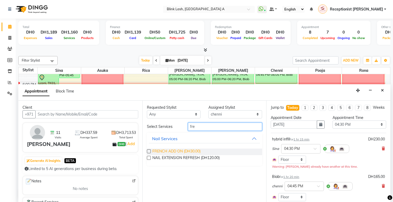
type input "fre"
click at [175, 150] on span "FRENCH ADD ON (DH30.00)" at bounding box center [176, 152] width 48 height 7
checkbox input "false"
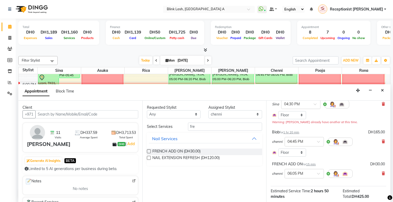
scroll to position [96, 0]
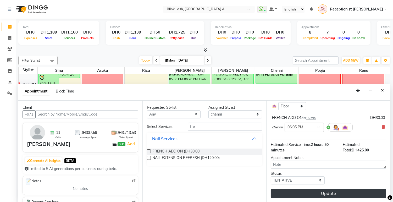
click at [375, 189] on button "Update" at bounding box center [329, 193] width 116 height 9
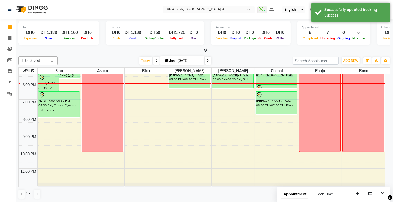
scroll to position [119, 0]
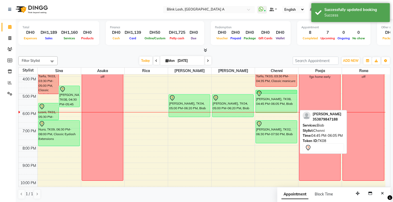
drag, startPoint x: 292, startPoint y: 114, endPoint x: 289, endPoint y: 92, distance: 22.4
click at [289, 92] on div "Esma, TK06, 01:00 PM-03:00 PM, NAIL EXTENSION INFILL Tarfa, TK03, 03:30 PM-04:3…" at bounding box center [276, 84] width 43 height 259
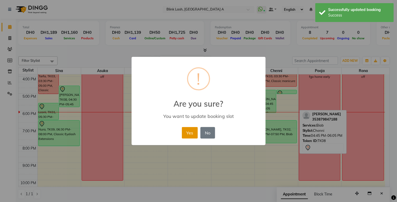
click at [184, 130] on button "Yes" at bounding box center [190, 133] width 16 height 12
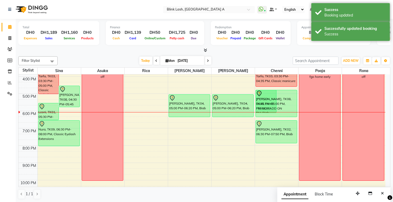
drag, startPoint x: 291, startPoint y: 93, endPoint x: 291, endPoint y: 112, distance: 18.9
click at [291, 112] on div "[PERSON_NAME], TK08, 04:45 PM-06:05 PM, Biab [PERSON_NAME], TK08, 04:45 PM-05:0…" at bounding box center [276, 84] width 43 height 259
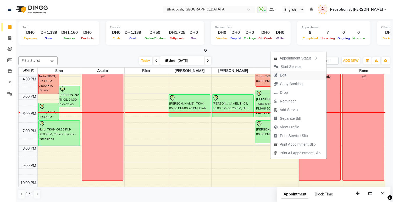
click at [289, 73] on span "Edit" at bounding box center [280, 75] width 19 height 9
select select "tentative"
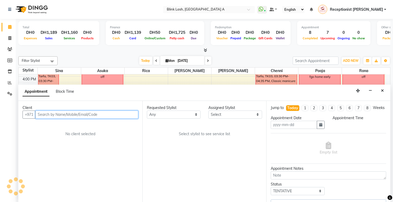
scroll to position [0, 0]
type input "[DATE]"
select select "57849"
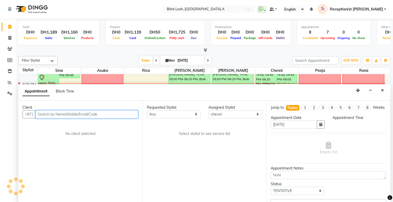
select select "990"
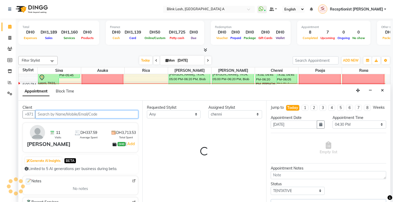
select select "2892"
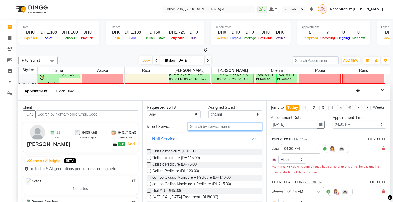
click at [237, 127] on input "text" at bounding box center [225, 127] width 74 height 8
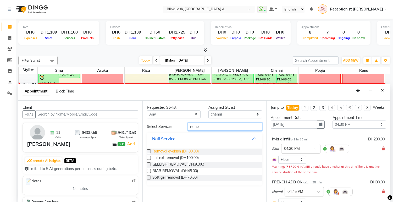
type input "remo"
click at [185, 153] on span "Removal eyelash (DH80.00)" at bounding box center [175, 152] width 46 height 7
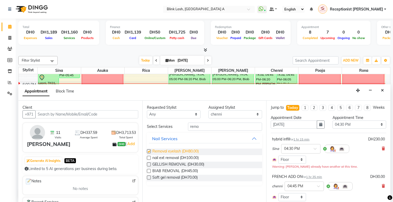
checkbox input "false"
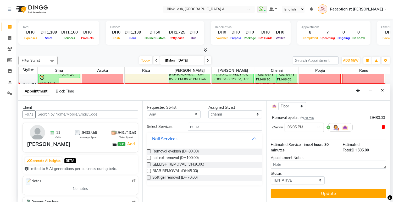
click at [382, 127] on icon at bounding box center [383, 127] width 3 height 4
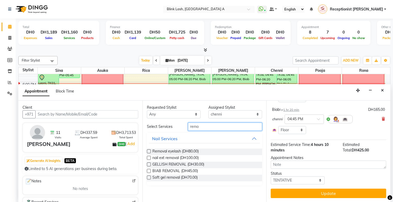
click at [218, 126] on input "remo" at bounding box center [225, 127] width 74 height 8
click at [182, 156] on span "nail ext removal (DH100.00)" at bounding box center [175, 158] width 46 height 7
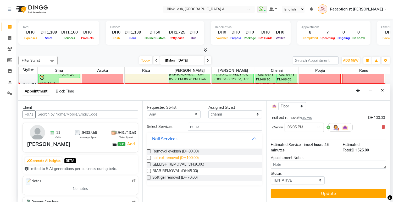
checkbox input "false"
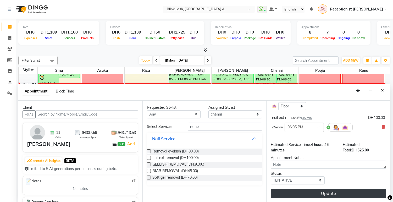
click at [355, 194] on button "Update" at bounding box center [329, 193] width 116 height 9
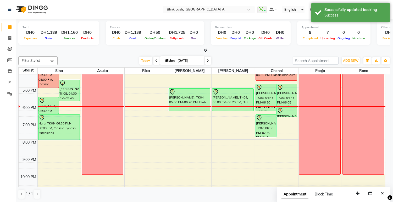
scroll to position [90, 0]
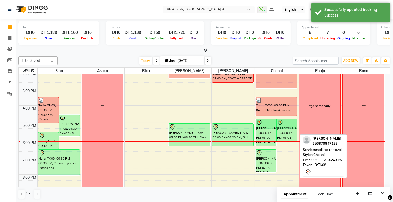
drag, startPoint x: 288, startPoint y: 145, endPoint x: 287, endPoint y: 122, distance: 23.1
click at [287, 122] on div "[PERSON_NAME], TK08, 04:45 PM-06:20 PM, FRENCH ADD ON [PERSON_NAME], TK08, 04:4…" at bounding box center [276, 114] width 43 height 259
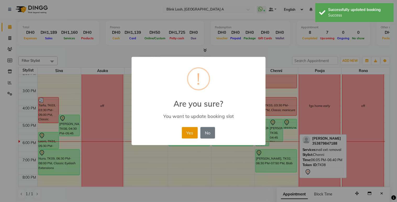
click at [189, 133] on button "Yes" at bounding box center [190, 133] width 16 height 12
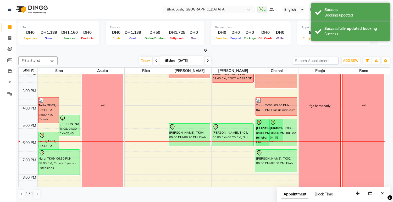
drag, startPoint x: 288, startPoint y: 128, endPoint x: 289, endPoint y: 141, distance: 13.1
click at [289, 141] on div "[PERSON_NAME], TK08, 04:45 PM-06:20 PM, FRENCH ADD ON [PERSON_NAME], TK08, 04:4…" at bounding box center [276, 114] width 43 height 259
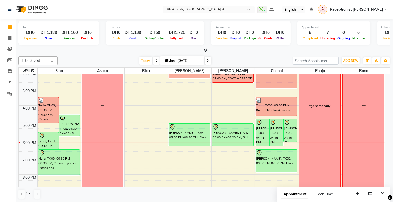
click at [207, 62] on span at bounding box center [208, 61] width 6 height 8
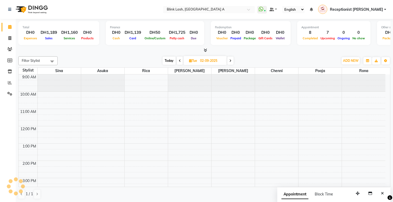
scroll to position [148, 0]
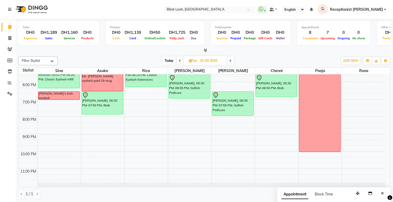
click at [234, 61] on span at bounding box center [230, 61] width 6 height 8
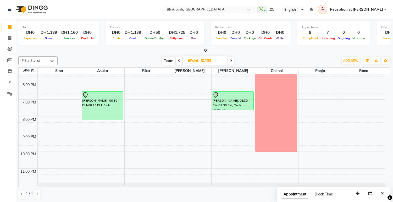
click at [232, 61] on icon at bounding box center [231, 60] width 2 height 3
type input "[DATE]"
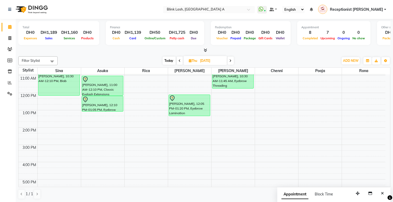
scroll to position [90, 0]
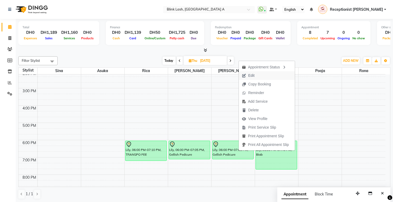
click at [248, 73] on span "Edit" at bounding box center [251, 76] width 6 height 6
select select "tentative"
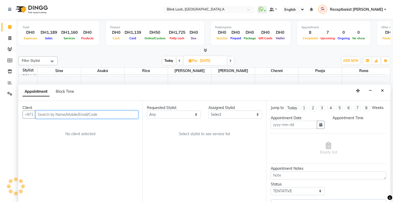
type input "[DATE]"
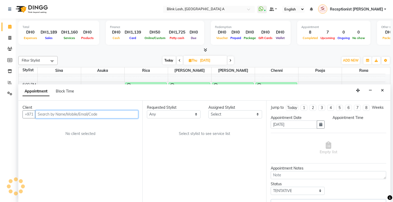
select select "51148"
select select "1080"
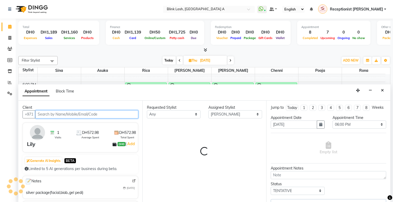
select select "2892"
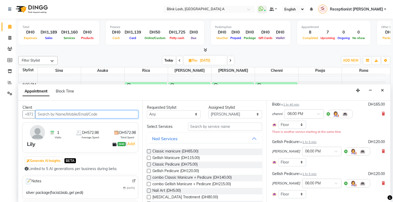
scroll to position [45, 0]
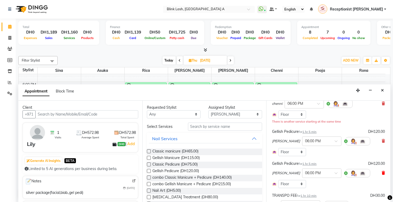
click at [382, 175] on icon at bounding box center [383, 173] width 3 height 4
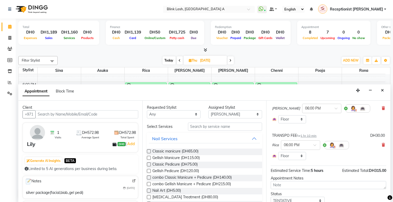
scroll to position [103, 0]
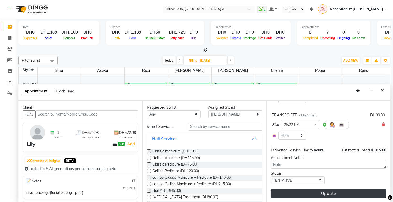
click at [370, 192] on button "Update" at bounding box center [329, 193] width 116 height 9
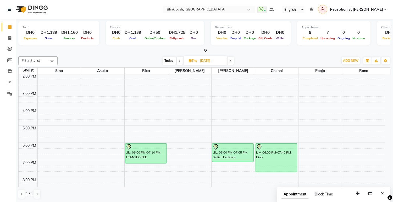
scroll to position [0, 0]
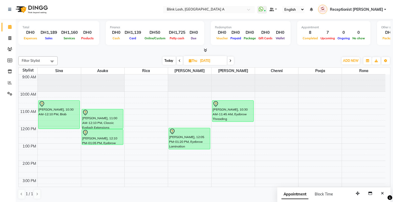
click at [231, 60] on icon at bounding box center [231, 60] width 2 height 3
type input "[DATE]"
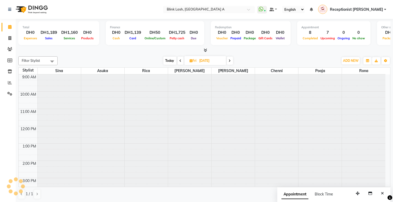
scroll to position [148, 0]
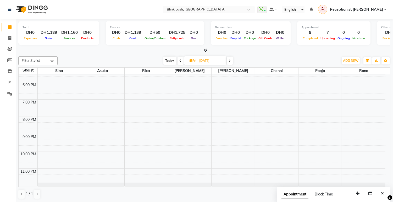
click at [189, 60] on span "Fri" at bounding box center [193, 61] width 9 height 4
select select "9"
select select "2025"
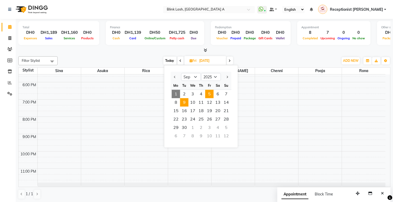
click at [186, 103] on span "9" at bounding box center [184, 102] width 8 height 8
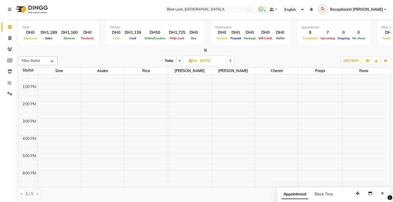
scroll to position [0, 0]
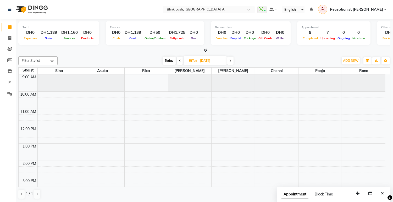
click at [166, 61] on span "Today" at bounding box center [169, 61] width 13 height 8
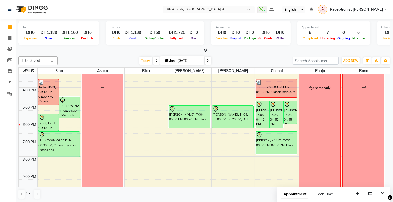
scroll to position [61, 0]
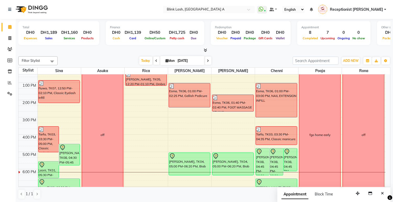
click at [208, 61] on icon at bounding box center [208, 60] width 2 height 3
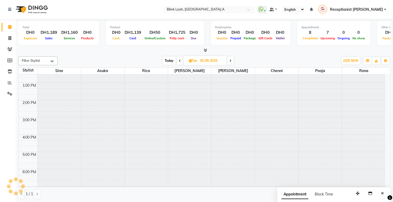
scroll to position [148, 0]
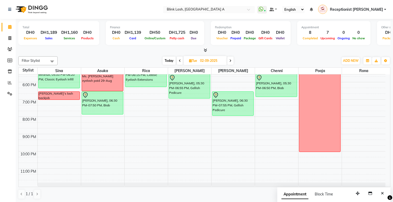
click at [229, 61] on span at bounding box center [230, 61] width 6 height 8
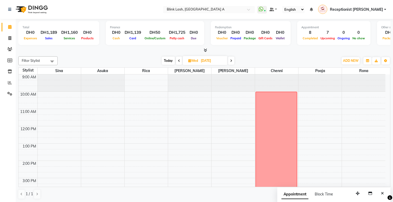
scroll to position [116, 0]
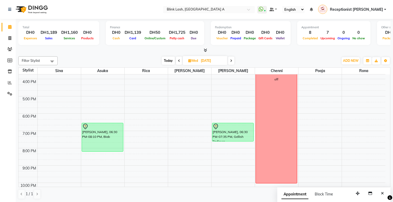
click at [234, 61] on span at bounding box center [231, 61] width 6 height 8
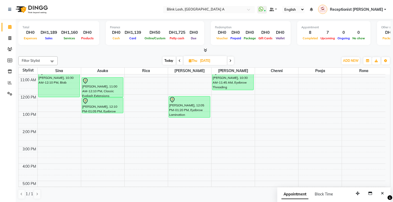
scroll to position [0, 0]
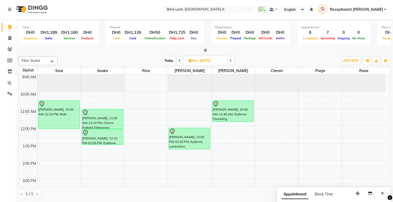
click at [173, 59] on span "Today" at bounding box center [169, 61] width 13 height 8
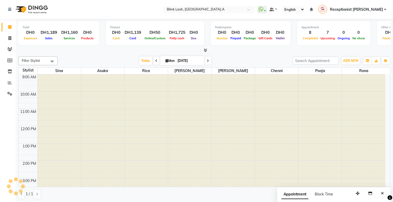
scroll to position [148, 0]
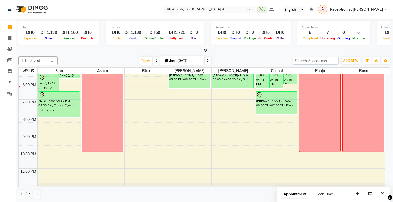
click at [207, 61] on icon at bounding box center [208, 60] width 2 height 3
type input "02-09-2025"
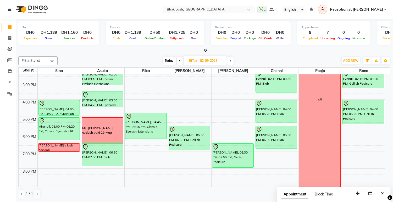
scroll to position [90, 0]
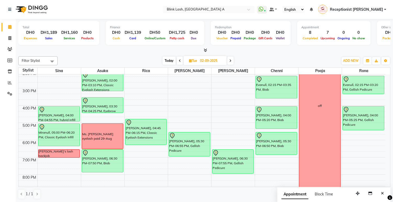
click at [343, 56] on div "Filter Stylist Select All [PERSON_NAME] [PERSON_NAME] pooja Rica [PERSON_NAME] …" at bounding box center [204, 127] width 372 height 147
click at [347, 59] on span "ADD NEW" at bounding box center [350, 61] width 15 height 4
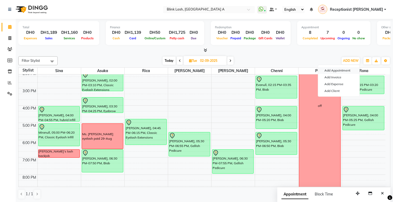
click at [336, 71] on button "Add Appointment" at bounding box center [338, 70] width 41 height 7
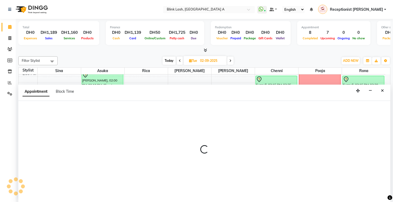
scroll to position [0, 0]
select select "600"
select select "tentative"
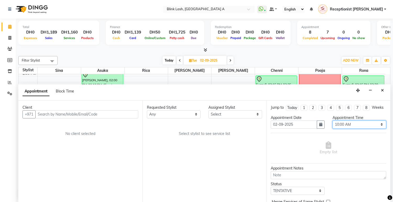
drag, startPoint x: 371, startPoint y: 130, endPoint x: 371, endPoint y: 124, distance: 6.3
click at [371, 129] on select "Select 10:00 AM 10:05 AM 10:10 AM 10:15 AM 10:20 AM 10:25 AM 10:30 AM 10:35 AM …" at bounding box center [360, 125] width 54 height 8
select select "1110"
click at [333, 125] on select "Select 10:00 AM 10:05 AM 10:10 AM 10:15 AM 10:20 AM 10:25 AM 10:30 AM 10:35 AM …" at bounding box center [360, 125] width 54 height 8
click at [253, 115] on select "Select [PERSON_NAME] [PERSON_NAME] pooja Rica [PERSON_NAME]" at bounding box center [236, 114] width 54 height 8
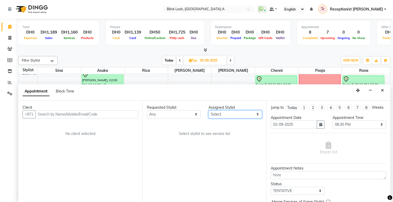
select select "89364"
click at [209, 110] on select "Select [PERSON_NAME] [PERSON_NAME] pooja Rica [PERSON_NAME]" at bounding box center [236, 114] width 54 height 8
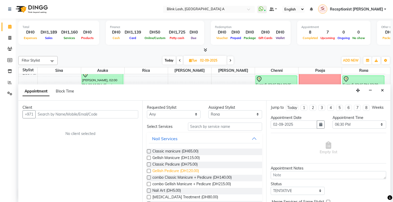
click at [176, 171] on span "Gellish Pedicure (DH120.00)" at bounding box center [175, 171] width 47 height 7
checkbox input "false"
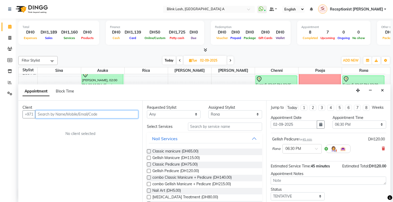
click at [79, 116] on input "text" at bounding box center [86, 114] width 103 height 8
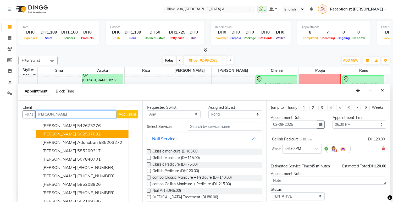
click at [79, 134] on ngb-highlight "502537032" at bounding box center [89, 133] width 24 height 5
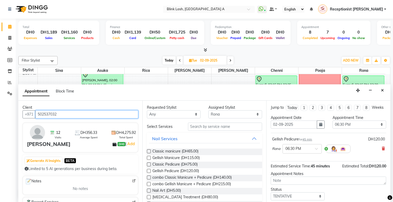
scroll to position [36, 0]
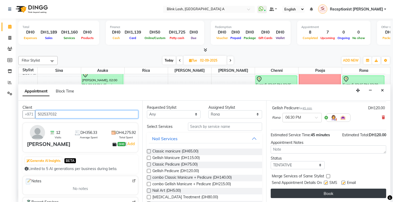
type input "502537032"
click at [366, 191] on button "Book" at bounding box center [329, 193] width 116 height 9
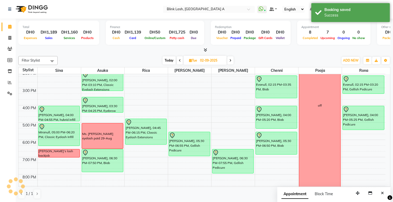
scroll to position [0, 0]
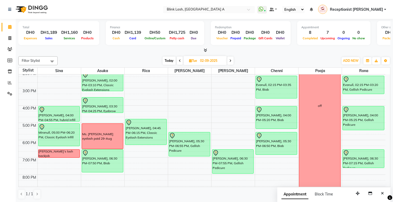
drag, startPoint x: 360, startPoint y: 161, endPoint x: 360, endPoint y: 165, distance: 4.2
click at [360, 165] on div "Evanull, 02:15 PM-03:20 PM, [PERSON_NAME] [PERSON_NAME], 04:00 PM-05:25 PM, Gel…" at bounding box center [363, 114] width 43 height 259
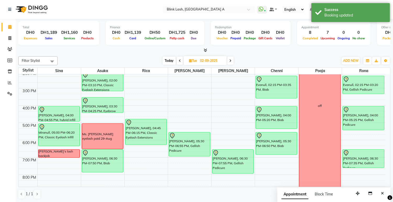
click at [169, 59] on span "Today" at bounding box center [169, 61] width 13 height 8
type input "[DATE]"
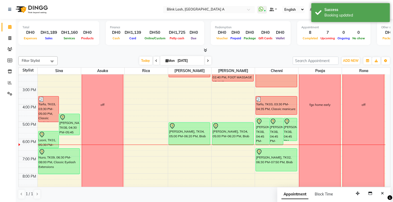
scroll to position [90, 0]
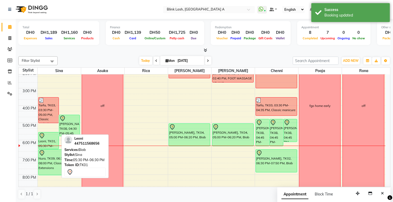
click at [43, 139] on div "Leoni, TK01, 05:30 PM-06:30 PM, Biab" at bounding box center [49, 140] width 20 height 17
click at [45, 139] on div "Leoni, TK01, 05:30 PM-06:30 PM, Biab" at bounding box center [49, 140] width 20 height 17
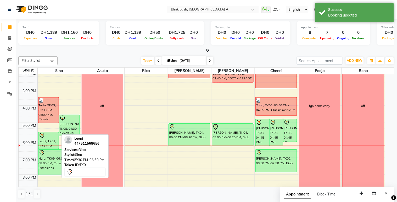
select select "7"
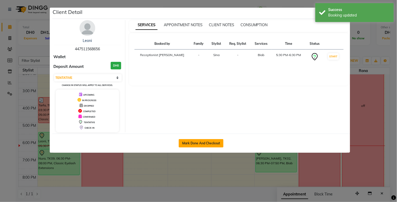
click at [219, 141] on button "Mark Done And Checkout" at bounding box center [201, 143] width 45 height 8
select select "service"
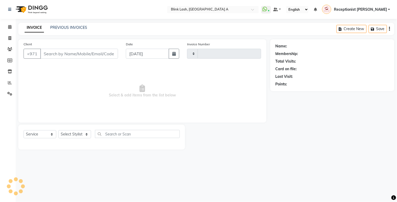
type input "1512"
select select "5970"
type input "447511568656"
select select "42461"
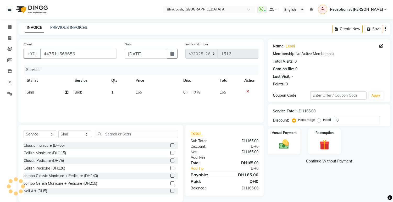
scroll to position [8, 0]
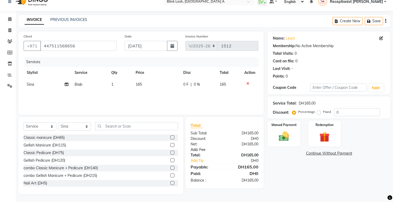
click at [202, 149] on link "Add. Fee" at bounding box center [225, 150] width 76 height 6
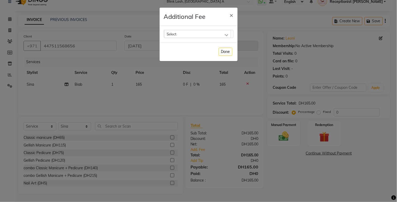
click at [225, 35] on div "Select" at bounding box center [197, 34] width 67 height 8
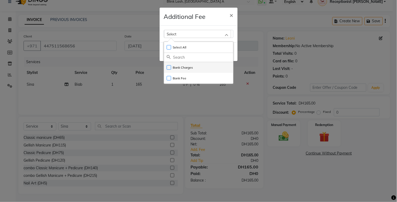
click at [205, 69] on li "Bank Charges" at bounding box center [198, 67] width 69 height 11
checkbox input "true"
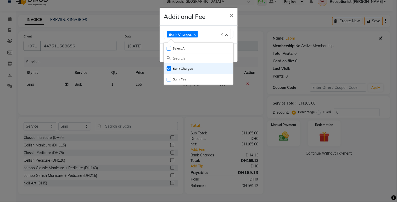
click at [282, 135] on ngb-modal-window "Additional Fee × Bank Charges Select All UnSelect All Bank Charges Bank Fee Done" at bounding box center [198, 101] width 397 height 202
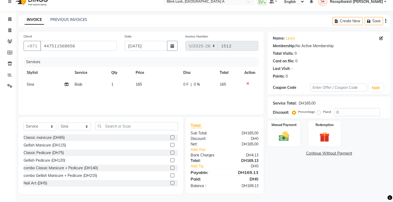
click at [283, 135] on img at bounding box center [284, 136] width 17 height 12
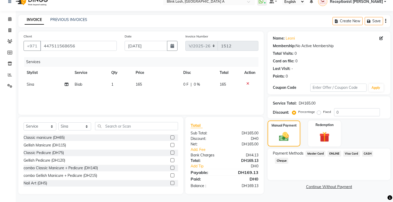
click at [352, 151] on span "Visa Card" at bounding box center [351, 154] width 17 height 6
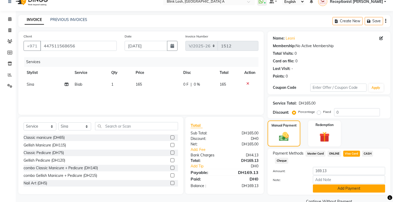
click at [352, 187] on button "Add Payment" at bounding box center [349, 188] width 72 height 8
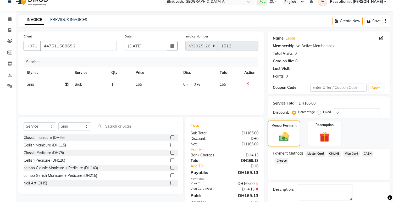
scroll to position [34, 0]
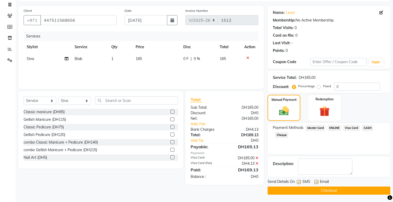
click at [350, 191] on button "Checkout" at bounding box center [329, 191] width 123 height 8
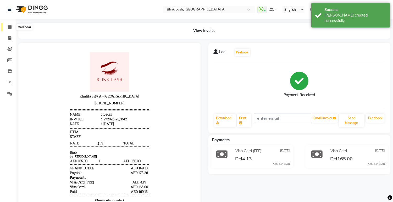
click at [9, 27] on icon at bounding box center [9, 27] width 3 height 4
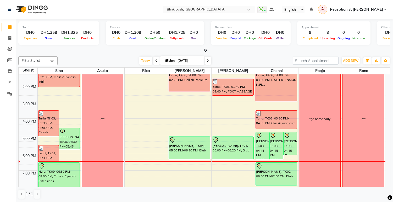
scroll to position [87, 0]
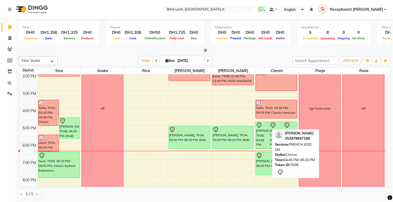
click at [263, 139] on div "[PERSON_NAME], TK08, 04:45 PM-06:20 PM, FRENCH ADD ON" at bounding box center [262, 135] width 13 height 27
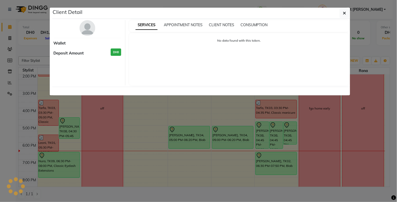
select select "7"
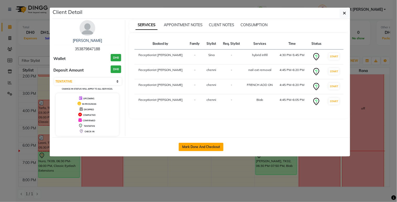
click at [217, 144] on button "Mark Done And Checkout" at bounding box center [201, 147] width 45 height 8
select select "service"
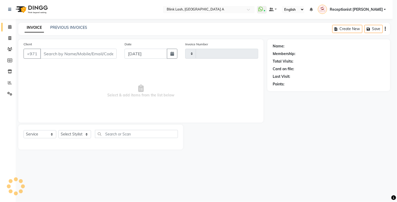
type input "1513"
select select "5970"
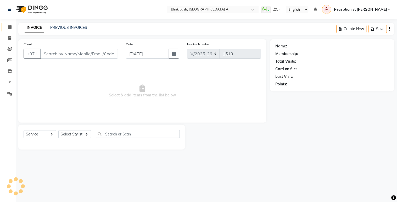
type input "353879847188"
select select "57849"
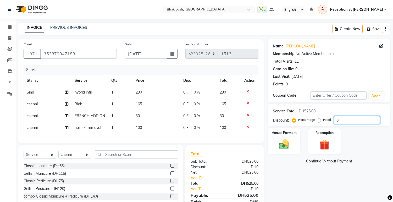
click at [359, 120] on input "0" at bounding box center [357, 120] width 46 height 8
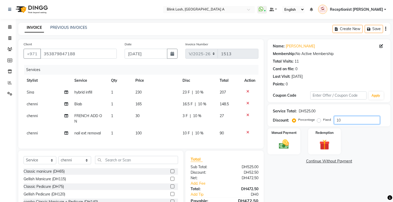
type input "10"
click at [368, 142] on div "Manual Payment Redemption" at bounding box center [329, 141] width 131 height 26
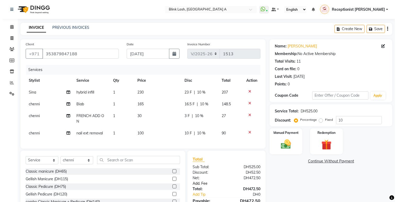
scroll to position [38, 0]
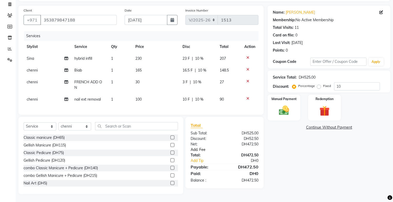
click at [197, 149] on link "Add. Fee" at bounding box center [225, 150] width 76 height 6
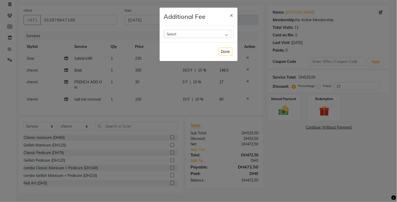
click at [227, 33] on div "Select" at bounding box center [197, 34] width 67 height 8
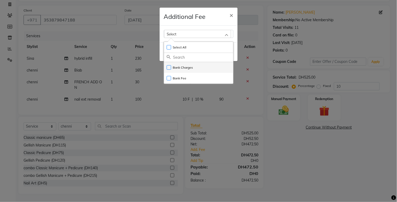
click at [190, 67] on label "Bank Charges" at bounding box center [180, 67] width 26 height 5
checkbox input "true"
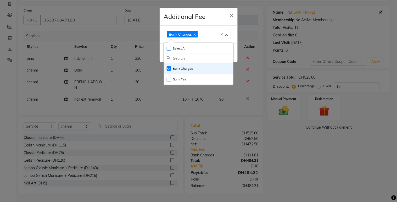
click at [282, 103] on ngb-modal-window "Additional Fee × Bank Charges Select All UnSelect All Bank Charges Bank Fee Done" at bounding box center [198, 101] width 397 height 202
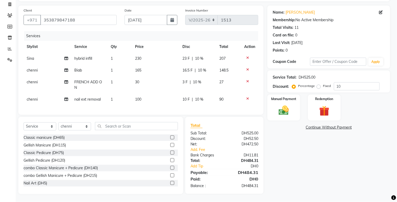
click at [282, 103] on div "Manual Payment" at bounding box center [284, 108] width 33 height 26
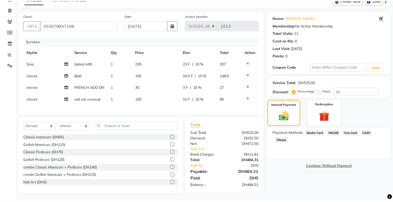
scroll to position [32, 0]
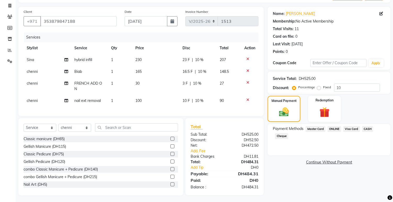
click at [349, 129] on span "Visa Card" at bounding box center [351, 129] width 17 height 6
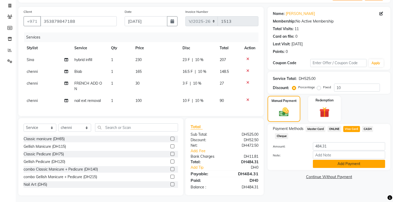
click at [361, 163] on button "Add Payment" at bounding box center [349, 164] width 72 height 8
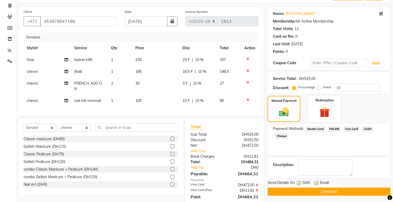
click at [368, 188] on button "Checkout" at bounding box center [329, 192] width 123 height 8
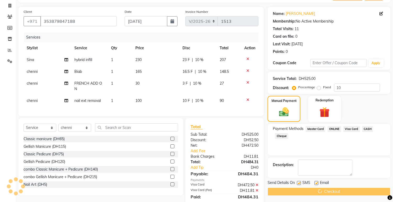
scroll to position [54, 0]
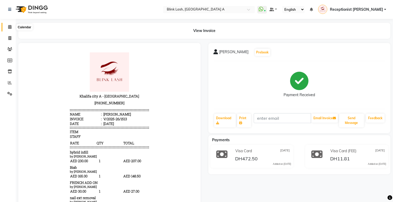
click at [8, 25] on span at bounding box center [9, 27] width 9 height 6
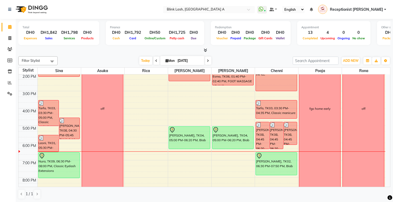
scroll to position [87, 0]
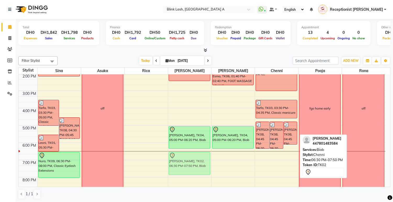
drag, startPoint x: 282, startPoint y: 161, endPoint x: 202, endPoint y: 163, distance: 80.2
click at [202, 163] on tr "Tarfa, TK03, 03:30 PM-05:00 PM, Classic Eyelash Extensions [PERSON_NAME], TK08,…" at bounding box center [202, 116] width 367 height 259
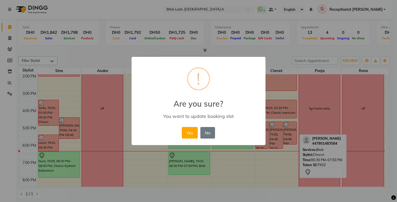
drag, startPoint x: 192, startPoint y: 133, endPoint x: 194, endPoint y: 138, distance: 6.1
click at [192, 133] on button "Yes" at bounding box center [190, 133] width 16 height 12
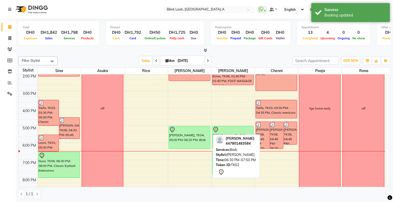
drag, startPoint x: 200, startPoint y: 163, endPoint x: 235, endPoint y: 163, distance: 34.8
click at [235, 163] on div "Filter Stylist Select All [PERSON_NAME] [PERSON_NAME] pooja Rica [PERSON_NAME] …" at bounding box center [204, 127] width 372 height 147
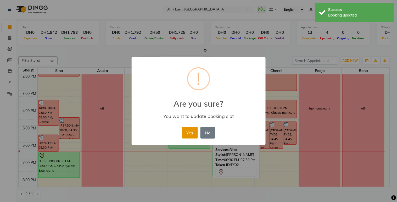
click at [189, 132] on button "Yes" at bounding box center [190, 133] width 16 height 12
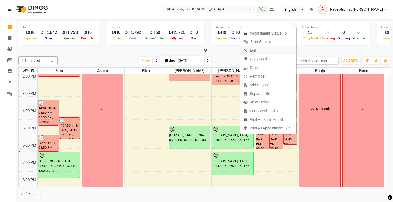
click at [255, 51] on span "Edit" at bounding box center [253, 51] width 6 height 6
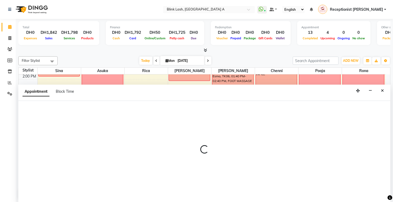
select select "tentative"
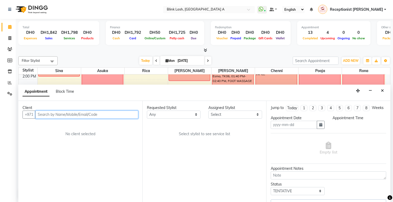
type input "[DATE]"
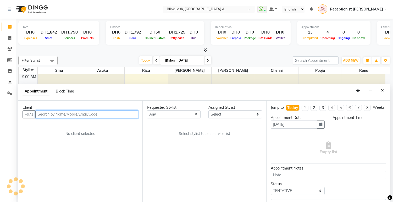
select select "1020"
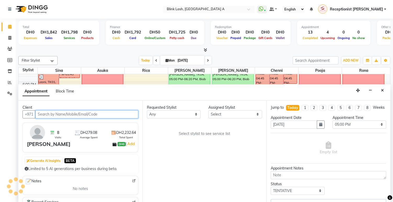
select select "46934"
select select "2892"
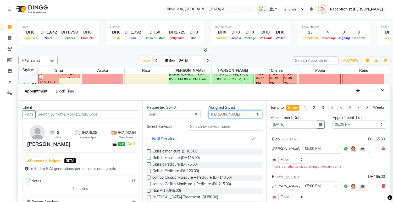
click at [256, 111] on select "Select [PERSON_NAME] [PERSON_NAME] pooja Rica [PERSON_NAME]" at bounding box center [236, 114] width 54 height 8
select select "51148"
click at [209, 110] on select "Select [PERSON_NAME] [PERSON_NAME] pooja Rica [PERSON_NAME]" at bounding box center [236, 114] width 54 height 8
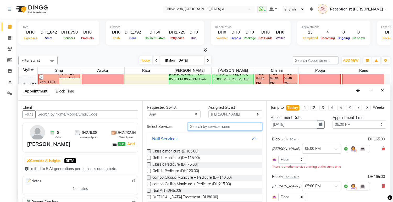
click at [232, 129] on input "text" at bounding box center [225, 127] width 74 height 8
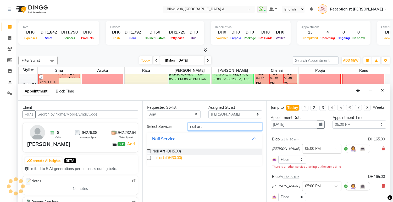
type input "nail art"
click at [174, 157] on span "nail art (DH30.00)" at bounding box center [167, 158] width 30 height 7
checkbox input "false"
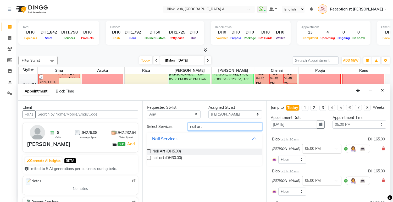
click at [227, 127] on input "nail art" at bounding box center [225, 127] width 74 height 8
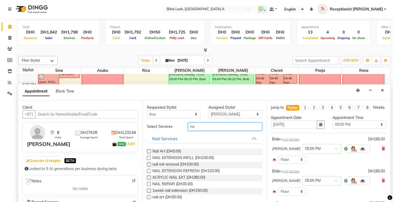
type input "n"
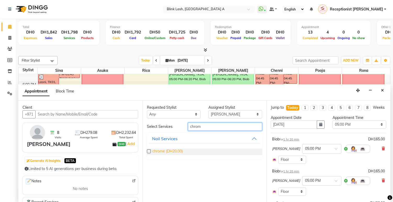
type input "chrom"
click at [177, 151] on span "chrome (DH20.00)" at bounding box center [167, 152] width 30 height 7
checkbox input "false"
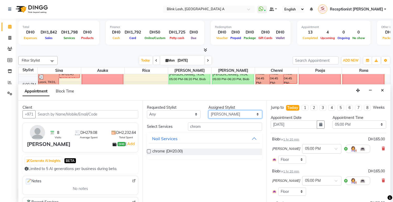
click at [251, 115] on select "Select [PERSON_NAME] [PERSON_NAME] pooja Rica [PERSON_NAME]" at bounding box center [236, 114] width 54 height 8
select select "57849"
click at [209, 110] on select "Select [PERSON_NAME] [PERSON_NAME] pooja Rica [PERSON_NAME]" at bounding box center [236, 114] width 54 height 8
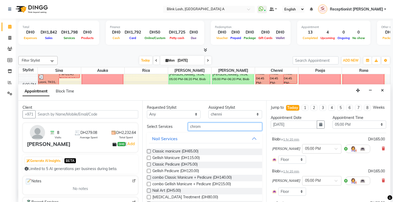
click at [238, 126] on input "chrom" at bounding box center [225, 127] width 74 height 8
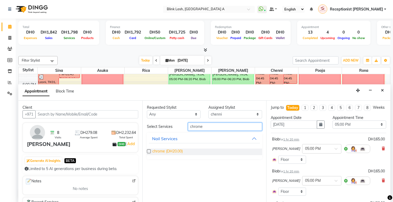
type input "chrome"
click at [173, 150] on span "chrome (DH20.00)" at bounding box center [167, 152] width 30 height 7
checkbox input "false"
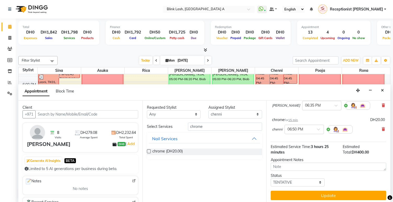
scroll to position [138, 0]
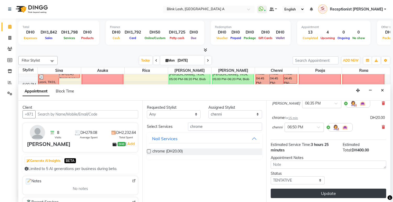
click at [373, 191] on button "Update" at bounding box center [329, 193] width 116 height 9
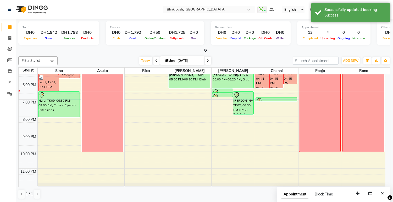
scroll to position [90, 0]
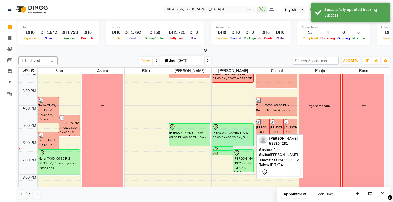
drag, startPoint x: 226, startPoint y: 148, endPoint x: 226, endPoint y: 134, distance: 14.2
click at [226, 134] on div "[PERSON_NAME], TK04, 06:20 PM-06:35 PM, nail art [PERSON_NAME], TK02, 06:30 PM-…" at bounding box center [233, 114] width 43 height 259
select select "51148"
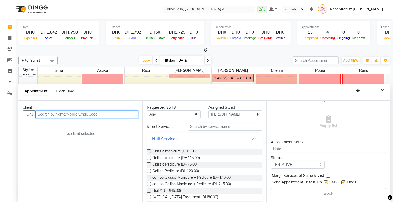
scroll to position [0, 0]
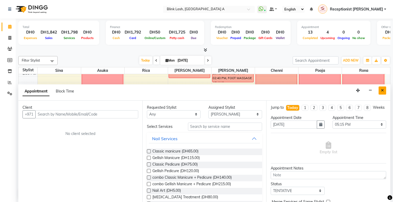
click at [382, 89] on icon "Close" at bounding box center [382, 91] width 3 height 4
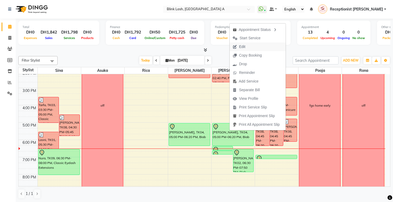
click at [242, 46] on span "Edit" at bounding box center [242, 47] width 6 height 6
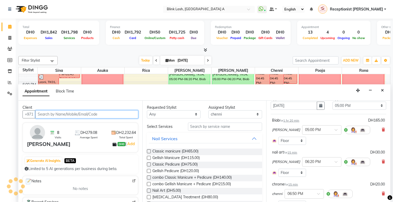
scroll to position [29, 0]
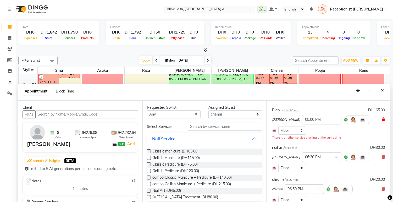
click at [382, 121] on icon at bounding box center [383, 120] width 3 height 4
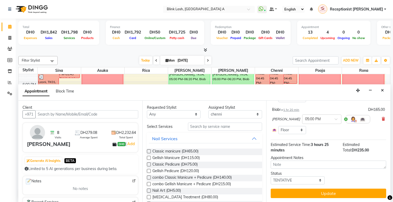
scroll to position [135, 0]
click at [382, 121] on icon at bounding box center [383, 119] width 3 height 4
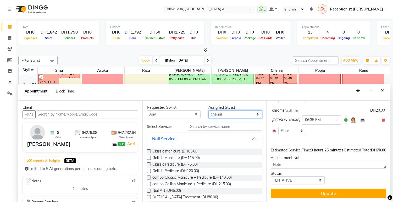
click at [242, 114] on select "Select [PERSON_NAME] [PERSON_NAME] pooja Rica [PERSON_NAME]" at bounding box center [236, 114] width 54 height 8
click at [209, 110] on select "Select [PERSON_NAME] [PERSON_NAME] pooja Rica [PERSON_NAME]" at bounding box center [236, 114] width 54 height 8
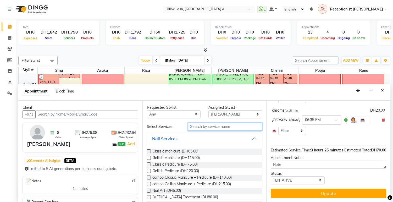
click at [232, 129] on input "text" at bounding box center [225, 127] width 74 height 8
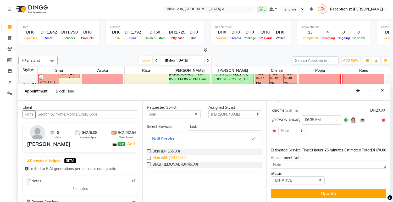
click at [167, 155] on span "Biab infill (DH145.00)" at bounding box center [169, 158] width 35 height 7
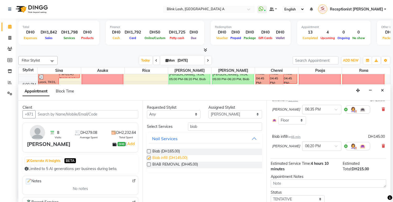
scroll to position [132, 0]
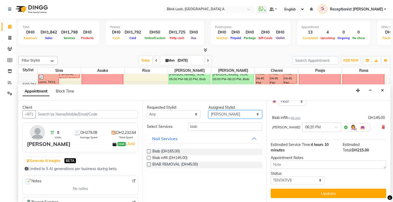
click at [254, 113] on select "Select [PERSON_NAME] [PERSON_NAME] pooja Rica [PERSON_NAME]" at bounding box center [236, 114] width 54 height 8
click at [209, 110] on select "Select [PERSON_NAME] [PERSON_NAME] pooja Rica [PERSON_NAME]" at bounding box center [236, 114] width 54 height 8
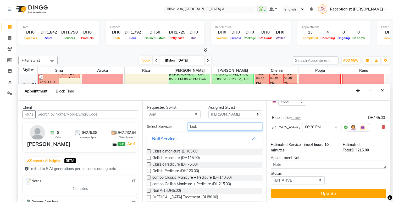
click at [232, 130] on input "biab" at bounding box center [225, 127] width 74 height 8
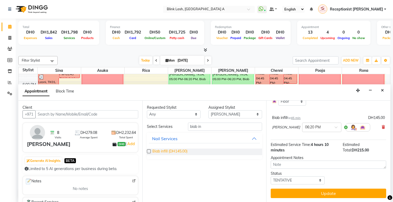
click at [184, 150] on span "Biab infill (DH145.00)" at bounding box center [169, 152] width 35 height 7
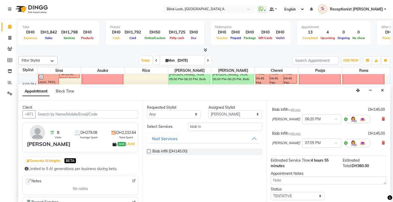
scroll to position [106, 0]
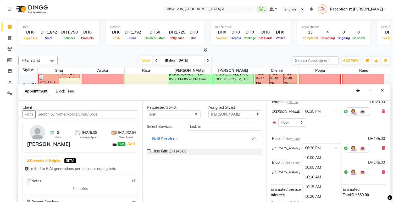
click at [312, 151] on input "text" at bounding box center [316, 148] width 23 height 6
click at [303, 181] on div "05:00 PM" at bounding box center [322, 178] width 39 height 10
click at [335, 176] on span at bounding box center [338, 174] width 7 height 6
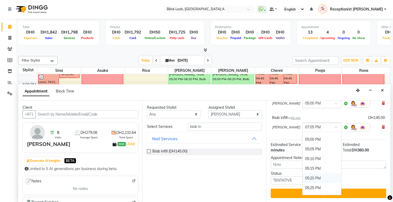
scroll to position [805, 0]
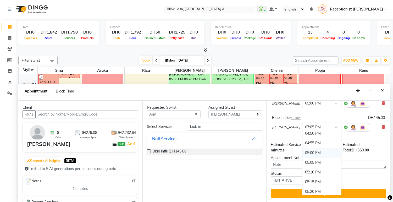
click at [304, 154] on div "05:00 PM" at bounding box center [322, 153] width 39 height 10
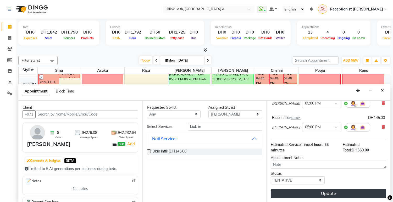
click at [345, 190] on button "Update" at bounding box center [329, 193] width 116 height 9
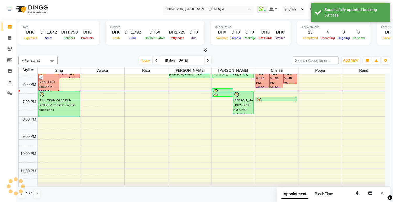
scroll to position [0, 0]
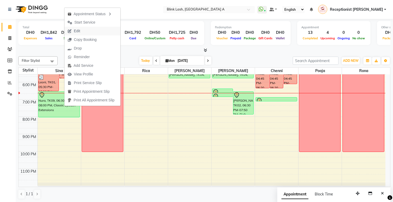
click at [77, 29] on span "Edit" at bounding box center [77, 31] width 6 height 6
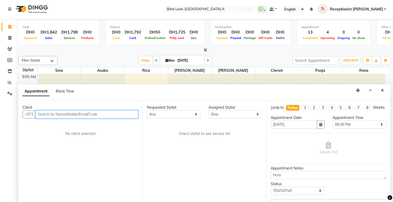
scroll to position [148, 0]
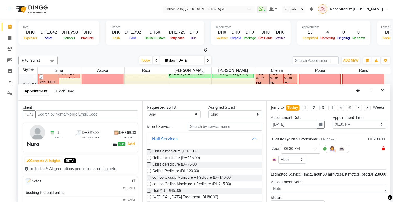
click at [382, 150] on icon at bounding box center [383, 149] width 3 height 4
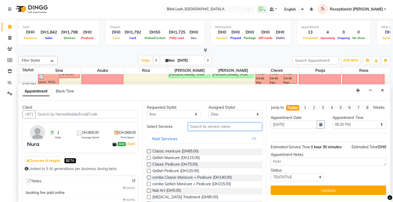
click at [204, 128] on input "text" at bounding box center [225, 127] width 74 height 8
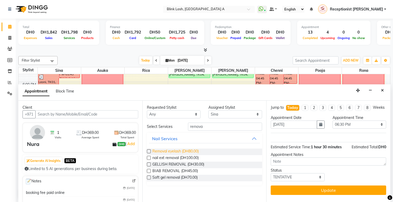
click at [194, 149] on span "Removal eyelash (DH80.00)" at bounding box center [175, 152] width 46 height 7
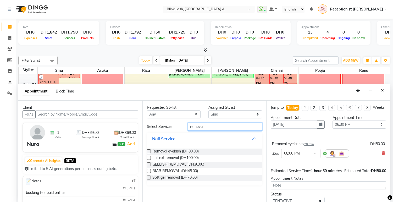
click at [232, 127] on input "remova" at bounding box center [225, 127] width 74 height 8
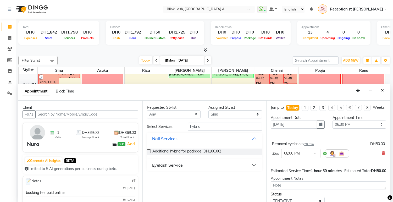
click at [219, 156] on div "Additional hybrid for package (DH100.00)" at bounding box center [205, 151] width 116 height 15
click at [223, 165] on button "Eyelash Service" at bounding box center [204, 164] width 111 height 9
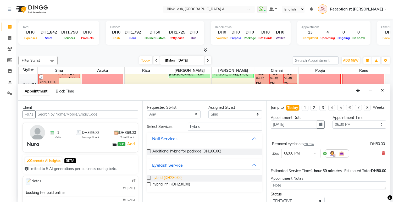
click at [165, 175] on span "hybrid (DH280.00)" at bounding box center [167, 178] width 30 height 7
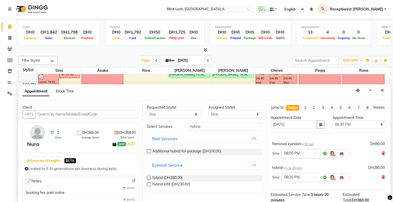
click at [316, 158] on span at bounding box center [317, 155] width 7 height 6
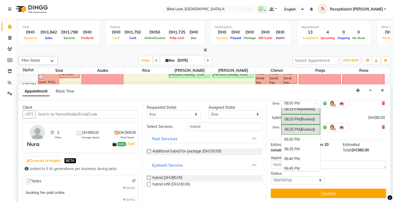
scroll to position [989, 0]
click at [297, 142] on div "06:30 PM" at bounding box center [301, 141] width 39 height 10
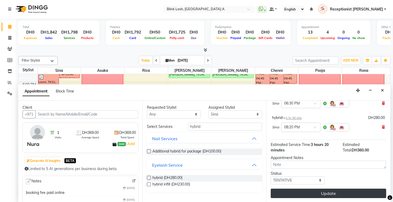
click at [352, 190] on button "Update" at bounding box center [329, 193] width 116 height 9
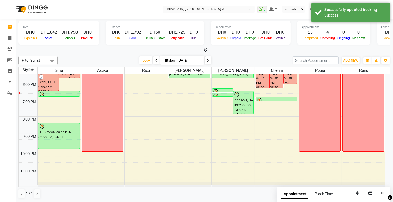
scroll to position [0, 0]
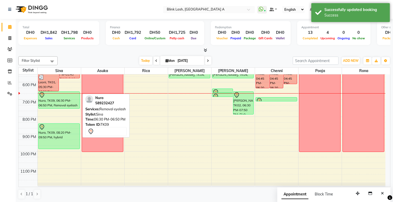
drag, startPoint x: 61, startPoint y: 95, endPoint x: 58, endPoint y: 107, distance: 12.0
click at [58, 107] on div "Tarfa, TK03, 03:30 PM-05:00 PM, Classic Eyelash Extensions [PERSON_NAME], TK08,…" at bounding box center [59, 56] width 43 height 259
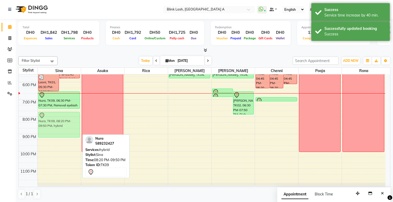
click at [61, 116] on div "Tarfa, TK03, 03:30 PM-05:00 PM, Classic Eyelash Extensions [PERSON_NAME], TK08,…" at bounding box center [59, 56] width 43 height 259
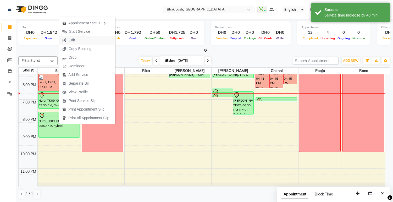
click at [75, 41] on span "Edit" at bounding box center [72, 40] width 6 height 6
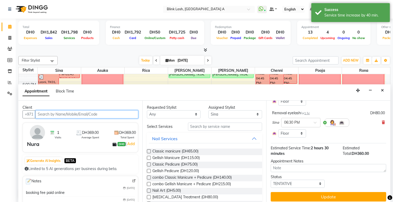
scroll to position [29, 0]
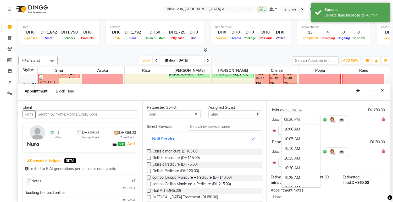
click at [315, 124] on span at bounding box center [317, 121] width 7 height 6
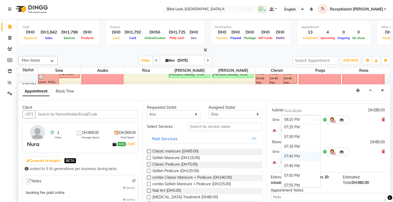
scroll to position [1115, 0]
click at [295, 152] on div "07:30 PM" at bounding box center [301, 147] width 39 height 10
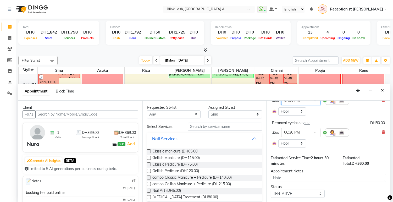
scroll to position [67, 0]
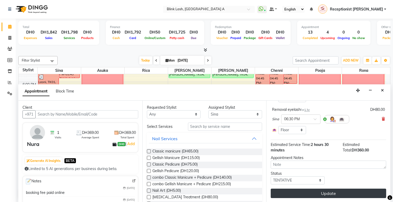
click at [340, 191] on button "Update" at bounding box center [329, 193] width 116 height 9
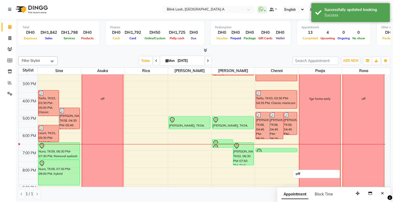
scroll to position [61, 0]
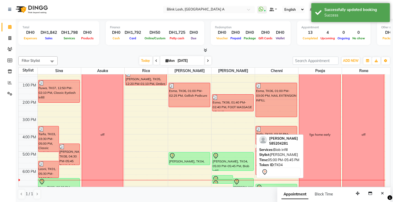
drag, startPoint x: 236, startPoint y: 164, endPoint x: 232, endPoint y: 175, distance: 11.3
click at [232, 13] on div "[PERSON_NAME], TK04, 06:20 PM-06:35 PM, nail art [PERSON_NAME], TK02, 06:30 PM-…" at bounding box center [233, 13] width 42 height 0
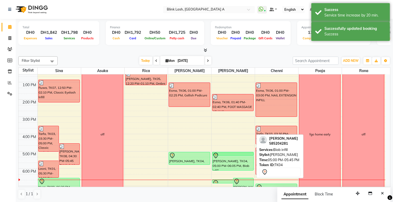
drag, startPoint x: 228, startPoint y: 177, endPoint x: 233, endPoint y: 156, distance: 20.9
click at [233, 13] on div "[PERSON_NAME], TK04, 06:20 PM-06:35 PM, nail art [PERSON_NAME], TK02, 06:30 PM-…" at bounding box center [233, 13] width 42 height 0
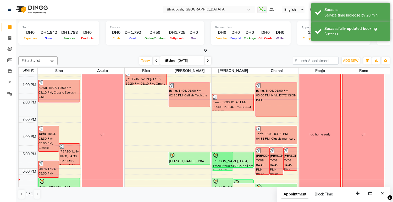
drag, startPoint x: 246, startPoint y: 155, endPoint x: 244, endPoint y: 167, distance: 12.1
click at [244, 167] on div "[PERSON_NAME], TK04, 05:00 PM-06:05 PM, Biab infill [PERSON_NAME], TK04, 06:20 …" at bounding box center [233, 142] width 43 height 259
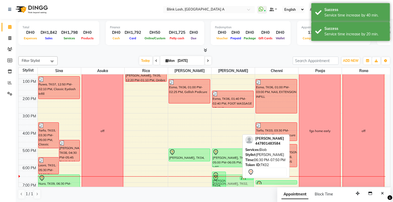
drag, startPoint x: 226, startPoint y: 182, endPoint x: 234, endPoint y: 177, distance: 9.3
click at [234, 177] on div "[PERSON_NAME], TK04, 06:20 PM-07:15 PM, nail art [PERSON_NAME], TK02, 06:30 PM-…" at bounding box center [233, 139] width 43 height 259
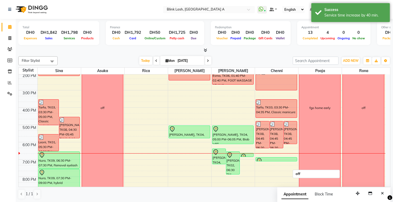
scroll to position [94, 0]
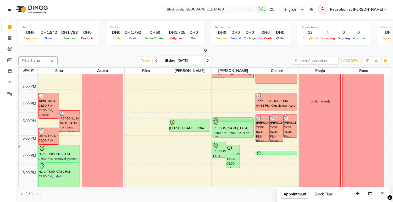
drag, startPoint x: 252, startPoint y: 148, endPoint x: 248, endPoint y: 123, distance: 25.4
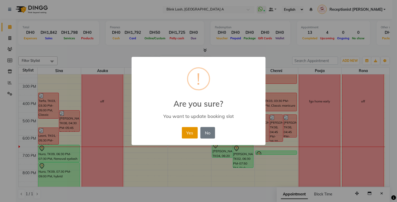
click at [192, 134] on button "Yes" at bounding box center [190, 133] width 16 height 12
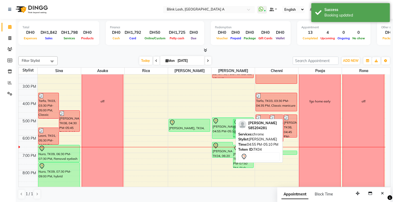
drag, startPoint x: 227, startPoint y: 121, endPoint x: 222, endPoint y: 137, distance: 16.8
click at [222, 137] on div "[PERSON_NAME], TK04, 04:55 PM-05:10 PM, chrome [PERSON_NAME], TK04, 05:00 PM-06…" at bounding box center [233, 109] width 43 height 259
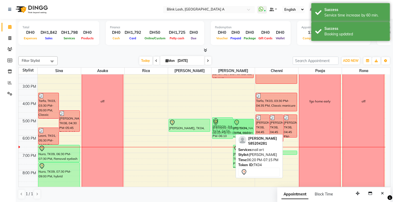
drag, startPoint x: 224, startPoint y: 153, endPoint x: 225, endPoint y: 128, distance: 25.7
click at [225, 128] on div "[PERSON_NAME], TK04, 04:55 PM-06:10 PM, chrome [PERSON_NAME], TK04, 05:00 PM-06…" at bounding box center [233, 109] width 43 height 259
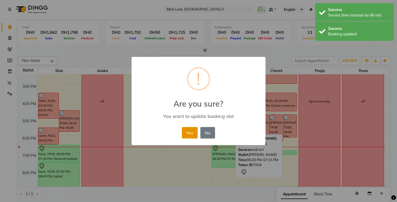
click at [187, 134] on button "Yes" at bounding box center [190, 133] width 16 height 12
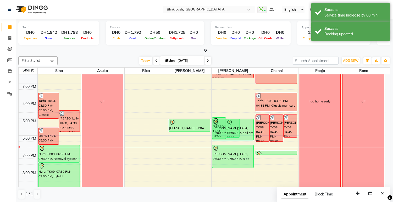
drag, startPoint x: 245, startPoint y: 134, endPoint x: 245, endPoint y: 138, distance: 4.5
click at [245, 140] on div "[PERSON_NAME], TK04, 04:55 PM-06:10 PM, chrome [PERSON_NAME], TK04, 05:00 PM-06…" at bounding box center [233, 109] width 43 height 259
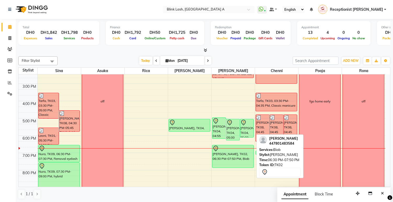
click at [237, 161] on div "[PERSON_NAME], TK02, 06:30 PM-07:50 PM, Biab" at bounding box center [232, 156] width 41 height 23
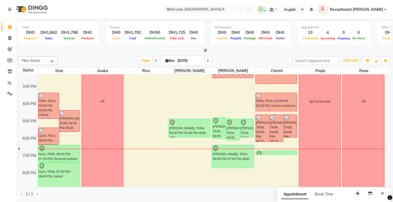
drag, startPoint x: 191, startPoint y: 130, endPoint x: 189, endPoint y: 136, distance: 6.0
click at [189, 137] on div "Esma, TK06, 01:00 PM-02:25 PM, Gellish Pedicure [PERSON_NAME], TK04, 05:00 PM-0…" at bounding box center [189, 109] width 43 height 259
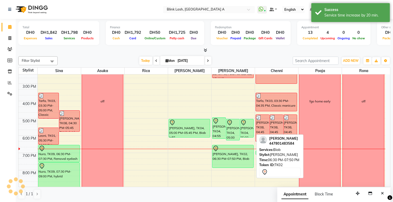
click at [239, 162] on div "[PERSON_NAME], TK02, 06:30 PM-07:50 PM, Biab" at bounding box center [232, 156] width 41 height 23
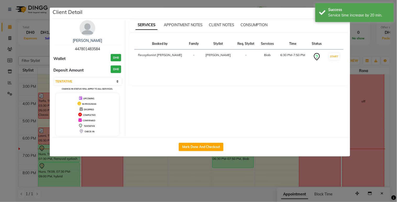
drag, startPoint x: 92, startPoint y: 28, endPoint x: 397, endPoint y: 137, distance: 324.0
click at [92, 28] on img at bounding box center [88, 28] width 16 height 16
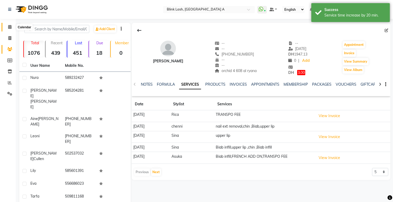
click at [10, 27] on icon at bounding box center [9, 27] width 3 height 4
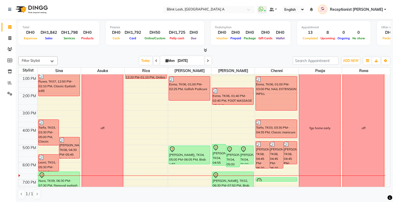
scroll to position [116, 0]
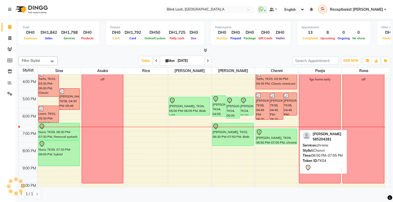
drag, startPoint x: 268, startPoint y: 132, endPoint x: 268, endPoint y: 147, distance: 15.5
click at [268, 147] on div "9:00 AM 10:00 AM 11:00 AM 12:00 PM 1:00 PM 2:00 PM 3:00 PM 4:00 PM 5:00 PM 6:00…" at bounding box center [202, 87] width 367 height 259
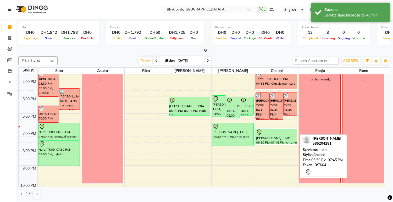
click at [275, 138] on div "[PERSON_NAME], TK04, 06:50 PM-07:45 PM, chrome" at bounding box center [276, 136] width 41 height 15
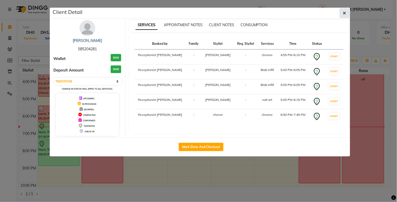
click at [344, 14] on icon "button" at bounding box center [344, 13] width 3 height 4
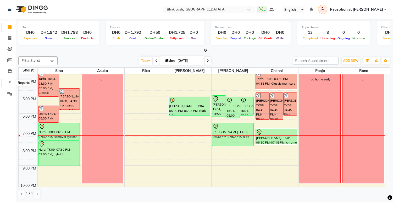
click at [10, 82] on icon at bounding box center [10, 83] width 4 height 4
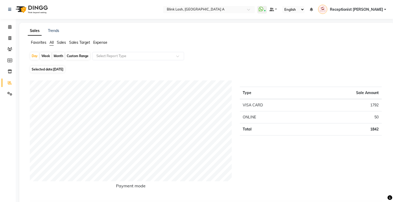
click at [60, 44] on span "Sales" at bounding box center [61, 42] width 9 height 5
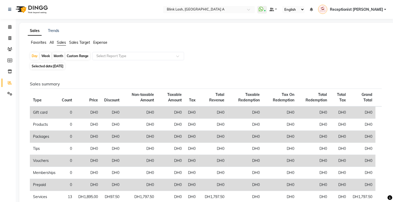
click at [43, 41] on span "Favorites" at bounding box center [38, 42] width 15 height 5
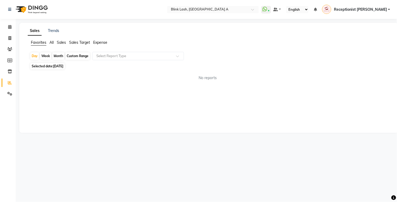
click at [64, 42] on span "Sales" at bounding box center [61, 42] width 9 height 5
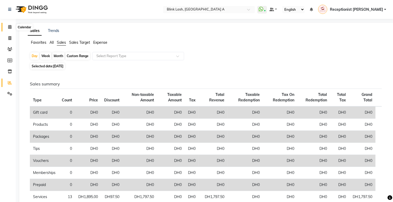
drag, startPoint x: 10, startPoint y: 28, endPoint x: 10, endPoint y: 31, distance: 3.4
click at [10, 28] on icon at bounding box center [9, 27] width 3 height 4
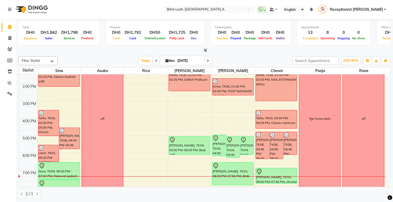
scroll to position [87, 0]
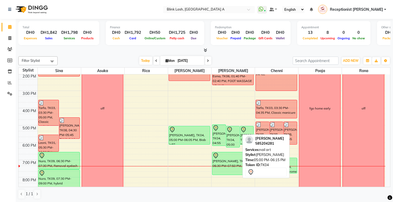
click at [232, 138] on div "[PERSON_NAME], TK04, 05:00 PM-06:15 PM, nail art" at bounding box center [232, 136] width 13 height 21
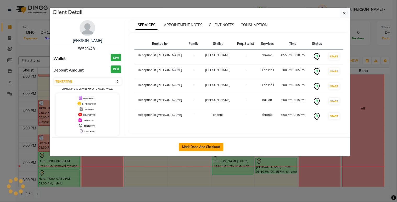
click at [214, 147] on button "Mark Done And Checkout" at bounding box center [201, 147] width 45 height 8
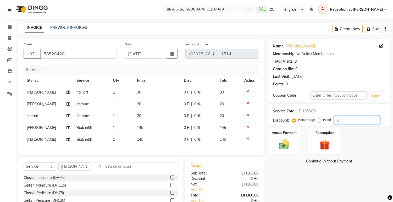
click at [354, 119] on input "0" at bounding box center [357, 120] width 46 height 8
click at [364, 141] on div "Manual Payment Redemption" at bounding box center [329, 141] width 131 height 26
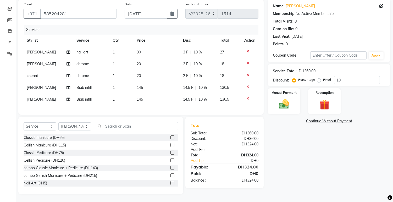
click at [203, 149] on link "Add. Fee" at bounding box center [225, 150] width 76 height 6
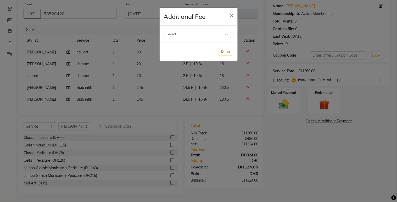
click at [217, 32] on div "Select" at bounding box center [197, 34] width 67 height 8
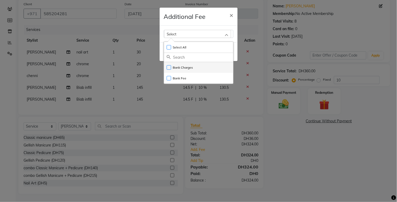
click at [185, 69] on label "Bank Charges" at bounding box center [180, 67] width 26 height 5
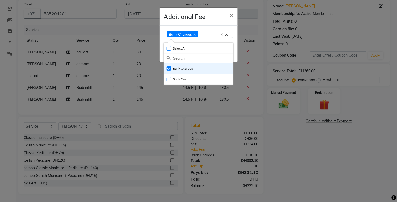
click at [297, 154] on ngb-modal-window "Additional Fee × Bank Charges Select All UnSelect All Bank Charges Bank Fee Done" at bounding box center [198, 101] width 397 height 202
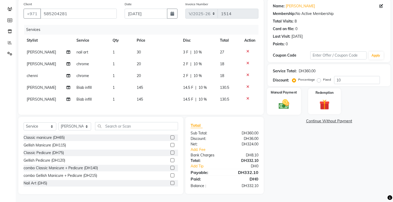
click at [283, 98] on img at bounding box center [284, 104] width 17 height 12
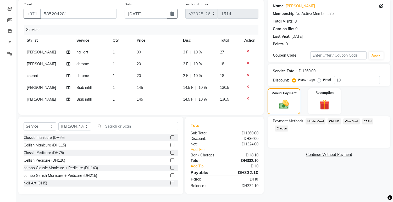
click at [351, 118] on span "Visa Card" at bounding box center [351, 121] width 17 height 6
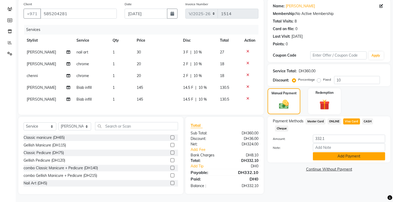
click at [362, 152] on button "Add Payment" at bounding box center [349, 156] width 72 height 8
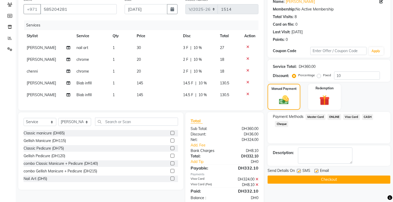
click at [367, 180] on button "Checkout" at bounding box center [329, 180] width 123 height 8
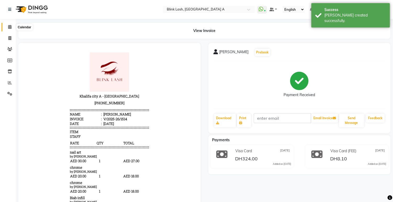
click at [12, 27] on span at bounding box center [9, 27] width 9 height 6
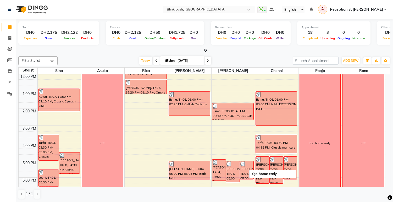
scroll to position [87, 0]
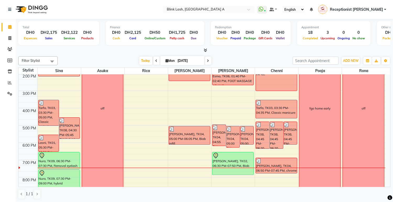
click at [166, 60] on icon at bounding box center [167, 60] width 3 height 3
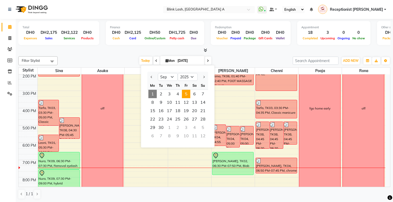
click at [185, 94] on span "5" at bounding box center [186, 94] width 8 height 8
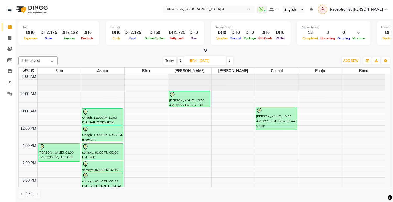
scroll to position [0, 0]
click at [352, 58] on button "ADD NEW Toggle Dropdown" at bounding box center [351, 60] width 18 height 7
click at [343, 69] on button "Add Appointment" at bounding box center [338, 70] width 41 height 7
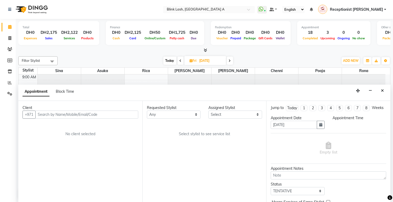
scroll to position [0, 0]
click at [369, 127] on select "Select 10:00 AM 10:05 AM 10:10 AM 10:15 AM 10:20 AM 10:25 AM 10:30 AM 10:35 AM …" at bounding box center [360, 125] width 54 height 8
click at [333, 125] on select "Select 10:00 AM 10:05 AM 10:10 AM 10:15 AM 10:20 AM 10:25 AM 10:30 AM 10:35 AM …" at bounding box center [360, 125] width 54 height 8
click at [238, 110] on select "Select [PERSON_NAME] [PERSON_NAME] pooja Rica [PERSON_NAME]" at bounding box center [236, 114] width 54 height 8
click at [209, 110] on select "Select [PERSON_NAME] [PERSON_NAME] pooja Rica [PERSON_NAME]" at bounding box center [236, 114] width 54 height 8
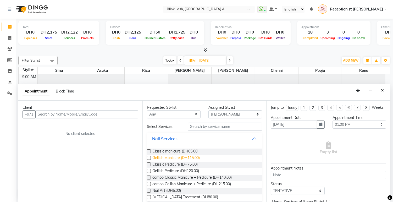
click at [195, 159] on span "Gellish Manicure (DH115.00)" at bounding box center [175, 158] width 47 height 7
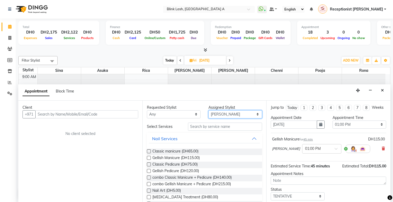
click at [252, 111] on select "Select [PERSON_NAME] [PERSON_NAME] pooja Rica [PERSON_NAME]" at bounding box center [236, 114] width 54 height 8
click at [209, 110] on select "Select [PERSON_NAME] [PERSON_NAME] pooja Rica [PERSON_NAME]" at bounding box center [236, 114] width 54 height 8
click at [188, 163] on span "Classic Pedicure (DH75.00)" at bounding box center [174, 165] width 45 height 7
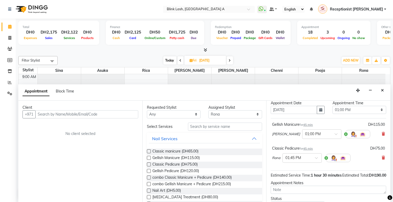
scroll to position [58, 0]
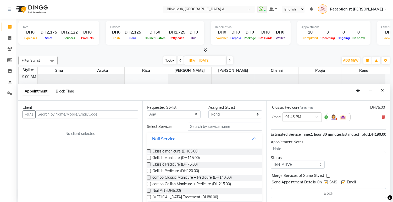
click at [312, 119] on div at bounding box center [302, 117] width 39 height 6
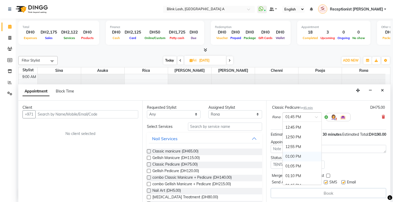
click at [297, 157] on div "01:00 PM" at bounding box center [302, 157] width 39 height 10
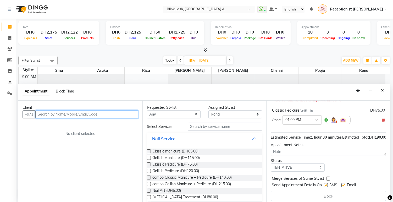
click at [135, 111] on input "text" at bounding box center [86, 114] width 103 height 8
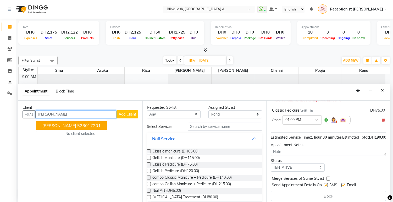
click at [101, 122] on button "[PERSON_NAME] 528017201" at bounding box center [71, 125] width 71 height 8
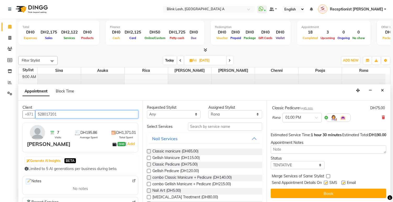
scroll to position [71, 0]
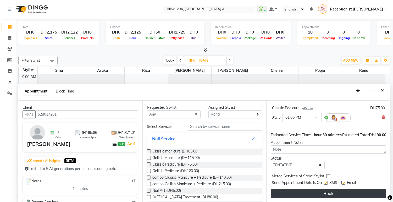
click at [368, 193] on button "Book" at bounding box center [329, 193] width 116 height 9
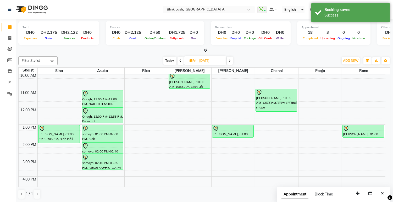
scroll to position [29, 0]
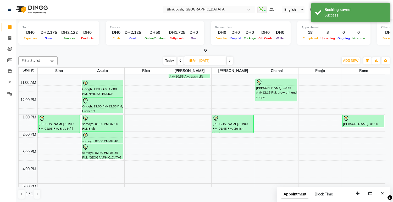
drag, startPoint x: 239, startPoint y: 126, endPoint x: 237, endPoint y: 131, distance: 5.5
click at [237, 131] on div "[PERSON_NAME], 01:00 PM-01:45 PM, [PERSON_NAME], 01:00 PM-01:45 PM, Gellish Man…" at bounding box center [233, 174] width 43 height 259
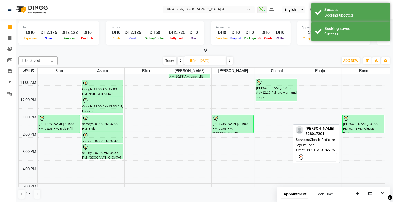
click at [358, 130] on div "[PERSON_NAME], 01:00 PM-01:45 PM, Classic Pedicure [PERSON_NAME], 01:00 PM-01:4…" at bounding box center [363, 174] width 43 height 259
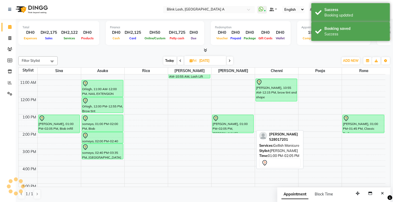
click at [237, 119] on div at bounding box center [233, 118] width 41 height 6
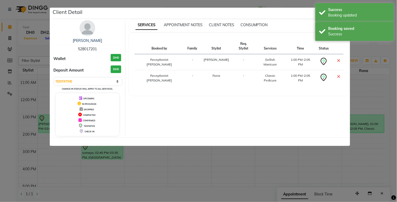
click at [89, 29] on img at bounding box center [88, 28] width 16 height 16
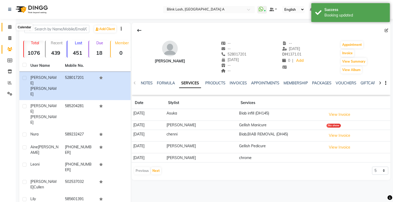
click at [10, 28] on icon at bounding box center [9, 27] width 3 height 4
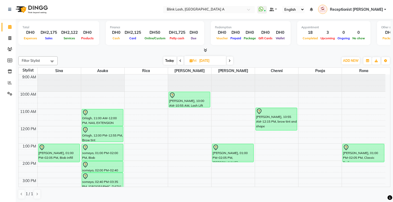
click at [172, 61] on span "Today" at bounding box center [169, 61] width 13 height 8
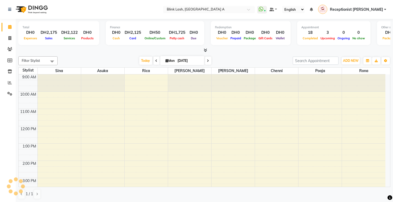
scroll to position [148, 0]
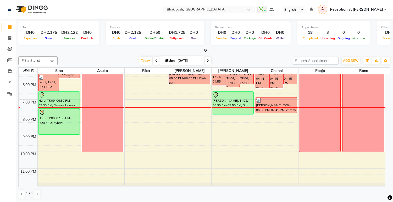
click at [166, 60] on icon at bounding box center [167, 60] width 3 height 3
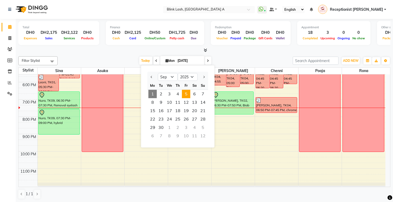
click at [189, 95] on span "5" at bounding box center [186, 94] width 8 height 8
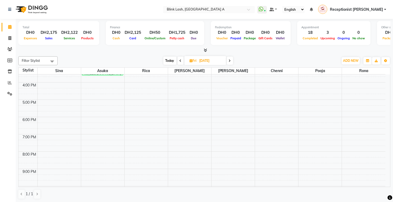
scroll to position [61, 0]
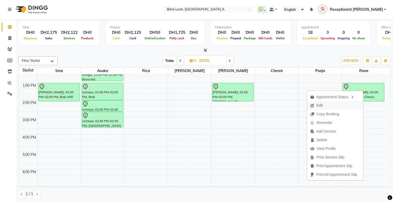
click at [321, 105] on span "Edit" at bounding box center [316, 105] width 19 height 9
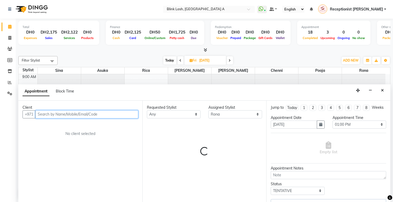
scroll to position [148, 0]
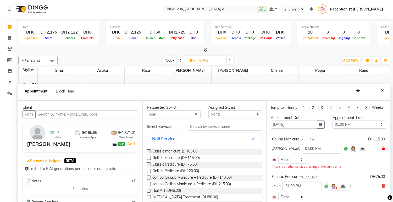
click at [382, 150] on icon at bounding box center [383, 149] width 3 height 4
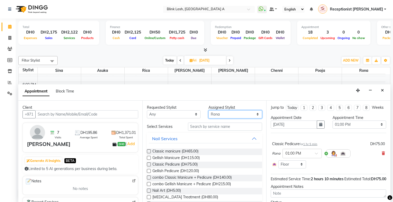
click at [233, 114] on select "Select [PERSON_NAME] [PERSON_NAME] pooja Rica [PERSON_NAME]" at bounding box center [236, 114] width 54 height 8
click at [209, 110] on select "Select [PERSON_NAME] [PERSON_NAME] pooja Rica [PERSON_NAME]" at bounding box center [236, 114] width 54 height 8
click at [249, 113] on select "Select [PERSON_NAME] [PERSON_NAME] pooja Rica [PERSON_NAME]" at bounding box center [236, 114] width 54 height 8
click at [209, 110] on select "Select [PERSON_NAME] [PERSON_NAME] pooja Rica [PERSON_NAME]" at bounding box center [236, 114] width 54 height 8
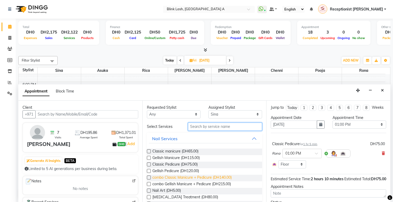
drag, startPoint x: 216, startPoint y: 124, endPoint x: 211, endPoint y: 174, distance: 50.5
click at [213, 121] on div "Requested Stylist Any [PERSON_NAME] [PERSON_NAME] pooja Rica [PERSON_NAME] Assi…" at bounding box center [205, 152] width 124 height 102
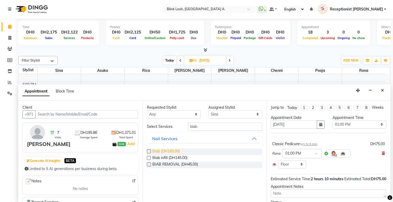
click at [171, 149] on span "Biab (DH165.00)" at bounding box center [166, 152] width 28 height 7
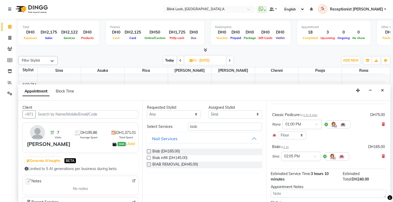
scroll to position [63, 0]
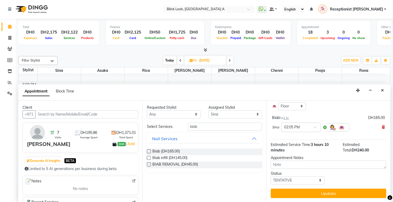
click at [373, 193] on button "Update" at bounding box center [329, 193] width 116 height 9
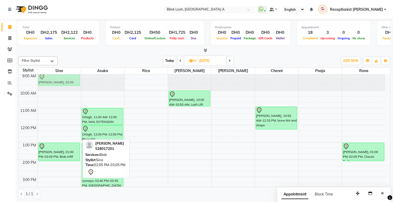
scroll to position [0, 0]
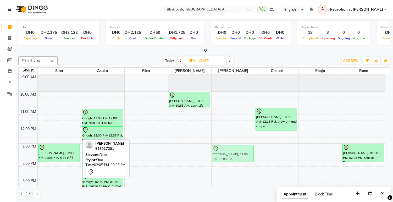
drag, startPoint x: 58, startPoint y: 141, endPoint x: 231, endPoint y: 150, distance: 173.4
click at [231, 150] on tr "[PERSON_NAME], 01:00 PM-02:05 PM, Biab infill [PERSON_NAME], 02:05 PM-03:05 PM,…" at bounding box center [202, 203] width 367 height 259
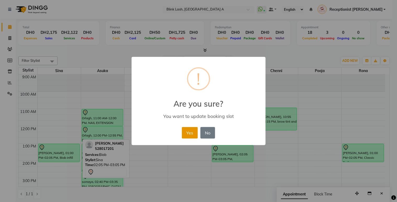
click at [190, 129] on button "Yes" at bounding box center [190, 133] width 16 height 12
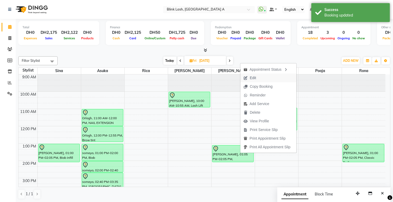
click at [253, 79] on span "Edit" at bounding box center [253, 78] width 6 height 6
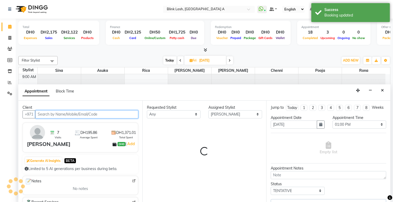
scroll to position [148, 0]
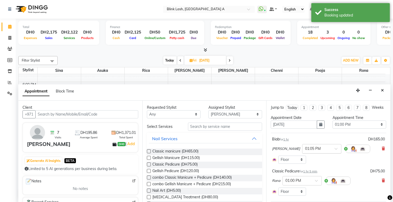
click at [315, 151] on div at bounding box center [322, 149] width 39 height 6
click at [303, 181] on div "01:00 PM" at bounding box center [322, 178] width 39 height 10
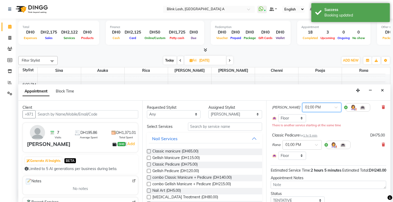
scroll to position [72, 0]
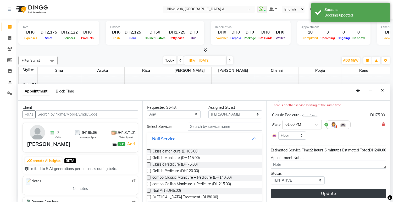
click at [341, 192] on button "Update" at bounding box center [329, 193] width 116 height 9
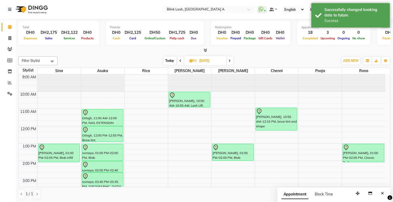
scroll to position [29, 0]
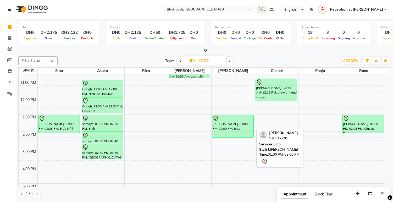
drag, startPoint x: 237, startPoint y: 130, endPoint x: 237, endPoint y: 136, distance: 5.2
click at [237, 136] on div "[PERSON_NAME], 01:00 PM-02:00 PM, [PERSON_NAME], 01:00 PM-02:00 PM, Biab" at bounding box center [233, 174] width 43 height 259
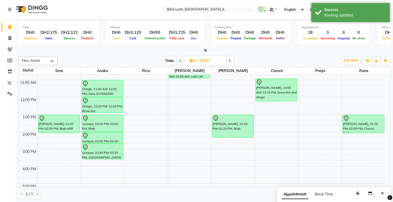
click at [172, 60] on span "Today" at bounding box center [169, 61] width 13 height 8
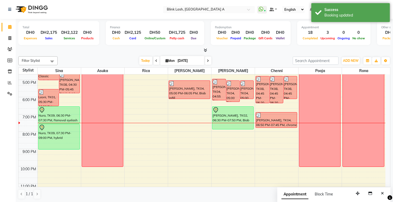
scroll to position [119, 0]
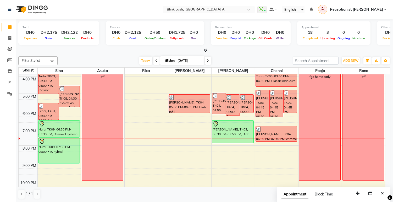
click at [205, 59] on span at bounding box center [208, 61] width 6 height 8
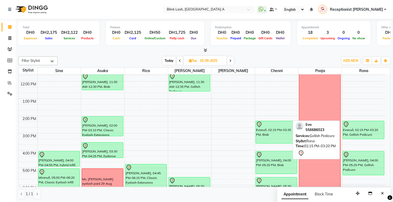
scroll to position [31, 0]
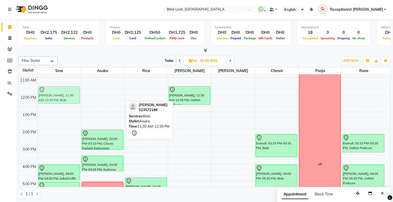
drag, startPoint x: 111, startPoint y: 91, endPoint x: 74, endPoint y: 90, distance: 36.4
click at [74, 90] on tr "[PERSON_NAME], 04:00 PM-04:55 PM, hybrid infill Miranull, 05:00 PM-06:20 PM, Cl…" at bounding box center [202, 172] width 367 height 259
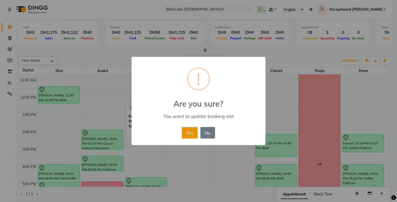
click at [189, 134] on button "Yes" at bounding box center [190, 133] width 16 height 12
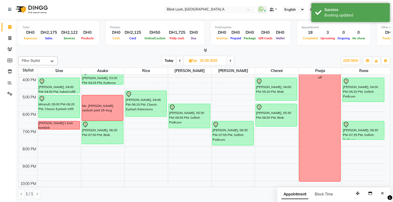
scroll to position [119, 0]
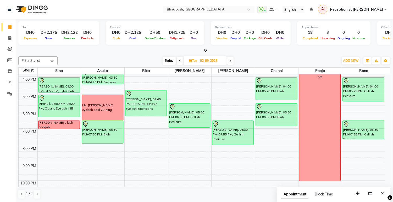
click at [231, 60] on icon at bounding box center [231, 60] width 2 height 3
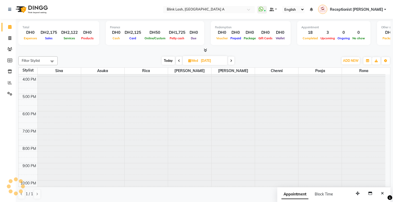
scroll to position [0, 0]
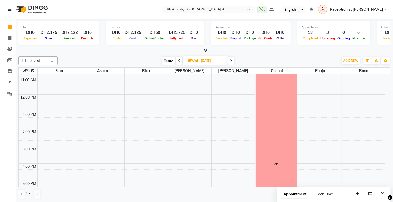
click at [171, 61] on span "Today" at bounding box center [168, 61] width 13 height 8
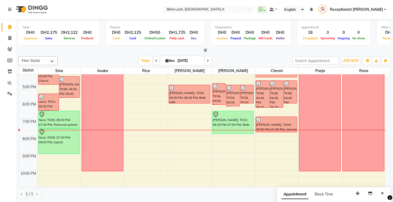
scroll to position [90, 0]
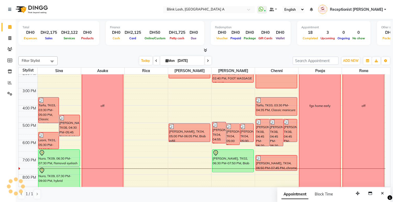
click at [208, 59] on icon at bounding box center [208, 60] width 2 height 3
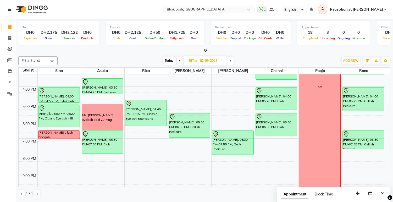
scroll to position [119, 0]
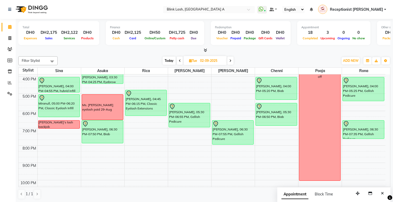
click at [171, 60] on span "Today" at bounding box center [169, 61] width 13 height 8
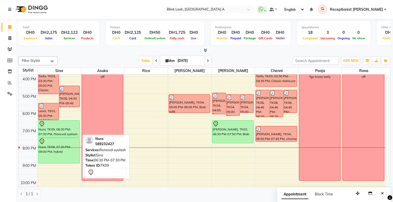
click at [66, 129] on div "Nura, TK09, 06:30 PM-07:30 PM, Removal eyelash" at bounding box center [59, 129] width 41 height 17
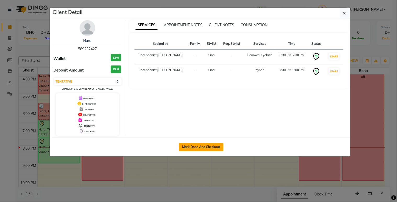
click at [211, 146] on button "Mark Done And Checkout" at bounding box center [201, 147] width 45 height 8
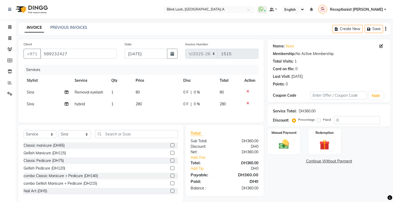
scroll to position [9, 0]
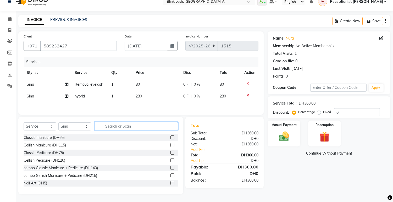
click at [113, 125] on input "text" at bounding box center [136, 126] width 83 height 8
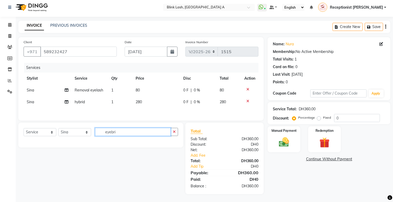
scroll to position [3, 0]
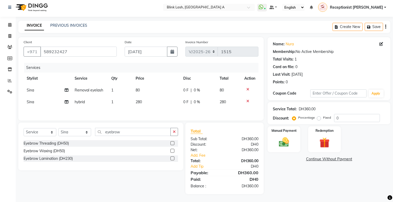
click at [174, 142] on label at bounding box center [173, 143] width 4 height 4
click at [174, 142] on input "checkbox" at bounding box center [172, 143] width 3 height 3
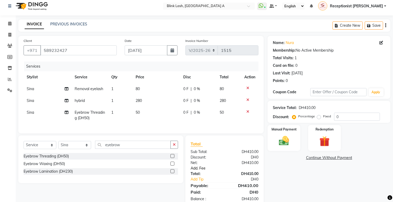
click at [202, 171] on link "Add. Fee" at bounding box center [225, 169] width 76 height 6
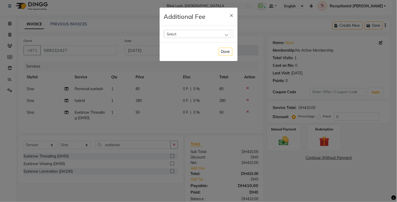
click at [226, 34] on div "Select" at bounding box center [197, 34] width 67 height 8
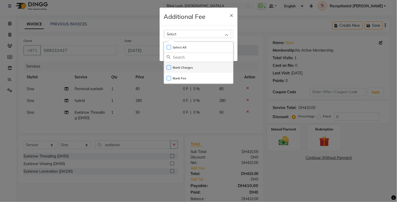
click at [194, 67] on li "Bank Charges" at bounding box center [198, 67] width 69 height 11
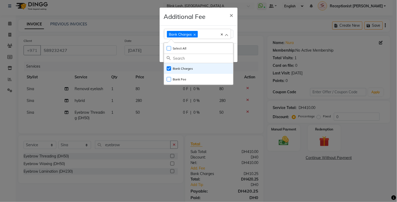
click at [375, 140] on ngb-modal-window "Additional Fee × Bank Charges Select All UnSelect All Bank Charges Bank Fee Done" at bounding box center [198, 101] width 397 height 202
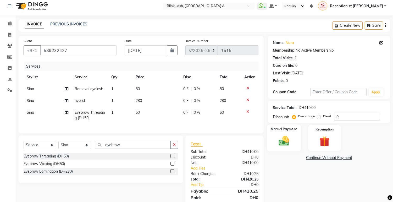
click at [290, 140] on img at bounding box center [284, 141] width 17 height 12
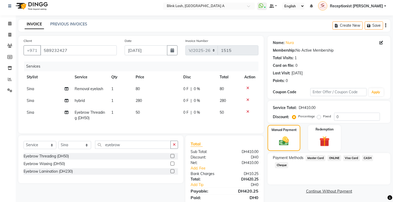
click at [332, 157] on span "ONLINE" at bounding box center [335, 158] width 14 height 6
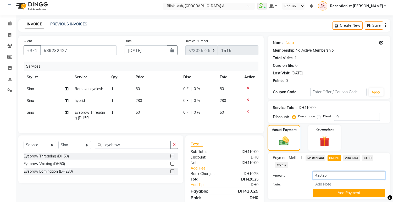
click at [338, 171] on input "420.25" at bounding box center [349, 175] width 72 height 8
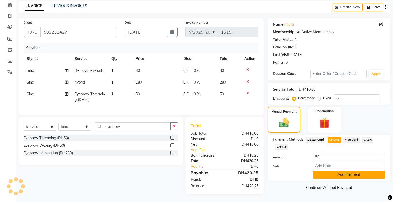
click at [352, 172] on button "Add Payment" at bounding box center [349, 175] width 72 height 8
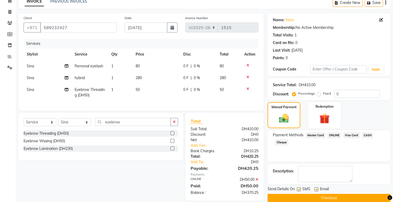
scroll to position [37, 0]
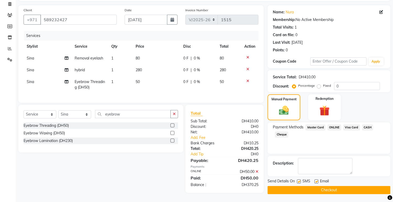
drag, startPoint x: 360, startPoint y: 188, endPoint x: 365, endPoint y: 168, distance: 19.9
click at [365, 168] on div "Name: Nura Membership: No Active Membership Total Visits: 1 Card on file: 0 Las…" at bounding box center [331, 99] width 127 height 189
click at [276, 106] on img at bounding box center [284, 111] width 17 height 12
click at [348, 124] on span "Visa Card" at bounding box center [351, 127] width 17 height 6
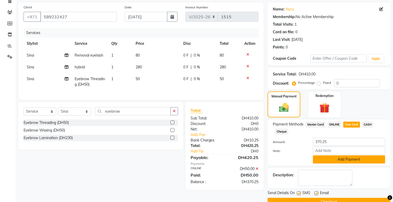
click at [352, 160] on button "Add Payment" at bounding box center [349, 159] width 72 height 8
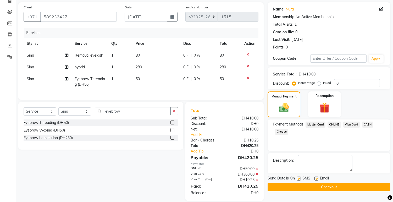
click at [351, 188] on button "Checkout" at bounding box center [329, 187] width 123 height 8
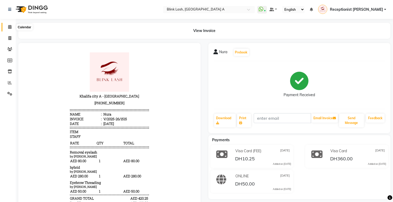
click at [9, 24] on span at bounding box center [9, 27] width 9 height 6
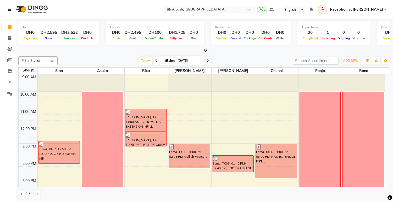
click at [208, 60] on icon at bounding box center [208, 60] width 2 height 3
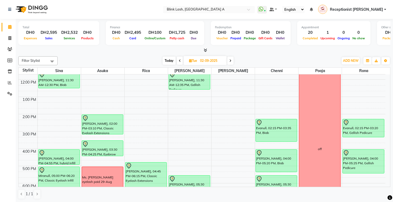
scroll to position [2, 0]
